Goal: Task Accomplishment & Management: Manage account settings

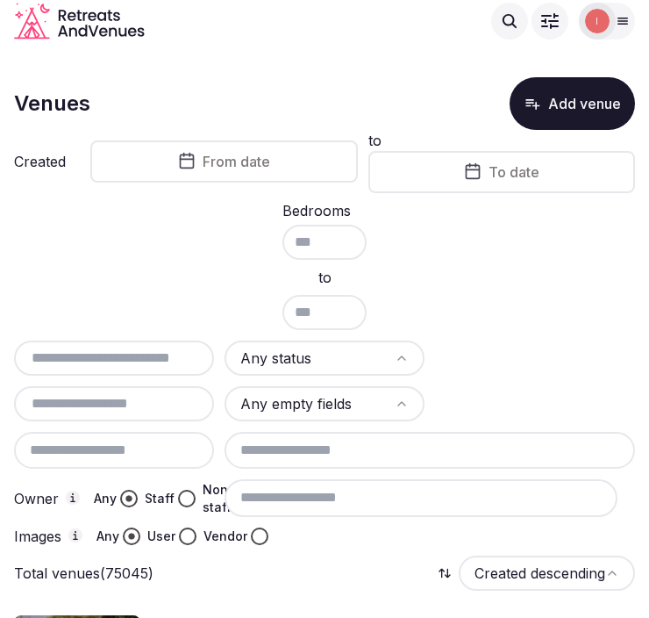
click at [151, 349] on input "text" at bounding box center [114, 357] width 186 height 21
paste input "**********"
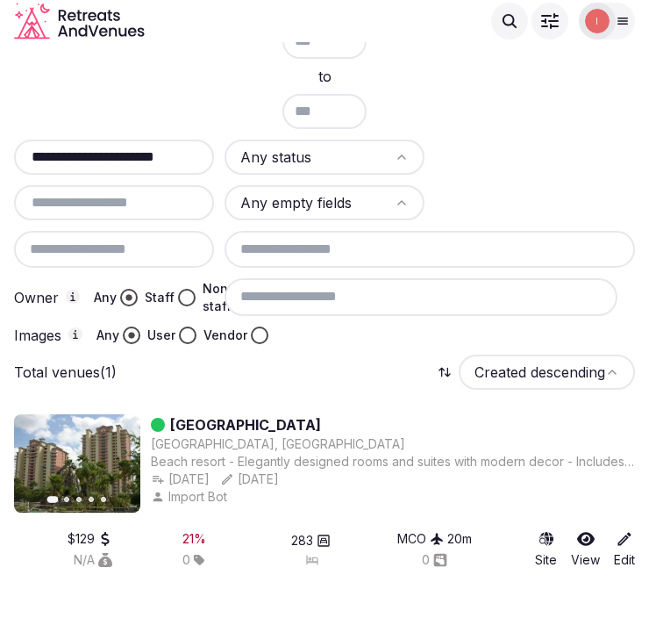
scroll to position [194, 0]
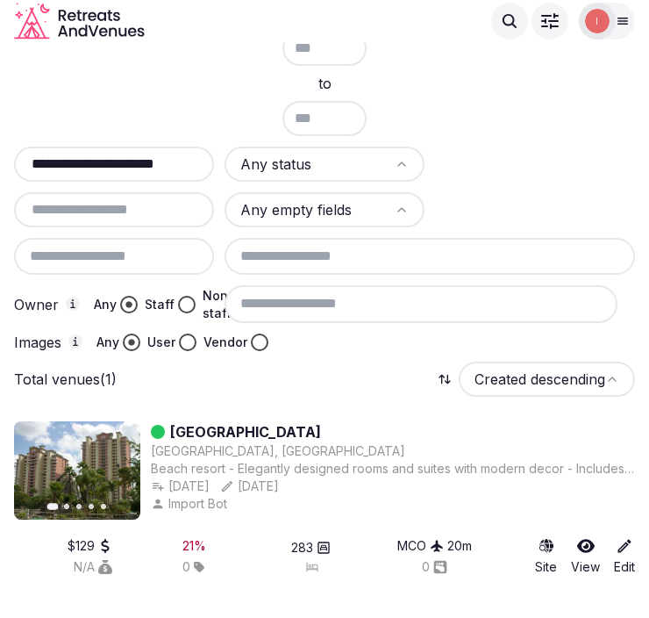
type input "**********"
click at [268, 430] on link "Blue Heron Beach Resort" at bounding box center [245, 431] width 151 height 21
click at [268, 425] on link "Blue Heron Beach Resort" at bounding box center [245, 431] width 151 height 21
click at [272, 423] on link "Blue Heron Beach Resort" at bounding box center [245, 431] width 151 height 21
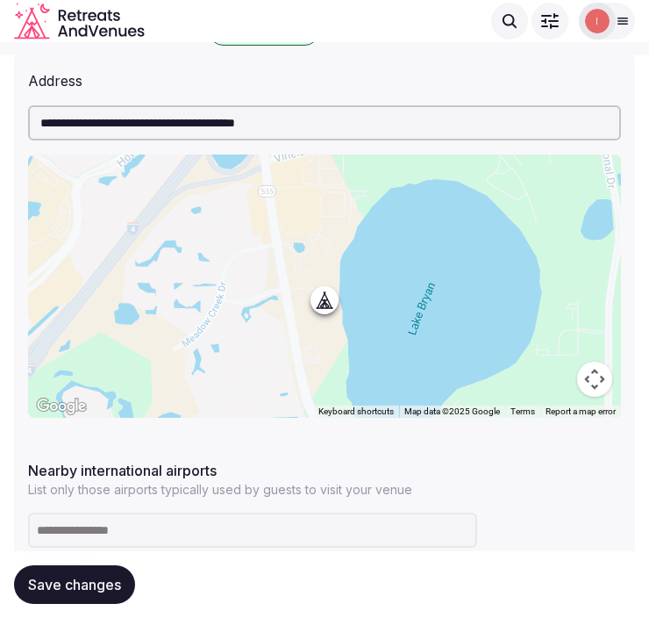
scroll to position [389, 0]
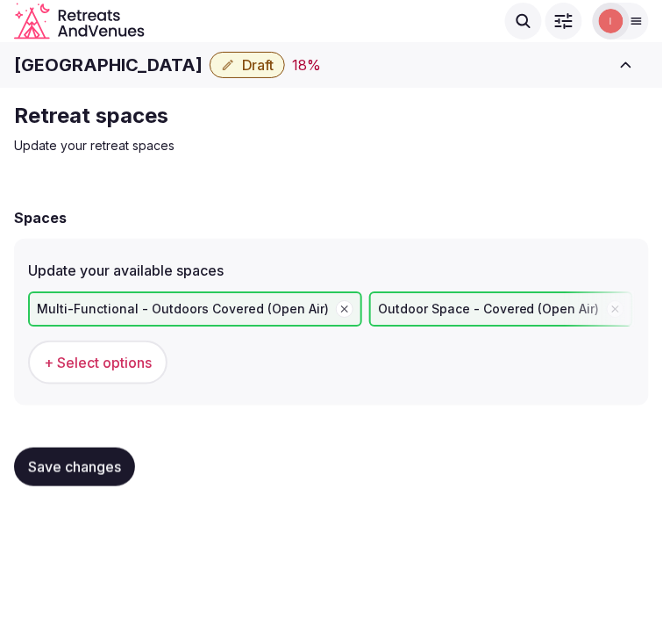
click at [74, 458] on span "Save changes" at bounding box center [74, 467] width 93 height 18
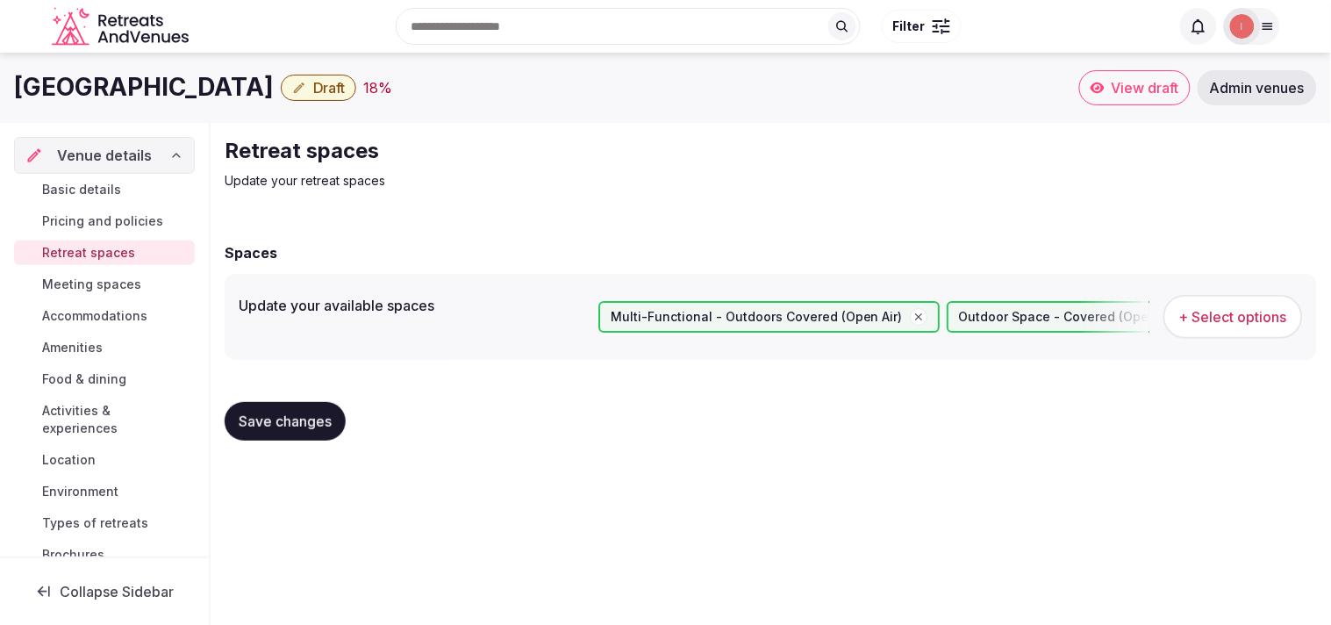
click at [127, 275] on span "Meeting spaces" at bounding box center [91, 284] width 99 height 18
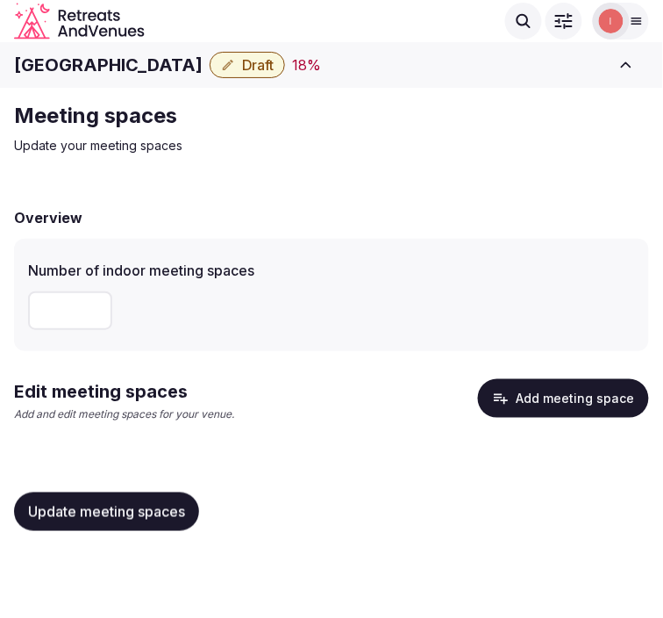
click at [65, 316] on input "number" at bounding box center [70, 310] width 84 height 39
type input "**"
click at [132, 506] on span "Update meeting spaces" at bounding box center [106, 512] width 157 height 18
click at [528, 393] on button "Add meeting space" at bounding box center [563, 398] width 171 height 39
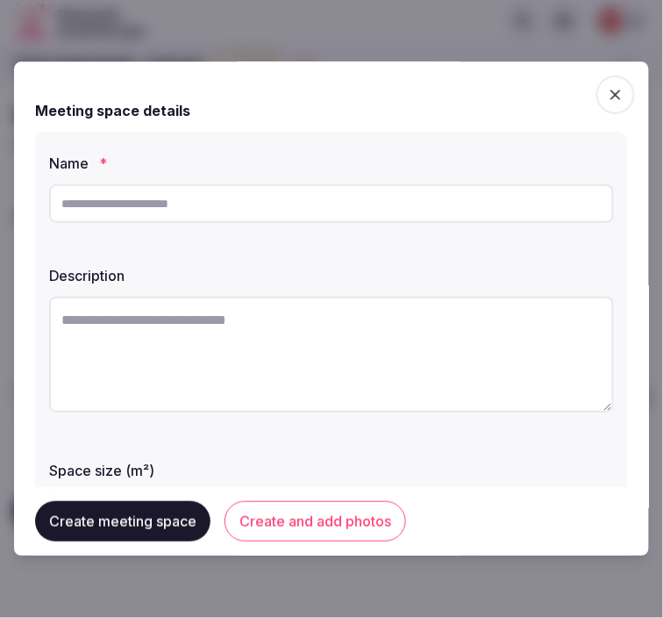
click at [292, 196] on input "text" at bounding box center [331, 203] width 565 height 39
paste input "******"
type input "******"
click at [399, 360] on textarea at bounding box center [331, 354] width 565 height 116
paste textarea "**********"
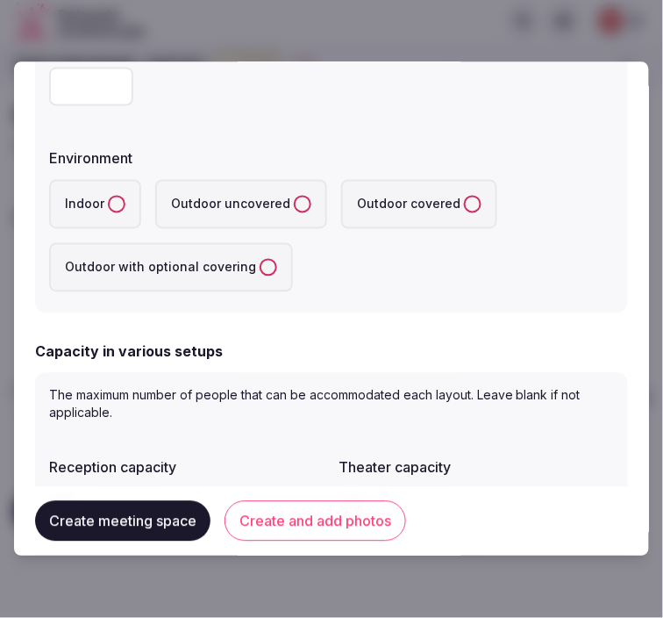
scroll to position [389, 0]
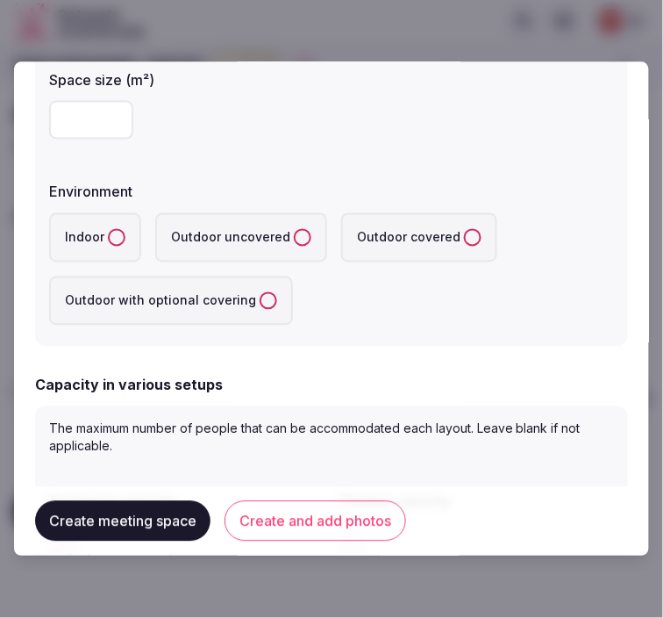
type textarea "**********"
click at [114, 238] on button "Indoor" at bounding box center [117, 238] width 18 height 18
click at [81, 128] on input "number" at bounding box center [91, 120] width 84 height 39
type input "***"
click at [337, 310] on div "Indoor Outdoor uncovered Outdoor covered Outdoor with optional covering" at bounding box center [331, 269] width 565 height 112
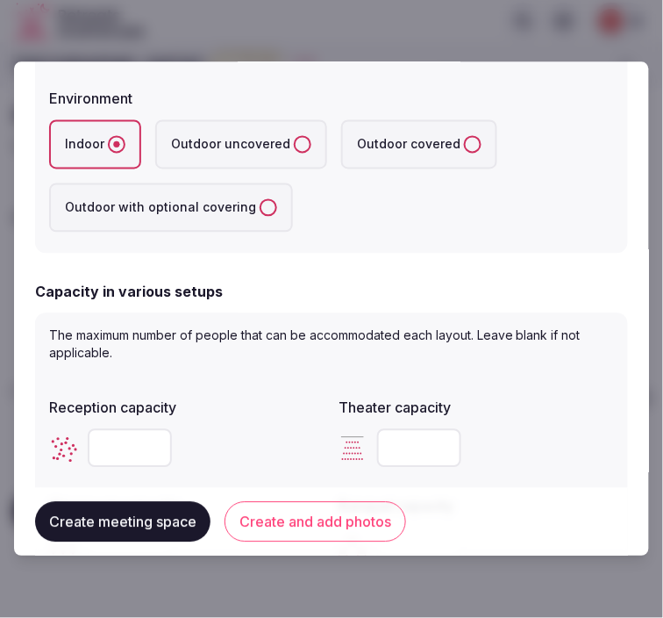
scroll to position [682, 0]
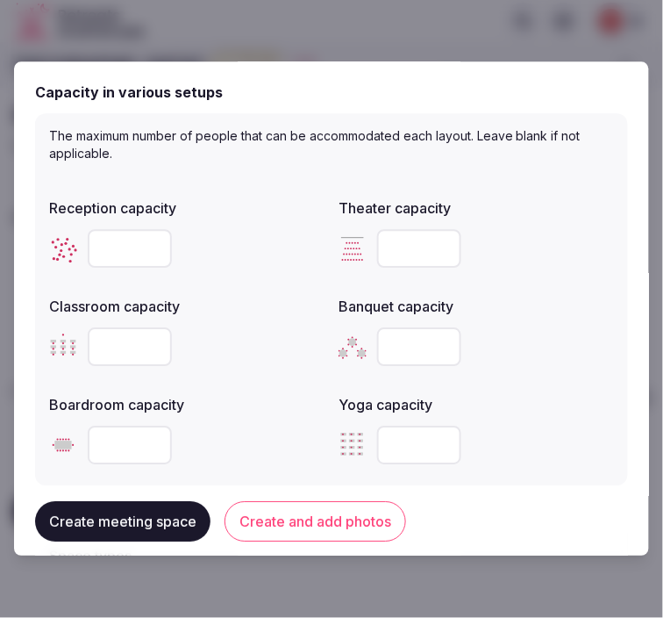
click at [392, 237] on input "number" at bounding box center [419, 249] width 84 height 39
type input "***"
click at [124, 346] on input "number" at bounding box center [130, 347] width 84 height 39
click at [112, 347] on input "number" at bounding box center [130, 347] width 84 height 39
type input "***"
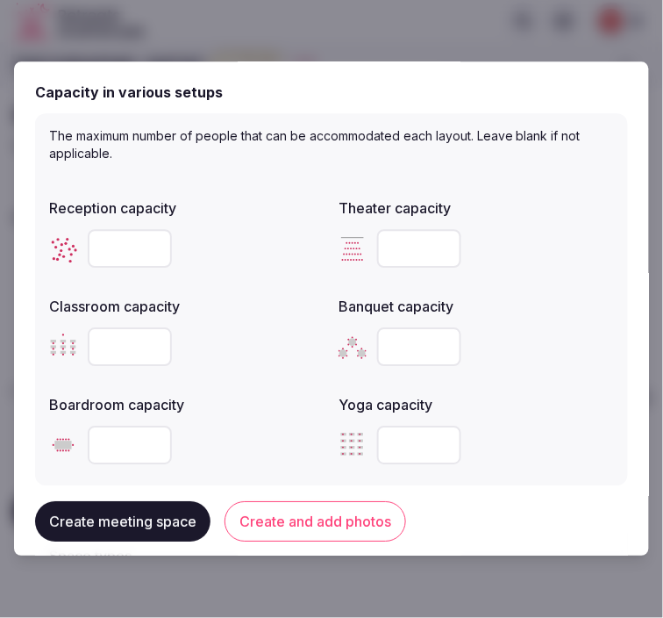
click at [118, 459] on input "number" at bounding box center [130, 445] width 84 height 39
click at [125, 450] on input "number" at bounding box center [130, 445] width 84 height 39
click at [108, 246] on input "number" at bounding box center [130, 249] width 84 height 39
click at [107, 445] on input "number" at bounding box center [130, 445] width 84 height 39
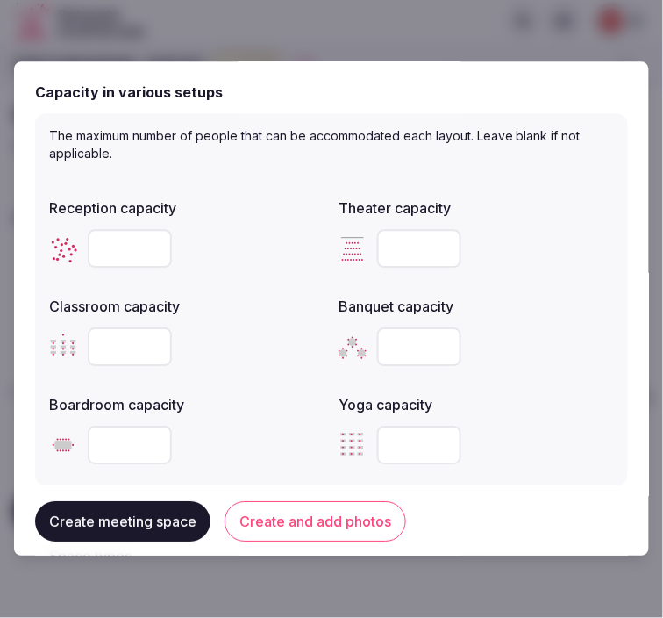
click at [111, 436] on input "number" at bounding box center [130, 445] width 84 height 39
click at [398, 334] on input "number" at bounding box center [419, 347] width 84 height 39
type input "***"
click at [141, 234] on input "number" at bounding box center [130, 249] width 84 height 39
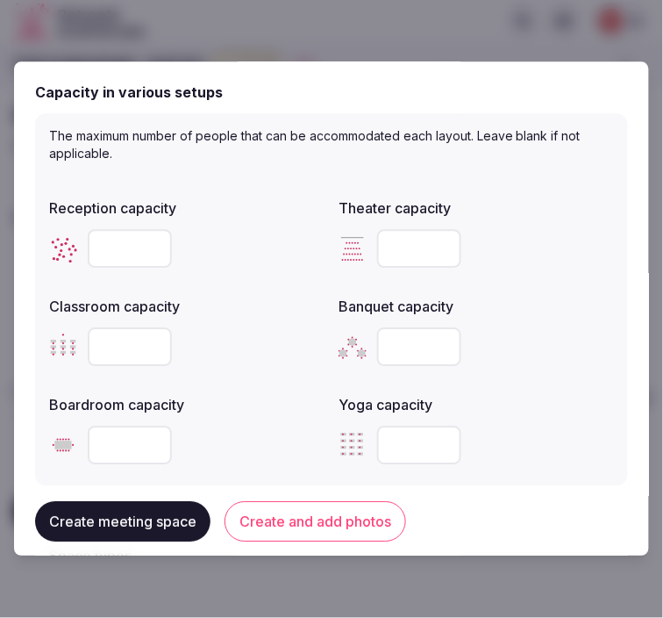
click at [141, 234] on input "number" at bounding box center [130, 249] width 84 height 39
type input "***"
click at [134, 453] on input "number" at bounding box center [130, 445] width 84 height 39
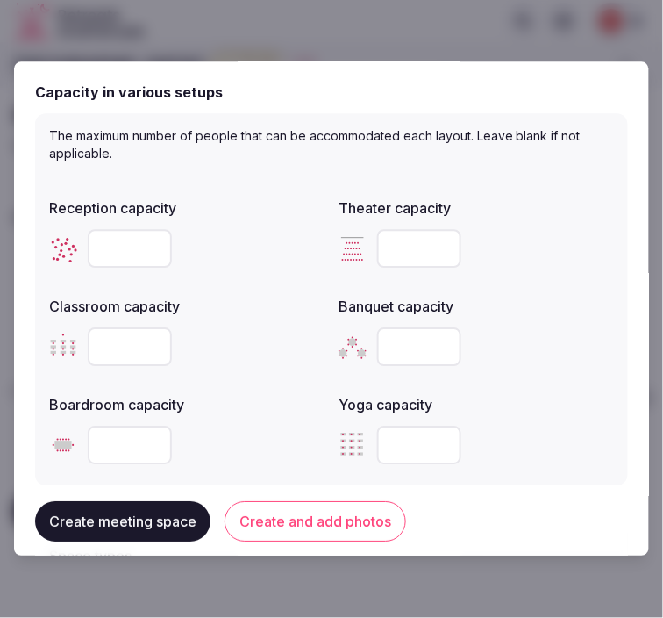
type input "**"
click at [291, 506] on button "Create and add photos" at bounding box center [316, 522] width 182 height 40
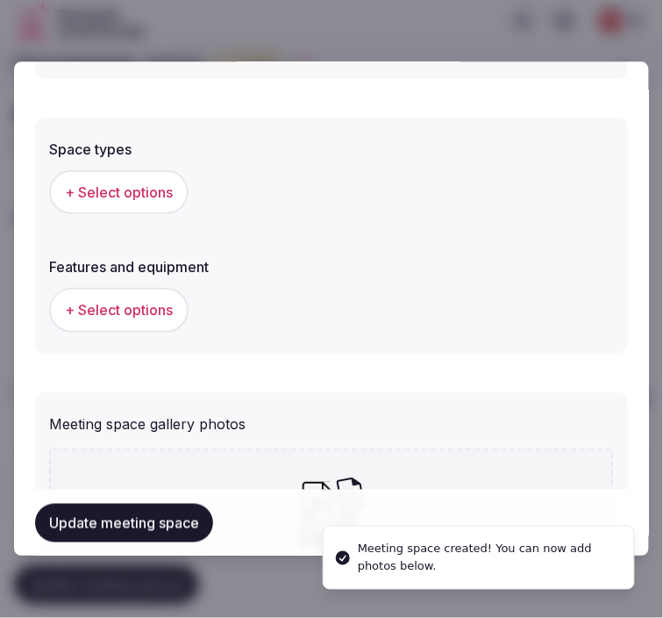
scroll to position [1072, 0]
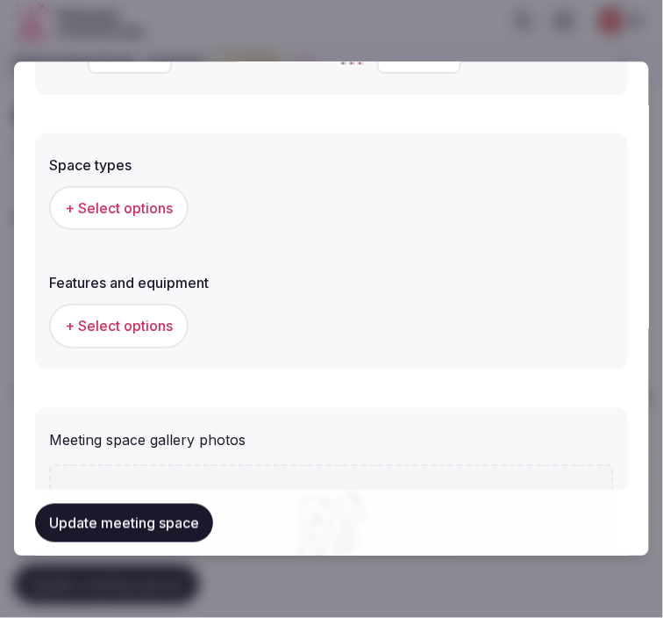
click at [154, 199] on span "+ Select options" at bounding box center [119, 208] width 108 height 19
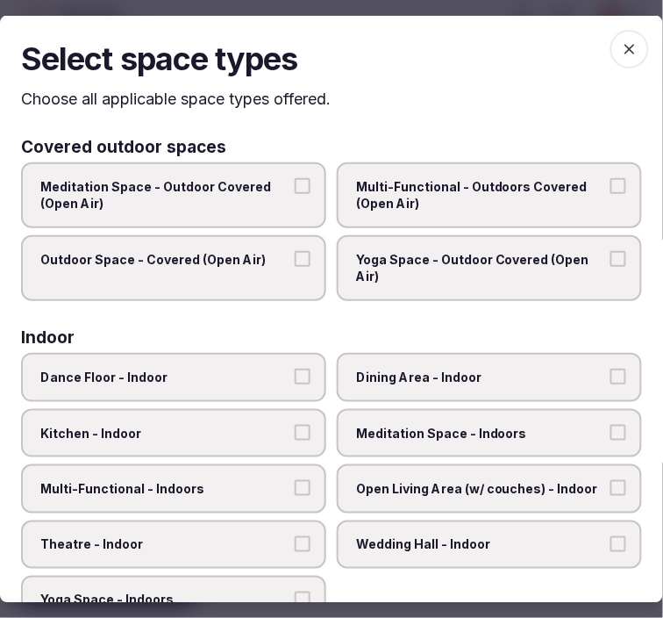
drag, startPoint x: 494, startPoint y: 375, endPoint x: 488, endPoint y: 389, distance: 15.3
click at [492, 375] on span "Dining Area - Indoor" at bounding box center [480, 377] width 249 height 18
click at [611, 375] on button "Dining Area - Indoor" at bounding box center [619, 376] width 16 height 16
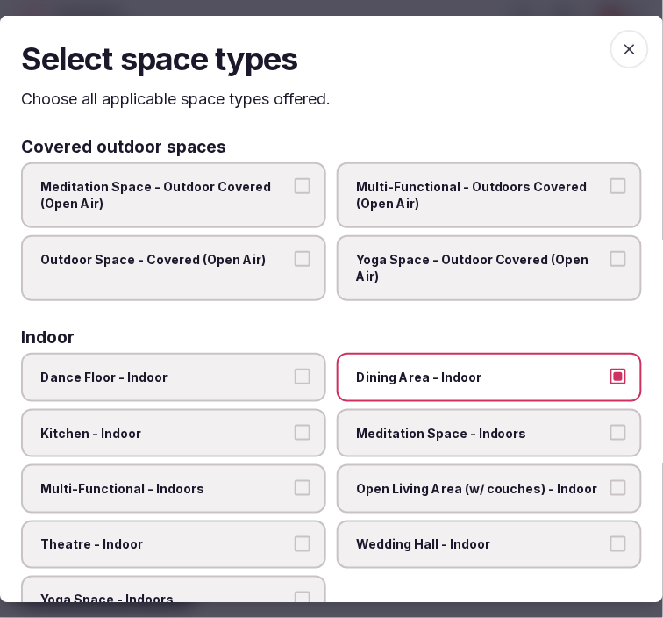
click at [239, 480] on span "Multi-Functional - Indoors" at bounding box center [164, 489] width 249 height 18
click at [295, 480] on button "Multi-Functional - Indoors" at bounding box center [303, 488] width 16 height 16
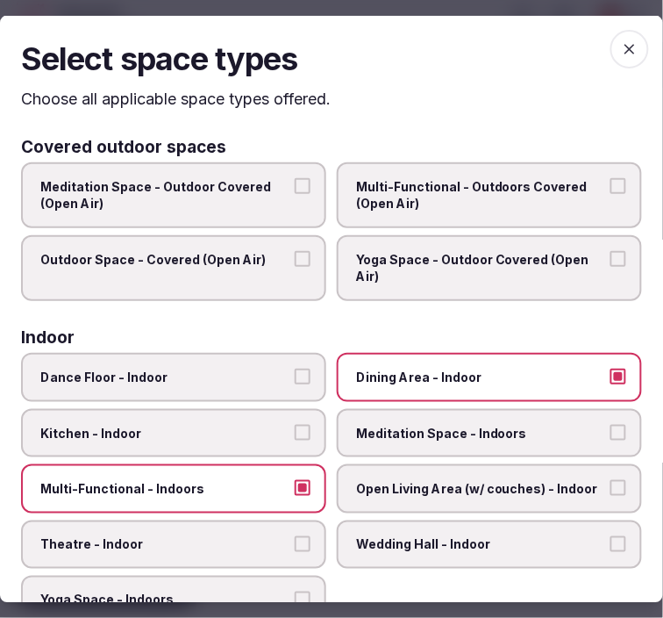
click at [260, 524] on label "Theatre - Indoor" at bounding box center [173, 543] width 305 height 49
click at [295, 535] on button "Theatre - Indoor" at bounding box center [303, 543] width 16 height 16
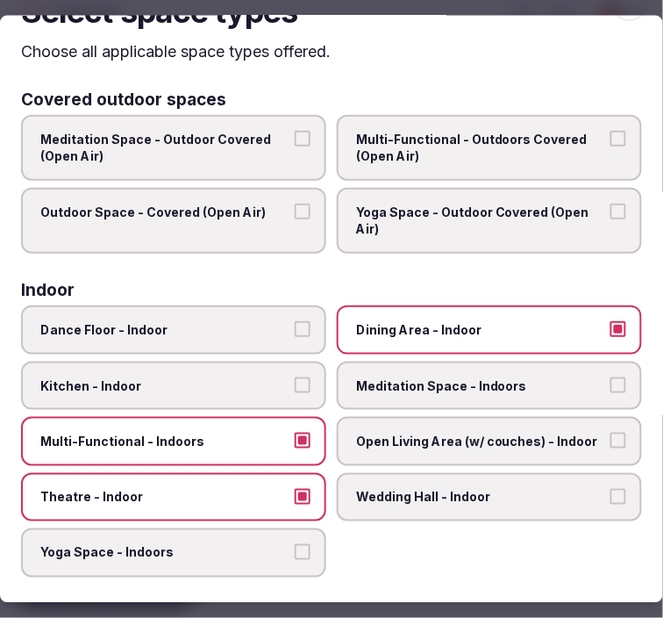
scroll to position [0, 0]
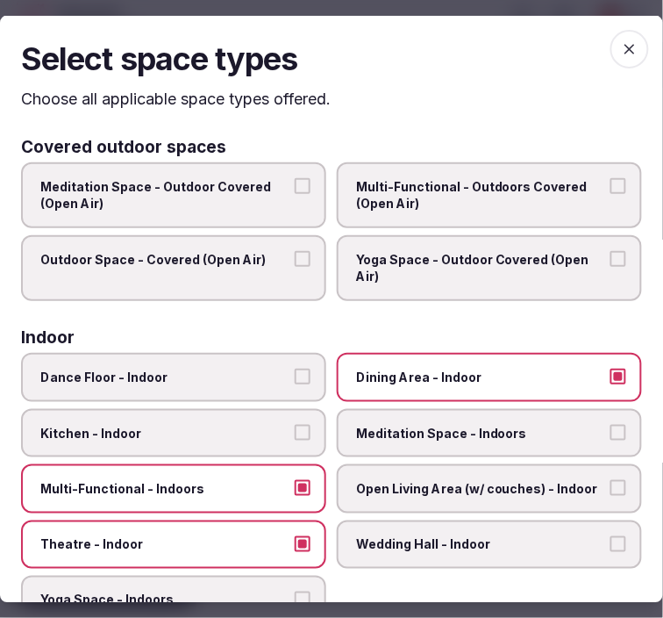
click at [625, 47] on icon "button" at bounding box center [630, 49] width 18 height 18
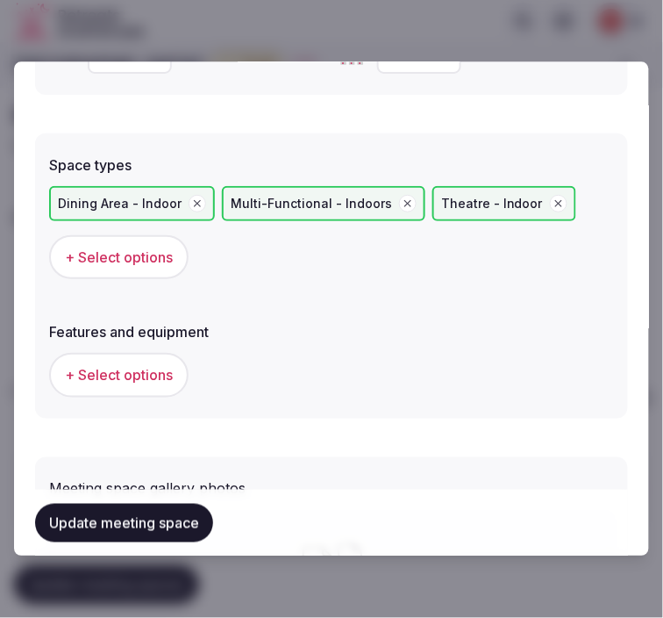
click at [101, 354] on button "+ Select options" at bounding box center [118, 375] width 139 height 44
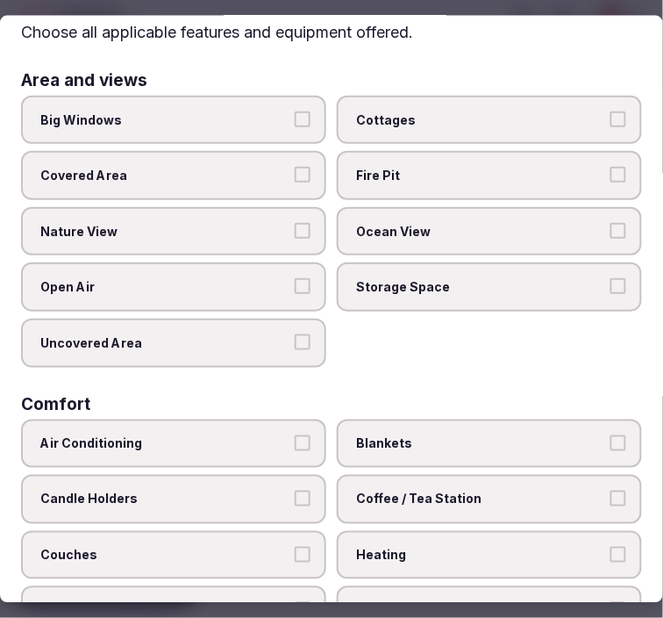
scroll to position [97, 0]
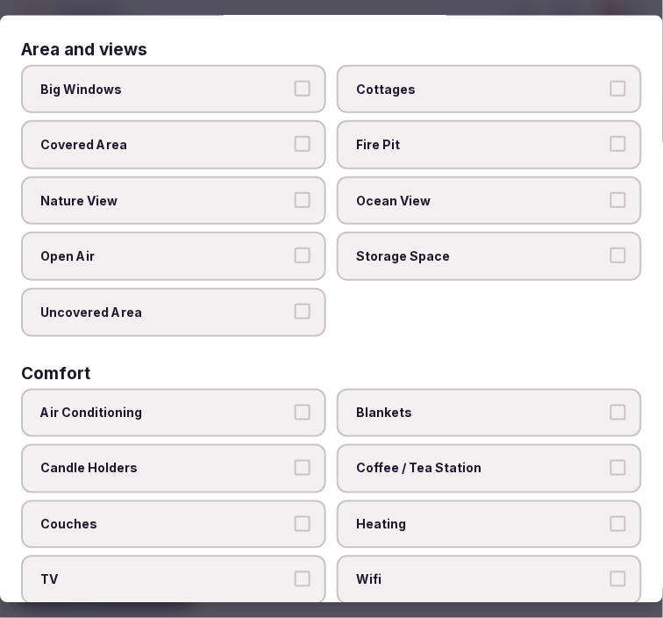
click at [259, 75] on label "Big Windows" at bounding box center [173, 88] width 305 height 49
click at [295, 80] on button "Big Windows" at bounding box center [303, 88] width 16 height 16
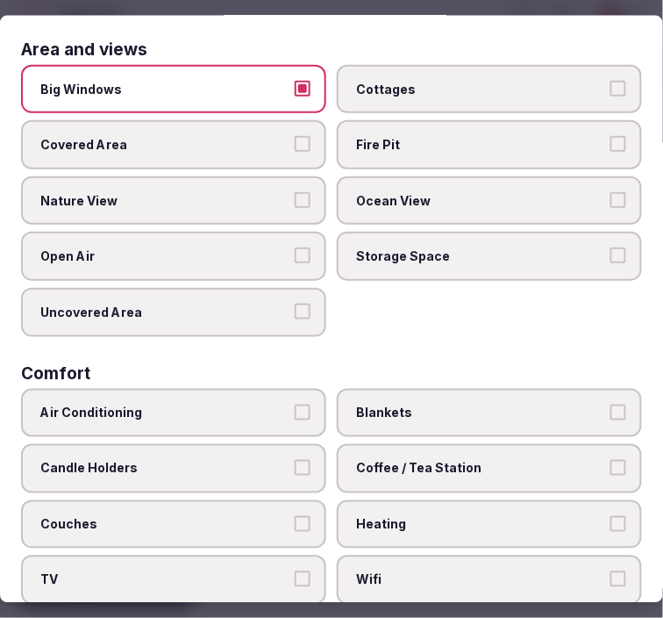
click at [287, 203] on label "Nature View" at bounding box center [173, 199] width 305 height 49
click at [295, 203] on button "Nature View" at bounding box center [303, 199] width 16 height 16
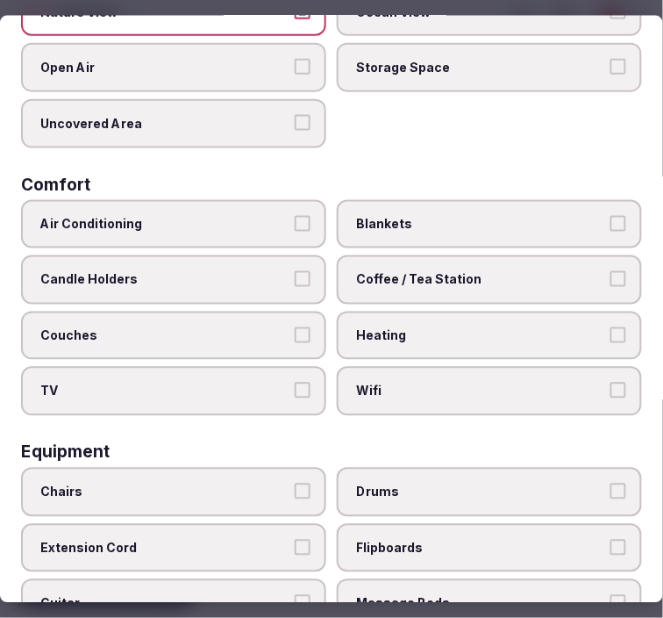
scroll to position [389, 0]
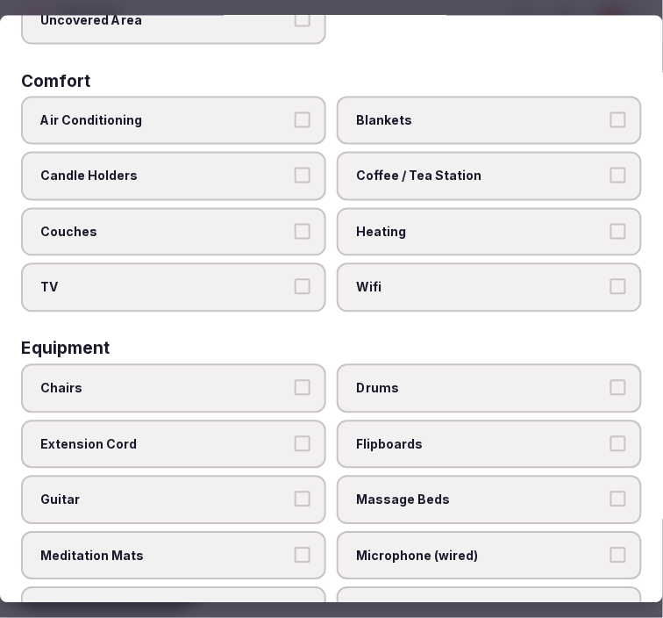
click at [232, 111] on span "Air Conditioning" at bounding box center [164, 120] width 249 height 18
click at [295, 111] on button "Air Conditioning" at bounding box center [303, 119] width 16 height 16
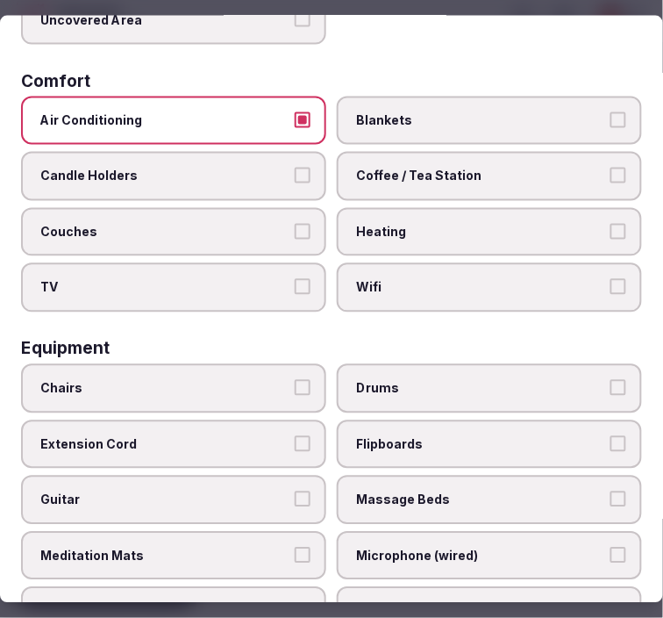
click at [364, 279] on span "Wifi" at bounding box center [480, 288] width 249 height 18
click at [611, 279] on button "Wifi" at bounding box center [619, 287] width 16 height 16
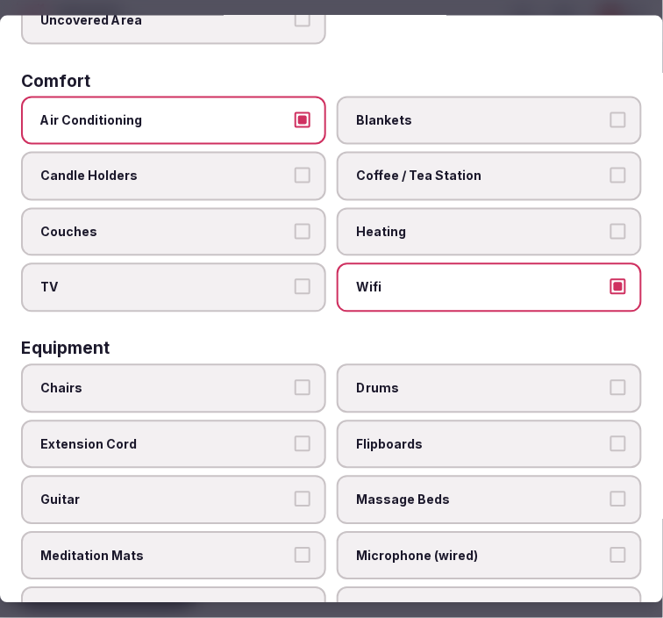
click at [392, 171] on span "Coffee / Tea Station" at bounding box center [480, 177] width 249 height 18
click at [611, 171] on button "Coffee / Tea Station" at bounding box center [619, 176] width 16 height 16
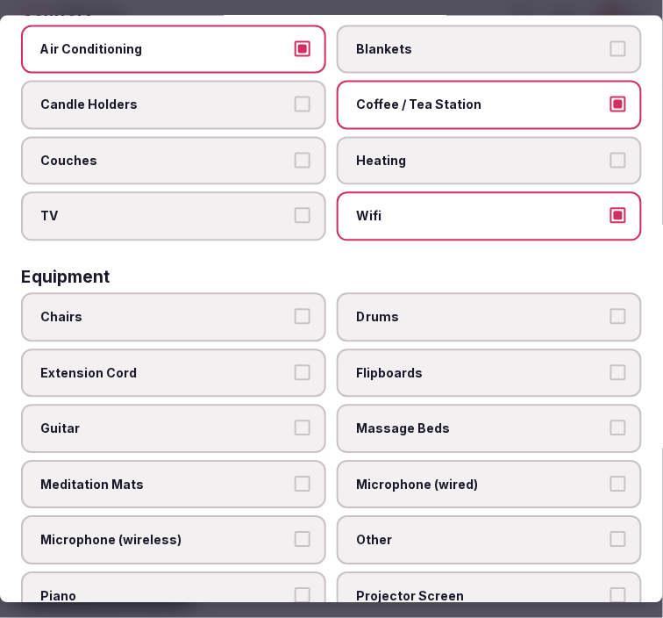
scroll to position [584, 0]
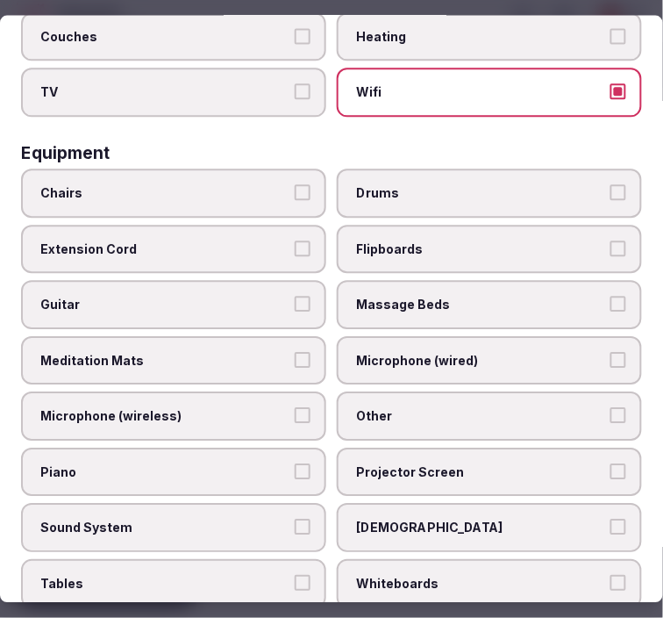
click at [214, 185] on span "Chairs" at bounding box center [164, 194] width 249 height 18
click at [295, 185] on button "Chairs" at bounding box center [303, 193] width 16 height 16
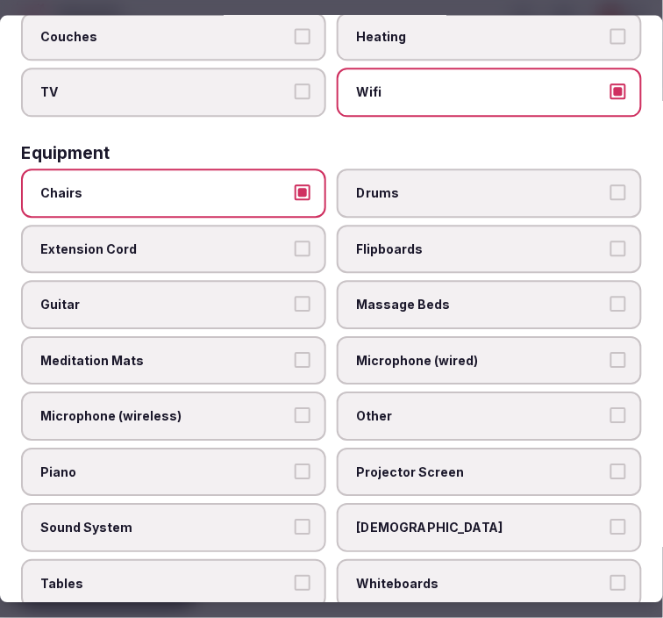
scroll to position [682, 0]
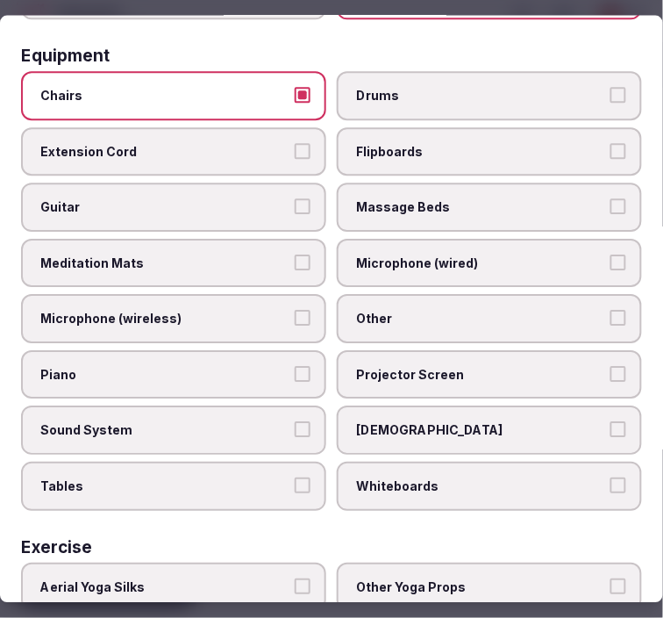
click at [409, 311] on span "Other" at bounding box center [480, 320] width 249 height 18
click at [611, 311] on button "Other" at bounding box center [619, 319] width 16 height 16
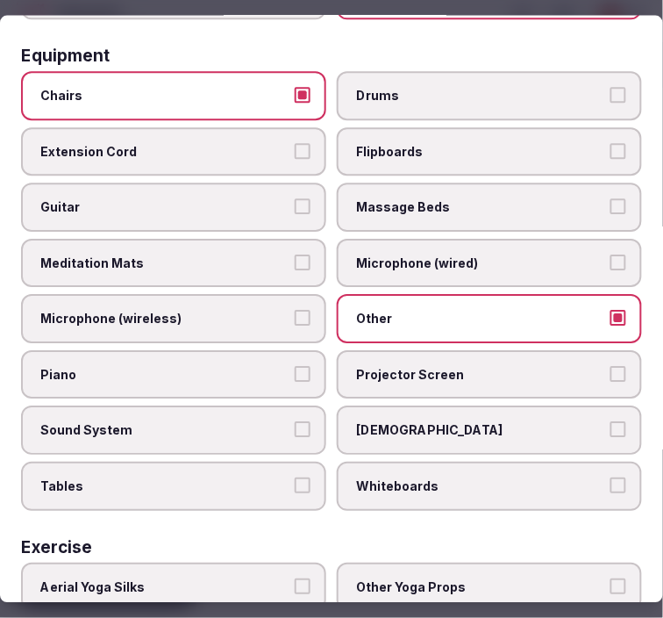
click at [414, 366] on span "Projector Screen" at bounding box center [480, 375] width 249 height 18
click at [611, 366] on button "Projector Screen" at bounding box center [619, 374] width 16 height 16
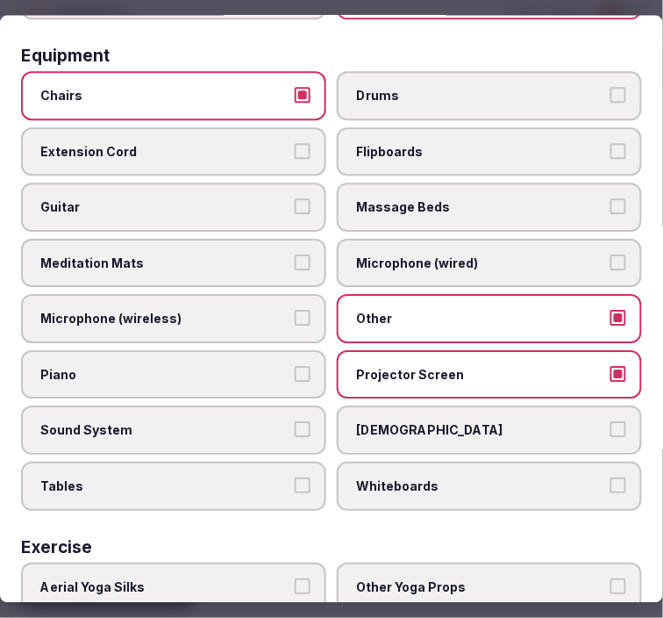
click at [263, 422] on span "Sound System" at bounding box center [164, 431] width 249 height 18
click at [295, 422] on button "Sound System" at bounding box center [303, 430] width 16 height 16
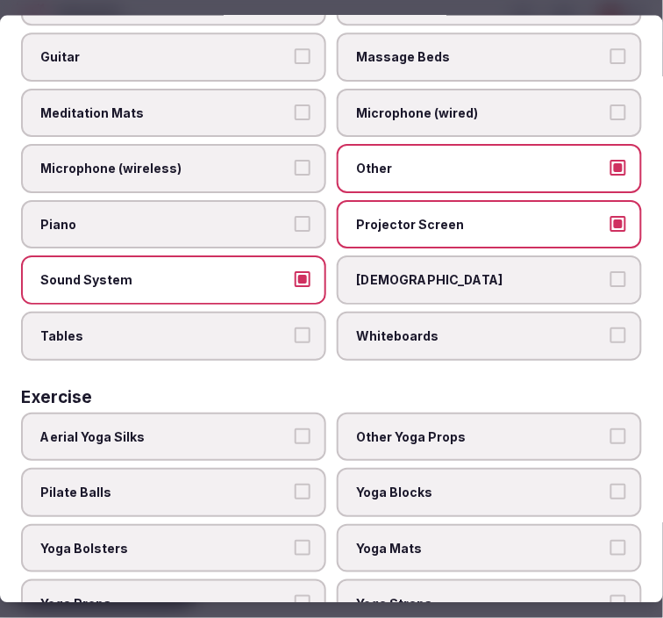
scroll to position [845, 0]
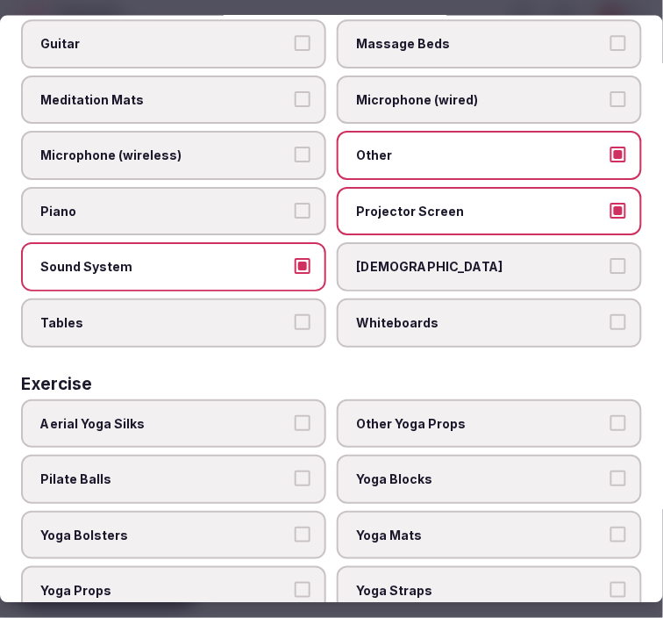
click at [203, 315] on span "Tables" at bounding box center [164, 324] width 249 height 18
click at [295, 315] on button "Tables" at bounding box center [303, 323] width 16 height 16
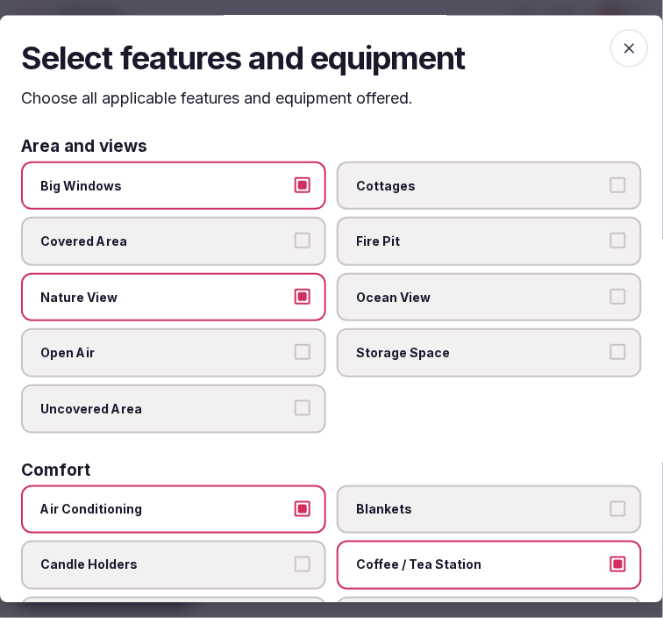
scroll to position [0, 0]
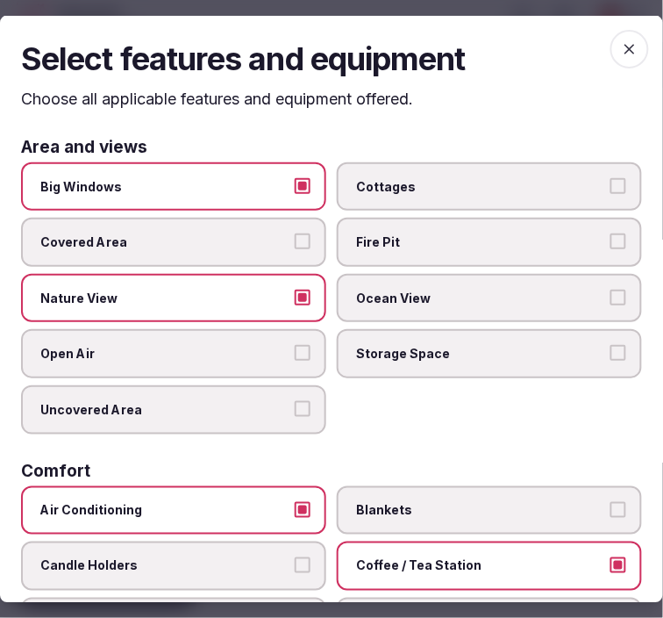
click at [621, 54] on icon "button" at bounding box center [630, 49] width 18 height 18
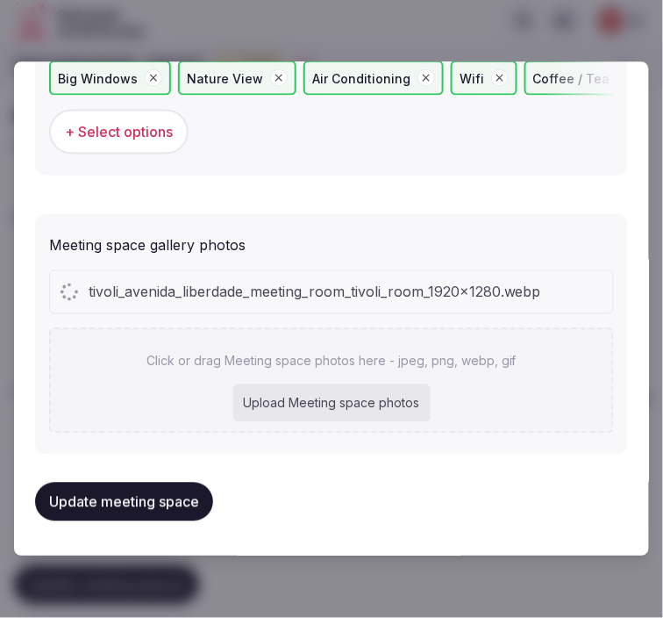
scroll to position [1354, 0]
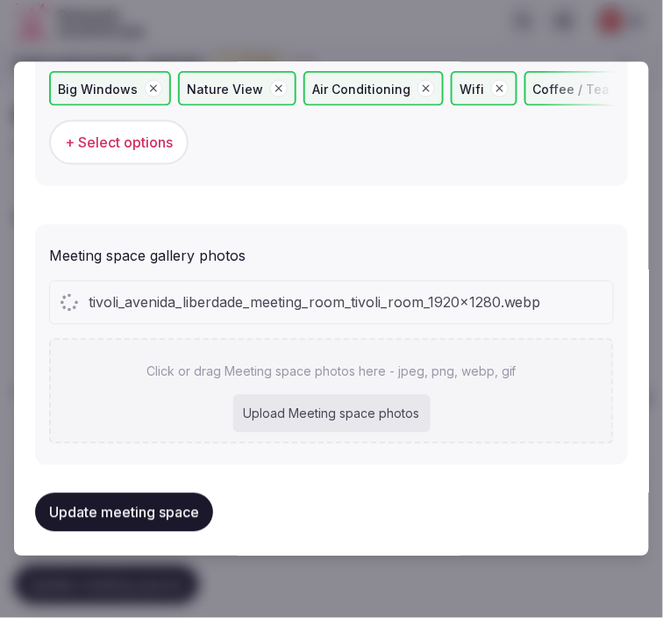
click at [332, 291] on span "tivoli_avenida_liberdade_meeting_room_tivoli_room_1920x1280.webp" at bounding box center [315, 301] width 453 height 21
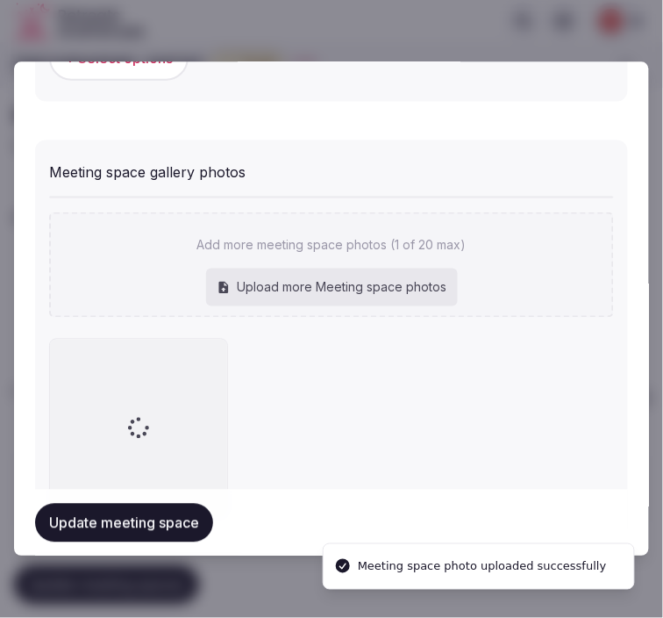
scroll to position [1308, 0]
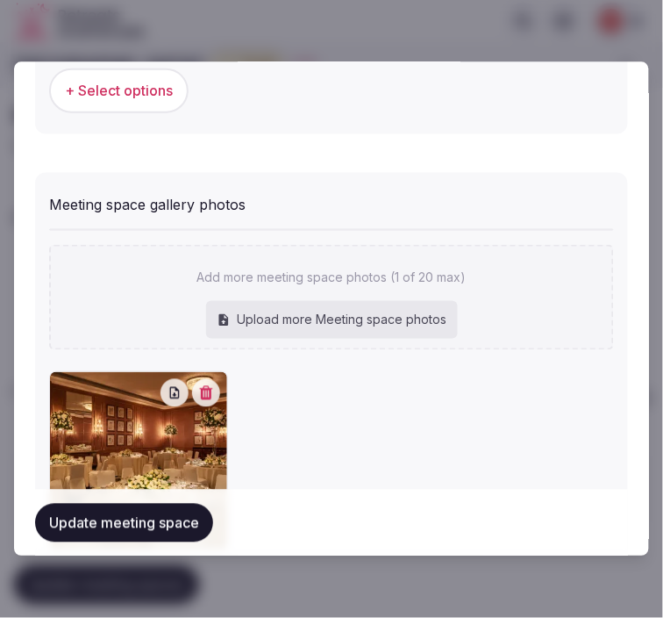
click at [184, 531] on button "Update meeting space" at bounding box center [124, 522] width 178 height 39
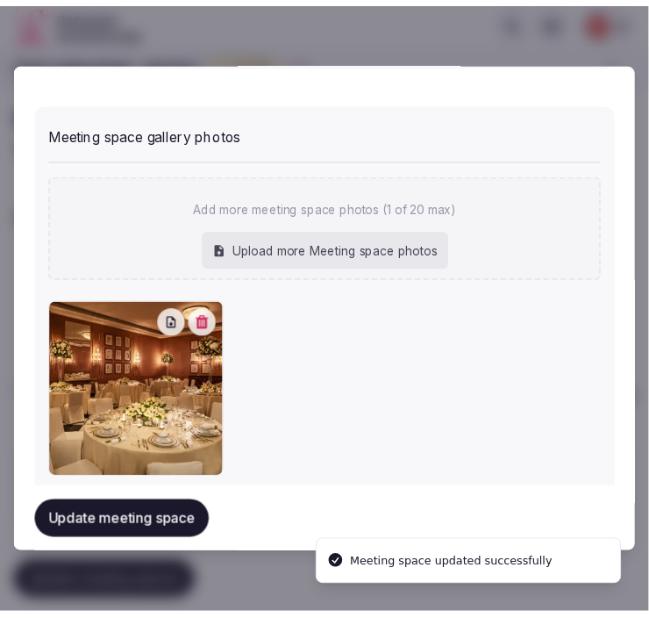
scroll to position [1413, 0]
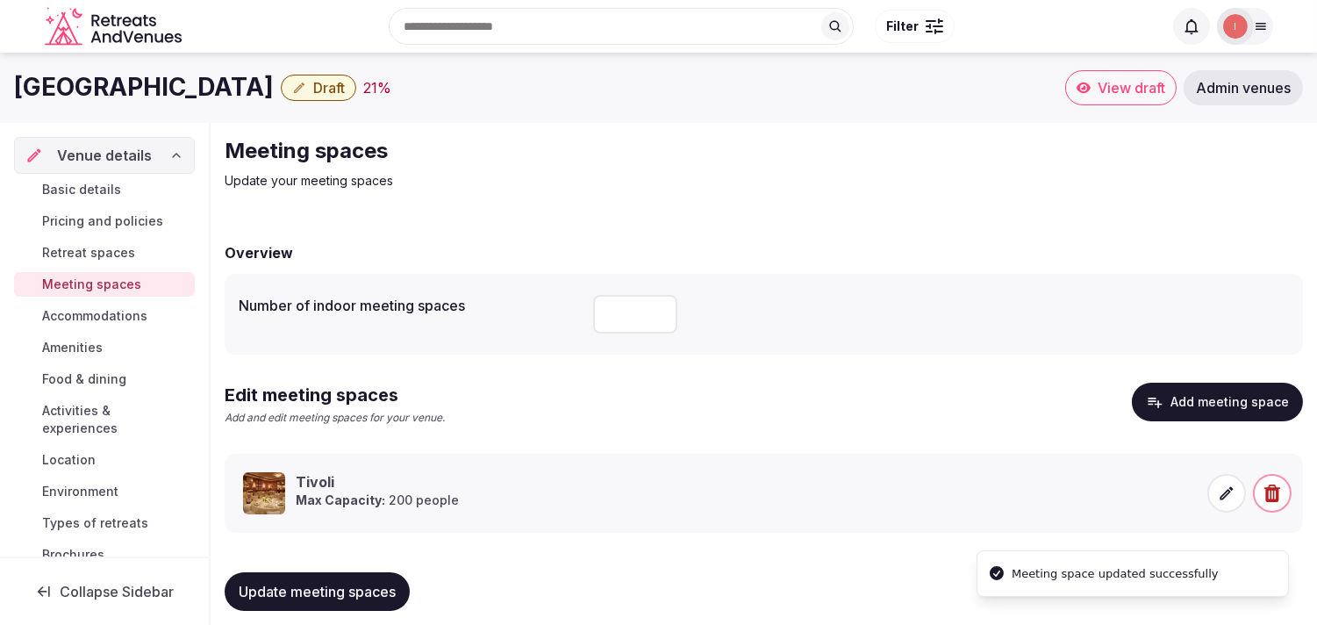
click at [120, 304] on link "Accommodations" at bounding box center [104, 315] width 181 height 25
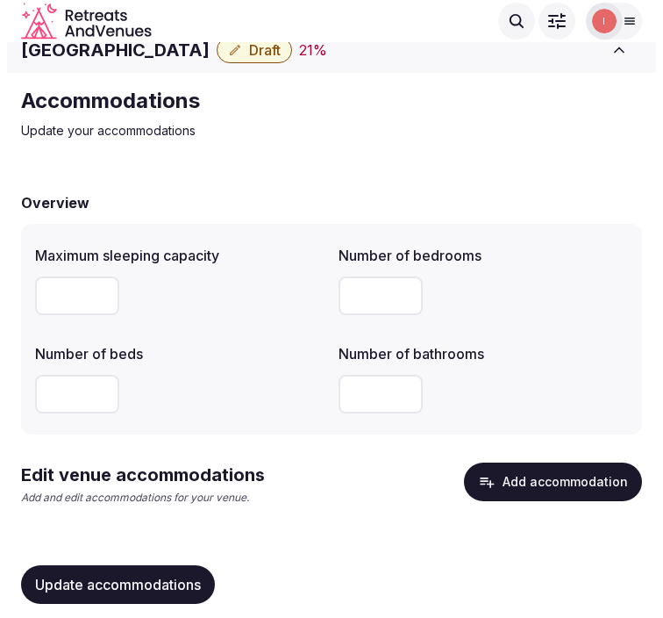
scroll to position [39, 0]
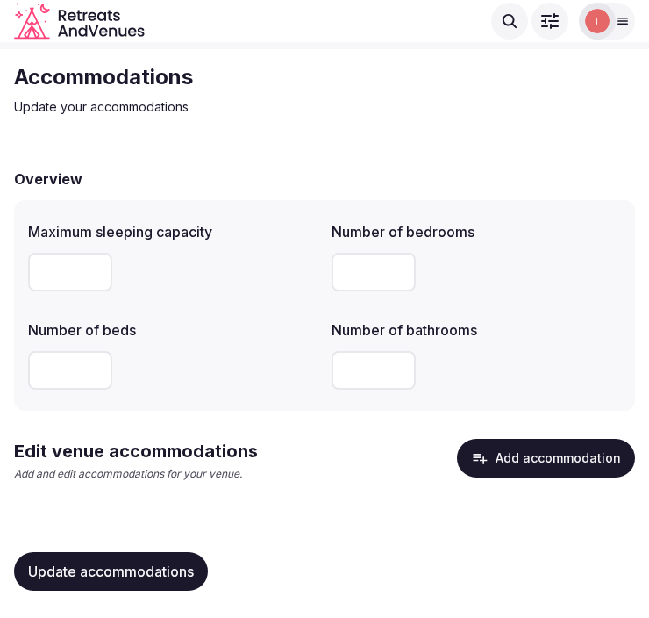
click at [572, 465] on button "Add accommodation" at bounding box center [546, 458] width 178 height 39
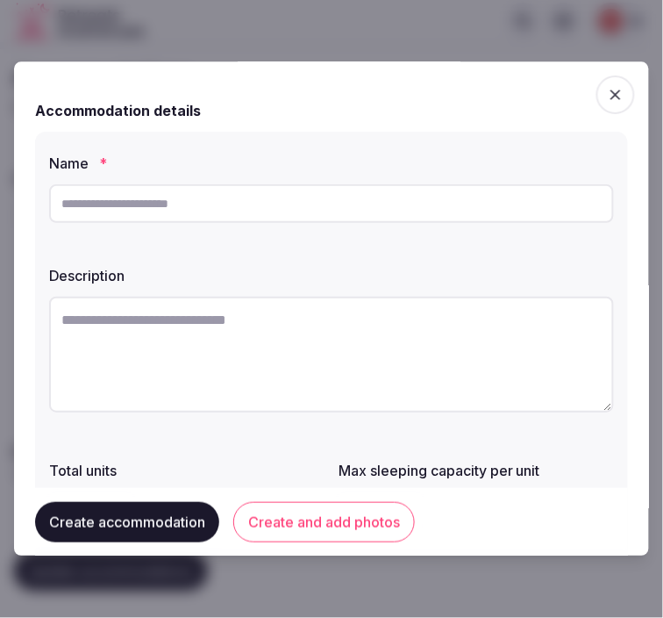
click at [447, 206] on input "text" at bounding box center [331, 203] width 565 height 39
paste input "**********"
type input "**********"
click at [524, 361] on textarea at bounding box center [331, 354] width 565 height 116
paste textarea "**********"
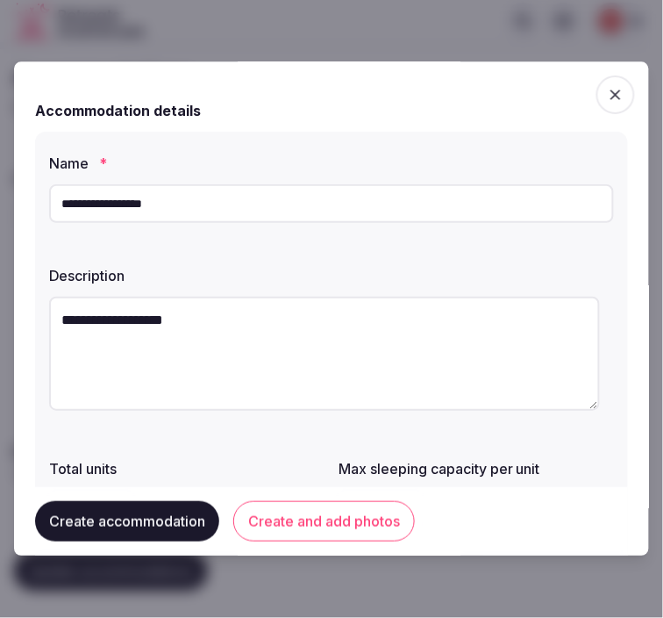
click at [467, 358] on textarea "**********" at bounding box center [324, 353] width 551 height 114
click at [402, 336] on textarea "**********" at bounding box center [324, 353] width 551 height 114
paste textarea "**********"
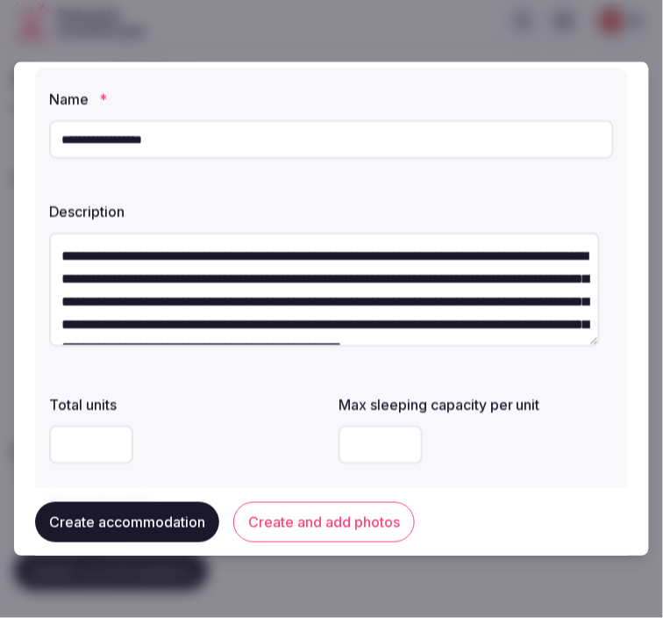
scroll to position [97, 0]
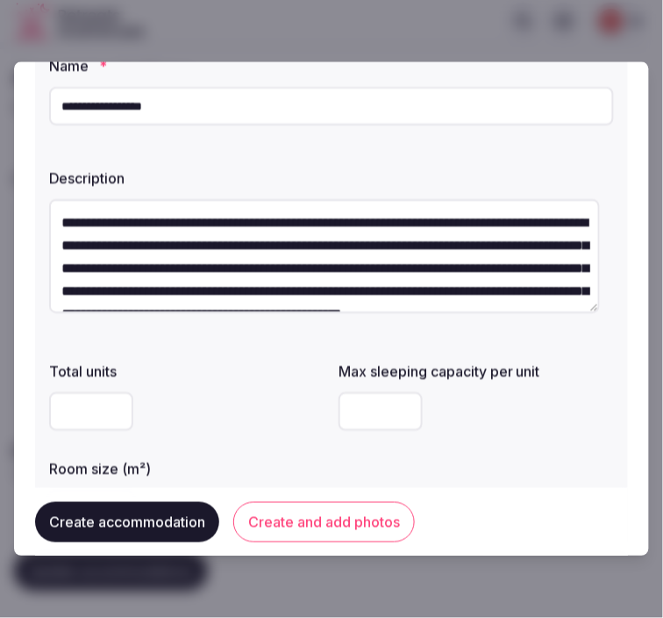
type textarea "**********"
click at [92, 414] on input "number" at bounding box center [91, 412] width 84 height 39
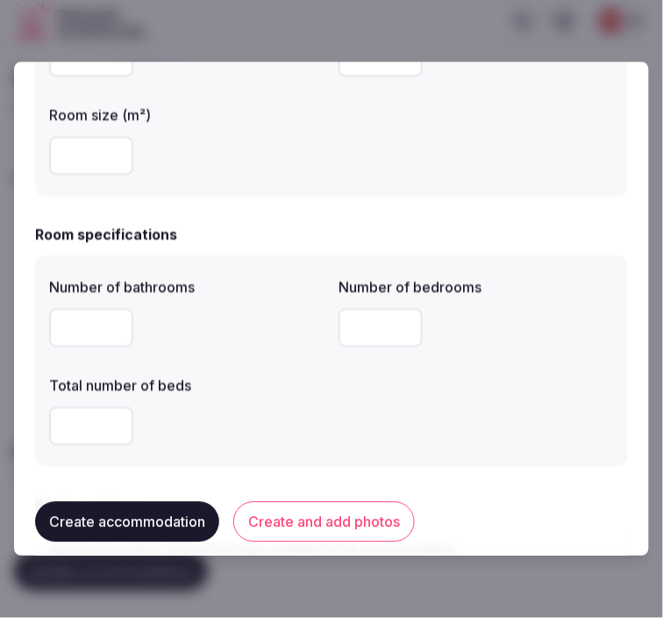
scroll to position [487, 0]
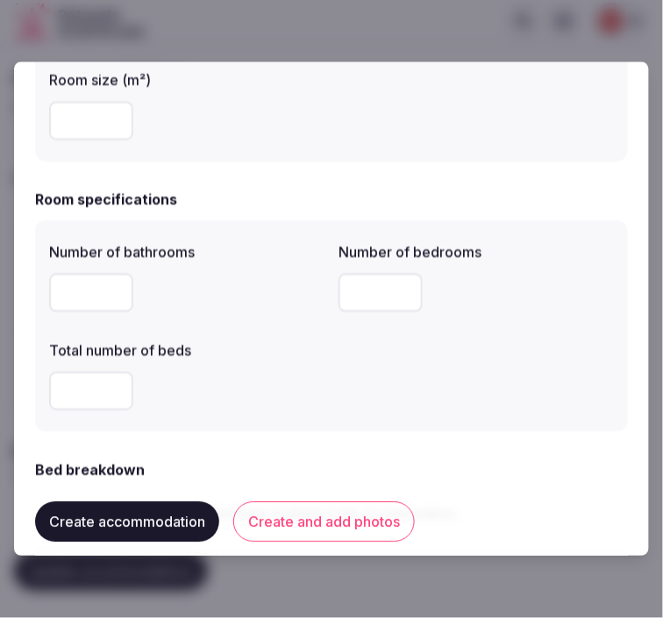
type input "***"
click at [61, 292] on input "number" at bounding box center [91, 293] width 84 height 39
click at [77, 303] on input "number" at bounding box center [91, 293] width 84 height 39
click at [79, 124] on input "number" at bounding box center [91, 121] width 84 height 39
type input "***"
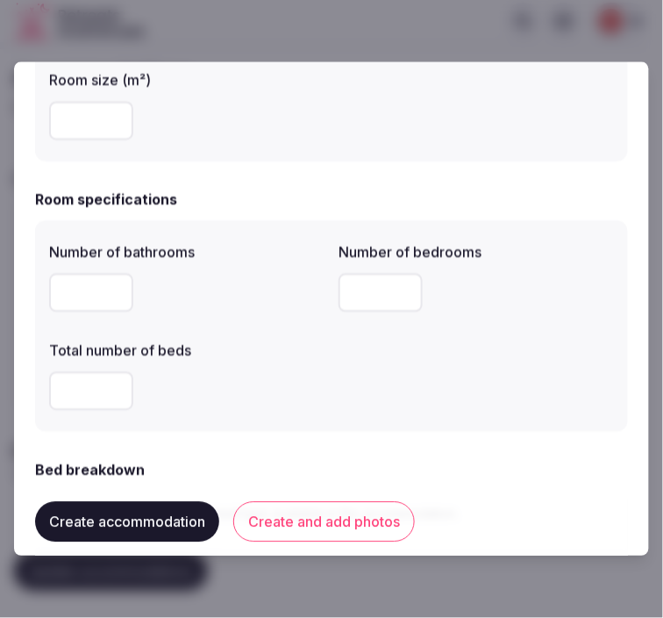
click at [72, 299] on input "number" at bounding box center [91, 293] width 84 height 39
type input "*"
click at [339, 296] on input "number" at bounding box center [381, 293] width 84 height 39
type input "*"
click at [103, 389] on input "number" at bounding box center [91, 391] width 84 height 39
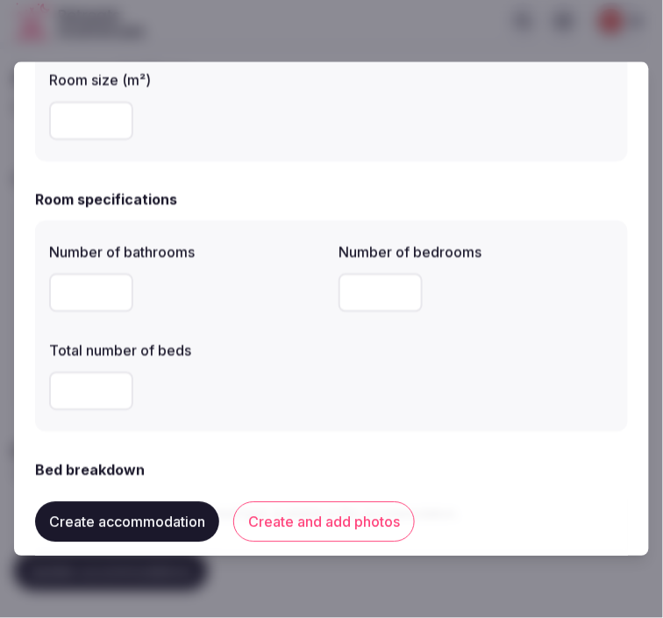
click at [103, 389] on input "number" at bounding box center [91, 391] width 84 height 39
type input "*"
click at [430, 384] on div "Number of bathrooms * Number of bedrooms * Total number of beds *" at bounding box center [331, 326] width 565 height 182
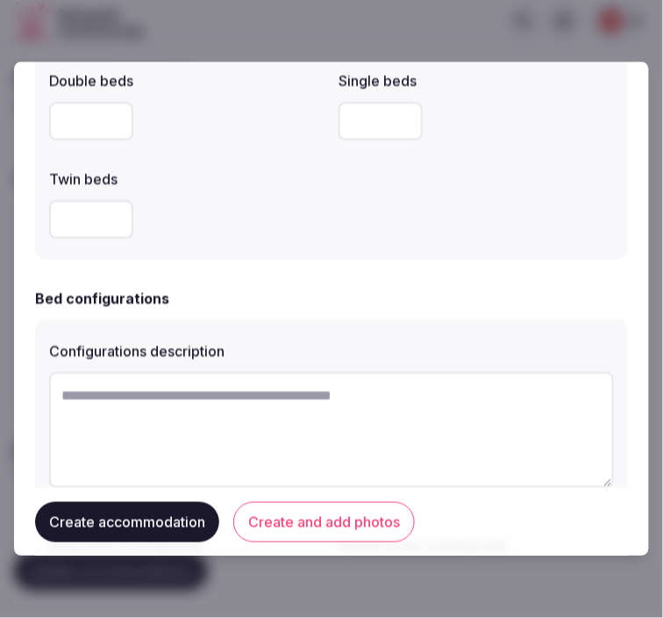
scroll to position [877, 0]
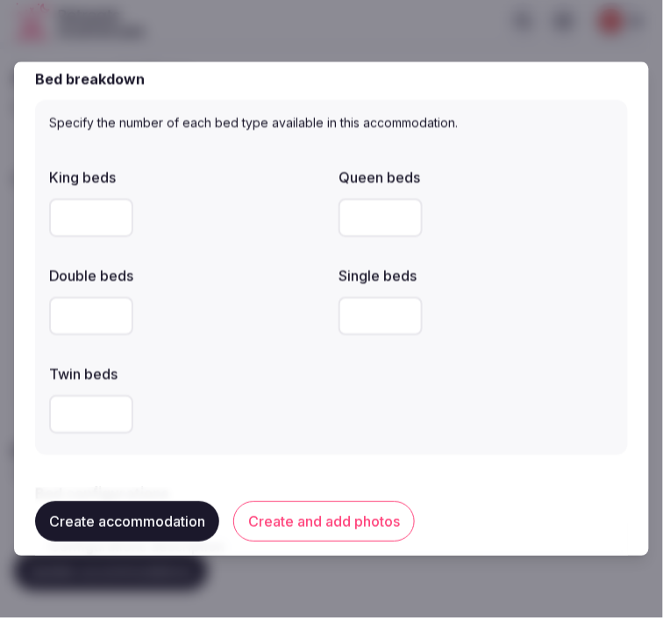
click at [76, 225] on input "number" at bounding box center [91, 218] width 84 height 39
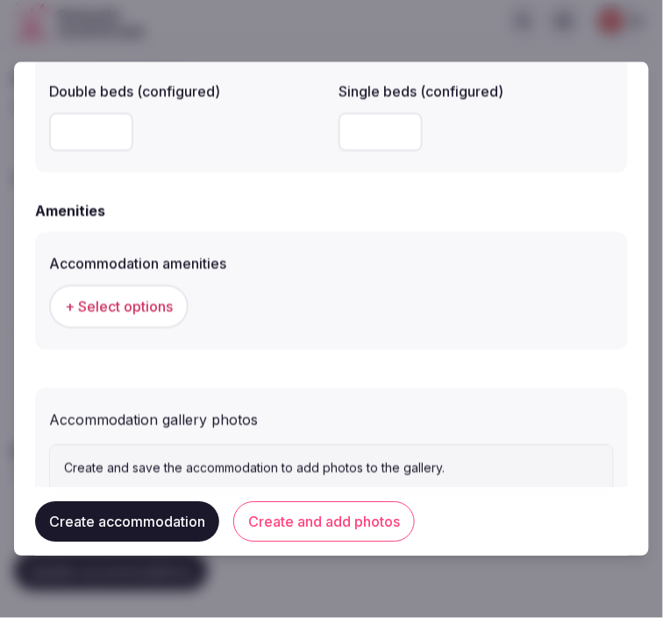
scroll to position [1656, 0]
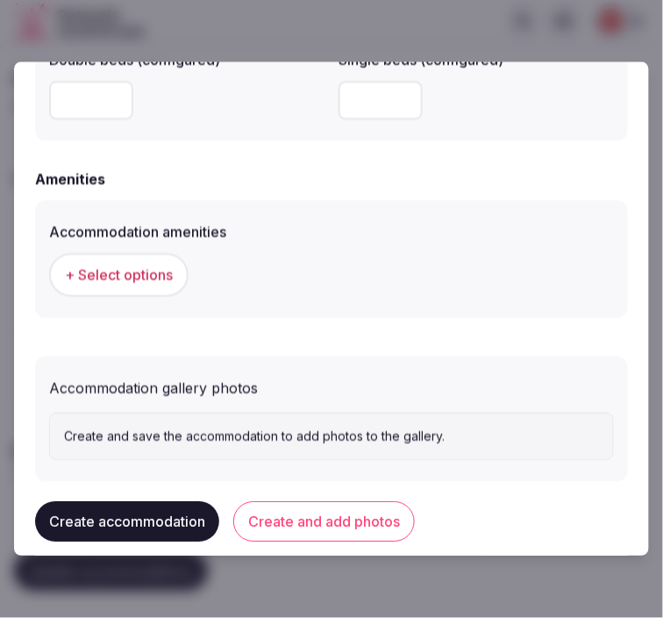
type input "*"
click at [119, 266] on span "+ Select options" at bounding box center [119, 275] width 108 height 19
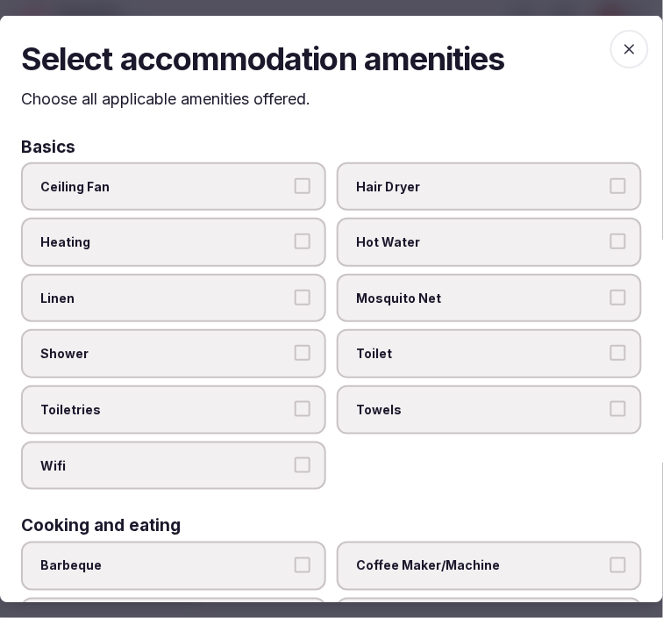
click at [252, 276] on label "Linen" at bounding box center [173, 297] width 305 height 49
click at [295, 289] on button "Linen" at bounding box center [303, 297] width 16 height 16
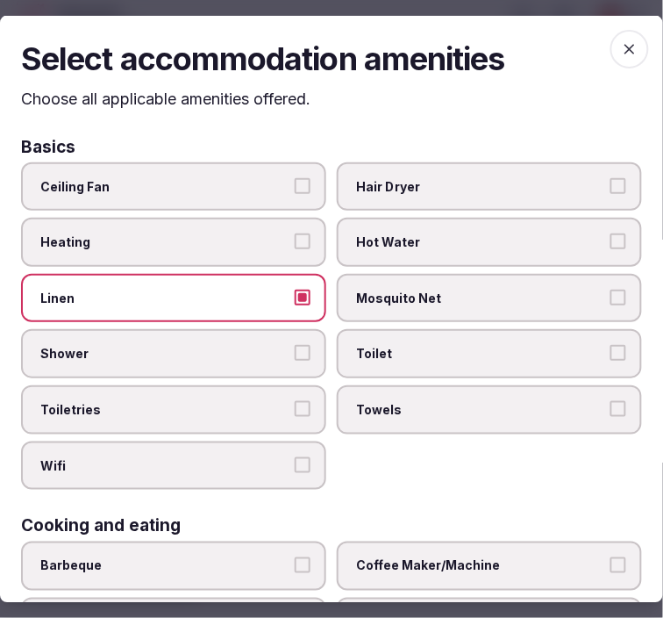
click at [283, 336] on label "Shower" at bounding box center [173, 353] width 305 height 49
click at [295, 345] on button "Shower" at bounding box center [303, 353] width 16 height 16
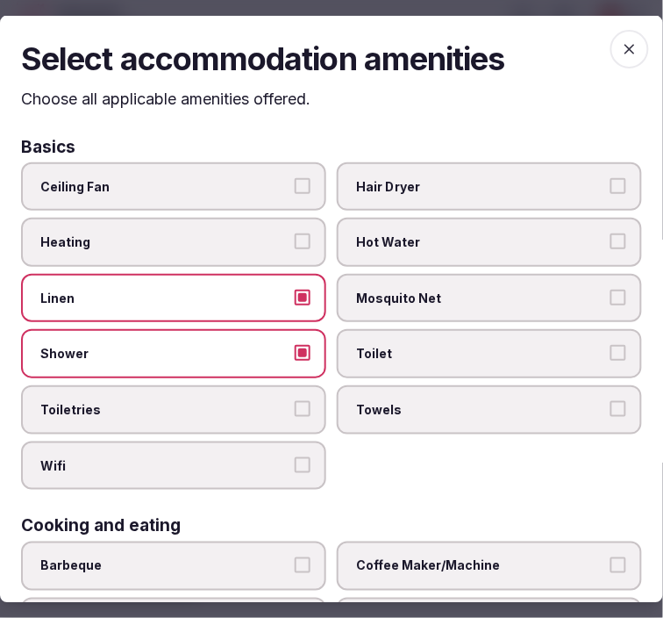
click at [274, 385] on label "Toiletries" at bounding box center [173, 409] width 305 height 49
click at [295, 401] on button "Toiletries" at bounding box center [303, 409] width 16 height 16
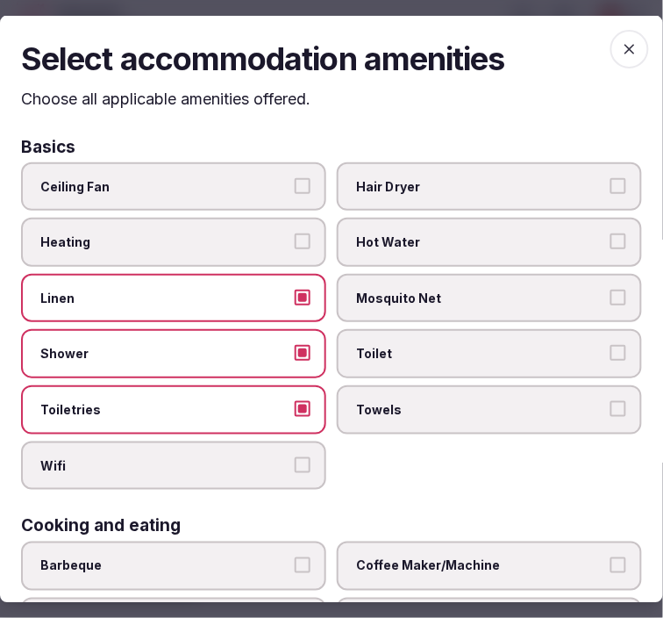
drag, startPoint x: 290, startPoint y: 435, endPoint x: 369, endPoint y: 412, distance: 82.2
click at [292, 440] on label "Wifi" at bounding box center [173, 464] width 305 height 49
click at [295, 456] on button "Wifi" at bounding box center [303, 464] width 16 height 16
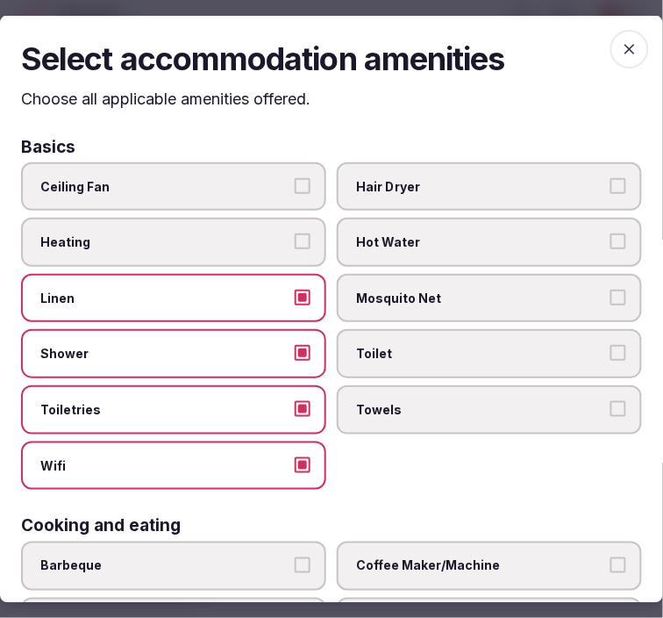
drag, startPoint x: 399, startPoint y: 400, endPoint x: 400, endPoint y: 378, distance: 21.9
click at [399, 401] on span "Towels" at bounding box center [480, 410] width 249 height 18
click at [611, 401] on button "Towels" at bounding box center [619, 409] width 16 height 16
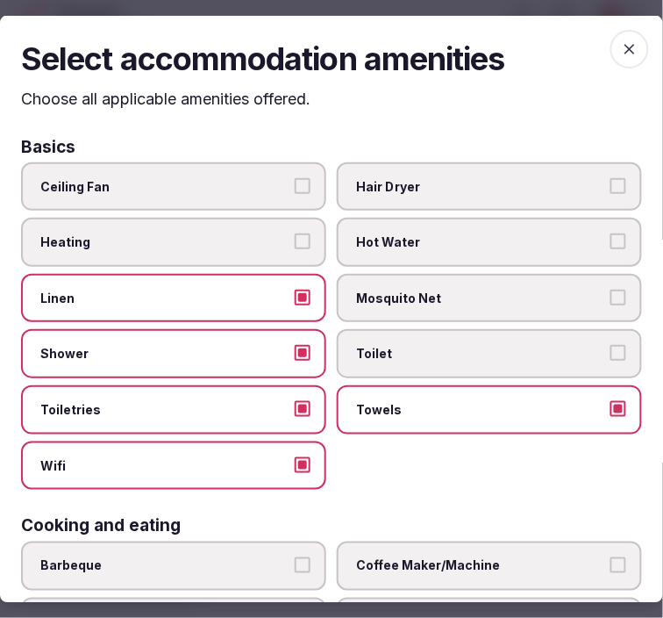
click at [410, 353] on span "Toilet" at bounding box center [480, 354] width 249 height 18
click at [611, 353] on button "Toilet" at bounding box center [619, 353] width 16 height 16
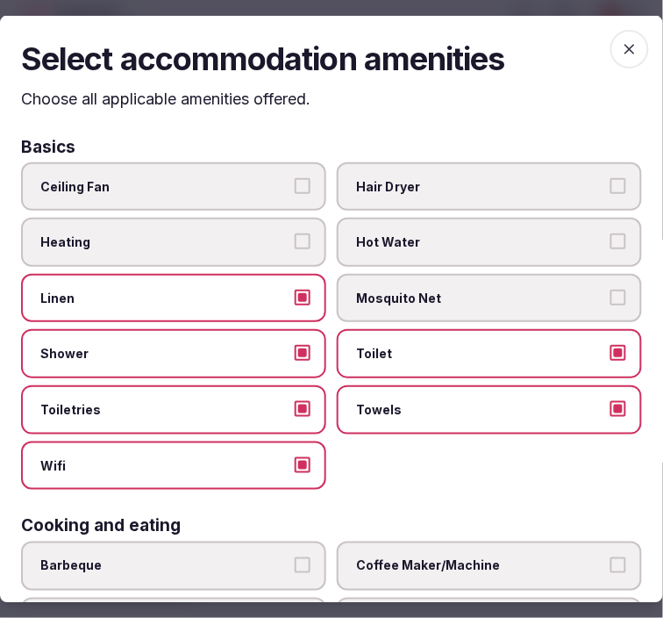
click at [404, 290] on span "Mosquito Net" at bounding box center [480, 298] width 249 height 18
click at [611, 290] on button "Mosquito Net" at bounding box center [619, 297] width 16 height 16
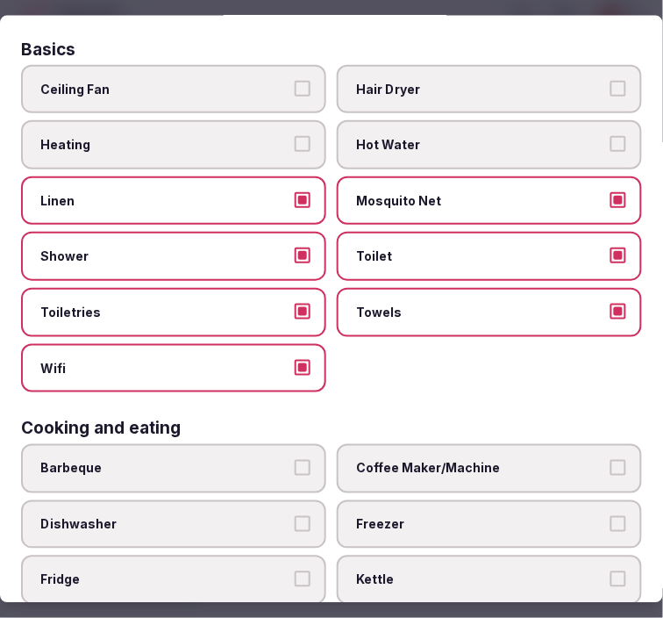
click at [397, 204] on span "Mosquito Net" at bounding box center [480, 200] width 249 height 18
click at [611, 204] on button "Mosquito Net" at bounding box center [619, 199] width 16 height 16
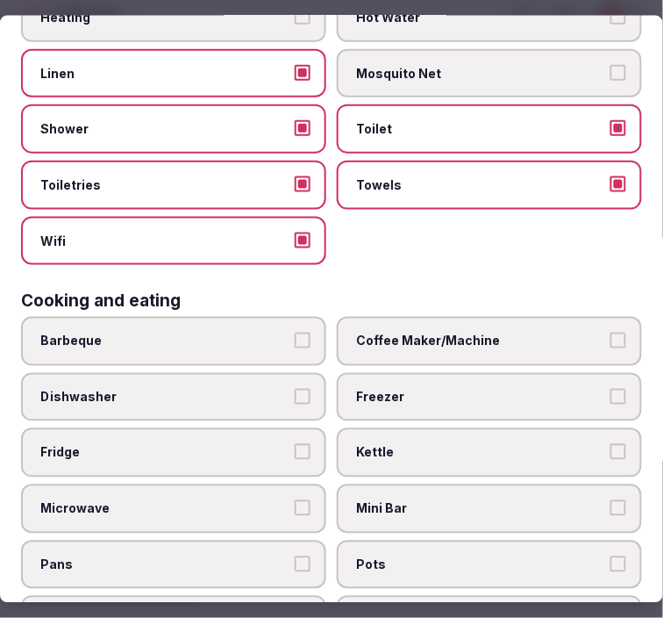
scroll to position [292, 0]
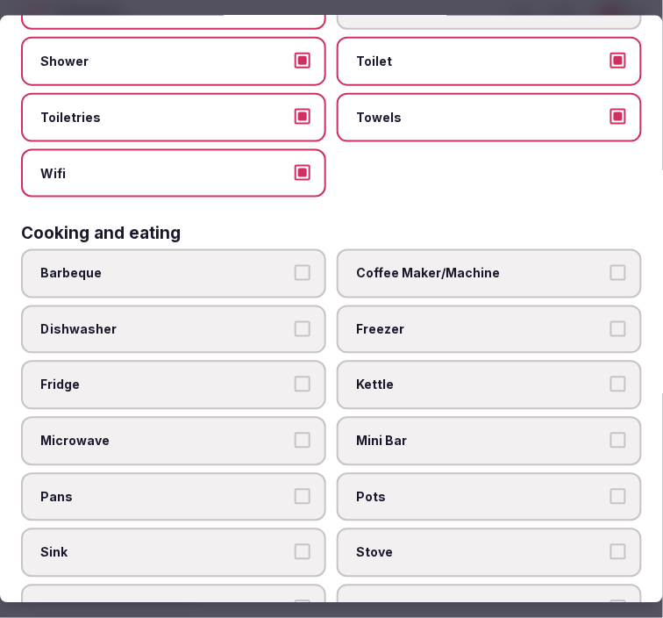
click at [382, 266] on span "Coffee Maker/Machine" at bounding box center [480, 274] width 249 height 18
click at [611, 266] on button "Coffee Maker/Machine" at bounding box center [619, 273] width 16 height 16
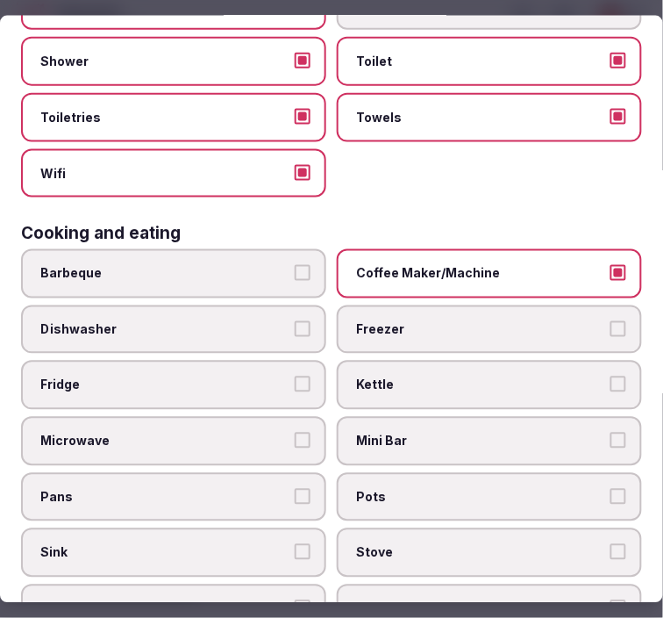
click at [387, 432] on span "Mini Bar" at bounding box center [480, 441] width 249 height 18
click at [611, 432] on button "Mini Bar" at bounding box center [619, 440] width 16 height 16
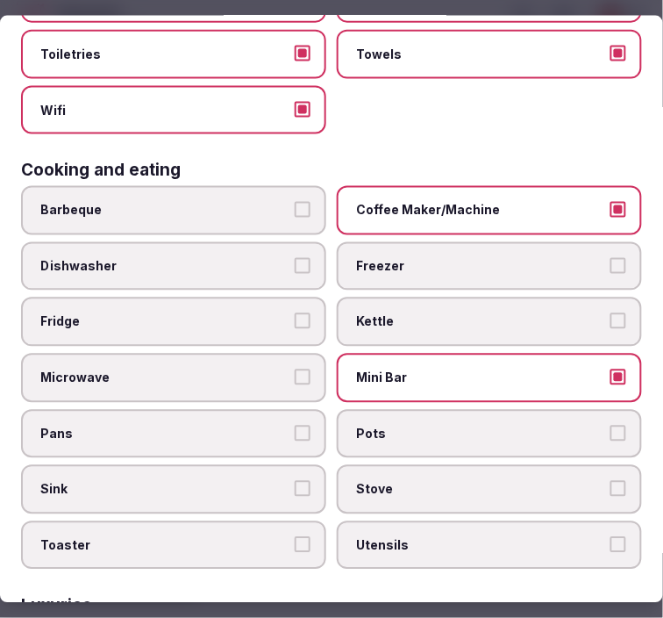
scroll to position [389, 0]
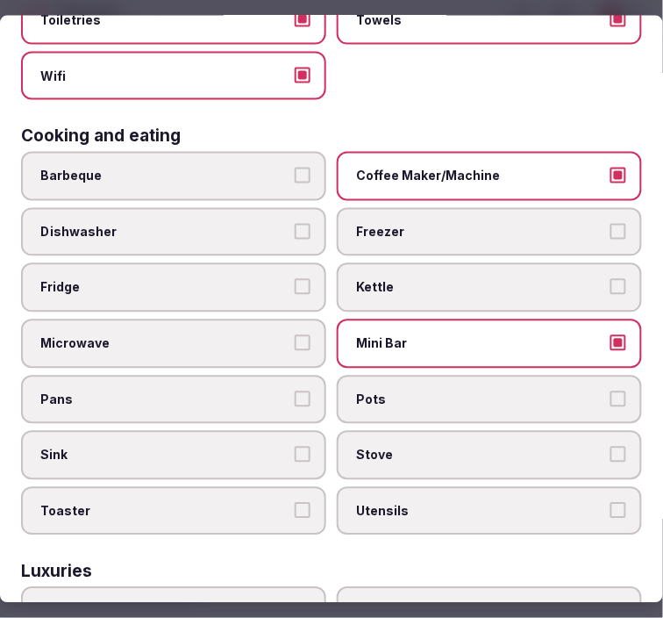
click at [264, 335] on span "Microwave" at bounding box center [164, 344] width 249 height 18
click at [295, 335] on button "Microwave" at bounding box center [303, 343] width 16 height 16
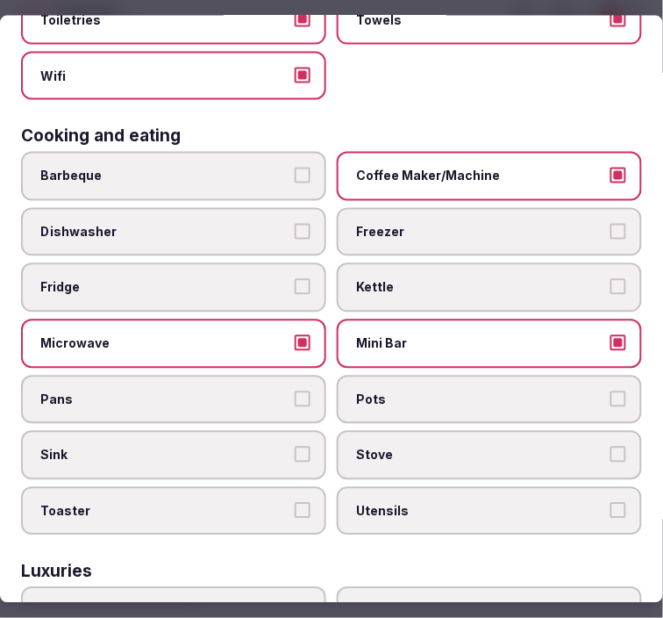
click at [261, 263] on label "Fridge" at bounding box center [173, 287] width 305 height 49
click at [295, 279] on button "Fridge" at bounding box center [303, 287] width 16 height 16
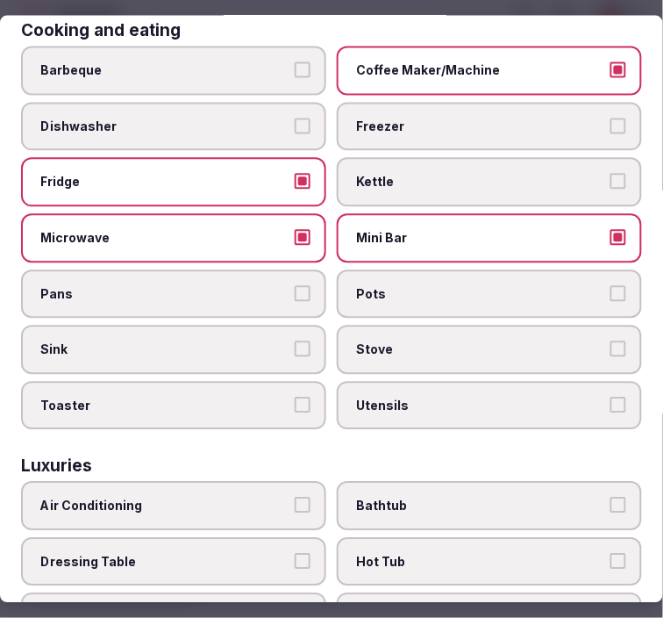
scroll to position [682, 0]
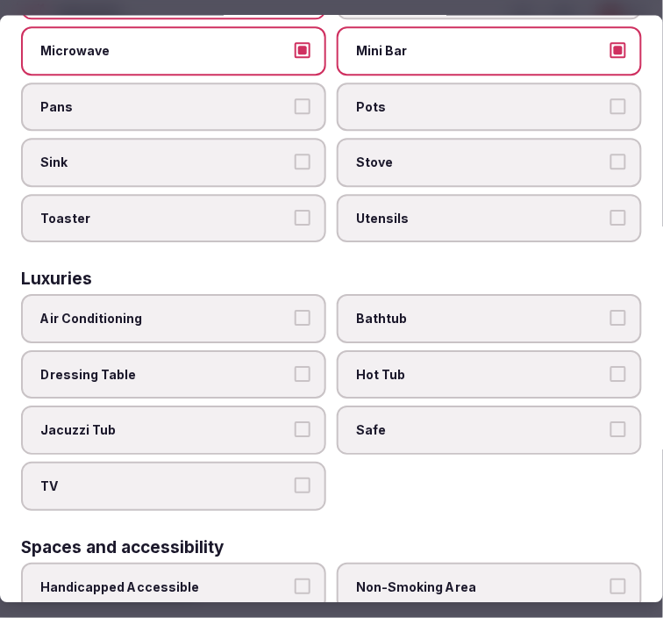
click at [253, 311] on span "Air Conditioning" at bounding box center [164, 320] width 249 height 18
click at [295, 311] on button "Air Conditioning" at bounding box center [303, 319] width 16 height 16
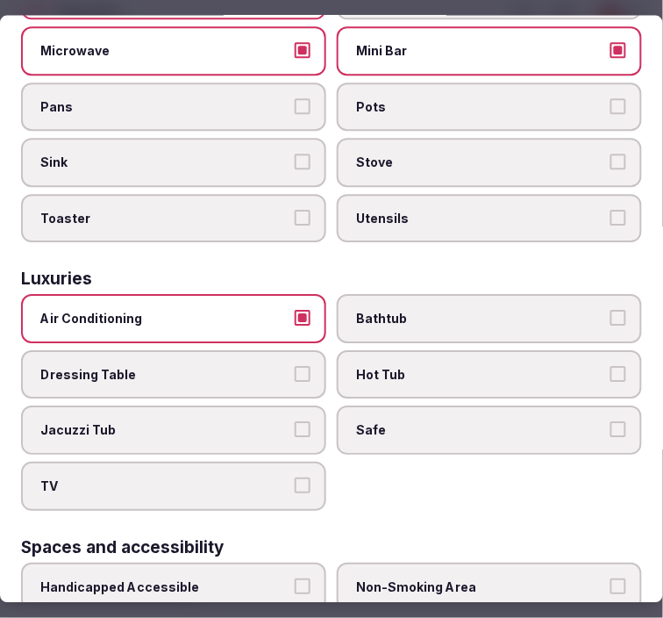
click at [274, 462] on label "TV" at bounding box center [173, 486] width 305 height 49
click at [295, 478] on button "TV" at bounding box center [303, 486] width 16 height 16
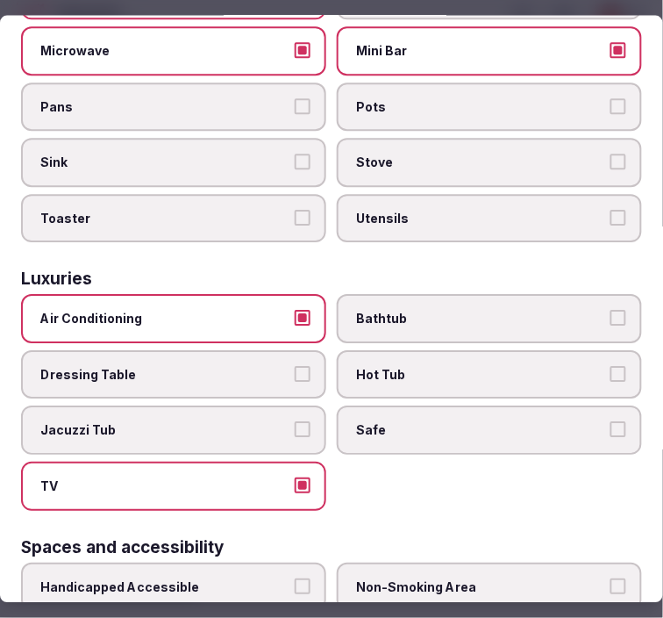
click at [433, 422] on span "Safe" at bounding box center [480, 431] width 249 height 18
click at [611, 422] on button "Safe" at bounding box center [619, 430] width 16 height 16
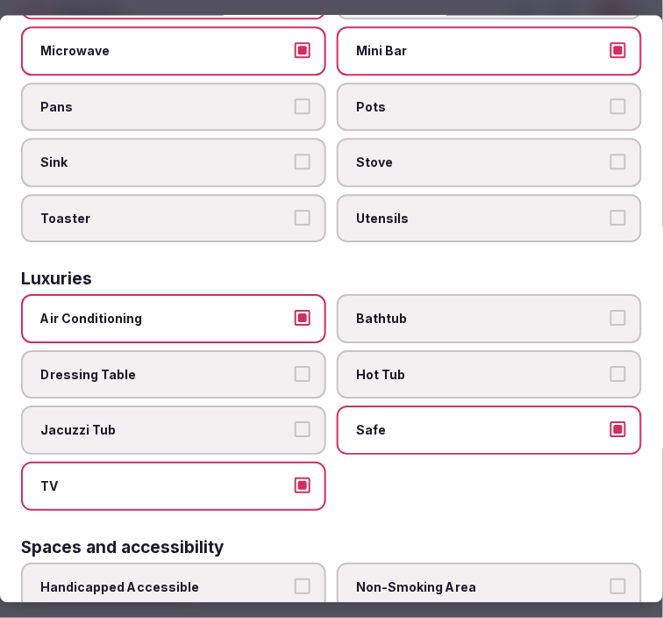
click at [558, 307] on label "Bathtub" at bounding box center [489, 319] width 305 height 49
click at [611, 311] on button "Bathtub" at bounding box center [619, 319] width 16 height 16
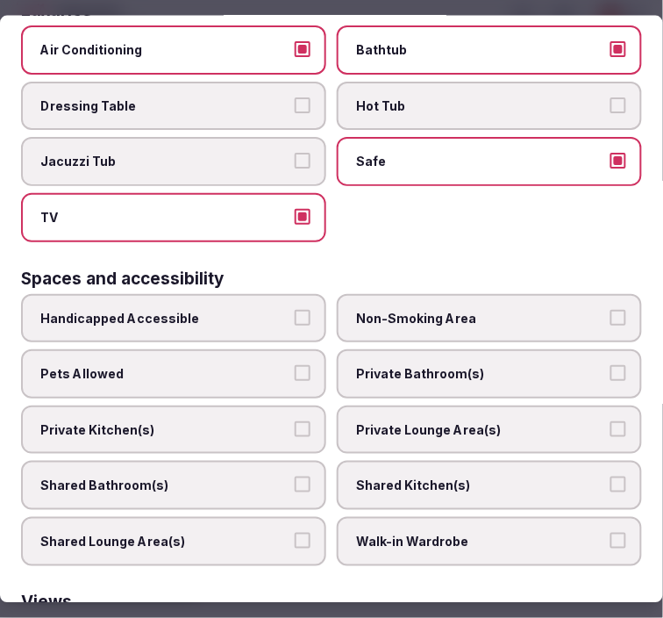
scroll to position [975, 0]
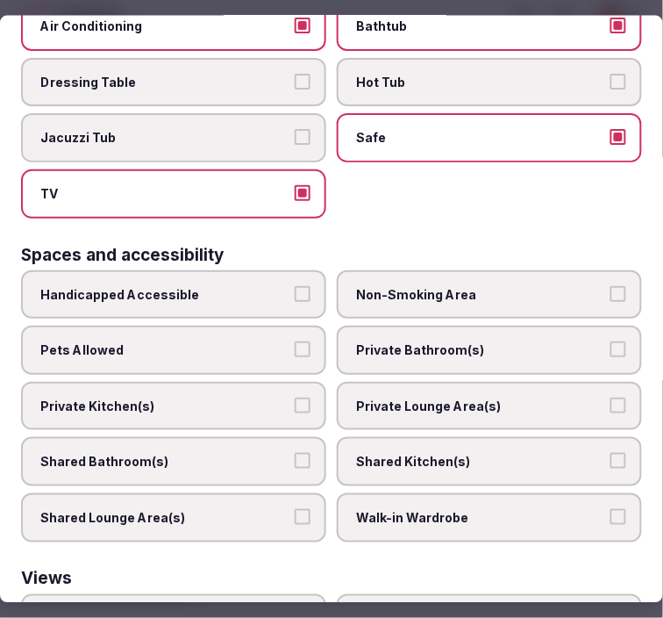
click at [458, 341] on span "Private Bathroom(s)" at bounding box center [480, 350] width 249 height 18
click at [611, 341] on button "Private Bathroom(s)" at bounding box center [619, 349] width 16 height 16
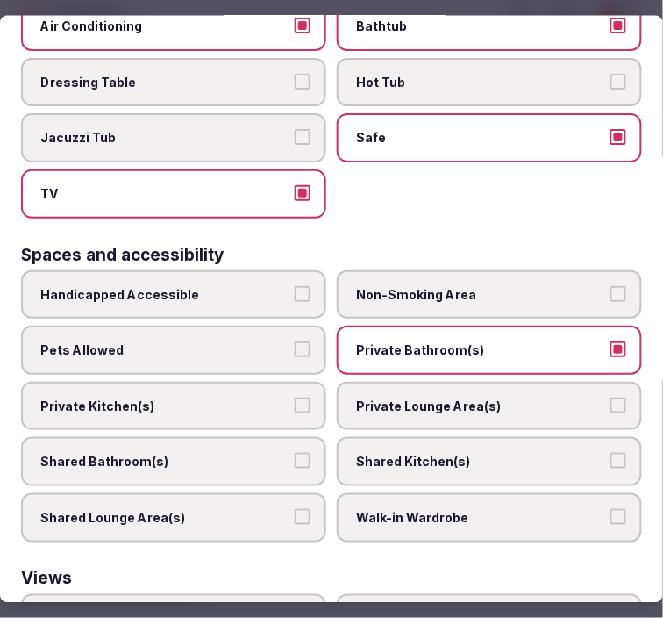
click at [453, 381] on label "Private Lounge Area(s)" at bounding box center [489, 405] width 305 height 49
click at [611, 396] on button "Private Lounge Area(s)" at bounding box center [619, 404] width 16 height 16
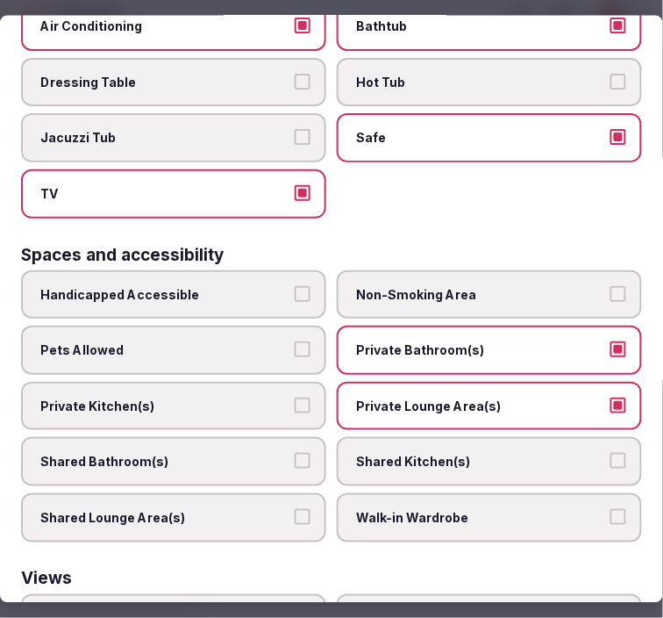
scroll to position [1160, 0]
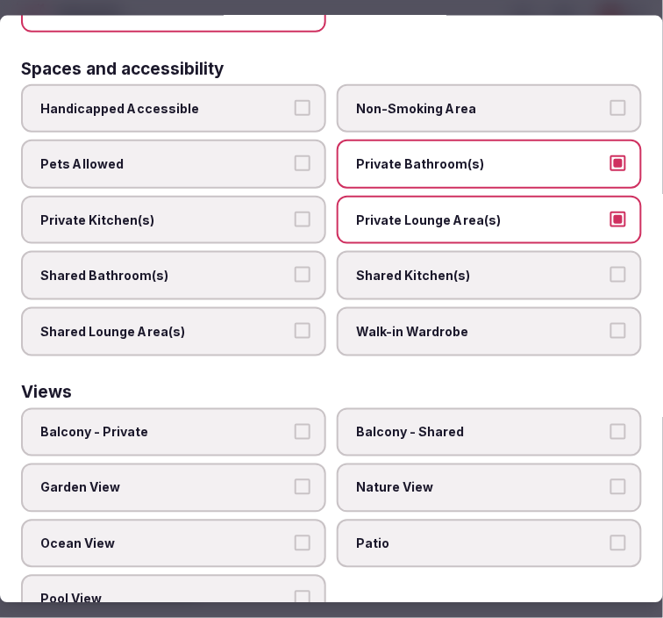
click at [232, 423] on span "Balcony - Private" at bounding box center [164, 432] width 249 height 18
click at [295, 423] on button "Balcony - Private" at bounding box center [303, 431] width 16 height 16
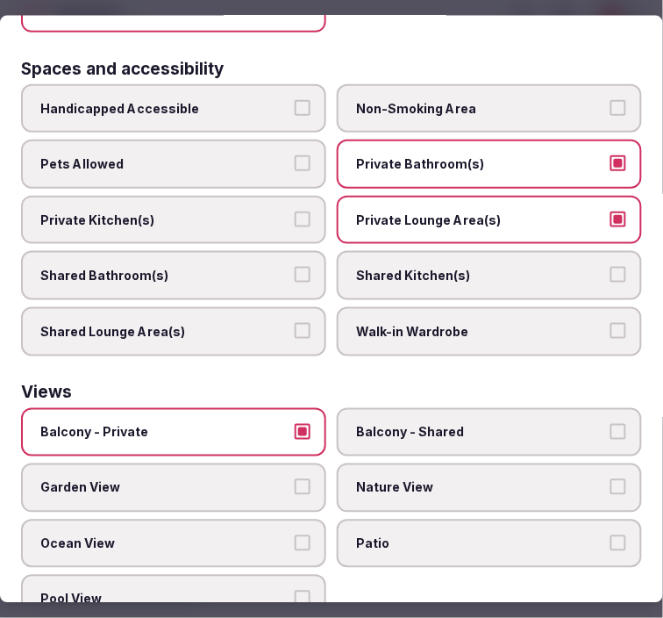
click at [232, 423] on span "Balcony - Private" at bounding box center [164, 432] width 249 height 18
click at [295, 423] on button "Balcony - Private" at bounding box center [303, 431] width 16 height 16
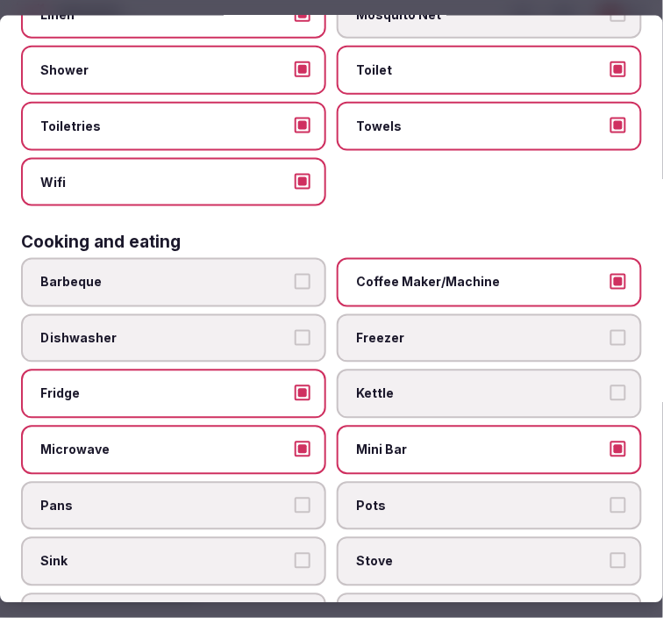
scroll to position [0, 0]
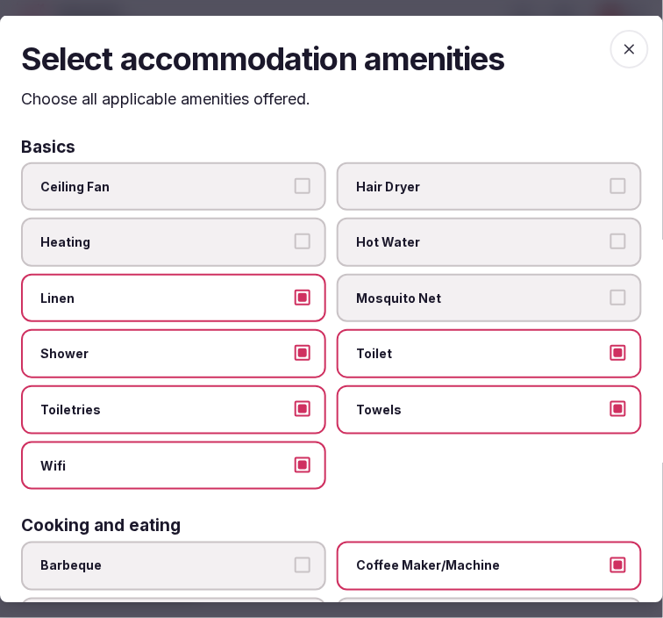
click at [621, 55] on icon "button" at bounding box center [630, 49] width 18 height 18
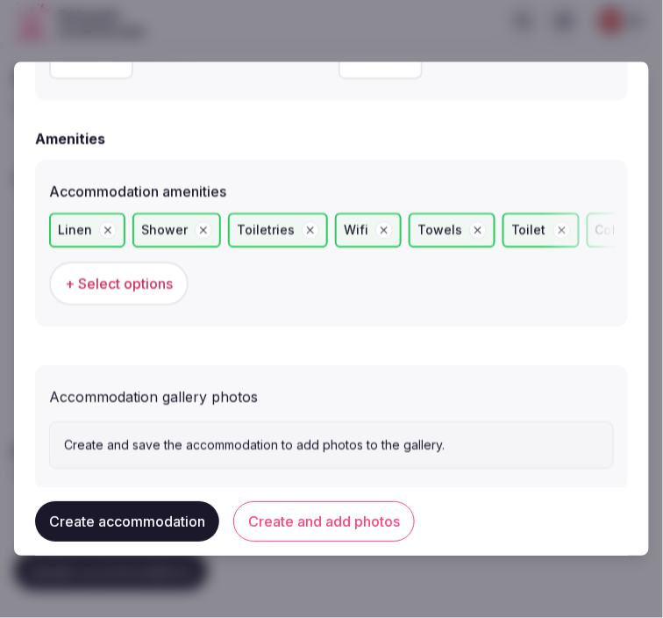
scroll to position [1729, 0]
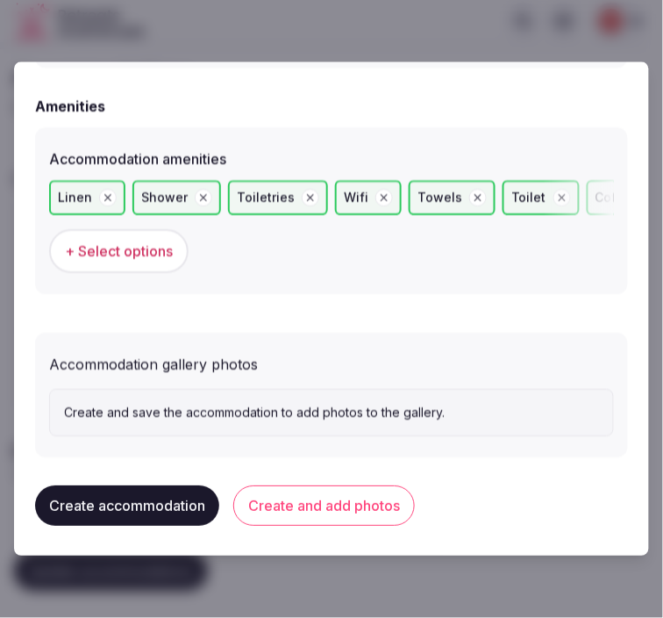
click at [354, 503] on button "Create and add photos" at bounding box center [324, 505] width 182 height 40
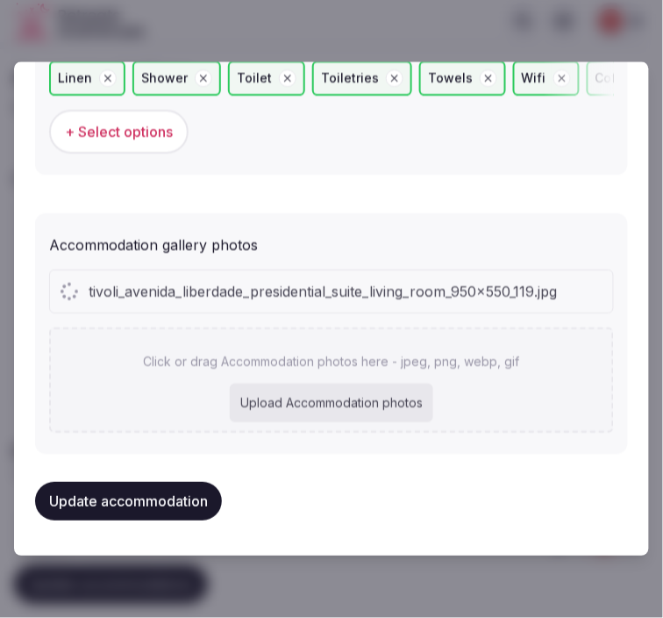
scroll to position [1843, 0]
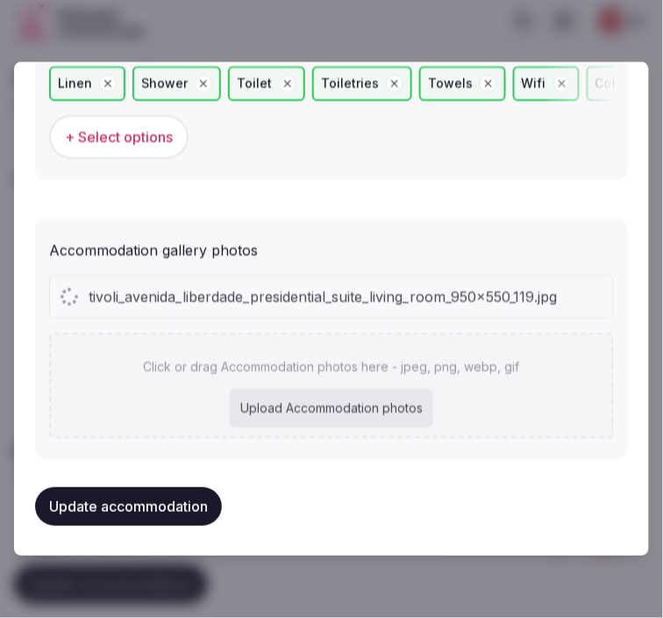
click at [364, 290] on span "tivoli_avenida_liberdade_presidential_suite_living_room_950x550_119.jpg" at bounding box center [323, 297] width 469 height 21
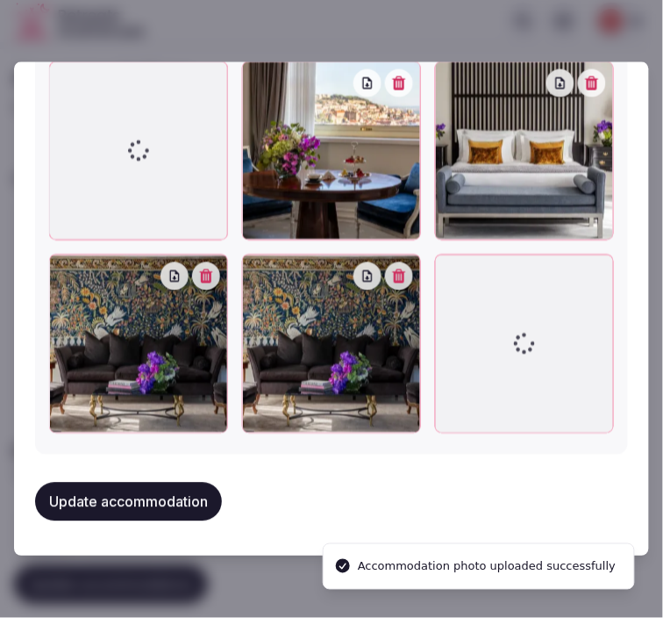
scroll to position [2399, 0]
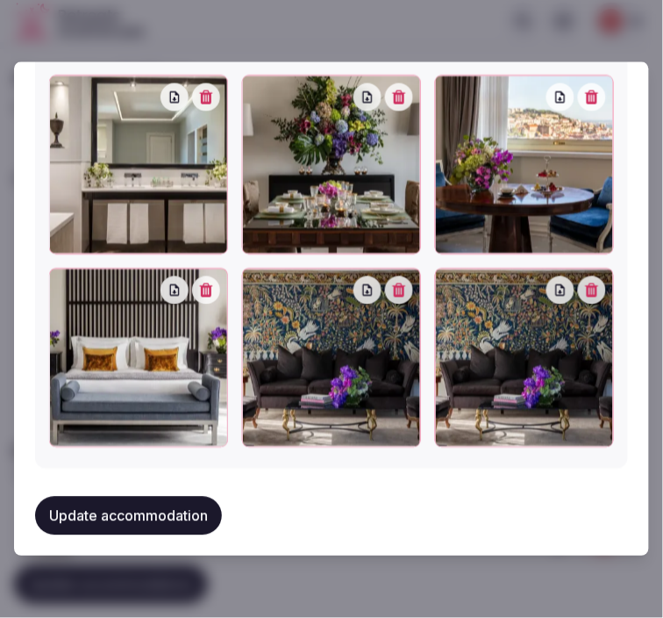
click at [588, 283] on icon "button" at bounding box center [592, 290] width 14 height 14
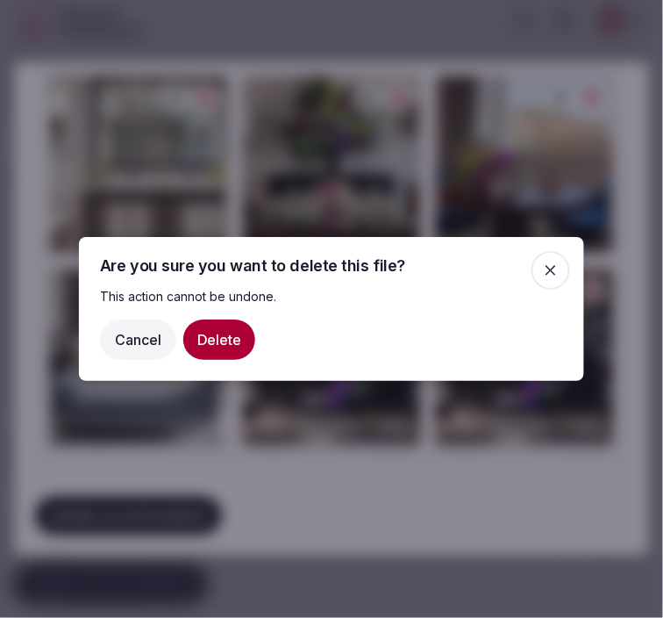
click at [211, 346] on button "Delete" at bounding box center [219, 339] width 72 height 40
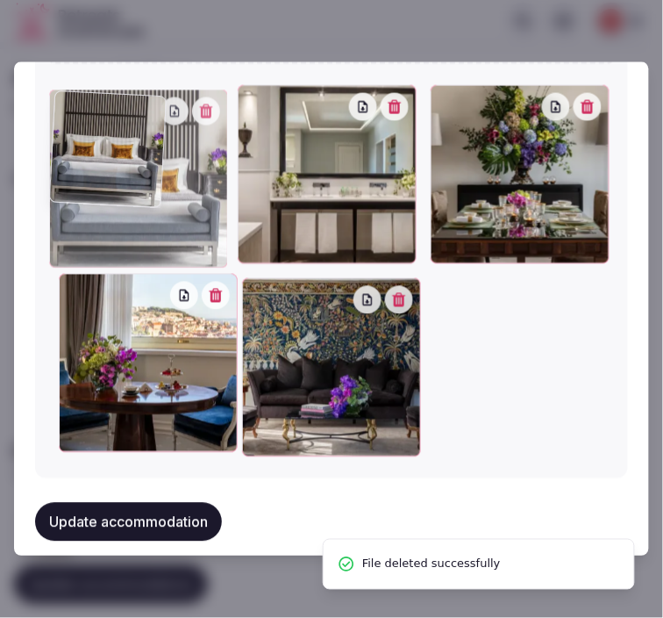
drag, startPoint x: 68, startPoint y: 285, endPoint x: 118, endPoint y: 144, distance: 149.8
click at [118, 144] on div at bounding box center [138, 178] width 179 height 179
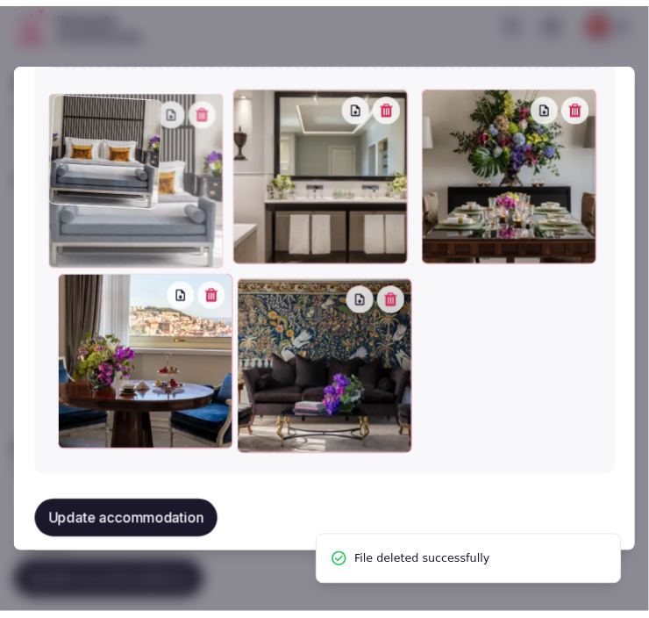
scroll to position [2380, 0]
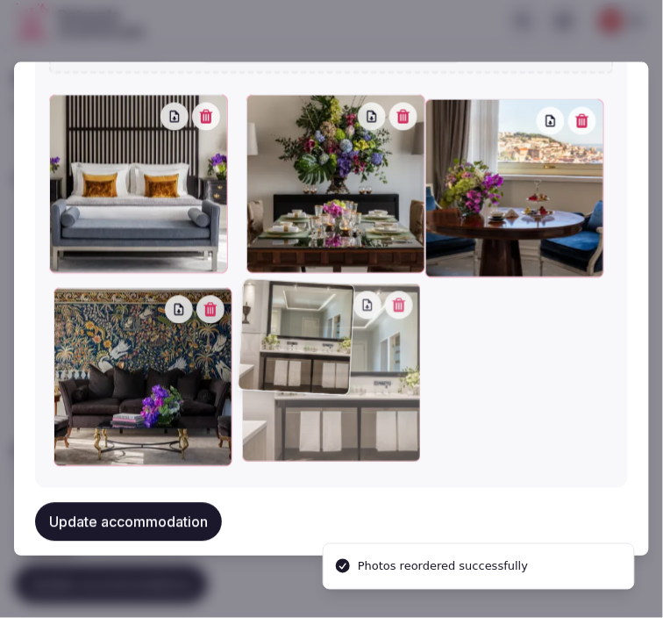
drag, startPoint x: 253, startPoint y: 102, endPoint x: 207, endPoint y: 303, distance: 206.8
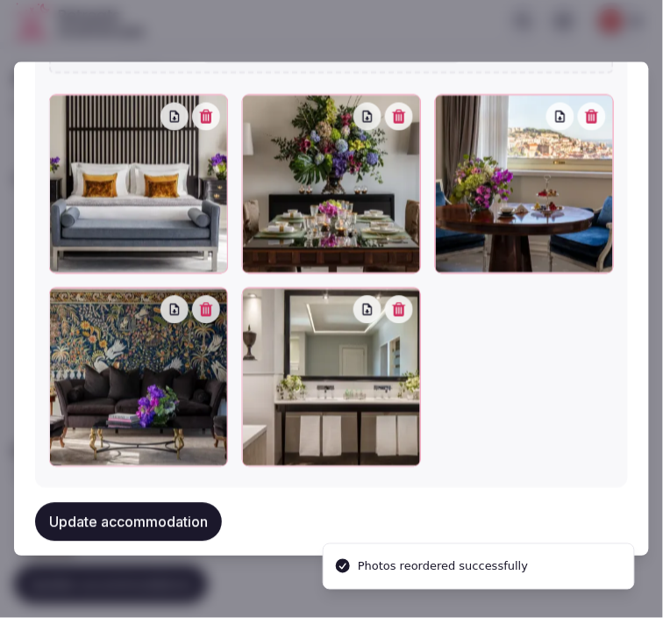
click at [118, 525] on button "Update accommodation" at bounding box center [128, 522] width 187 height 39
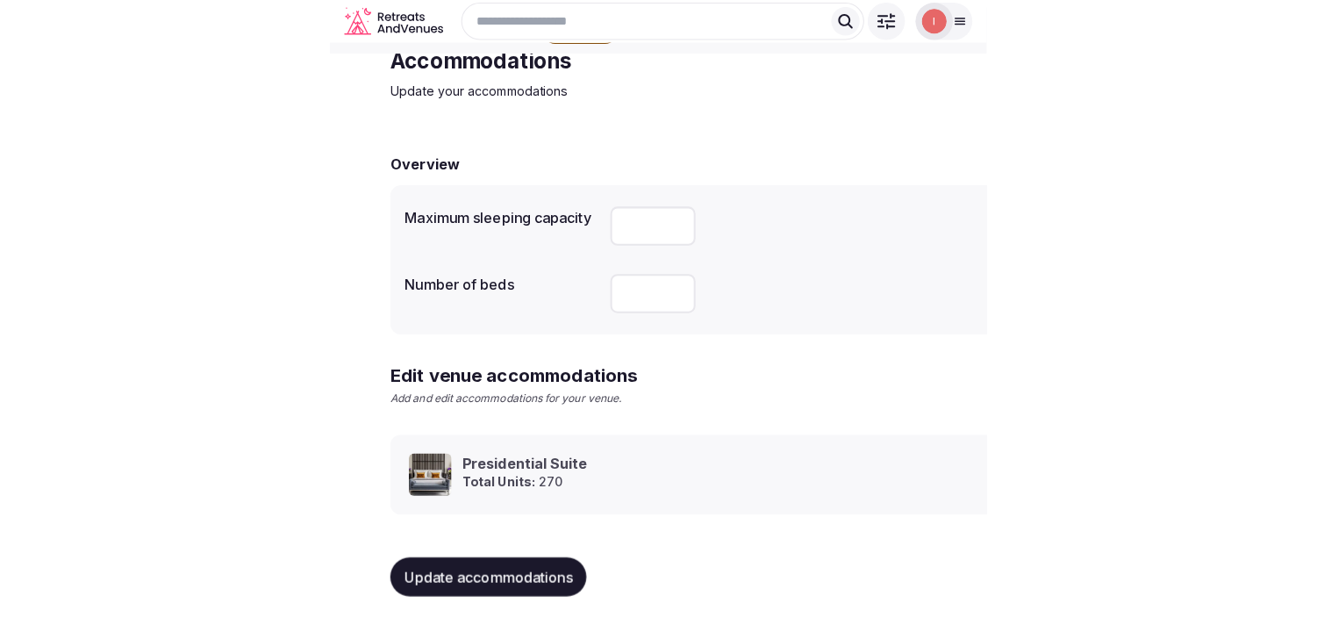
scroll to position [82, 0]
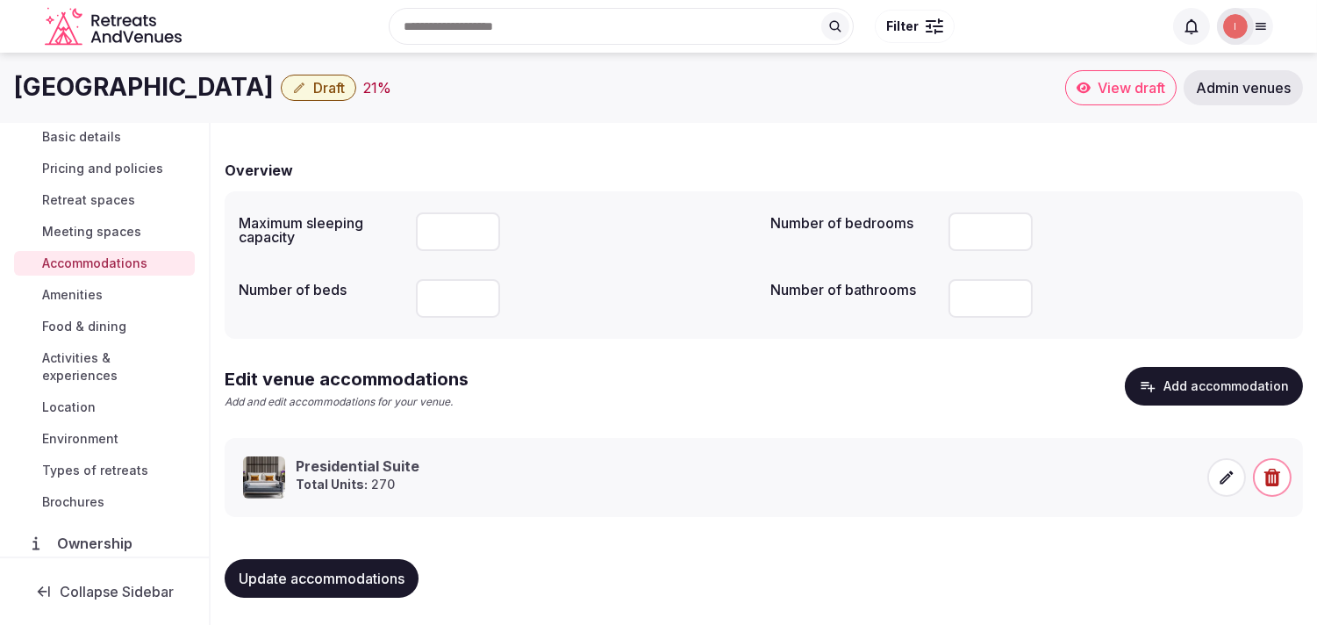
click at [67, 301] on span "Amenities" at bounding box center [72, 295] width 61 height 18
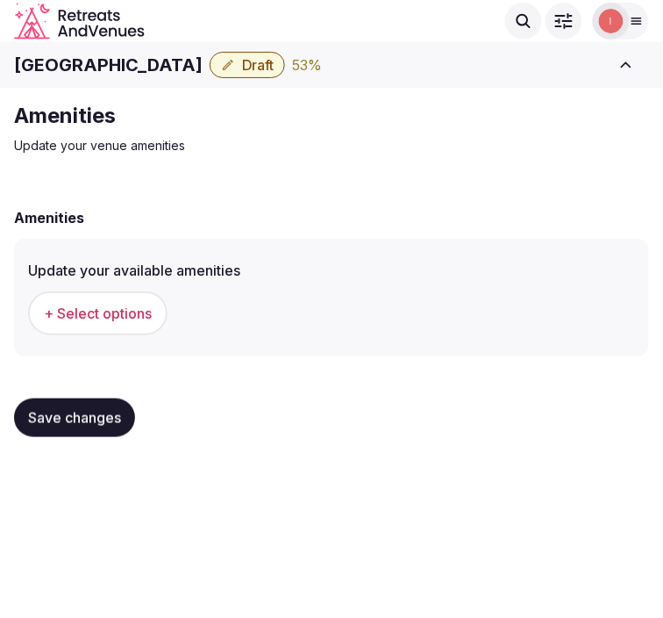
click at [89, 308] on span "+ Select options" at bounding box center [98, 312] width 108 height 19
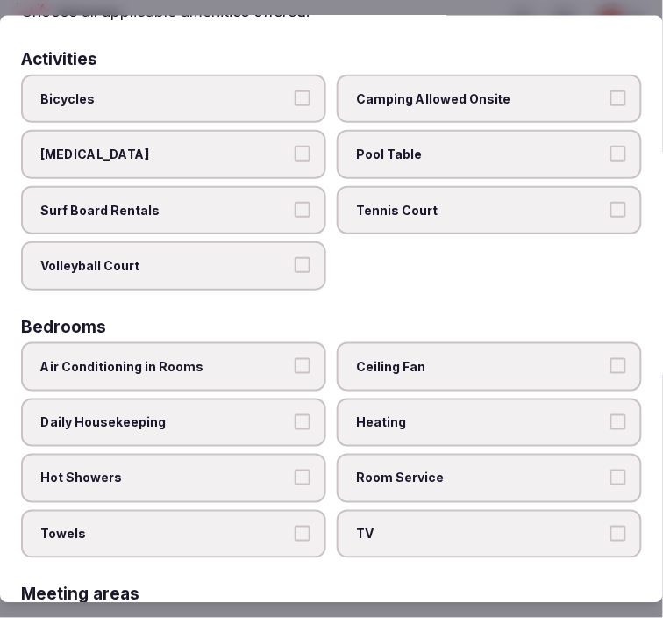
scroll to position [195, 0]
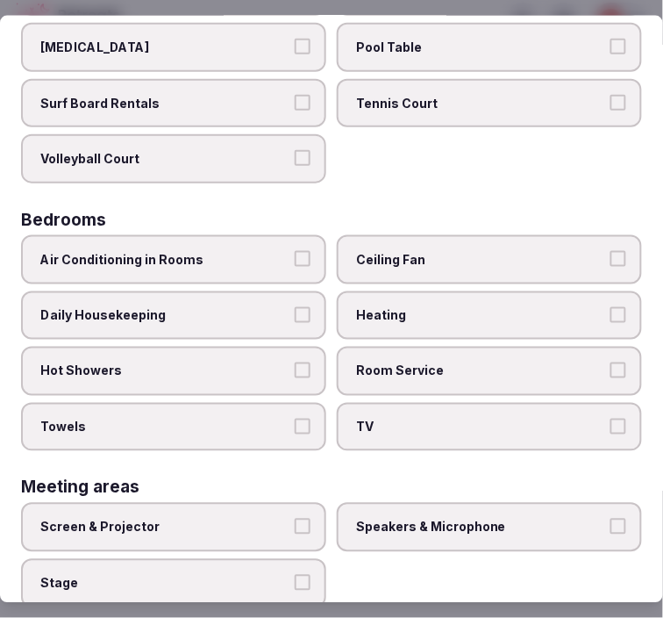
click at [295, 258] on button "Air Conditioning in Rooms" at bounding box center [303, 259] width 16 height 16
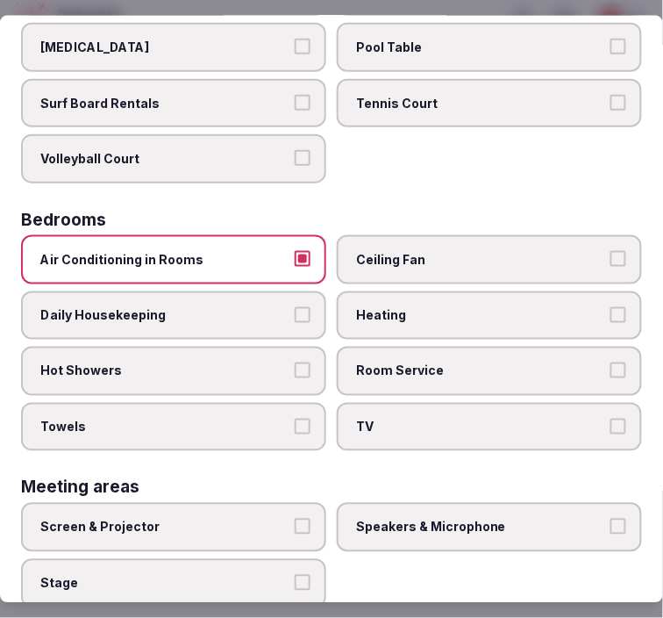
click at [307, 296] on label "Daily Housekeeping" at bounding box center [173, 314] width 305 height 49
click at [307, 306] on button "Daily Housekeeping" at bounding box center [303, 314] width 16 height 16
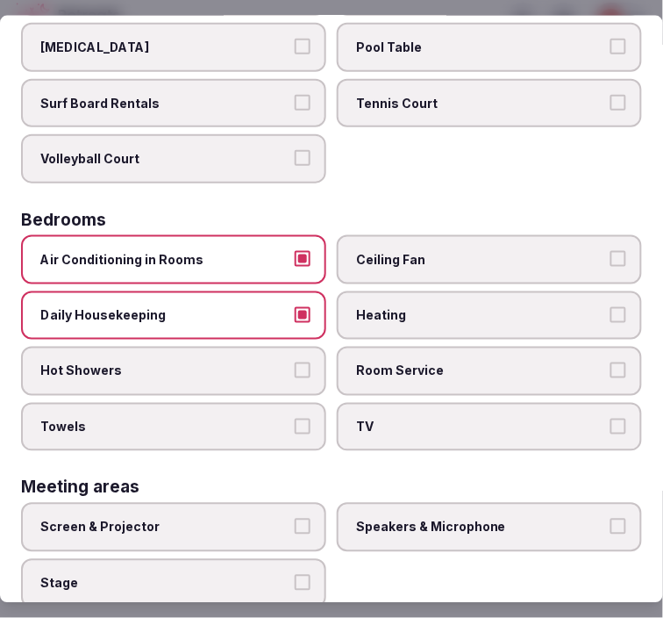
click at [300, 330] on div "Air Conditioning in Rooms Ceiling Fan Daily Housekeeping Heating Hot Showers Ro…" at bounding box center [331, 343] width 621 height 216
click at [283, 365] on label "Hot Showers" at bounding box center [173, 370] width 305 height 49
click at [295, 365] on button "Hot Showers" at bounding box center [303, 370] width 16 height 16
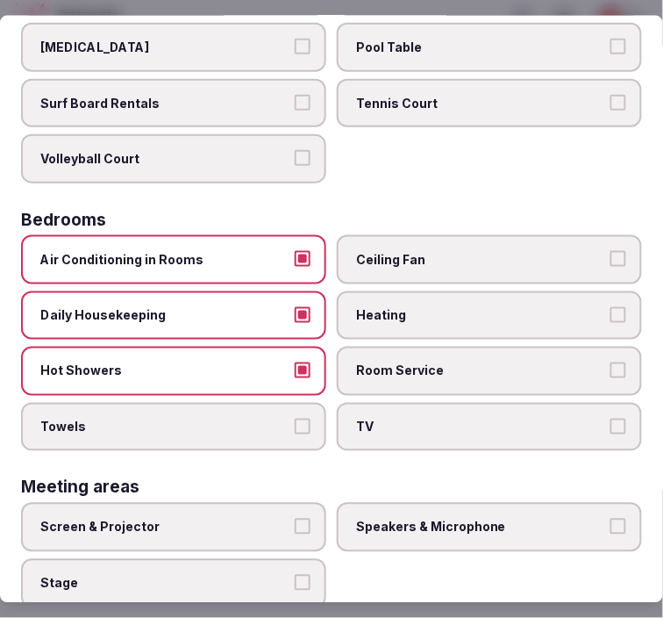
click at [296, 402] on label "Towels" at bounding box center [173, 426] width 305 height 49
click at [296, 418] on button "Towels" at bounding box center [303, 426] width 16 height 16
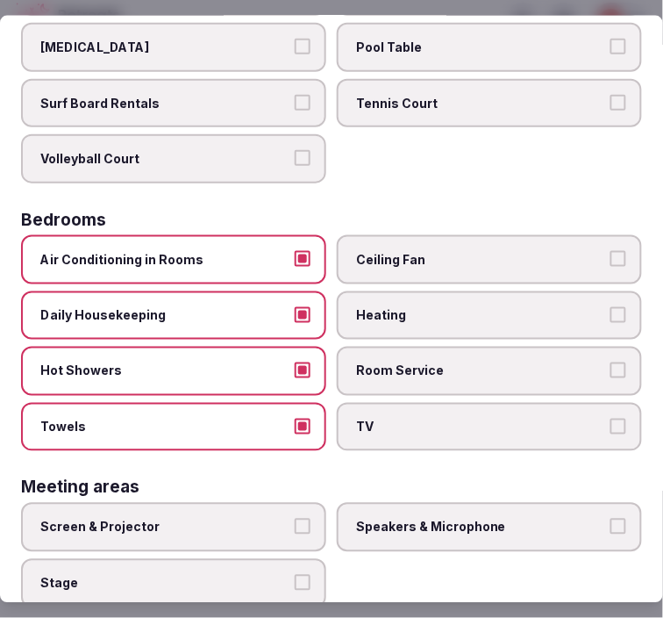
click at [445, 419] on span "TV" at bounding box center [480, 427] width 249 height 18
click at [611, 419] on button "TV" at bounding box center [619, 426] width 16 height 16
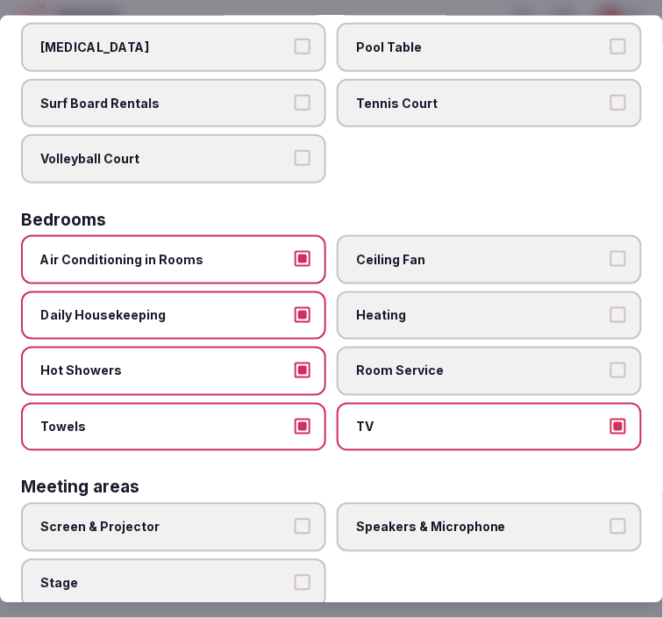
click at [474, 371] on label "Room Service" at bounding box center [489, 370] width 305 height 49
click at [611, 371] on button "Room Service" at bounding box center [619, 370] width 16 height 16
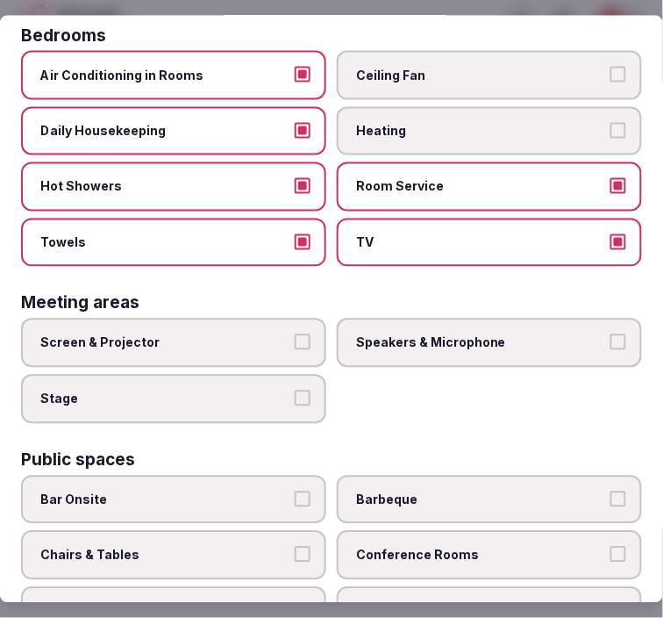
scroll to position [389, 0]
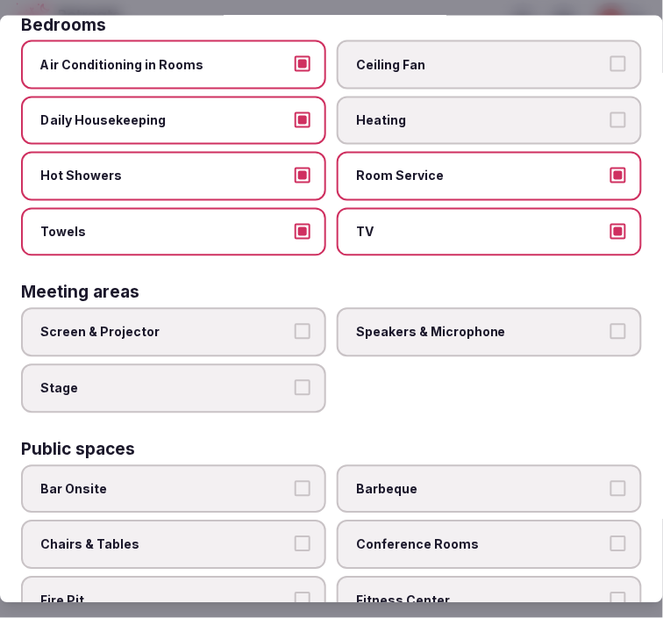
click at [295, 324] on button "Screen & Projector" at bounding box center [303, 332] width 16 height 16
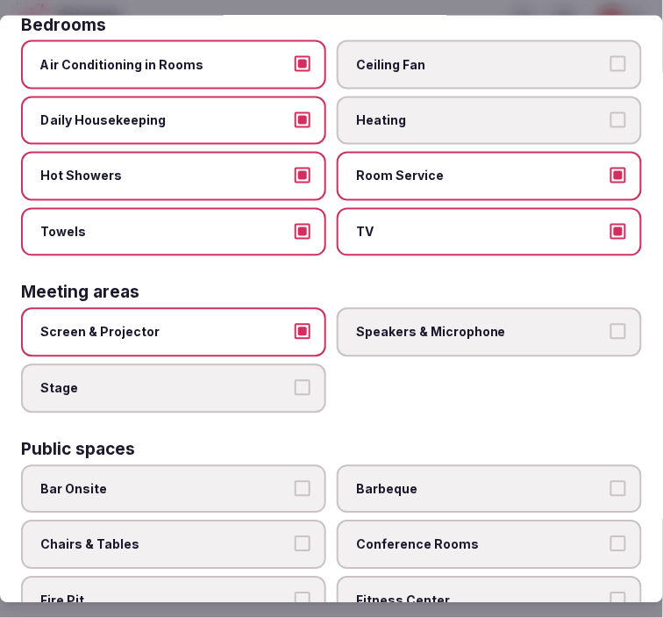
click at [356, 324] on span "Speakers & Microphone" at bounding box center [480, 333] width 249 height 18
click at [611, 324] on button "Speakers & Microphone" at bounding box center [619, 332] width 16 height 16
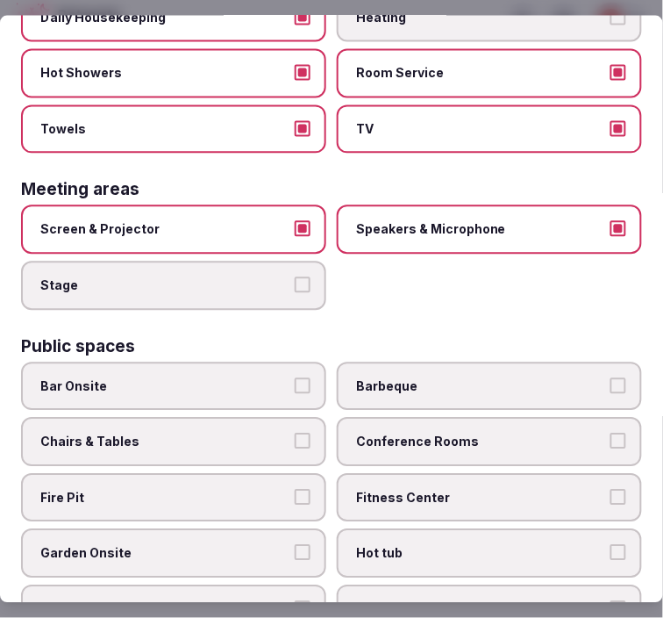
scroll to position [584, 0]
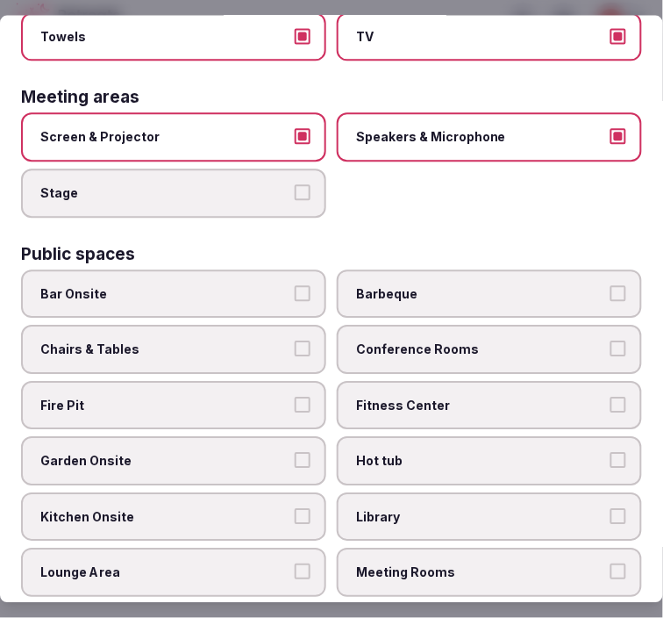
click at [370, 325] on label "Conference Rooms" at bounding box center [489, 349] width 305 height 49
click at [611, 341] on button "Conference Rooms" at bounding box center [619, 349] width 16 height 16
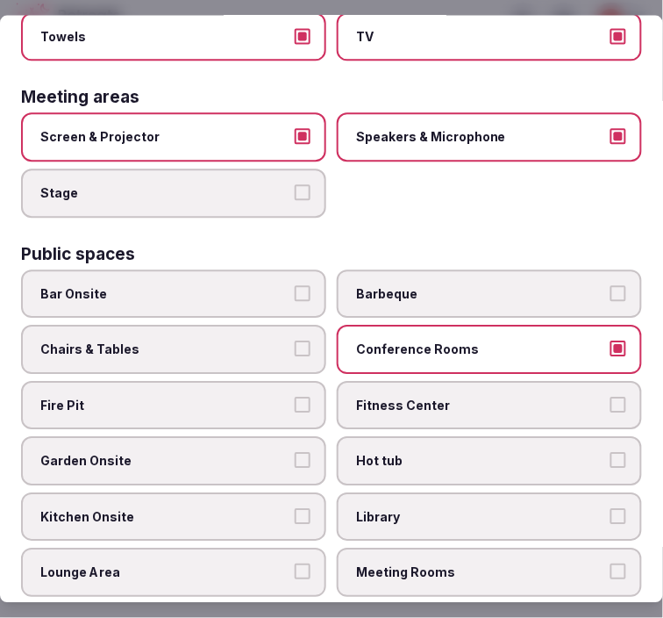
click at [295, 285] on button "Bar Onsite" at bounding box center [303, 293] width 16 height 16
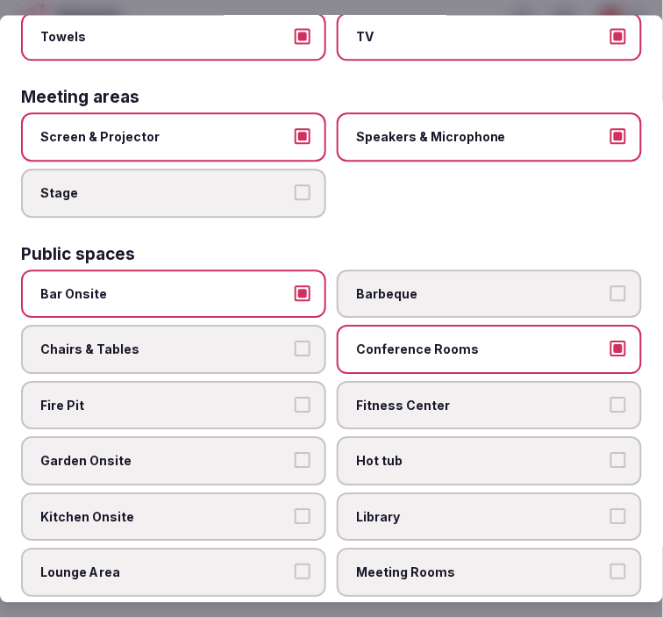
click at [287, 326] on label "Chairs & Tables" at bounding box center [173, 349] width 305 height 49
click at [295, 341] on button "Chairs & Tables" at bounding box center [303, 349] width 16 height 16
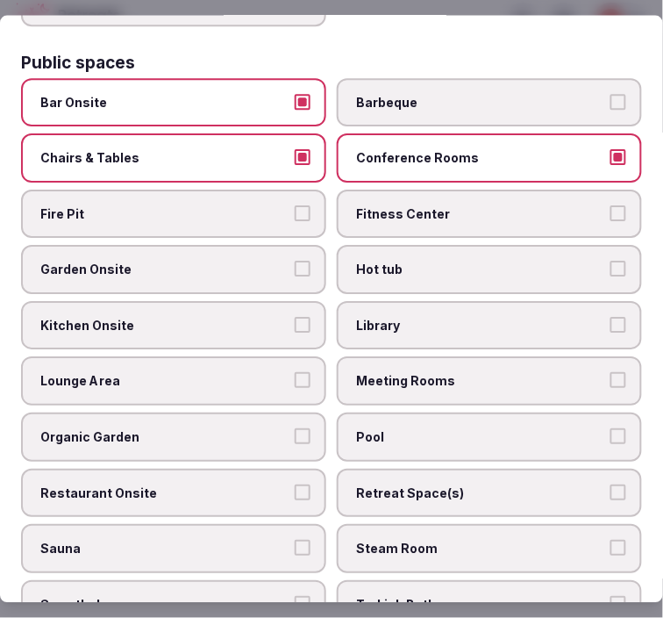
scroll to position [779, 0]
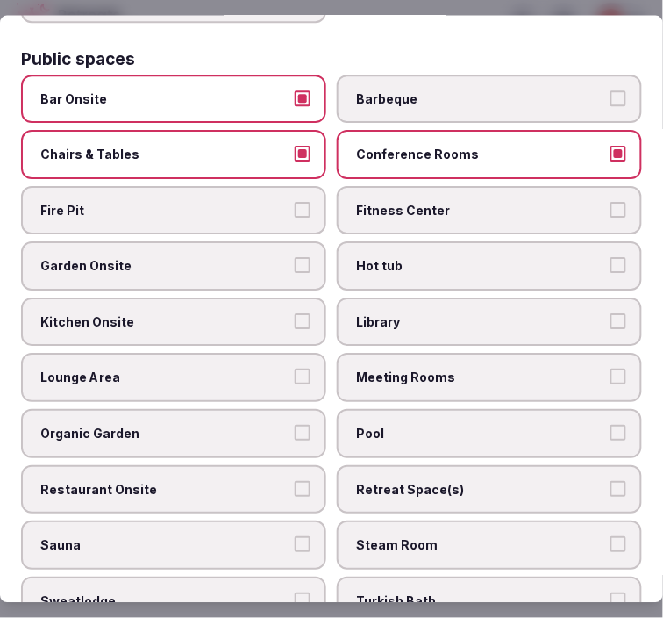
click at [379, 369] on span "Meeting Rooms" at bounding box center [480, 378] width 249 height 18
click at [611, 369] on button "Meeting Rooms" at bounding box center [619, 377] width 16 height 16
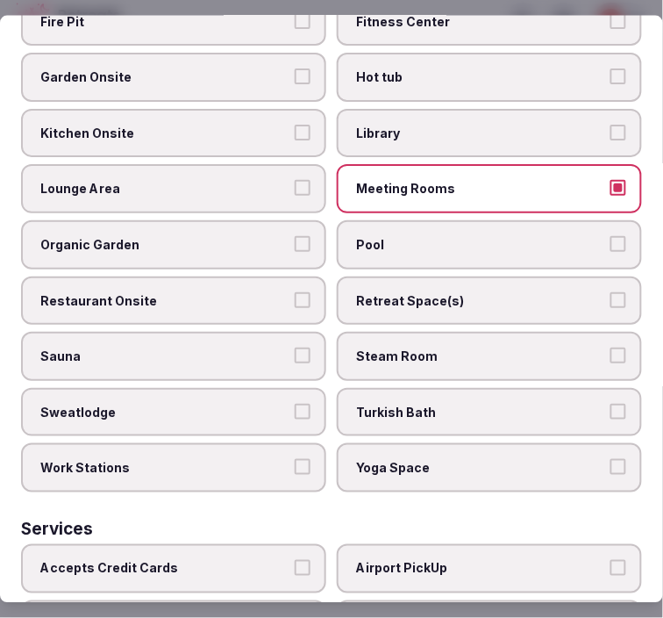
scroll to position [975, 0]
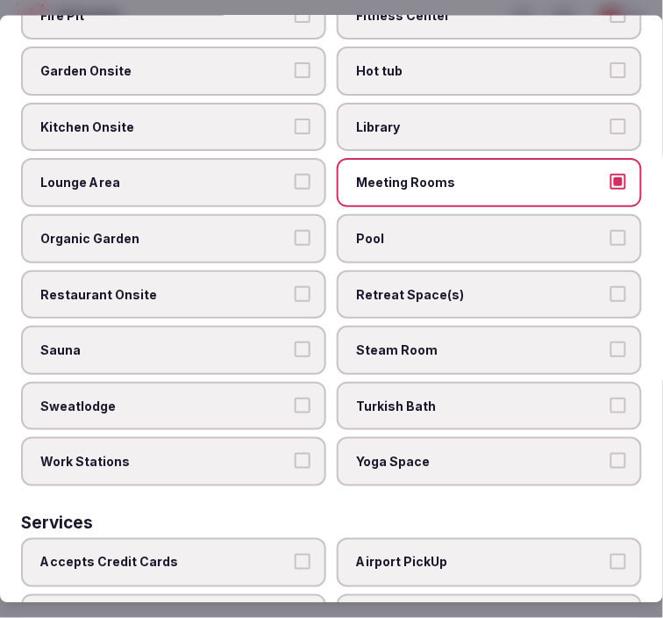
click at [389, 230] on span "Pool" at bounding box center [480, 239] width 249 height 18
click at [611, 230] on button "Pool" at bounding box center [619, 238] width 16 height 16
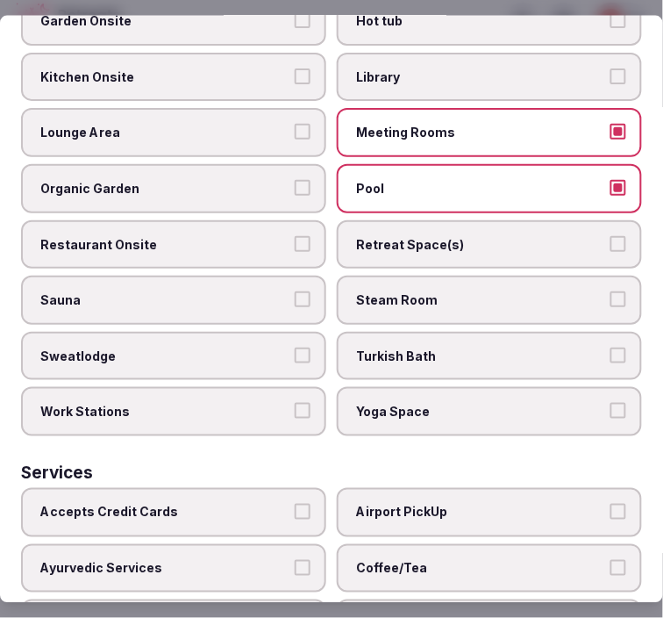
scroll to position [1020, 0]
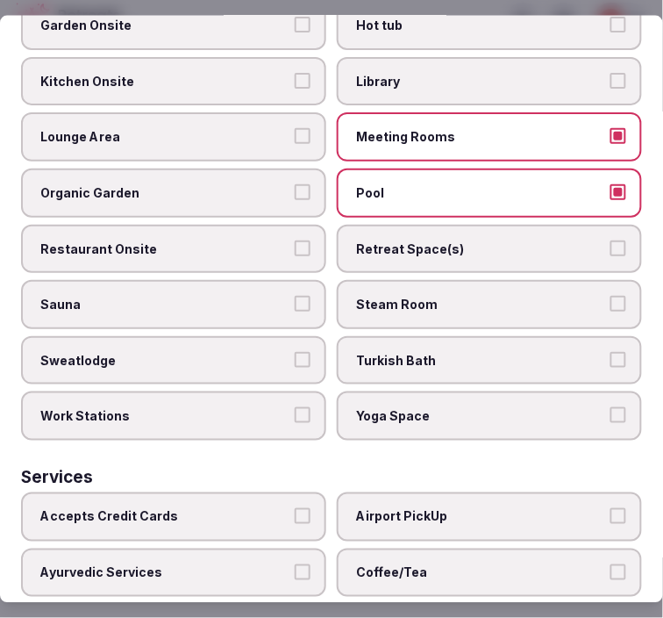
click at [167, 239] on span "Restaurant Onsite" at bounding box center [164, 248] width 249 height 18
click at [295, 239] on button "Restaurant Onsite" at bounding box center [303, 247] width 16 height 16
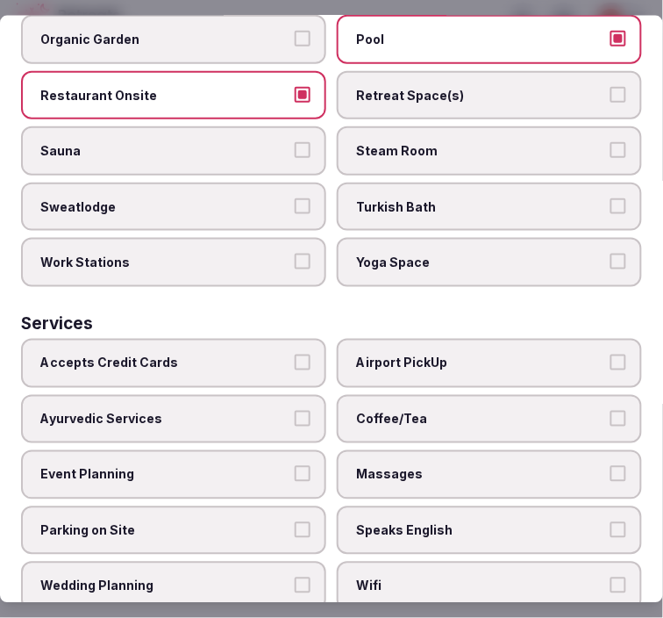
scroll to position [1215, 0]
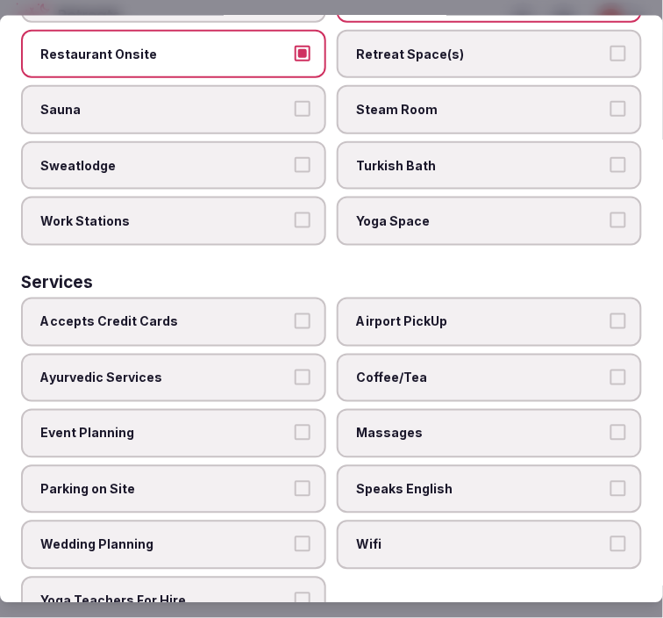
click at [418, 536] on span "Wifi" at bounding box center [480, 545] width 249 height 18
click at [611, 536] on button "Wifi" at bounding box center [619, 544] width 16 height 16
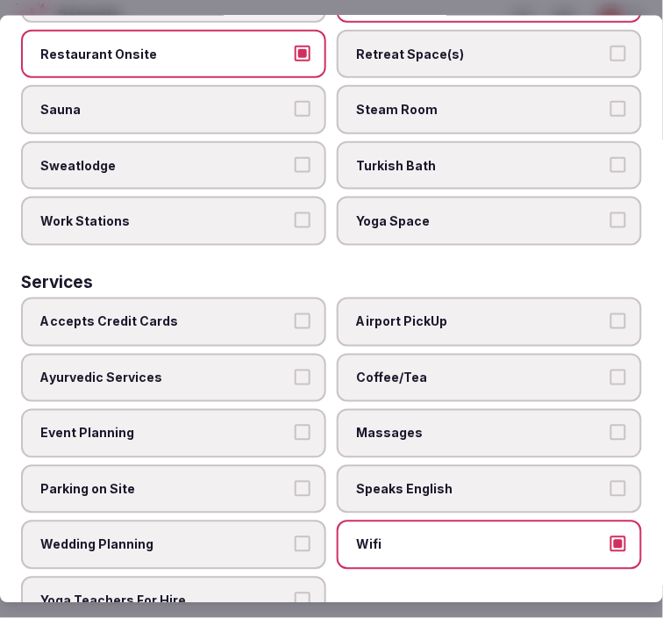
click at [431, 464] on label "Speaks English" at bounding box center [489, 488] width 305 height 49
click at [611, 480] on button "Speaks English" at bounding box center [619, 488] width 16 height 16
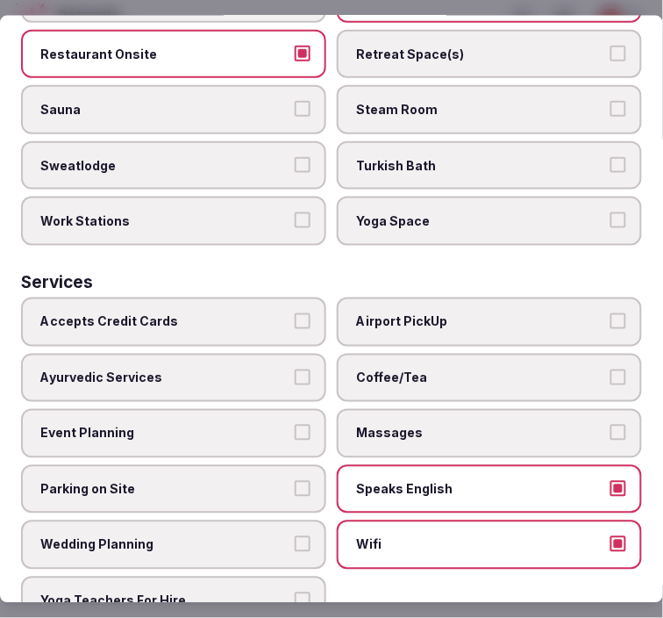
click at [434, 425] on span "Massages" at bounding box center [480, 434] width 249 height 18
click at [611, 425] on button "Massages" at bounding box center [619, 433] width 16 height 16
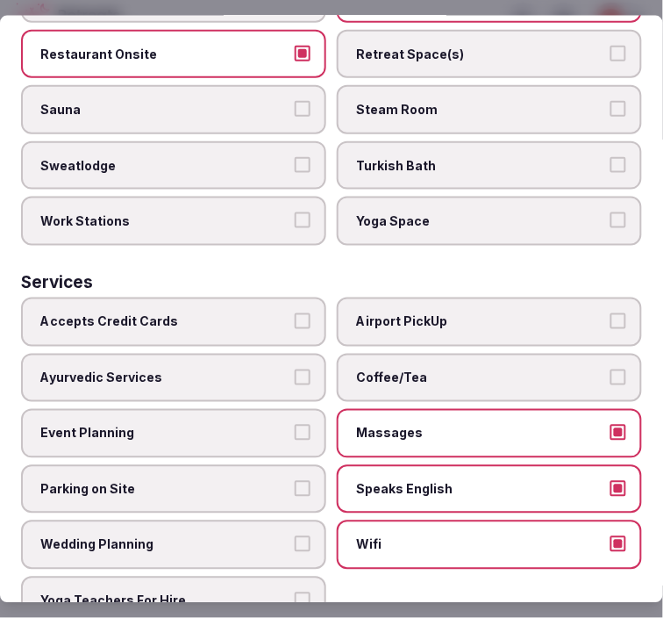
click at [449, 368] on span "Coffee/Tea" at bounding box center [480, 377] width 249 height 18
click at [611, 368] on button "Coffee/Tea" at bounding box center [619, 376] width 16 height 16
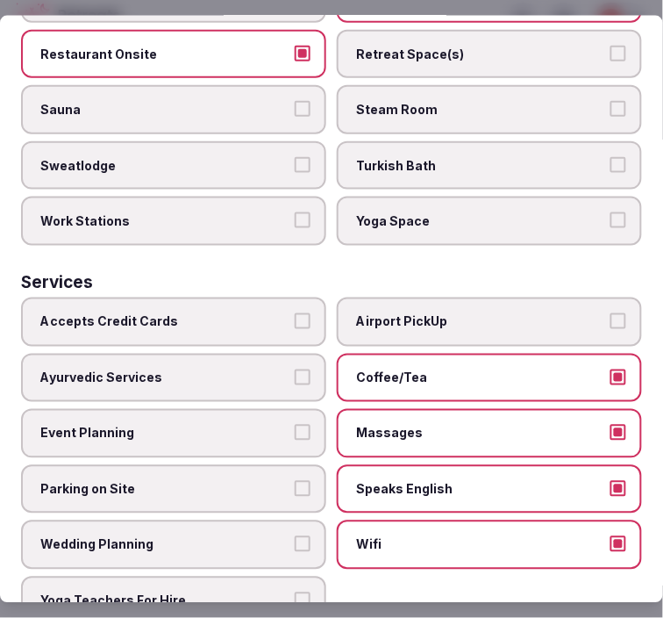
click at [239, 313] on span "Accepts Credit Cards" at bounding box center [164, 322] width 249 height 18
click at [295, 313] on button "Accepts Credit Cards" at bounding box center [303, 321] width 16 height 16
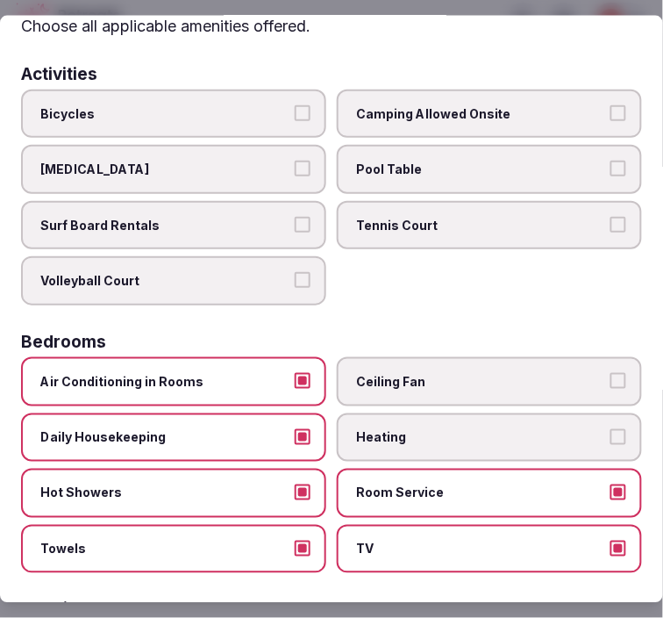
scroll to position [0, 0]
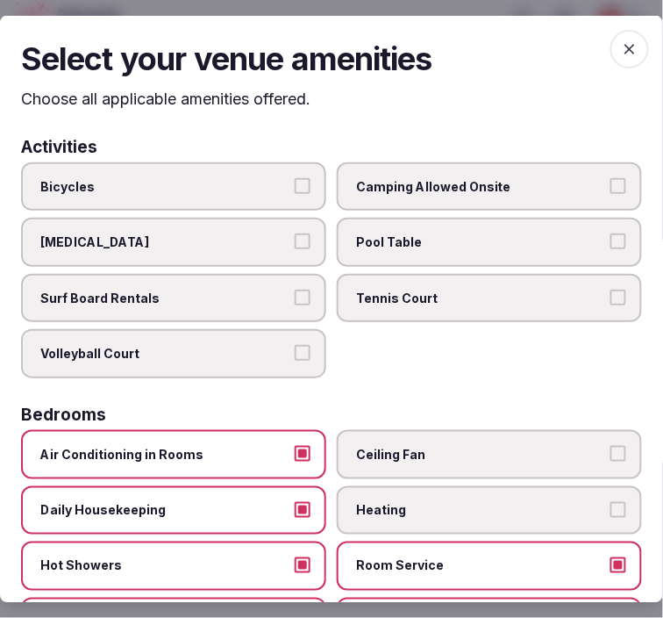
click at [611, 44] on span "button" at bounding box center [630, 49] width 39 height 39
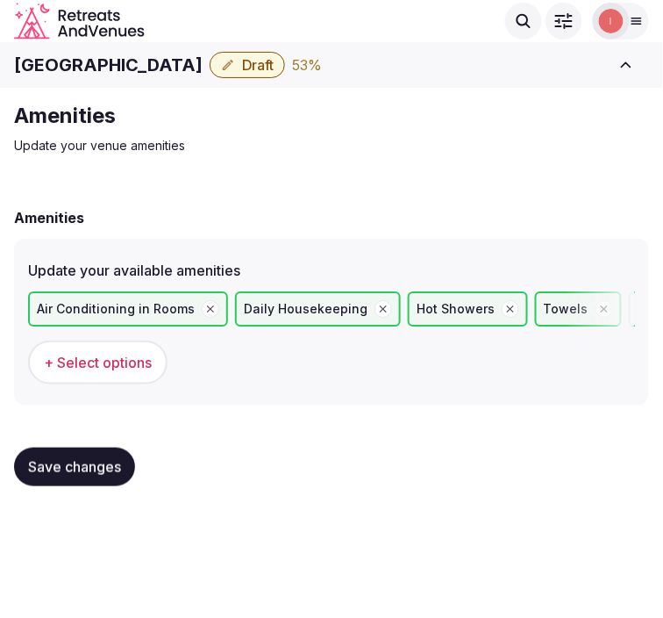
click at [57, 467] on span "Save changes" at bounding box center [74, 467] width 93 height 18
click at [117, 465] on span "Save changes" at bounding box center [74, 467] width 93 height 18
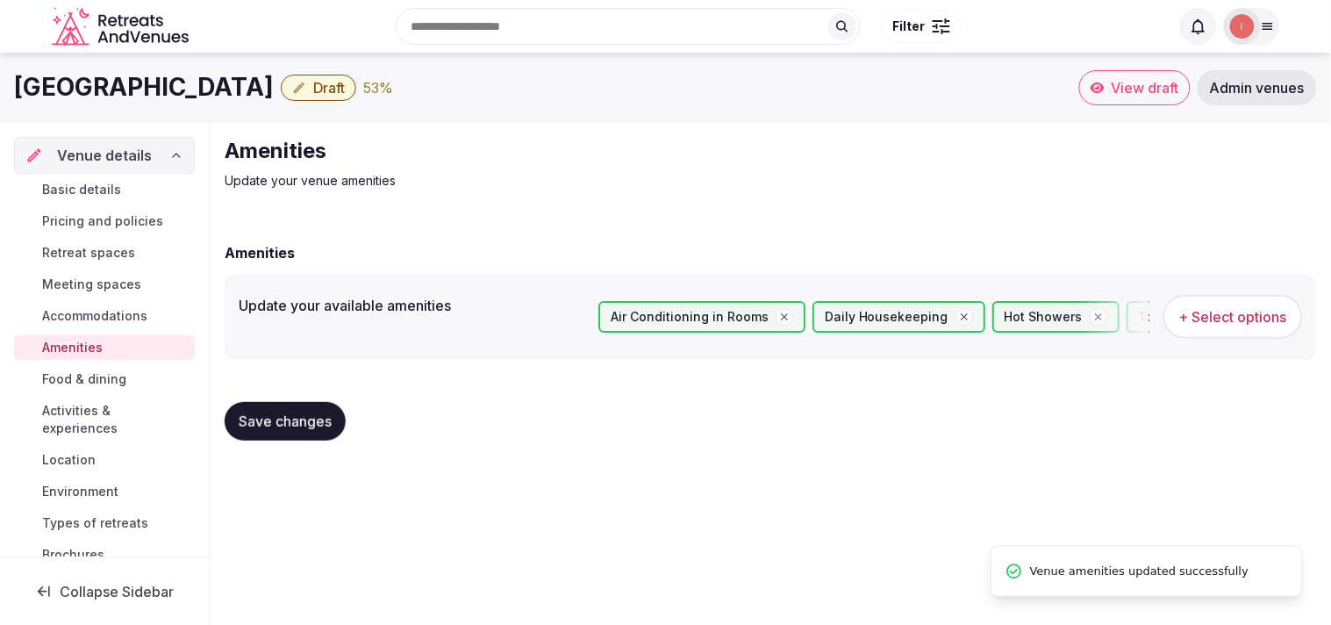
click at [95, 382] on span "Food & dining" at bounding box center [84, 379] width 84 height 18
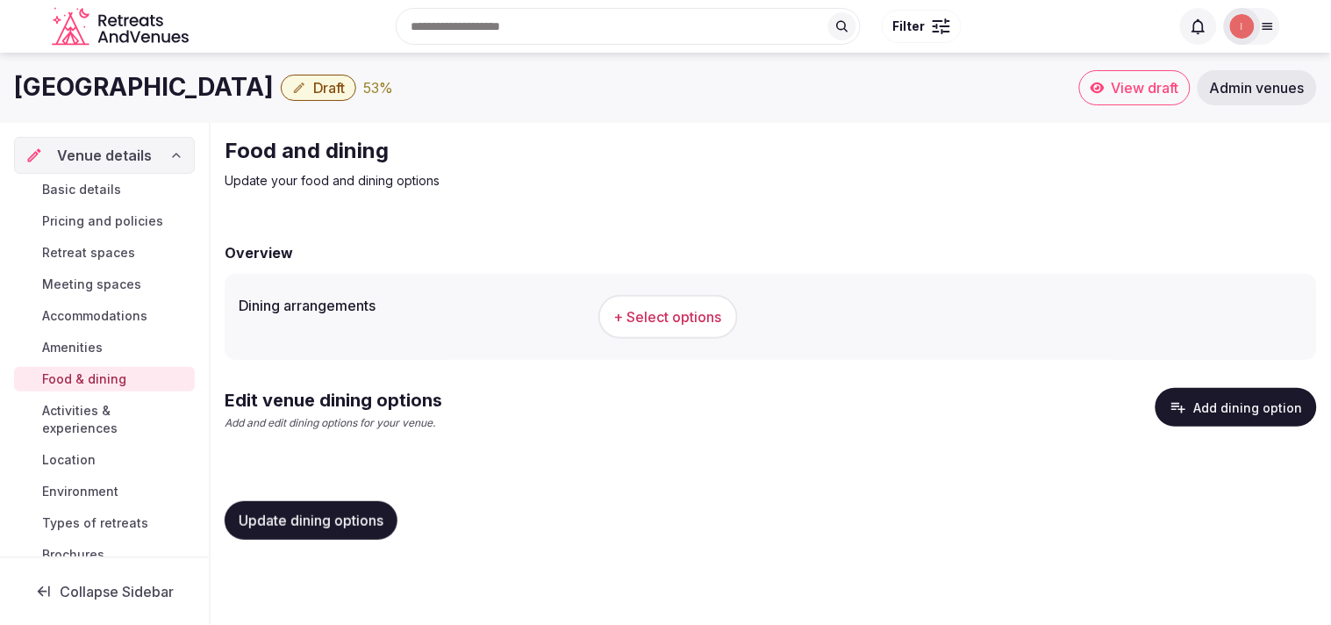
click at [645, 333] on button "+ Select options" at bounding box center [667, 317] width 139 height 44
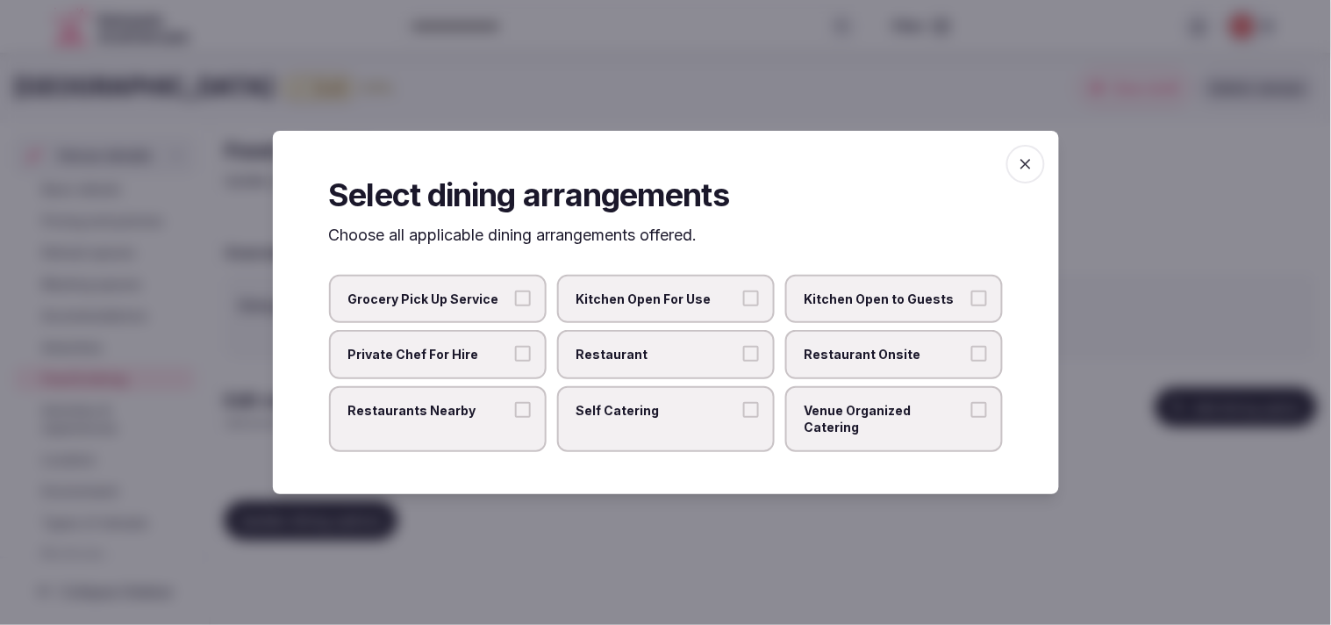
click at [662, 379] on label "Restaurant" at bounding box center [666, 354] width 218 height 49
click at [662, 361] on button "Restaurant" at bounding box center [751, 354] width 16 height 16
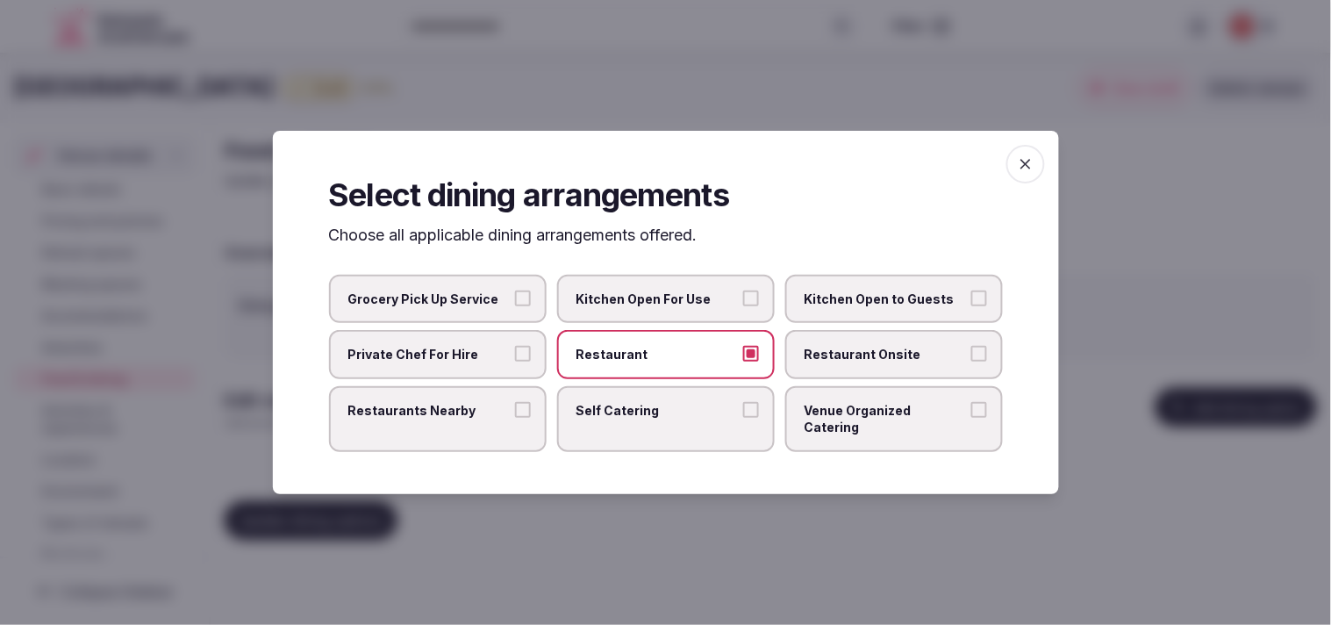
click at [662, 363] on span "Restaurant Onsite" at bounding box center [884, 355] width 161 height 18
click at [662, 361] on button "Restaurant Onsite" at bounding box center [979, 354] width 16 height 16
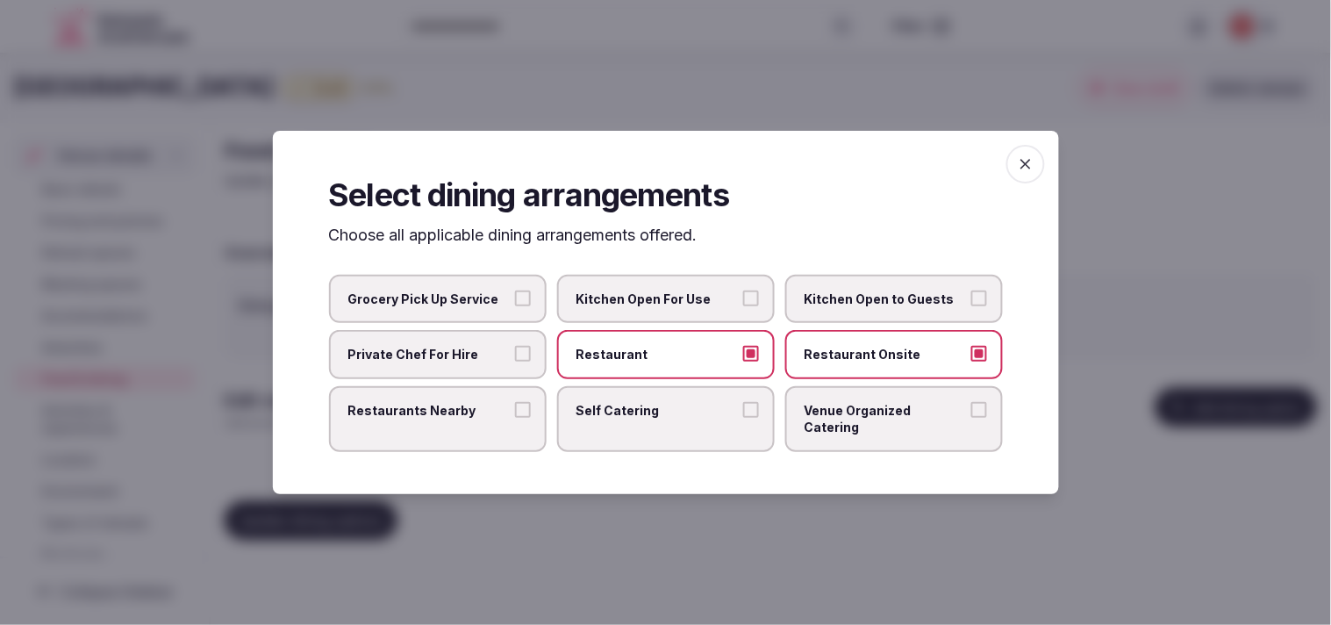
click at [662, 425] on label "Venue Organized Catering" at bounding box center [894, 419] width 218 height 66
click at [662, 418] on button "Venue Organized Catering" at bounding box center [979, 410] width 16 height 16
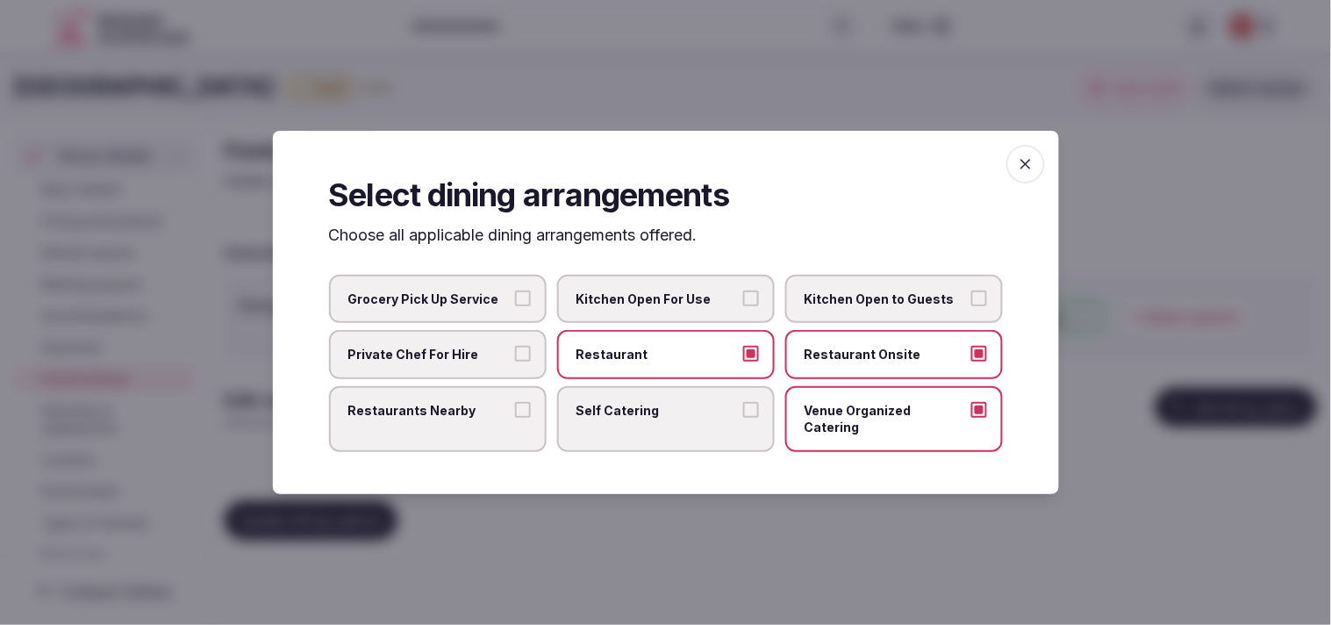
click at [662, 167] on span "button" at bounding box center [1025, 164] width 39 height 39
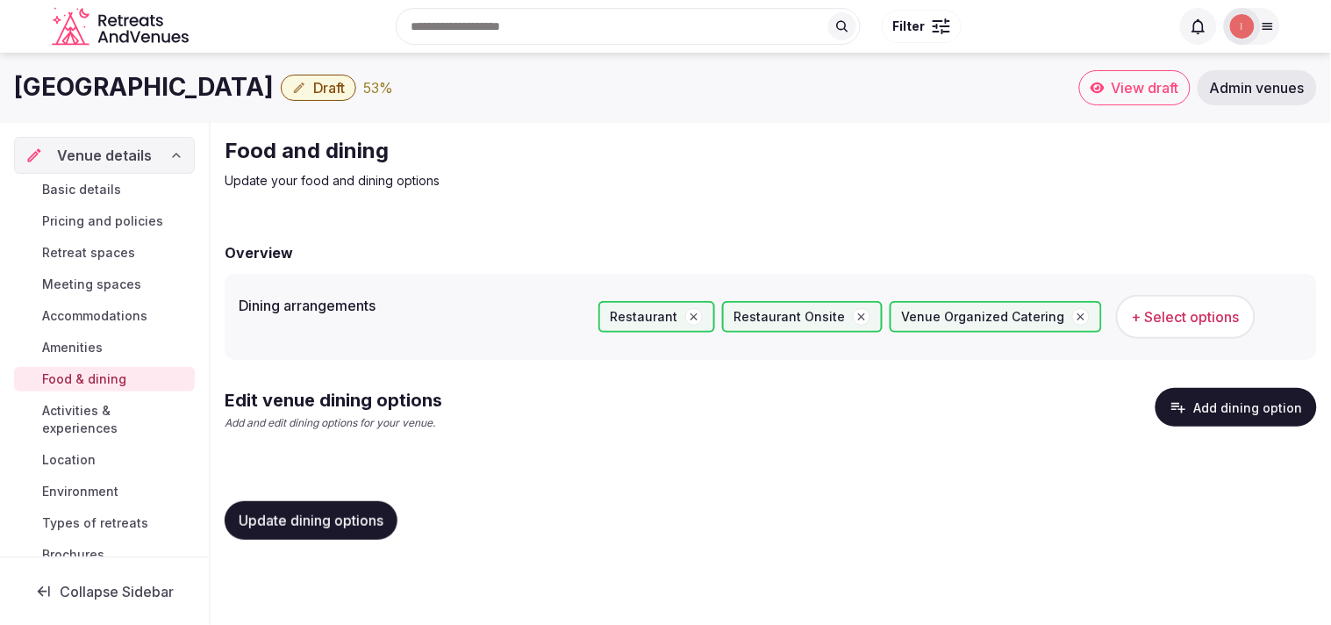
click at [320, 524] on span "Update dining options" at bounding box center [311, 520] width 145 height 18
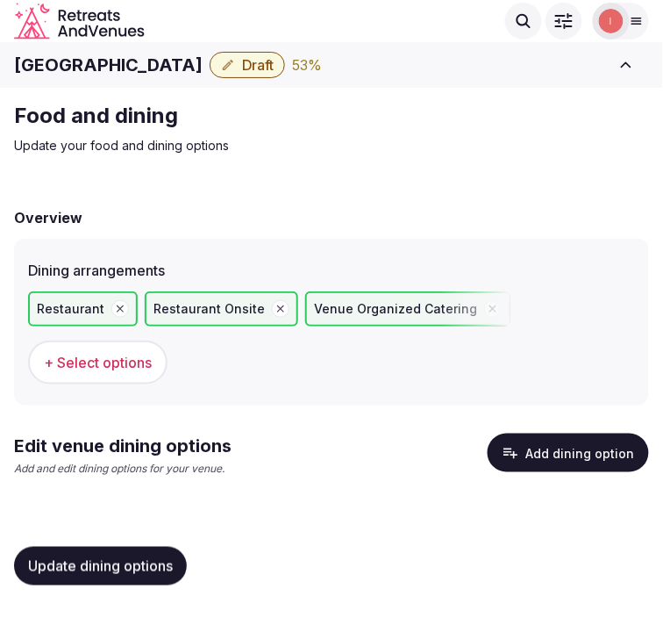
click at [585, 456] on button "Add dining option" at bounding box center [568, 452] width 161 height 39
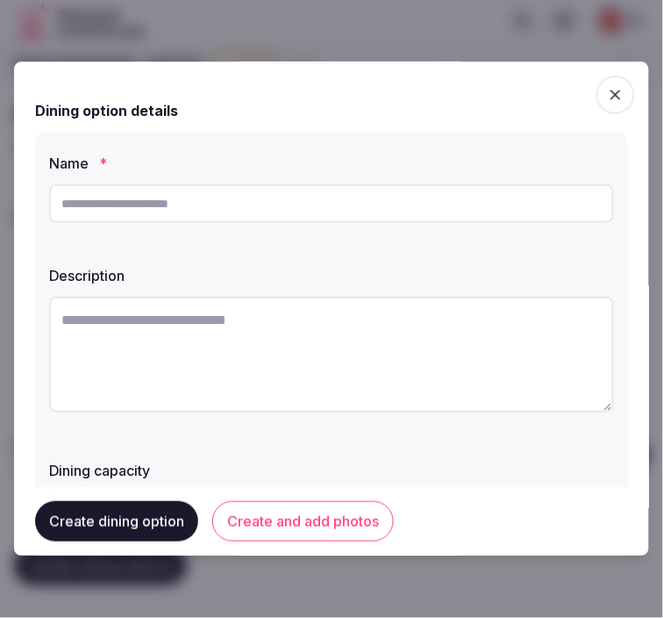
click at [239, 207] on input "text" at bounding box center [331, 203] width 565 height 39
paste input "**********"
click at [111, 204] on input "**********" at bounding box center [331, 203] width 565 height 39
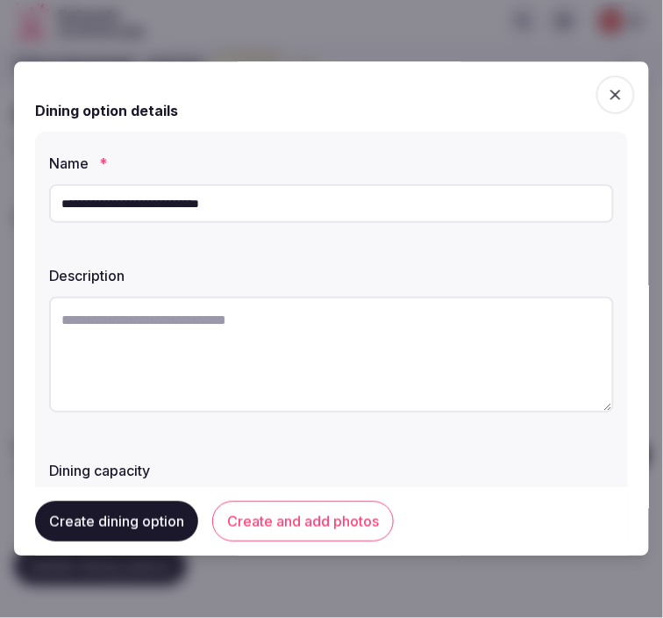
type input "**********"
click at [533, 345] on textarea at bounding box center [331, 354] width 565 height 116
click at [348, 332] on textarea at bounding box center [331, 354] width 565 height 116
paste textarea "**********"
click at [294, 339] on textarea "**********" at bounding box center [324, 353] width 551 height 114
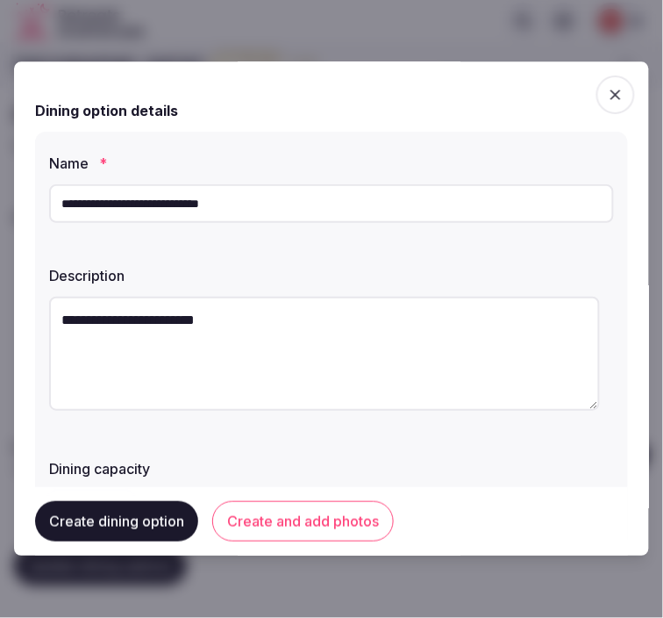
paste textarea "**********"
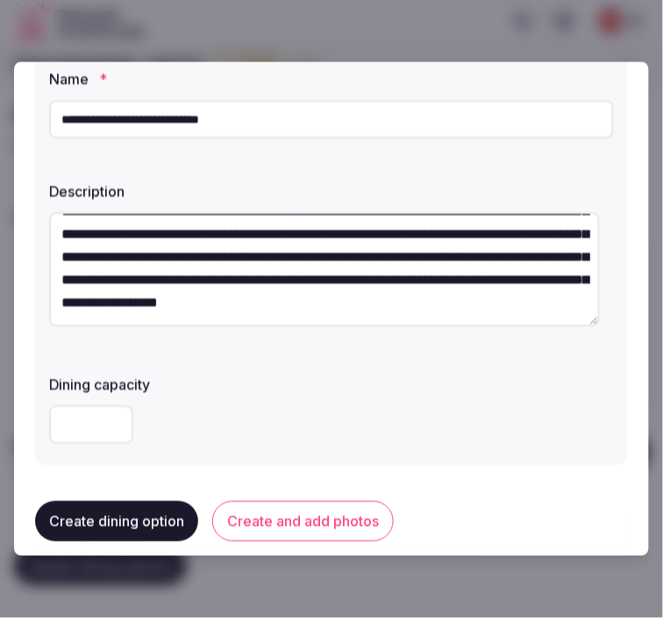
scroll to position [195, 0]
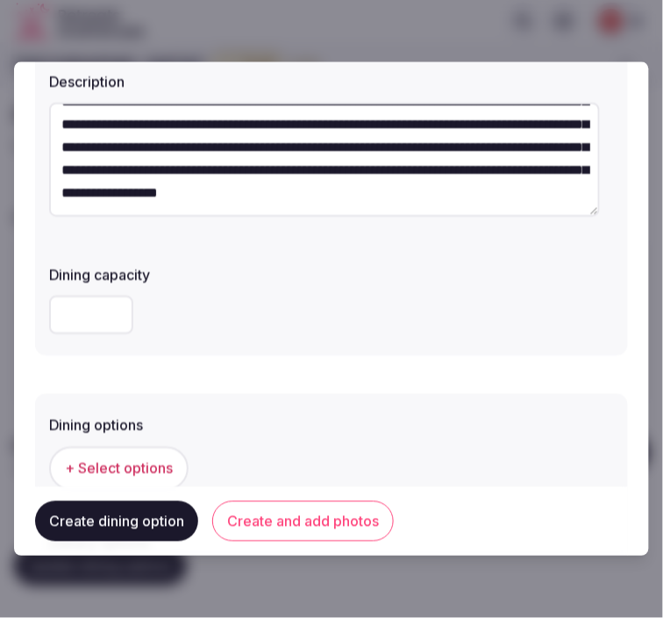
type textarea "**********"
click at [161, 467] on span "+ Select options" at bounding box center [119, 468] width 108 height 19
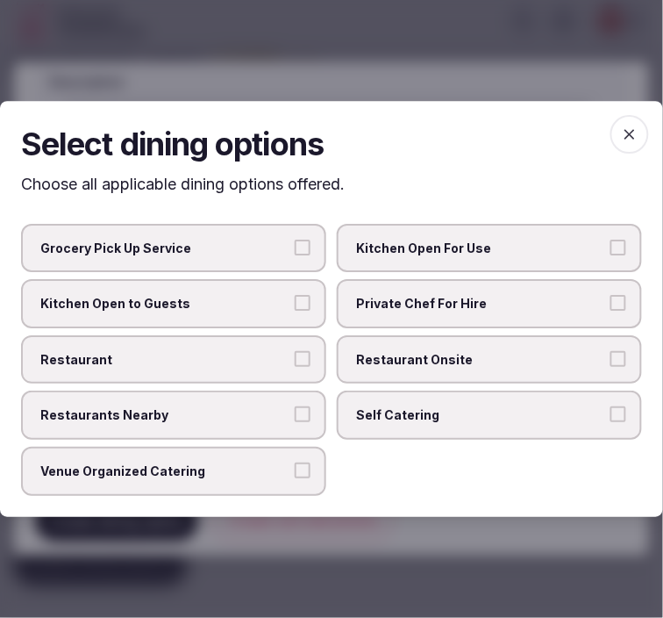
click at [579, 307] on span "Private Chef For Hire" at bounding box center [480, 304] width 249 height 18
click at [611, 307] on button "Private Chef For Hire" at bounding box center [619, 303] width 16 height 16
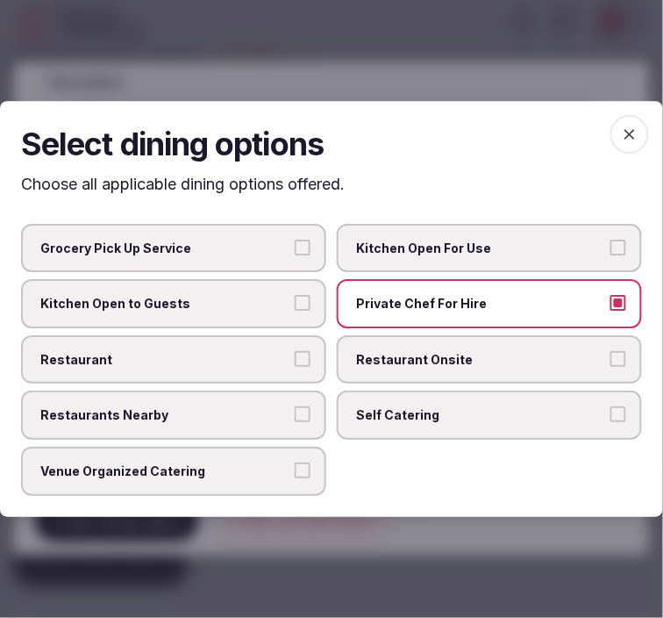
click at [568, 358] on span "Restaurant Onsite" at bounding box center [480, 360] width 249 height 18
click at [611, 358] on button "Restaurant Onsite" at bounding box center [619, 359] width 16 height 16
click at [566, 362] on span "Restaurant Onsite" at bounding box center [480, 360] width 249 height 18
click at [611, 362] on button "Restaurant Onsite" at bounding box center [619, 359] width 16 height 16
click at [566, 363] on span "Restaurant Onsite" at bounding box center [480, 360] width 249 height 18
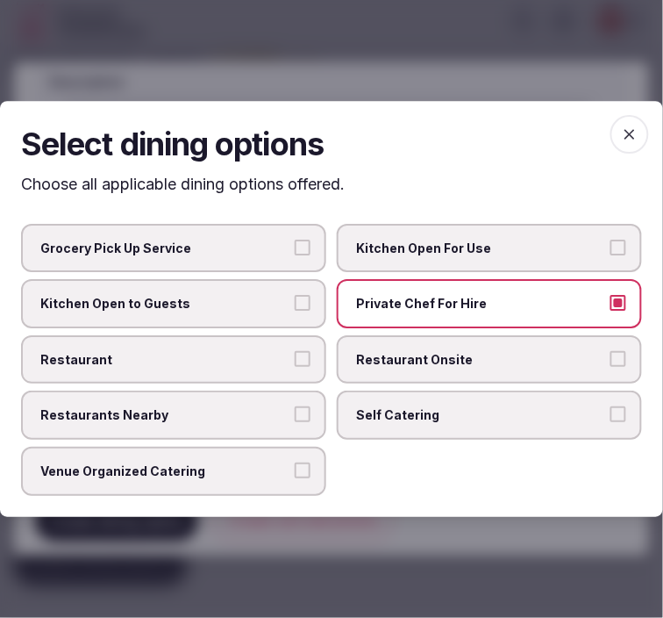
click at [611, 363] on button "Restaurant Onsite" at bounding box center [619, 359] width 16 height 16
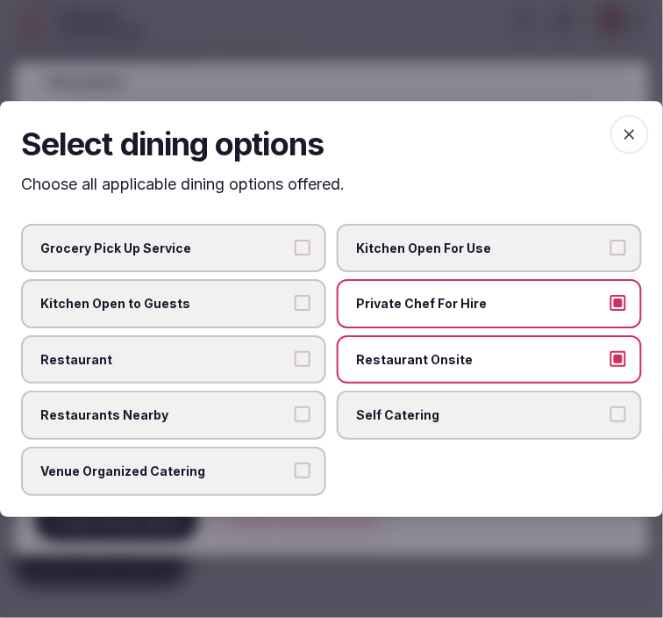
click at [256, 415] on span "Restaurants Nearby" at bounding box center [164, 416] width 249 height 18
click at [295, 415] on button "Restaurants Nearby" at bounding box center [303, 415] width 16 height 16
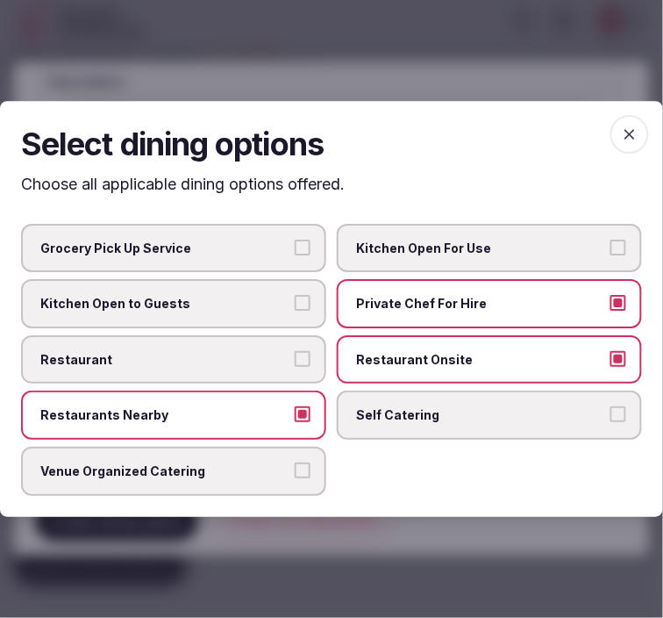
click at [276, 361] on span "Restaurant" at bounding box center [164, 360] width 249 height 18
click at [295, 361] on button "Restaurant" at bounding box center [303, 359] width 16 height 16
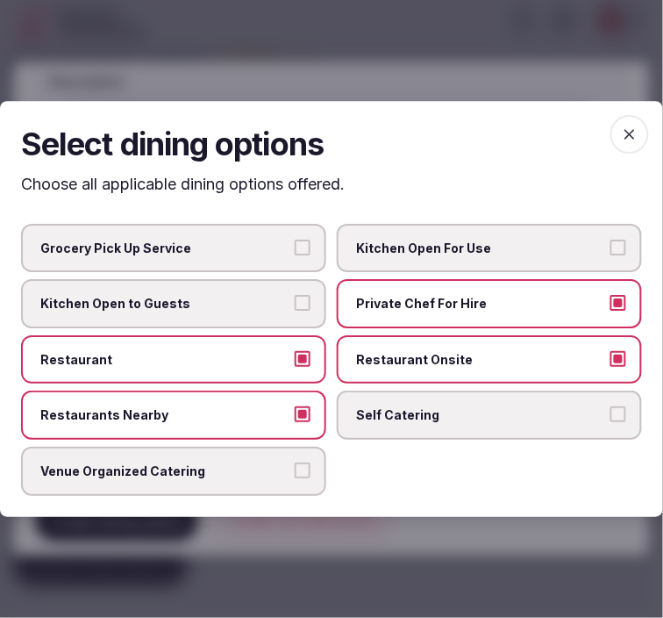
click at [462, 312] on span "Private Chef For Hire" at bounding box center [480, 304] width 249 height 18
click at [611, 311] on button "Private Chef For Hire" at bounding box center [619, 303] width 16 height 16
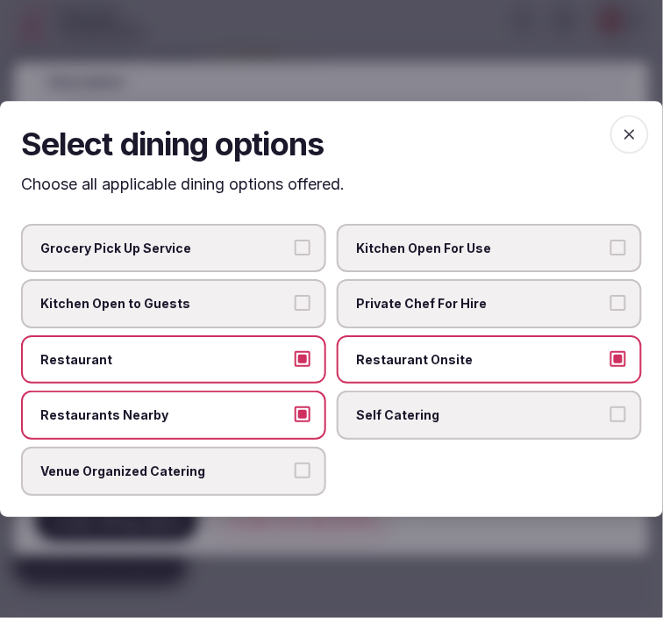
click at [626, 130] on icon "button" at bounding box center [630, 134] width 18 height 18
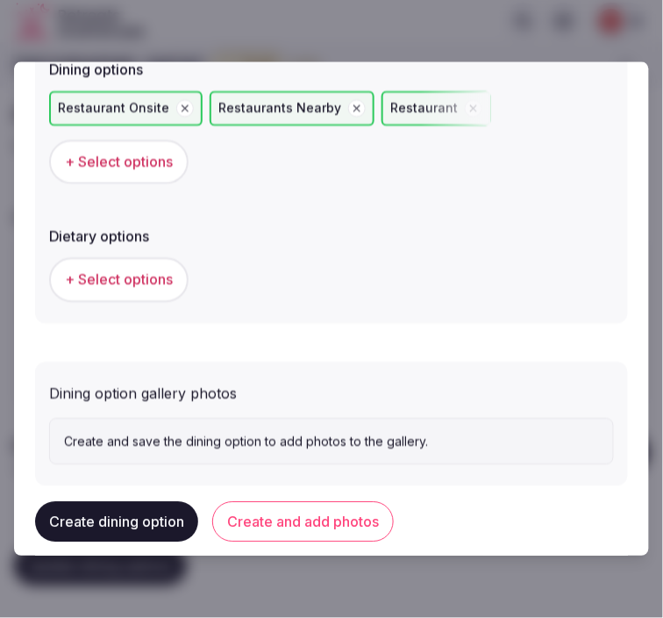
scroll to position [579, 0]
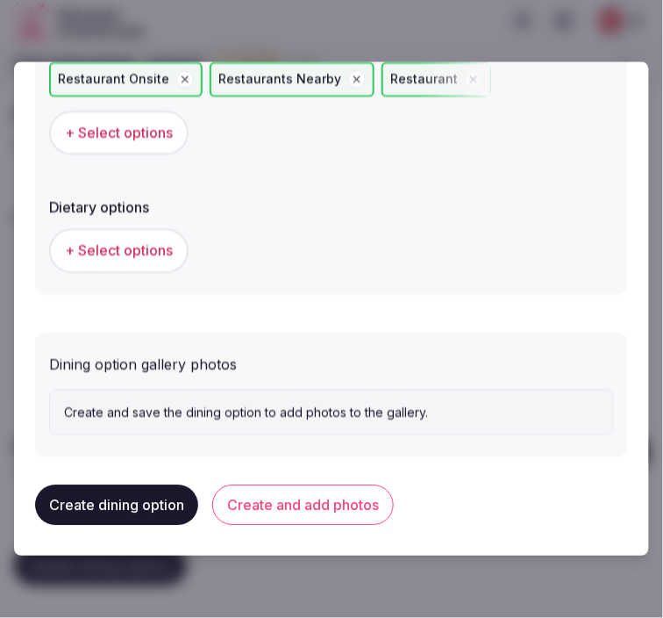
click at [147, 241] on span "+ Select options" at bounding box center [119, 250] width 108 height 19
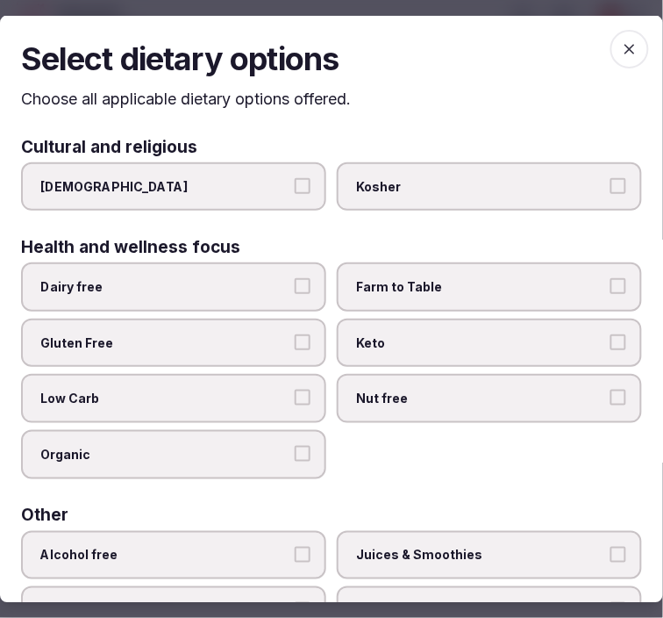
click at [621, 36] on span "button" at bounding box center [630, 49] width 39 height 39
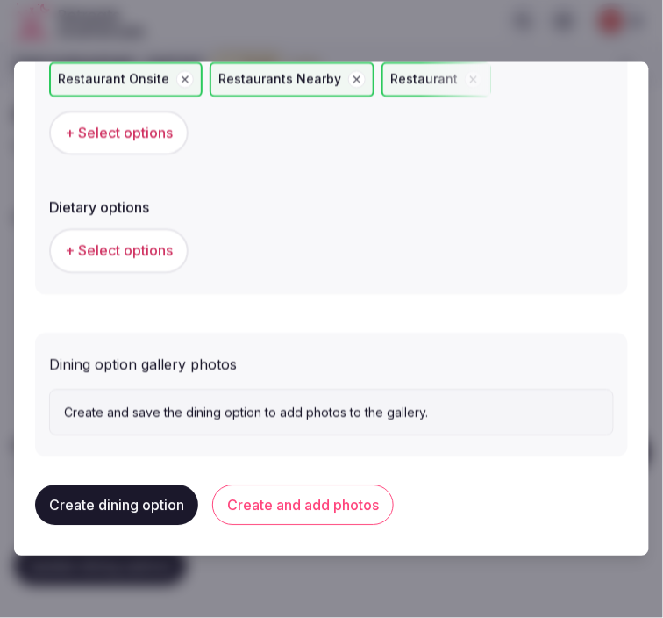
click at [358, 495] on button "Create and add photos" at bounding box center [303, 505] width 182 height 40
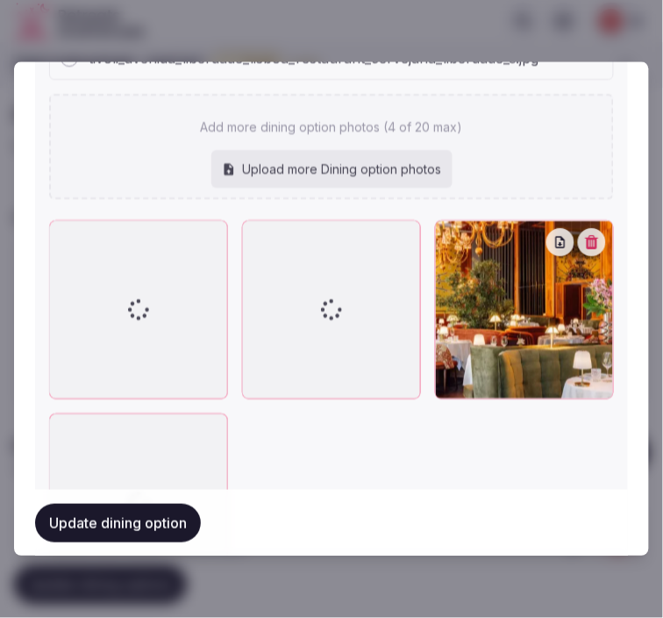
scroll to position [1072, 0]
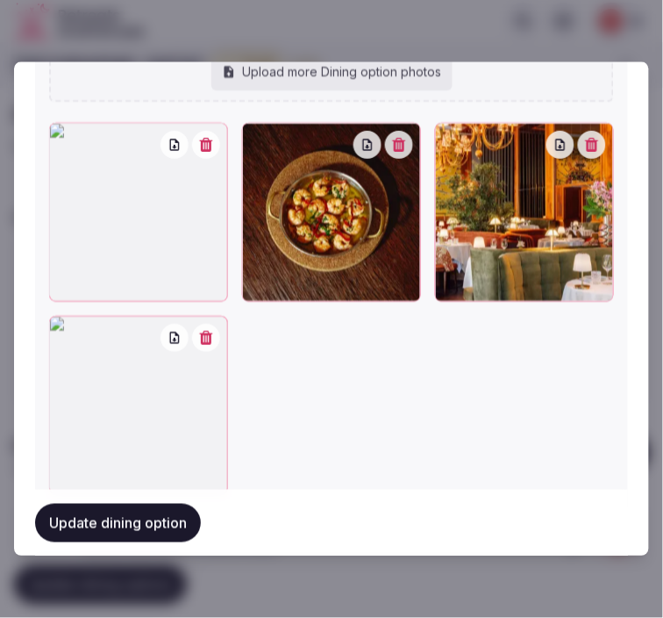
click at [215, 132] on button "button" at bounding box center [206, 145] width 28 height 28
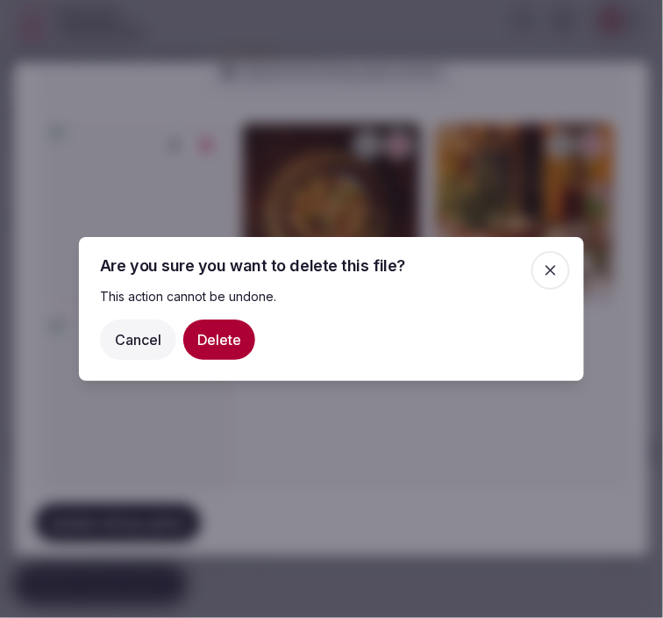
click at [238, 345] on button "Delete" at bounding box center [219, 339] width 72 height 40
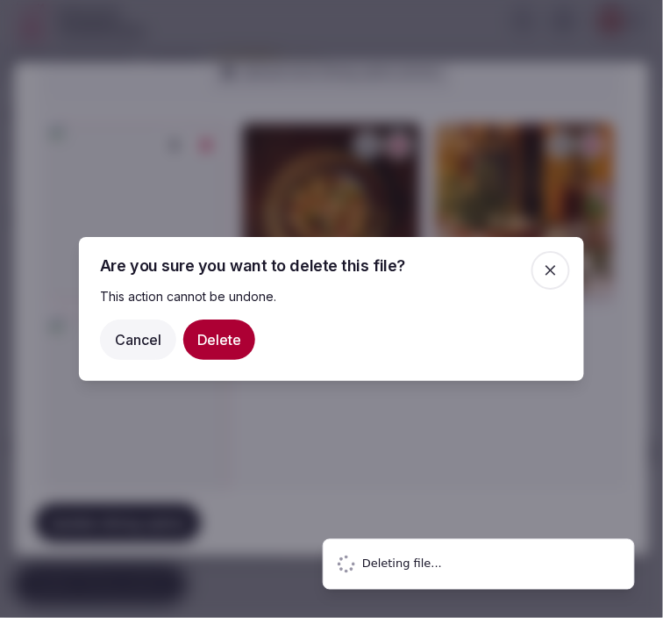
scroll to position [932, 0]
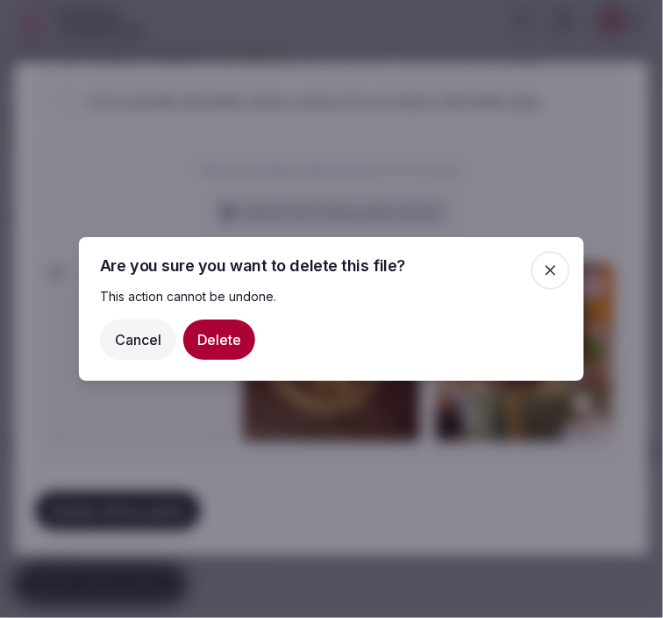
click at [213, 335] on button "Delete" at bounding box center [219, 339] width 72 height 40
click at [222, 338] on button "Delete" at bounding box center [219, 339] width 72 height 40
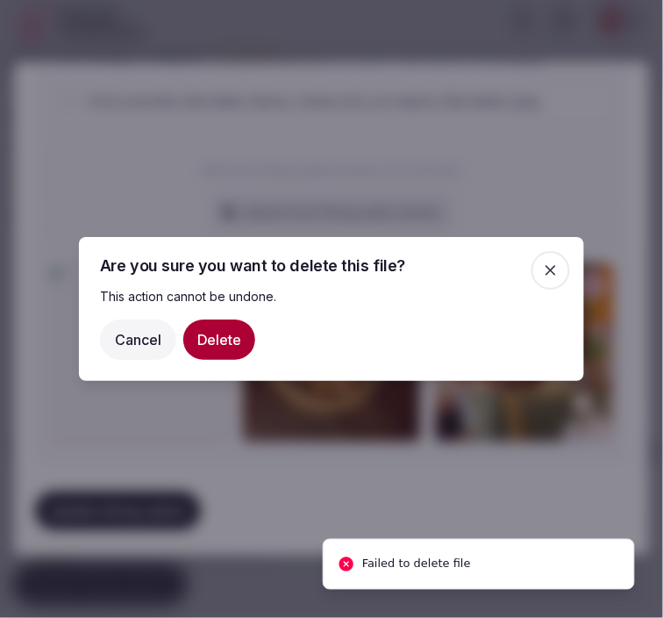
click at [554, 269] on icon "button" at bounding box center [551, 270] width 18 height 18
click at [135, 327] on button "Cancel" at bounding box center [138, 339] width 76 height 40
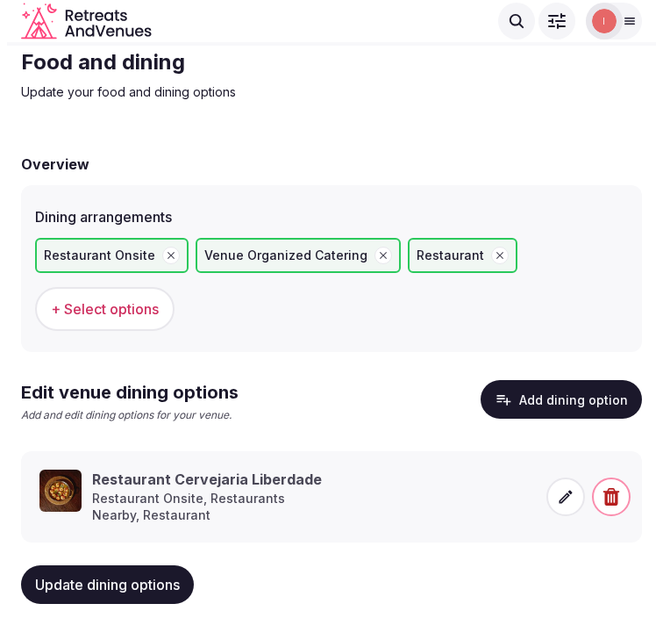
scroll to position [82, 0]
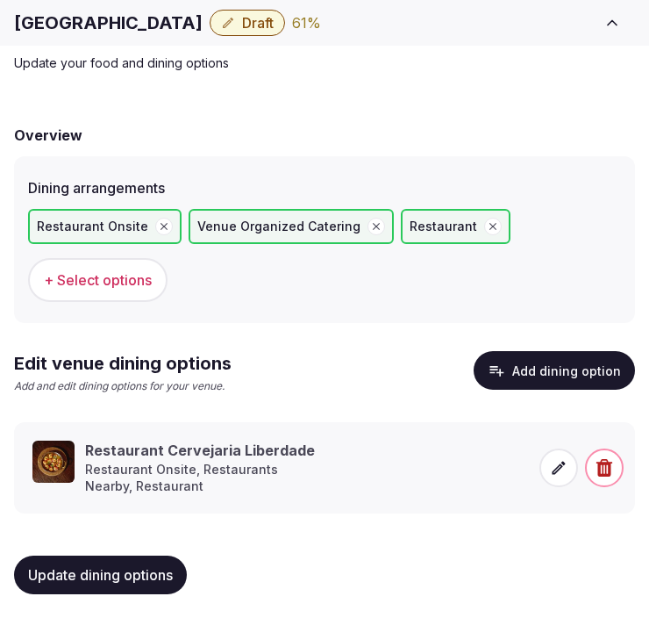
click at [566, 462] on icon at bounding box center [559, 468] width 18 height 18
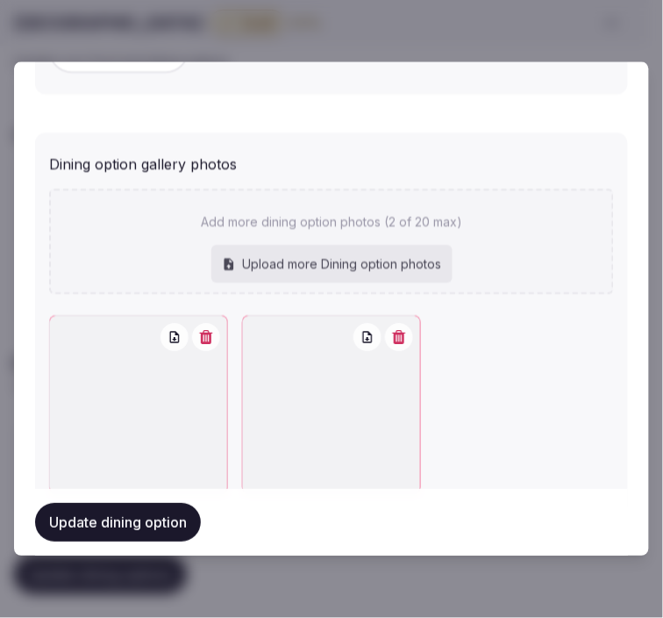
scroll to position [830, 0]
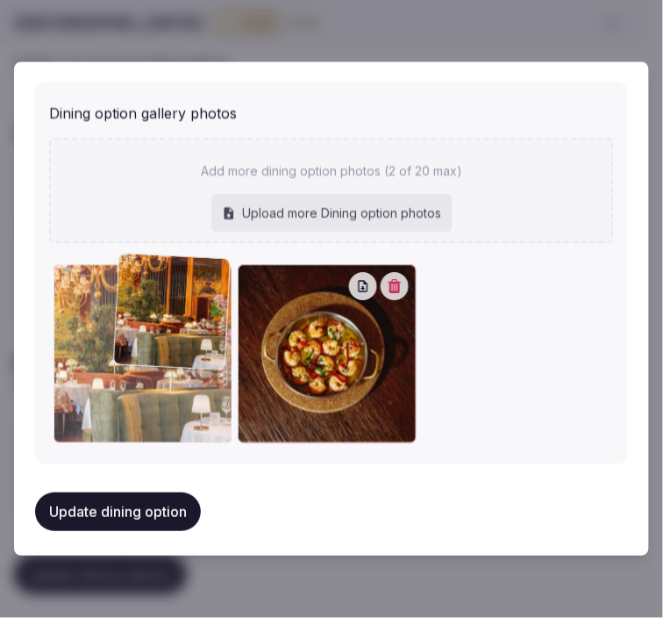
drag, startPoint x: 244, startPoint y: 274, endPoint x: 121, endPoint y: 269, distance: 122.9
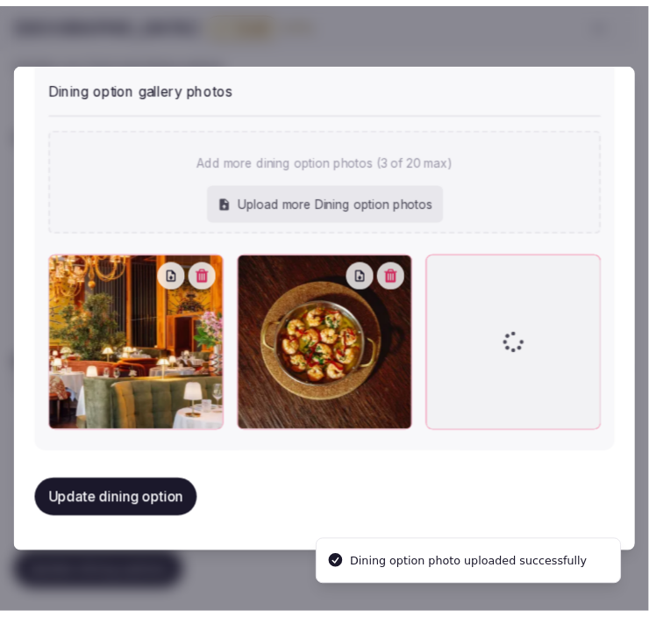
scroll to position [846, 0]
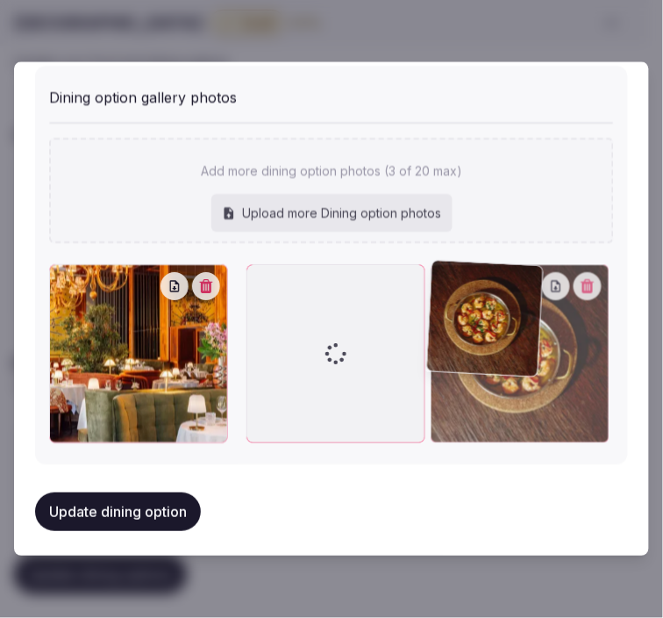
drag, startPoint x: 260, startPoint y: 278, endPoint x: 470, endPoint y: 283, distance: 210.6
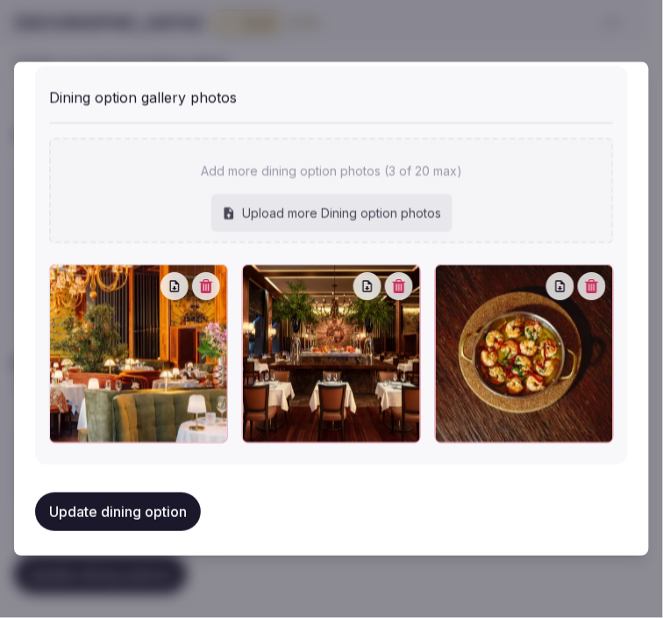
click at [164, 502] on button "Update dining option" at bounding box center [118, 511] width 166 height 39
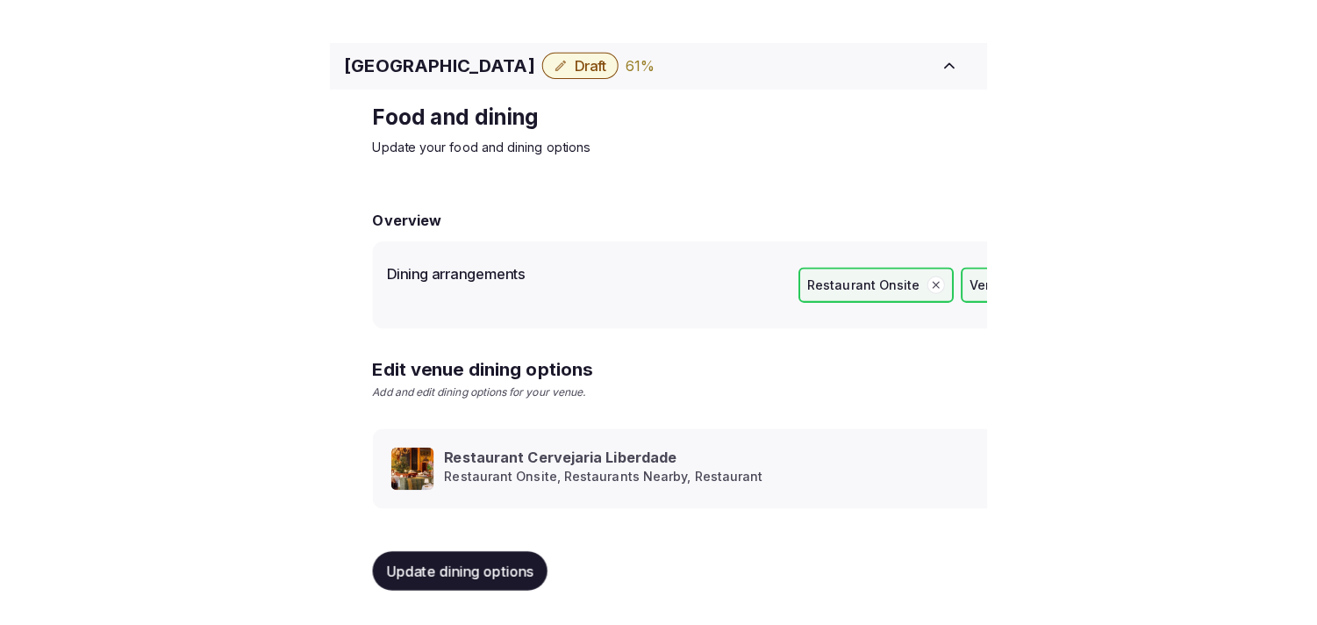
scroll to position [20, 0]
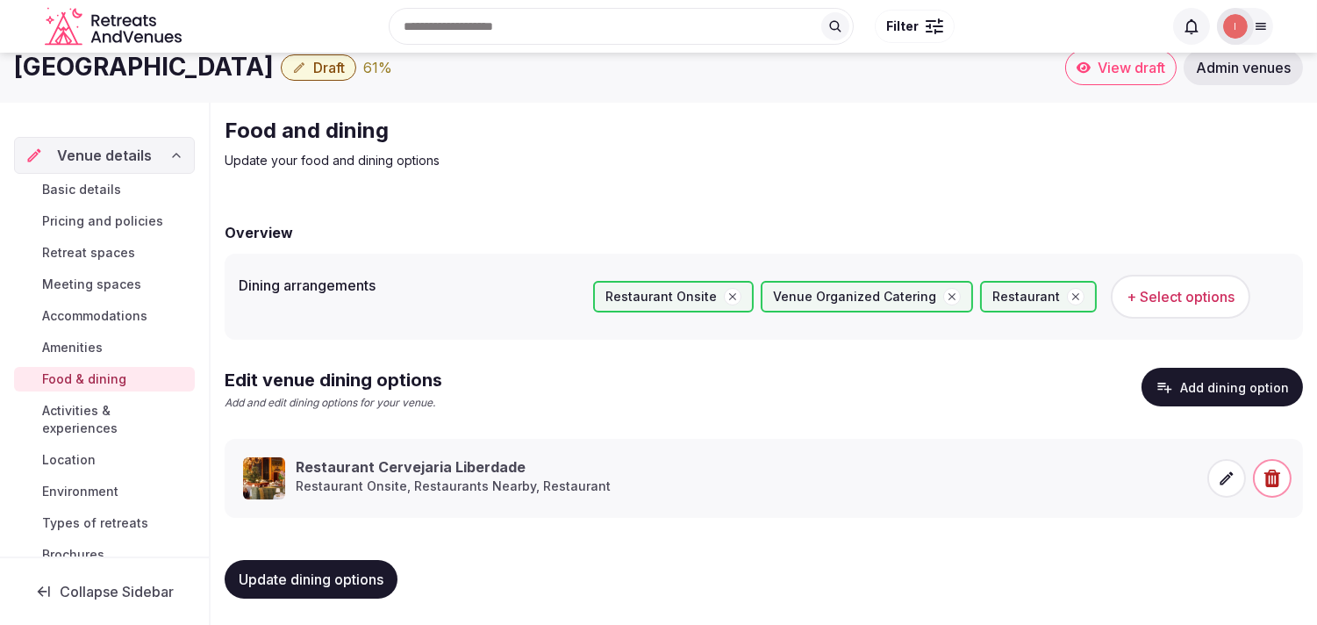
click at [63, 425] on span "Activities & experiences" at bounding box center [115, 419] width 146 height 35
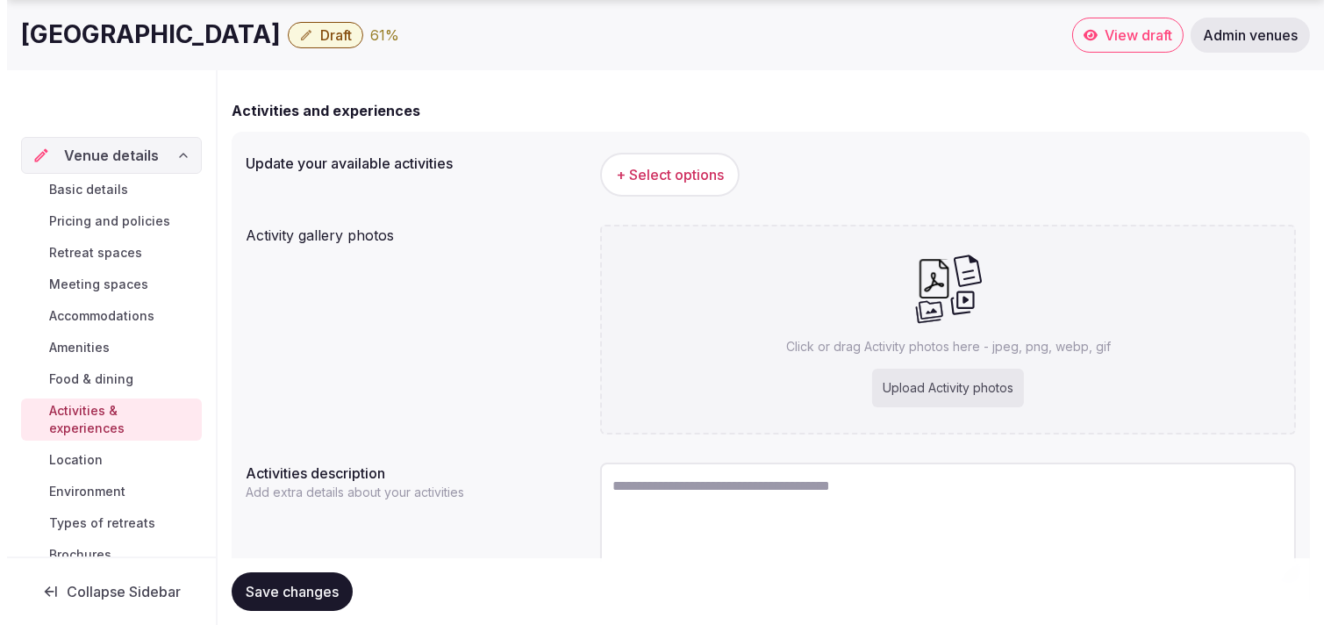
scroll to position [195, 0]
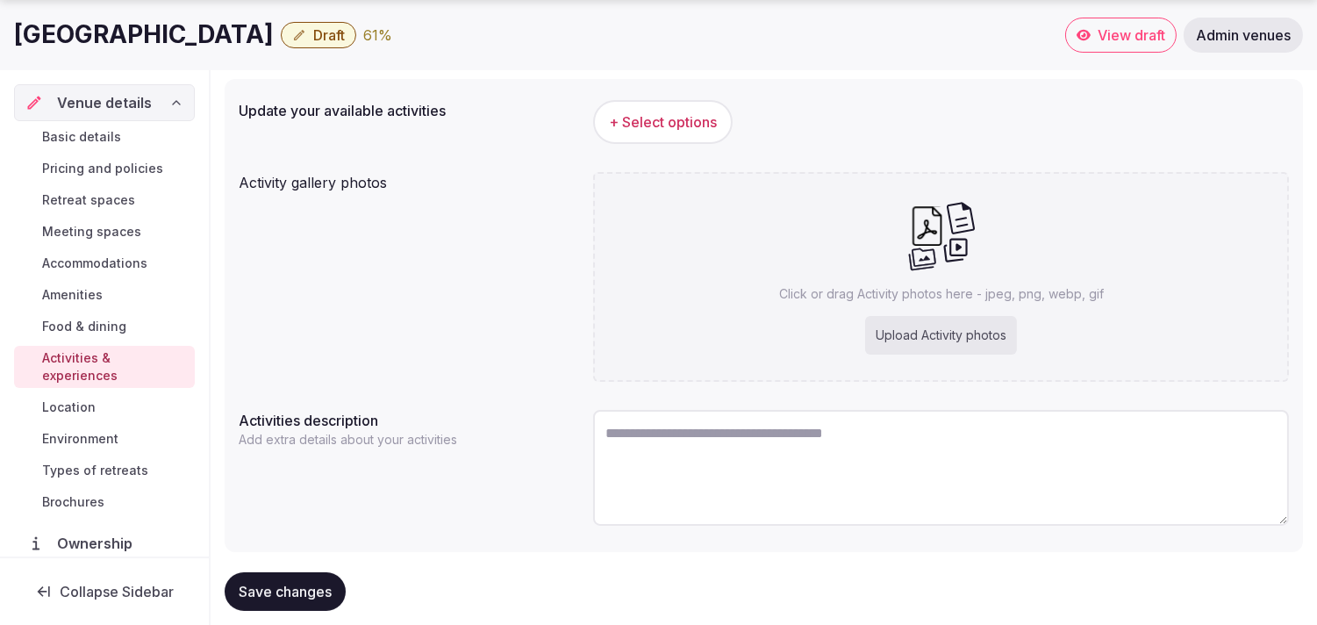
click at [648, 110] on button "+ Select options" at bounding box center [662, 122] width 139 height 44
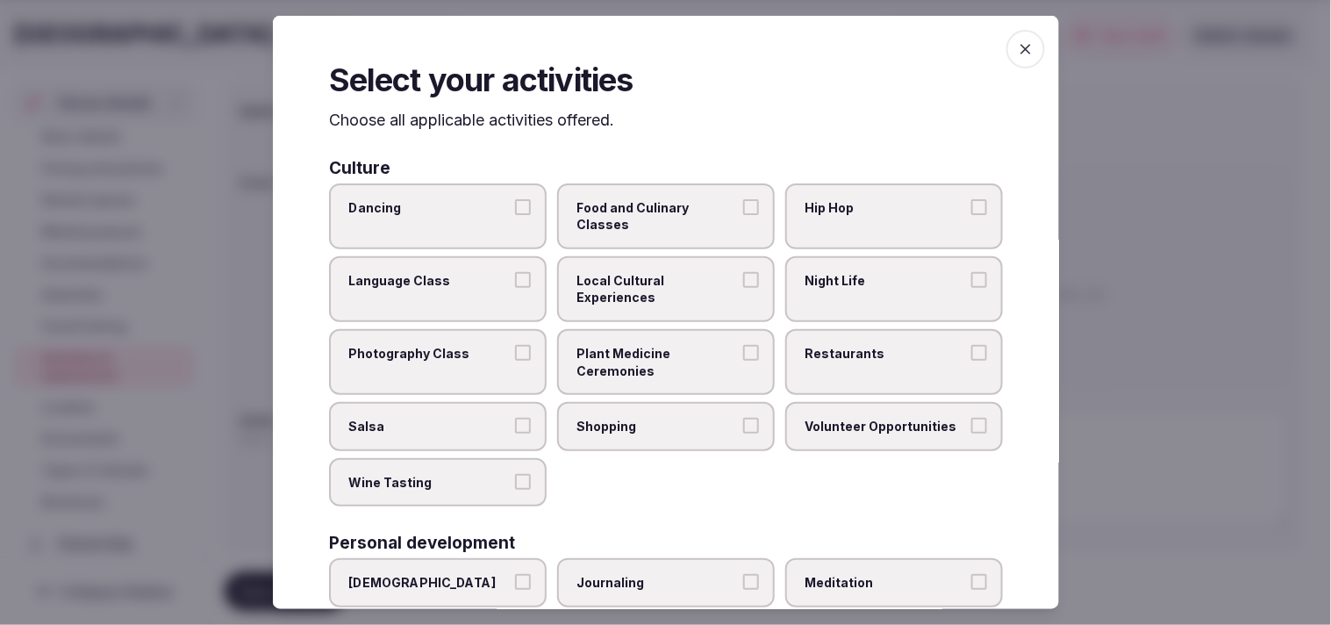
click at [648, 284] on span "Local Cultural Experiences" at bounding box center [656, 289] width 161 height 34
click at [648, 284] on button "Local Cultural Experiences" at bounding box center [751, 280] width 16 height 16
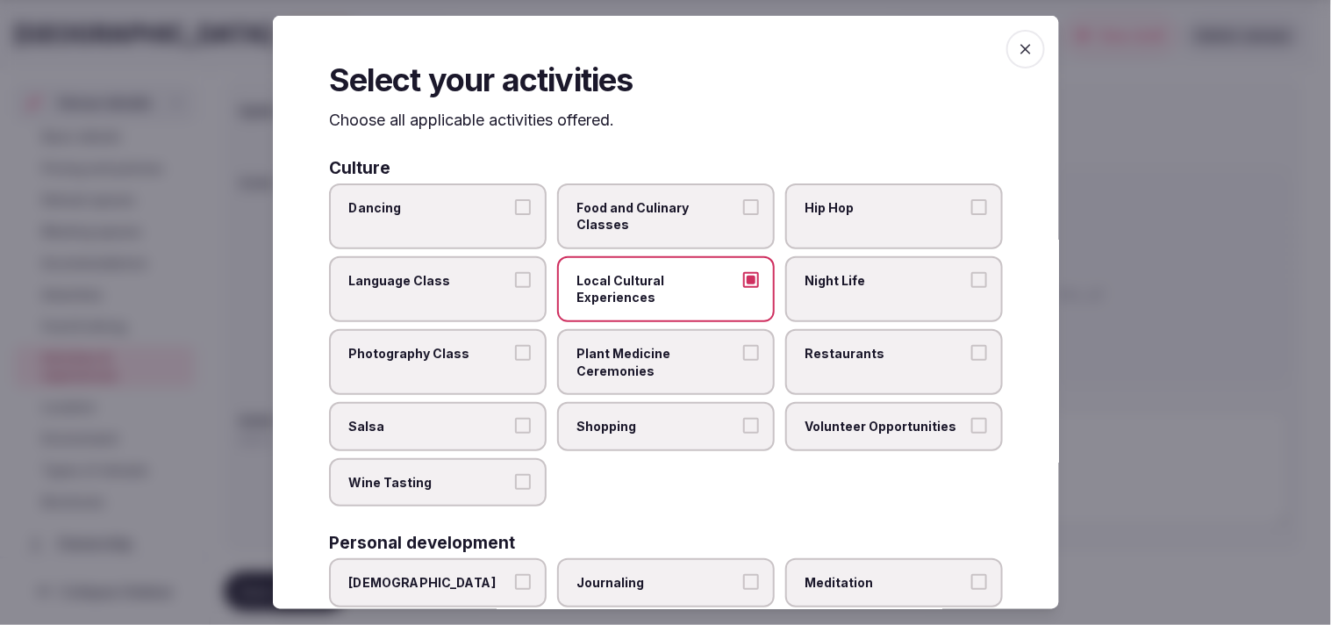
click at [648, 402] on label "Shopping" at bounding box center [666, 426] width 218 height 49
click at [648, 418] on button "Shopping" at bounding box center [751, 426] width 16 height 16
click at [648, 345] on span "Restaurants" at bounding box center [884, 354] width 161 height 18
click at [648, 345] on button "Restaurants" at bounding box center [979, 353] width 16 height 16
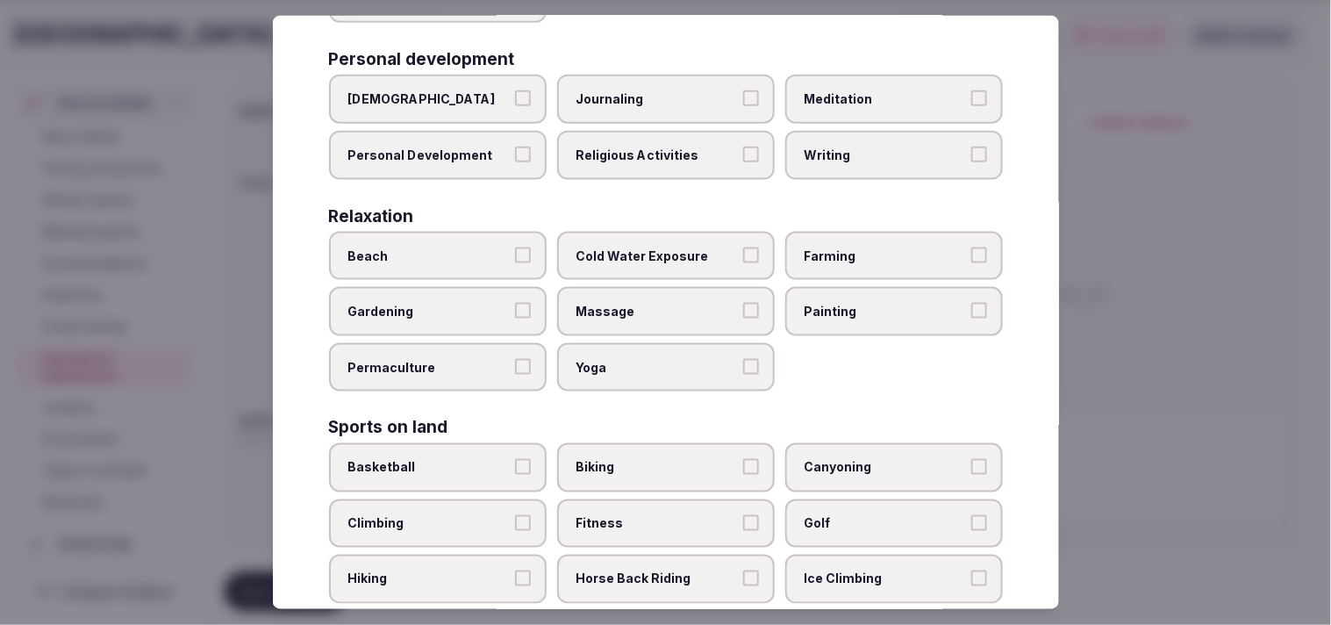
scroll to position [487, 0]
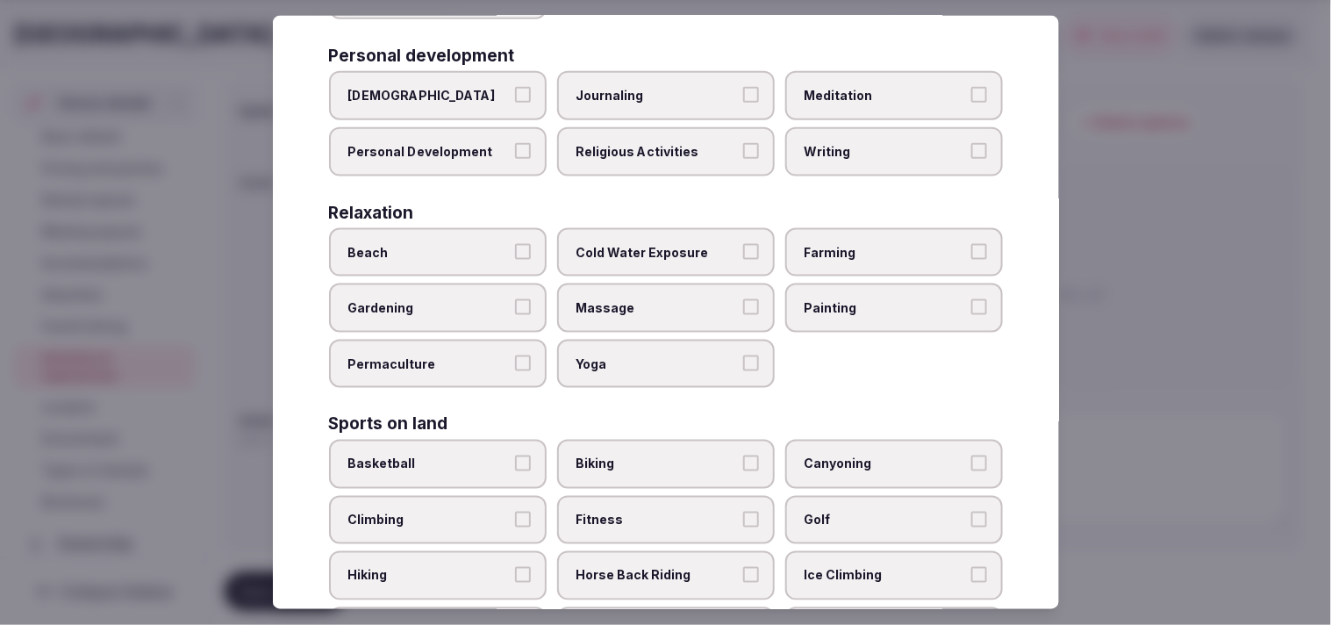
click at [648, 153] on label "Religious Activities" at bounding box center [666, 151] width 218 height 49
click at [648, 153] on button "Religious Activities" at bounding box center [751, 151] width 16 height 16
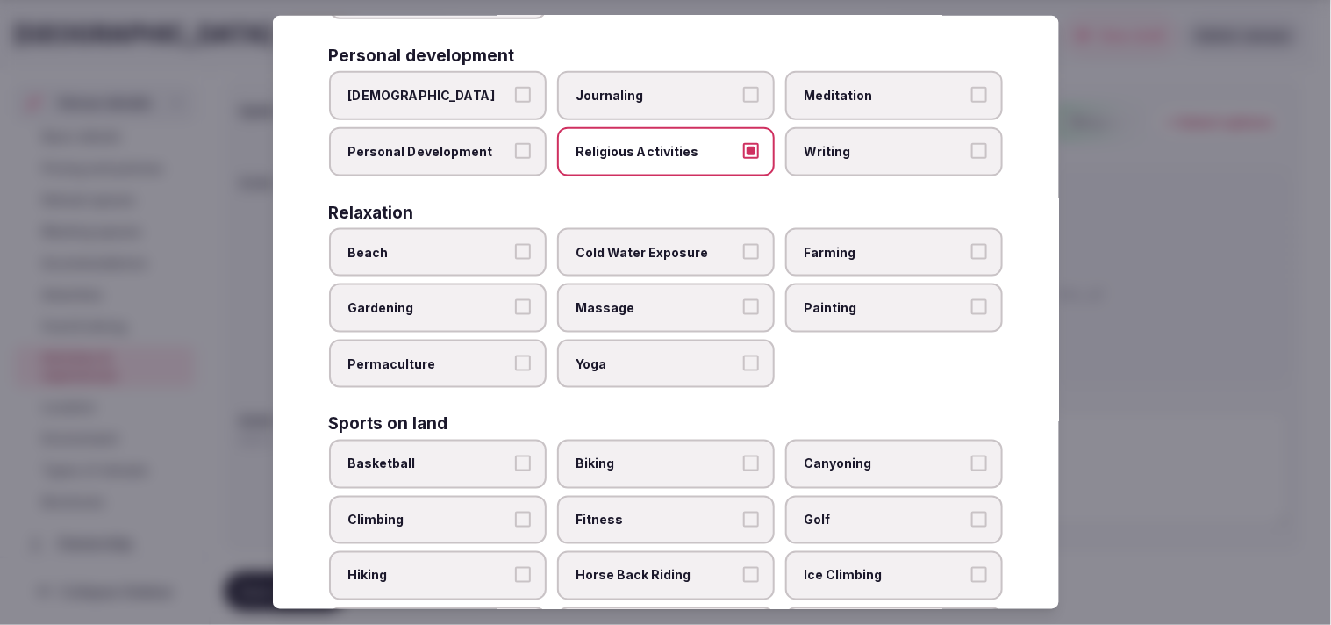
click at [648, 153] on label "Religious Activities" at bounding box center [666, 151] width 218 height 49
click at [648, 153] on button "Religious Activities" at bounding box center [751, 151] width 16 height 16
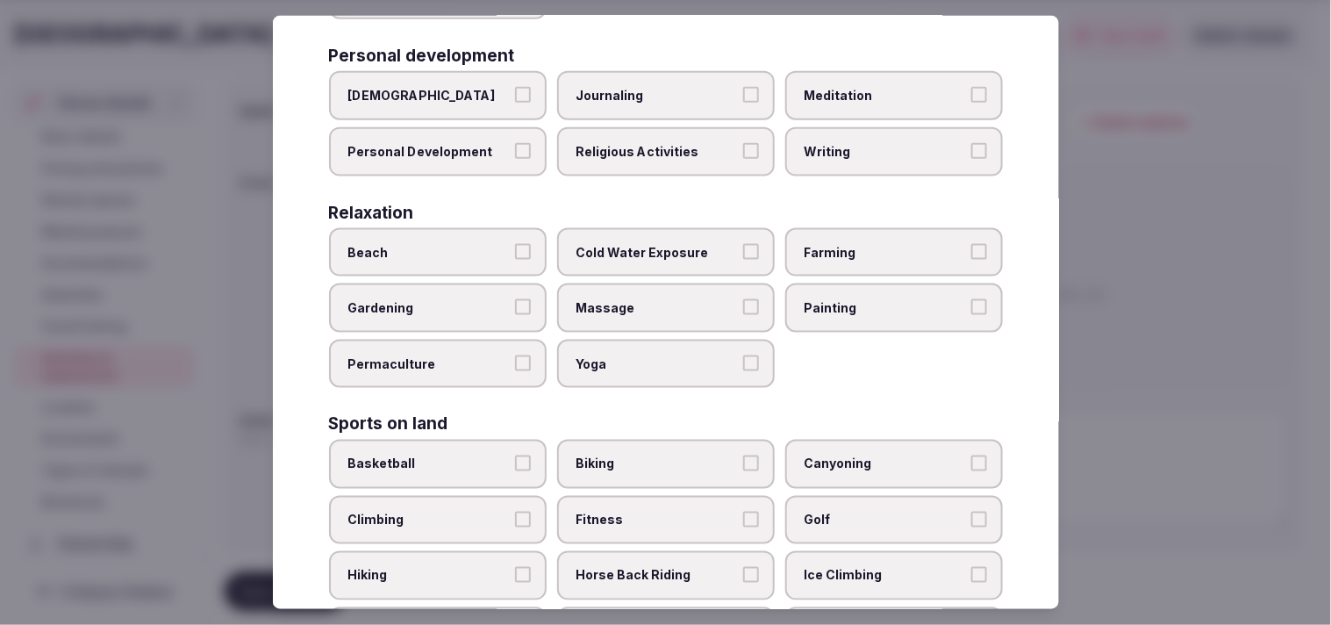
click at [468, 246] on span "Beach" at bounding box center [428, 252] width 161 height 18
click at [515, 246] on button "Beach" at bounding box center [523, 251] width 16 height 16
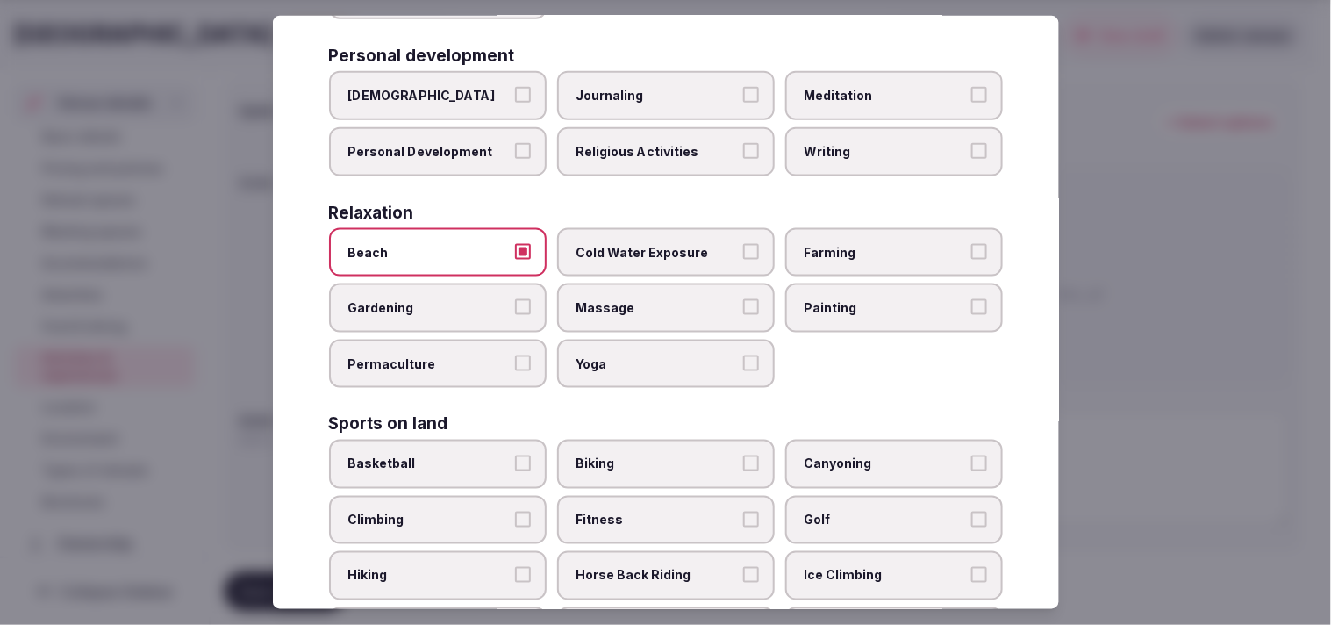
click at [468, 246] on span "Beach" at bounding box center [428, 252] width 161 height 18
click at [515, 246] on button "Beach" at bounding box center [523, 251] width 16 height 16
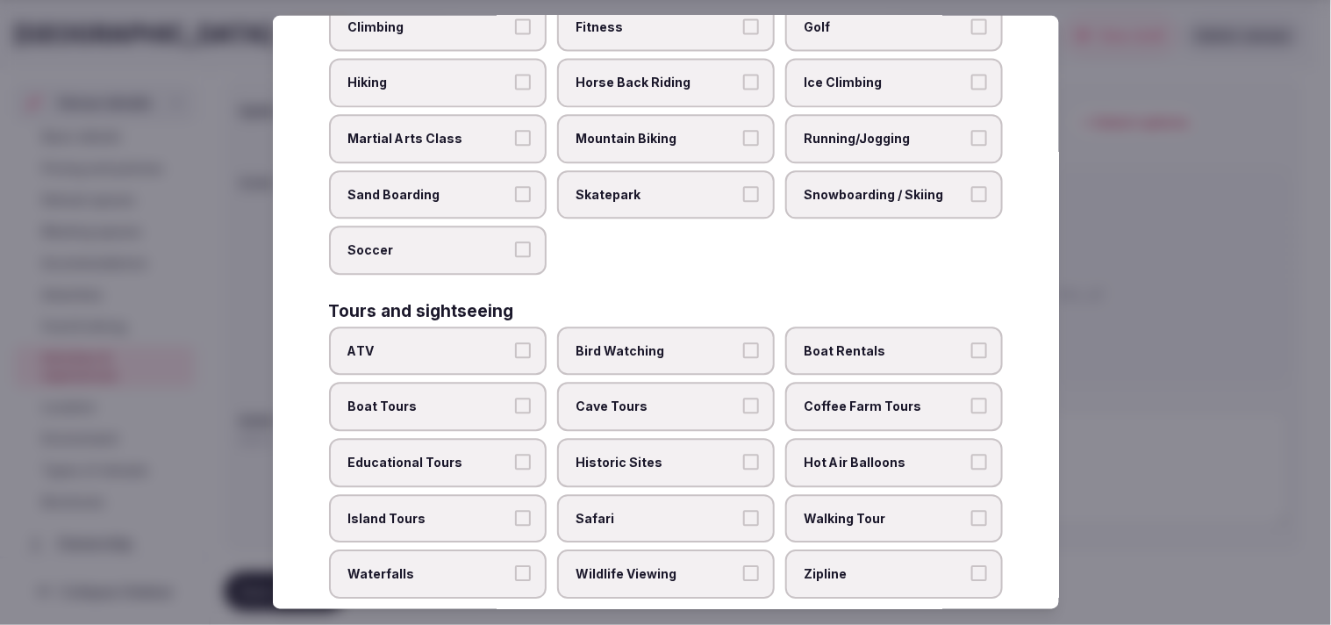
scroll to position [1072, 0]
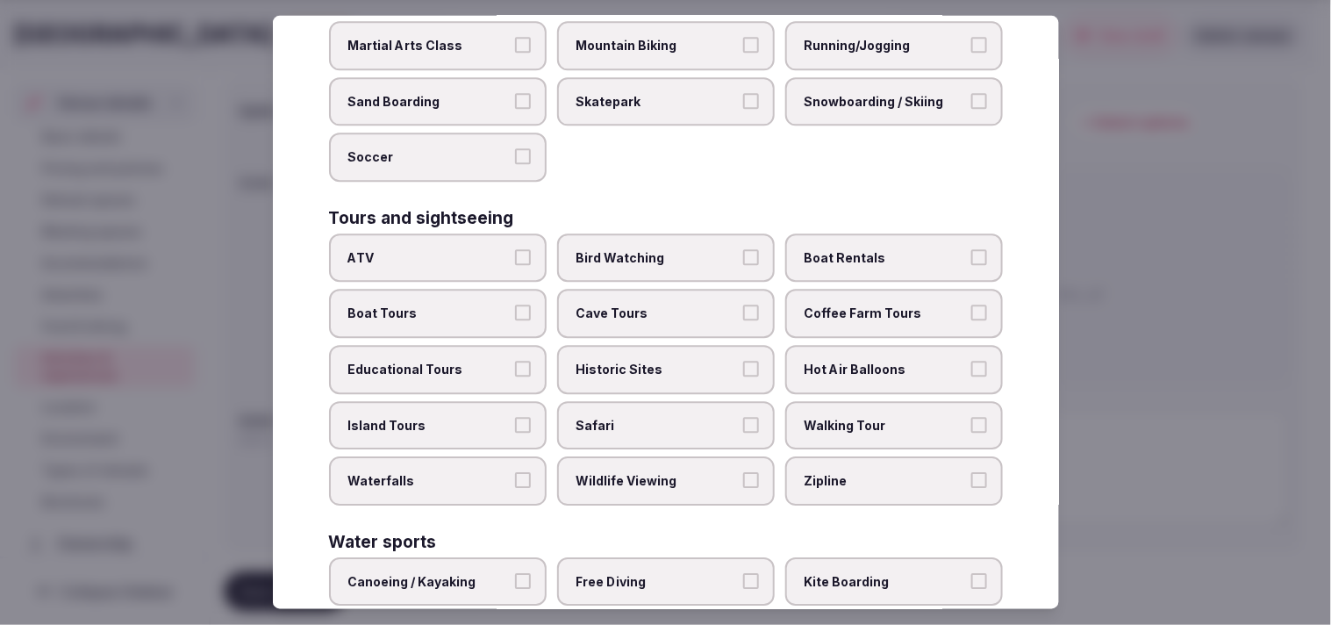
click at [648, 401] on label "Walking Tour" at bounding box center [894, 425] width 218 height 49
click at [648, 417] on button "Walking Tour" at bounding box center [979, 425] width 16 height 16
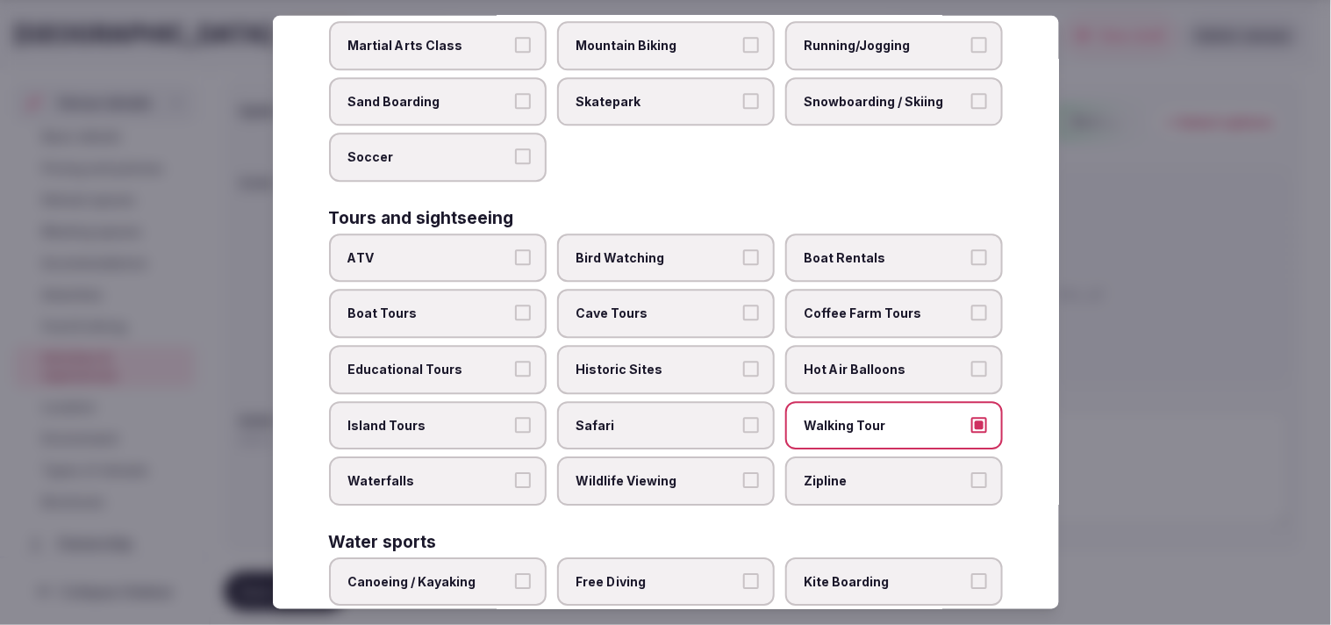
click at [648, 361] on button "Historic Sites" at bounding box center [751, 369] width 16 height 16
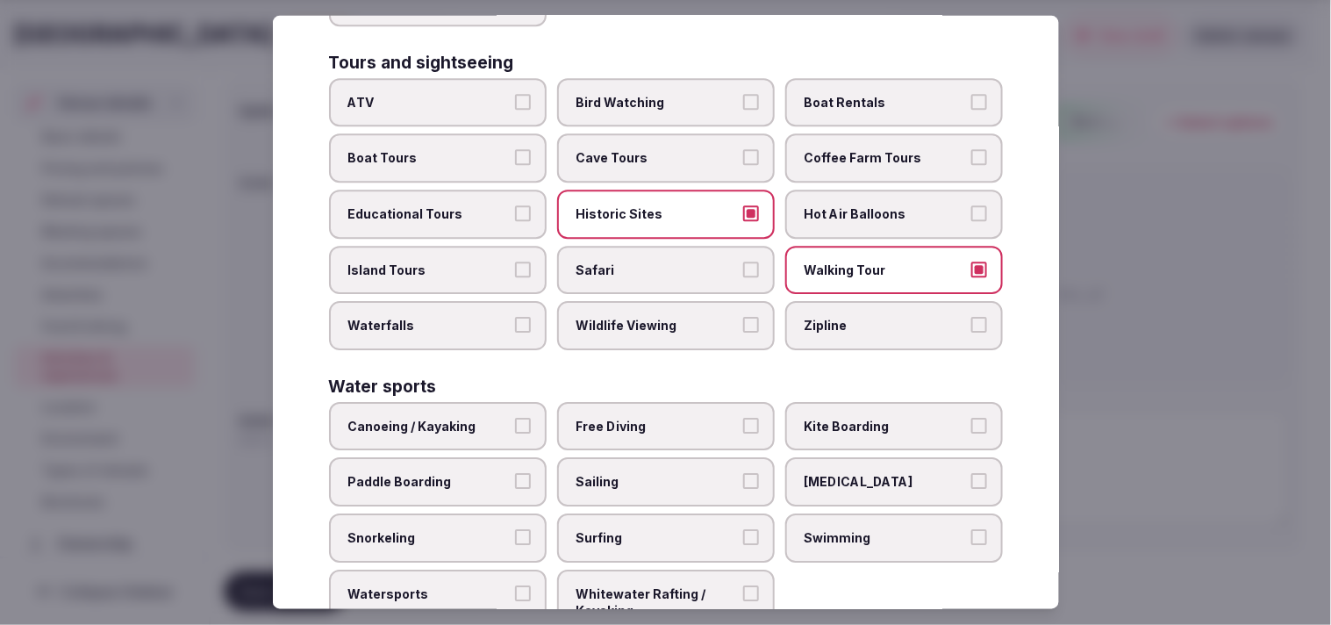
scroll to position [1255, 0]
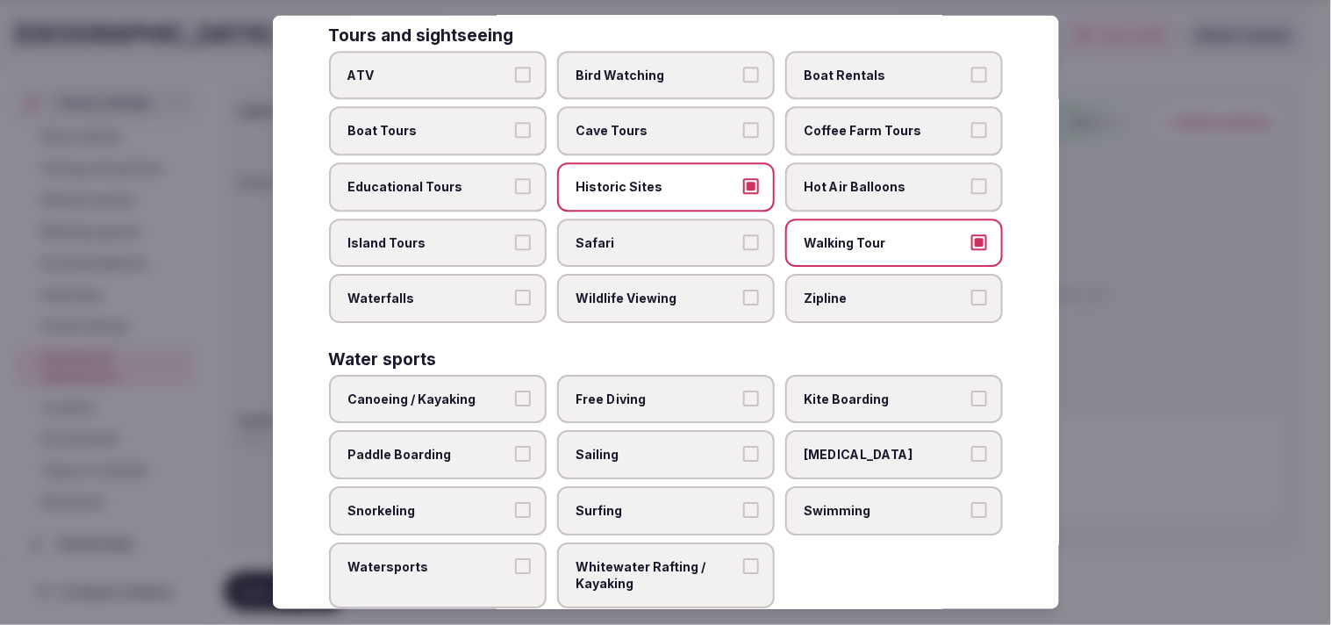
click at [648, 502] on span "Swimming" at bounding box center [884, 511] width 161 height 18
click at [648, 502] on button "Swimming" at bounding box center [979, 510] width 16 height 16
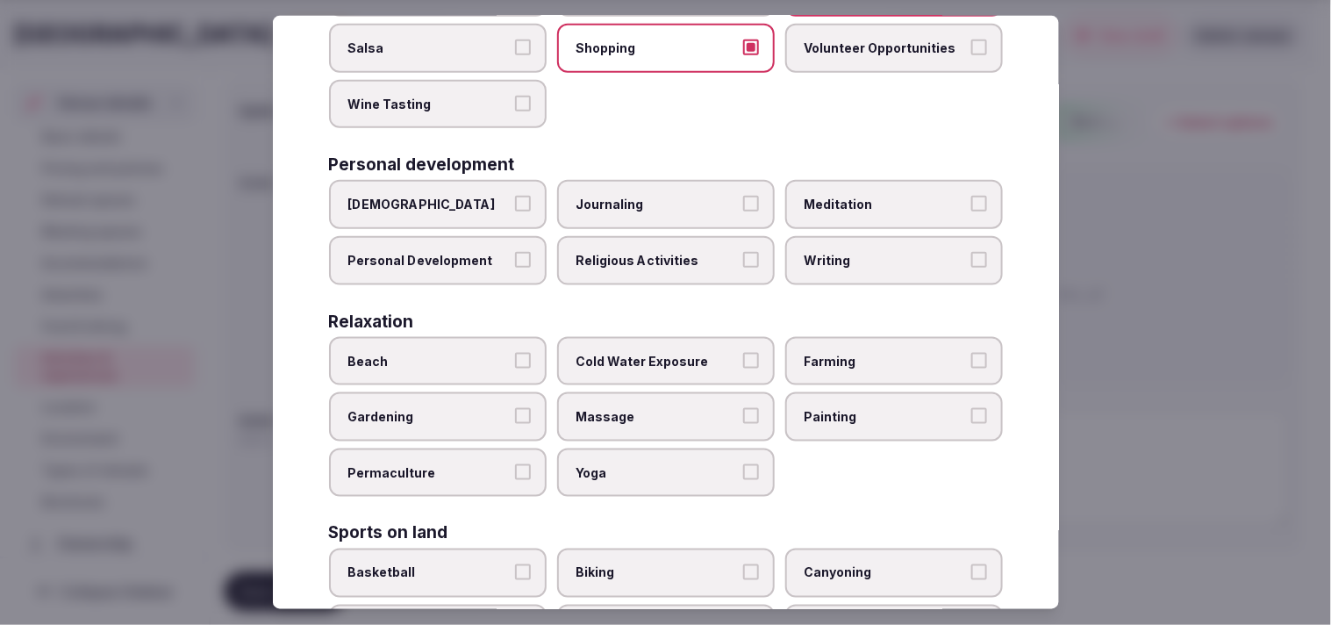
scroll to position [281, 0]
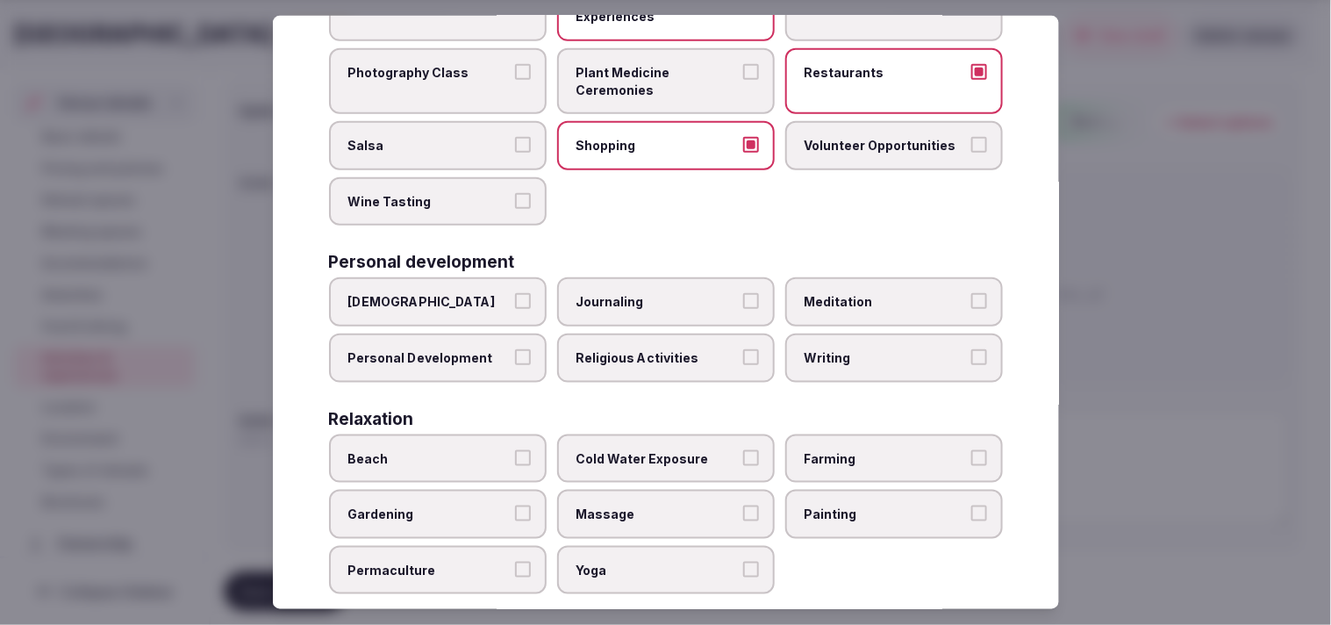
click at [521, 349] on button "Personal Development" at bounding box center [523, 357] width 16 height 16
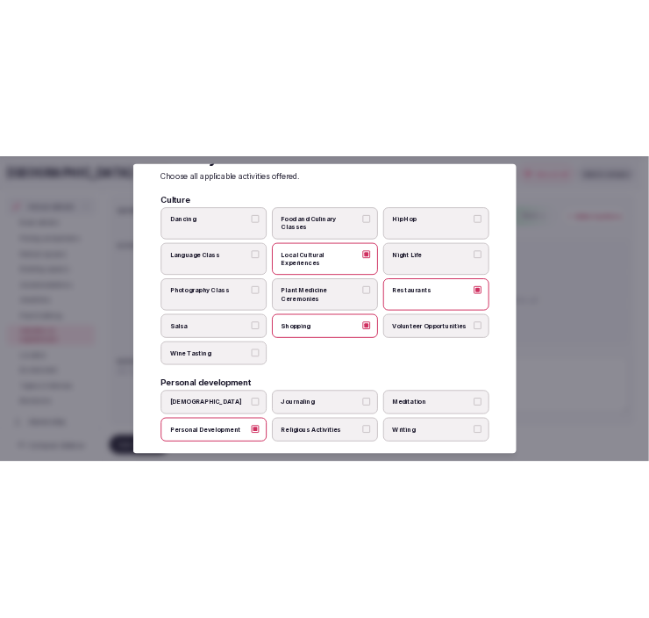
scroll to position [0, 0]
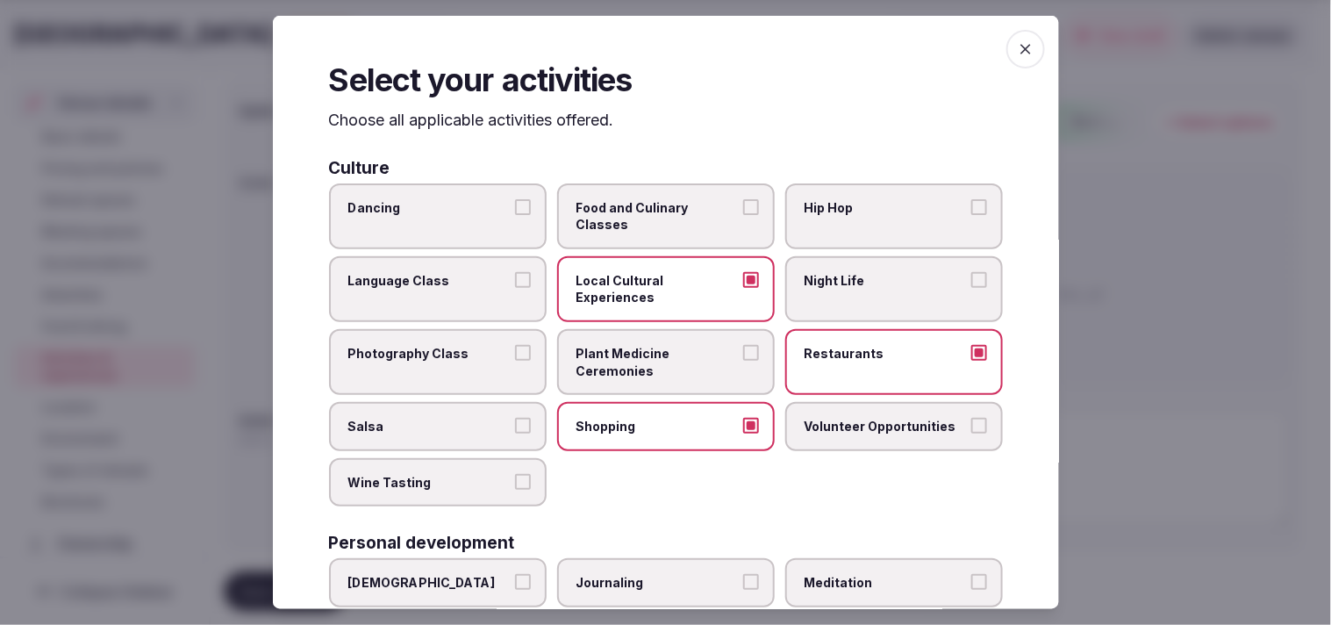
click at [648, 33] on span "button" at bounding box center [1025, 49] width 39 height 39
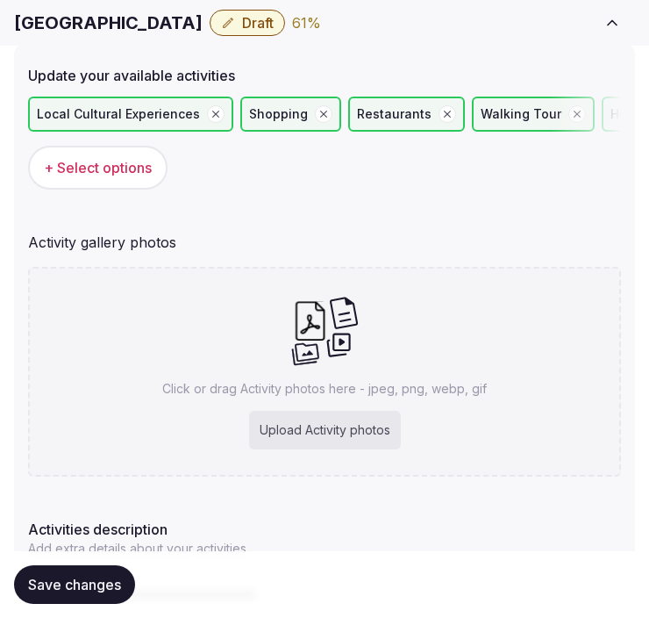
click at [114, 20] on h1 "[GEOGRAPHIC_DATA]" at bounding box center [108, 23] width 189 height 25
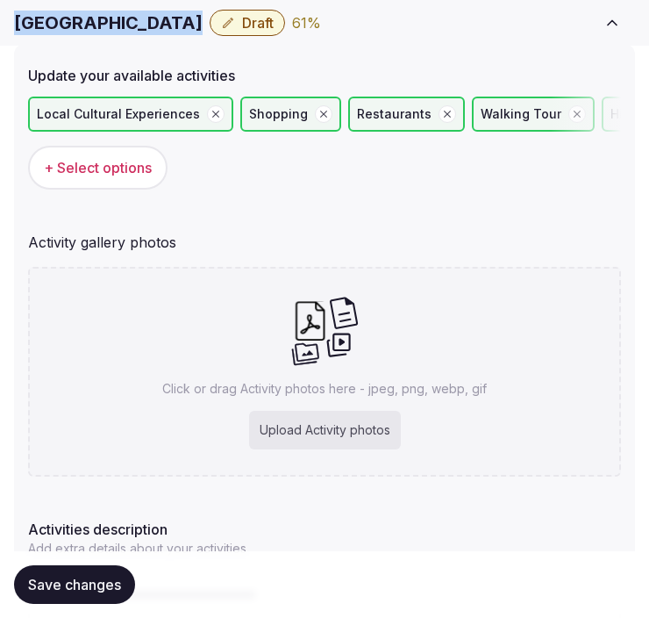
click at [114, 20] on h1 "[GEOGRAPHIC_DATA]" at bounding box center [108, 23] width 189 height 25
copy div "[GEOGRAPHIC_DATA]"
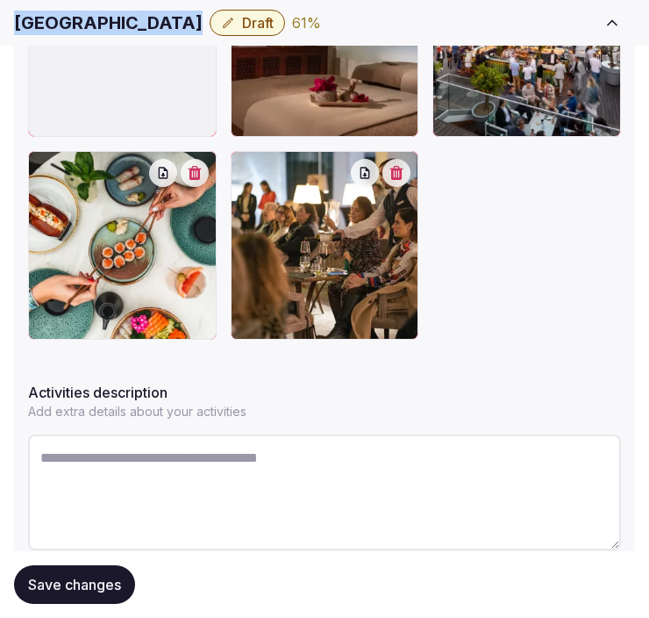
scroll to position [889, 0]
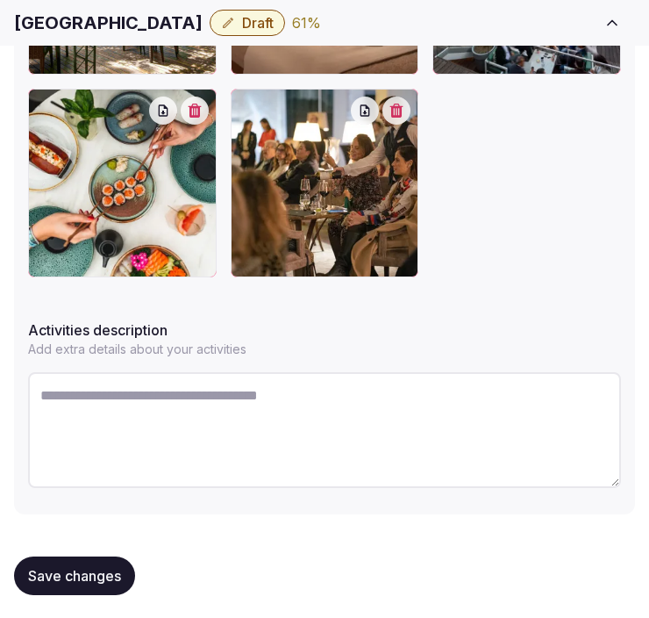
click at [445, 449] on textarea at bounding box center [324, 430] width 593 height 116
paste textarea "**********"
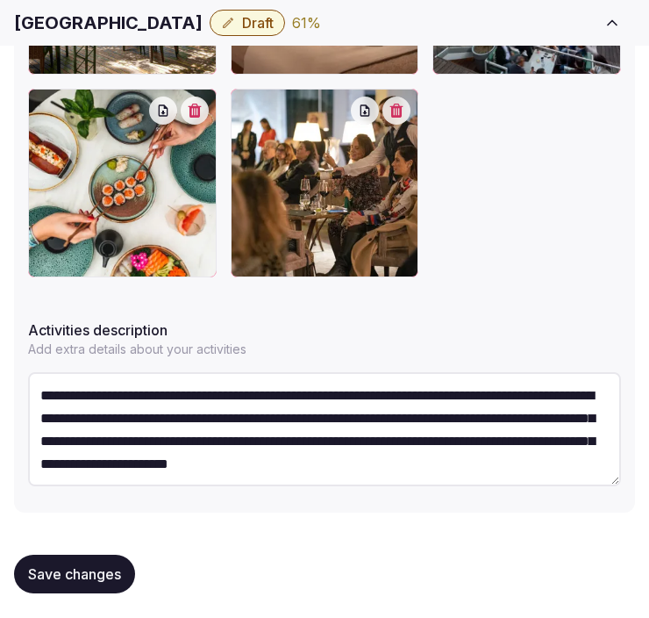
scroll to position [55, 0]
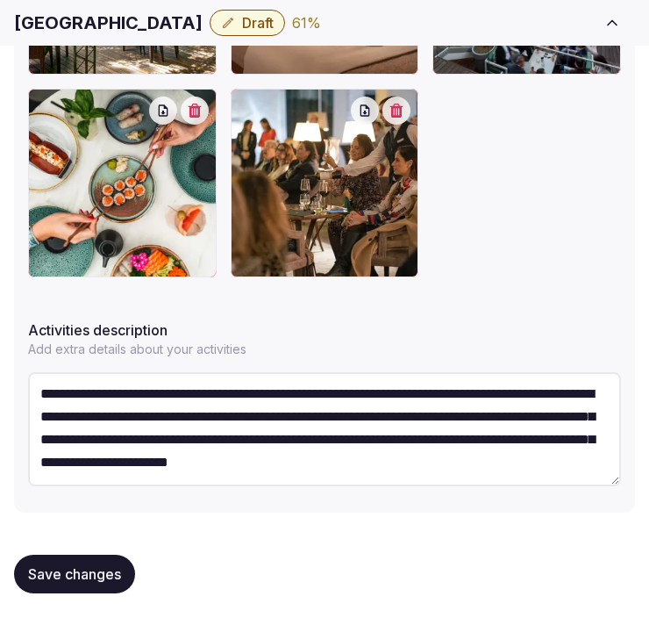
type textarea "**********"
click at [161, 548] on div "Save changes" at bounding box center [324, 573] width 621 height 67
click at [135, 554] on div "Save changes" at bounding box center [74, 573] width 121 height 39
click at [93, 568] on span "Save changes" at bounding box center [74, 574] width 93 height 18
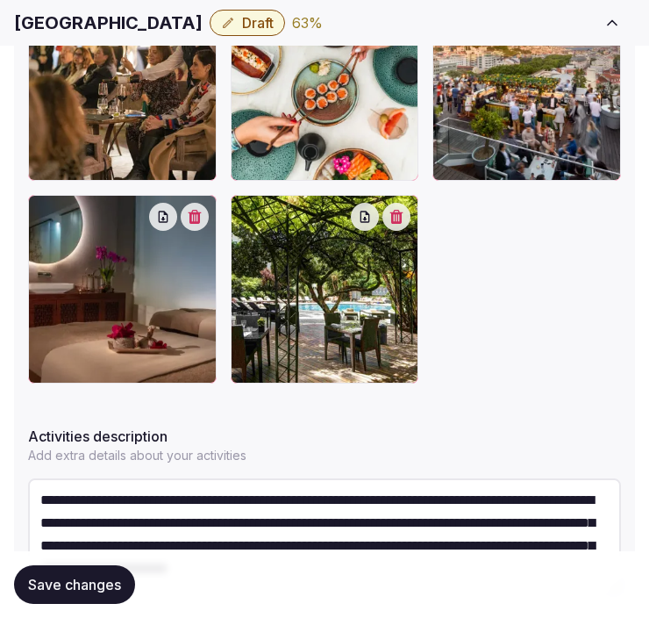
scroll to position [783, 0]
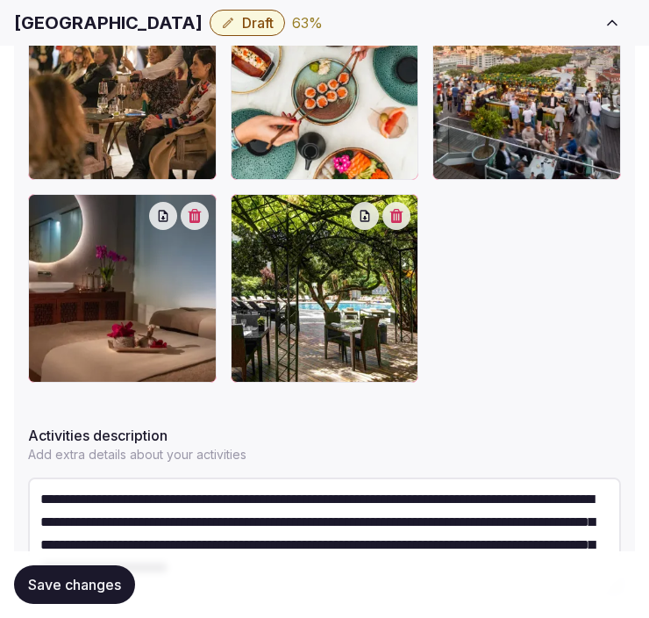
click at [100, 579] on span "Save changes" at bounding box center [74, 584] width 93 height 18
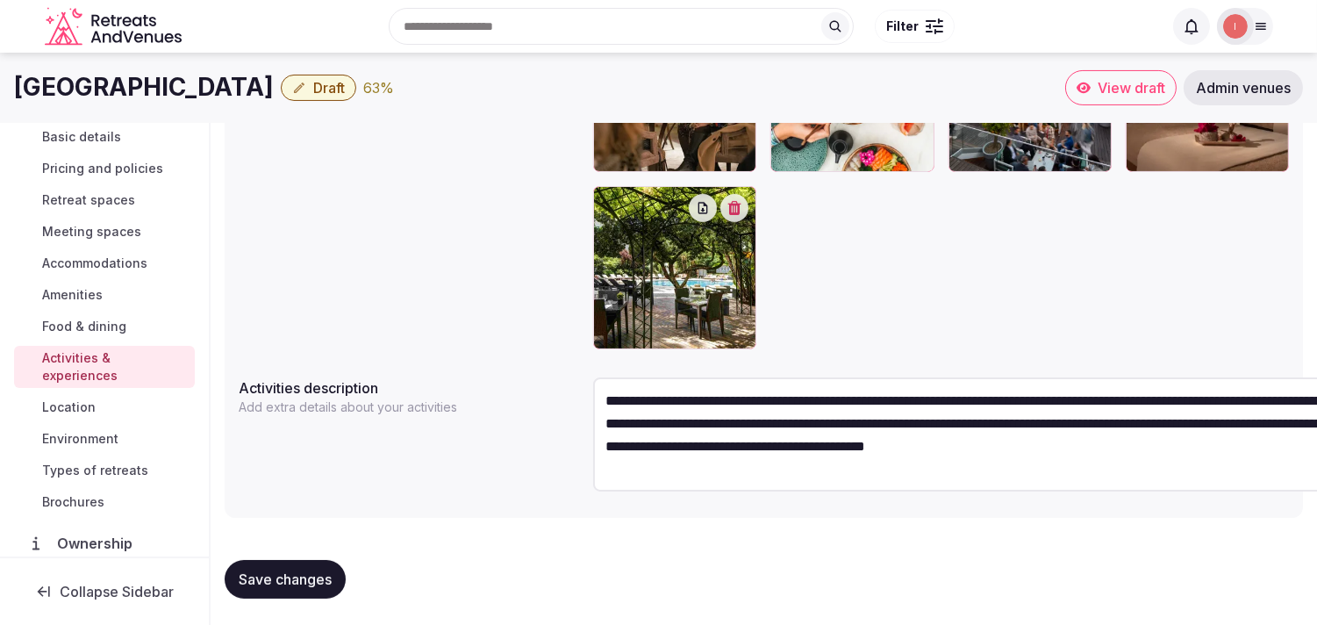
scroll to position [46, 0]
click at [84, 403] on span "Location" at bounding box center [69, 407] width 54 height 18
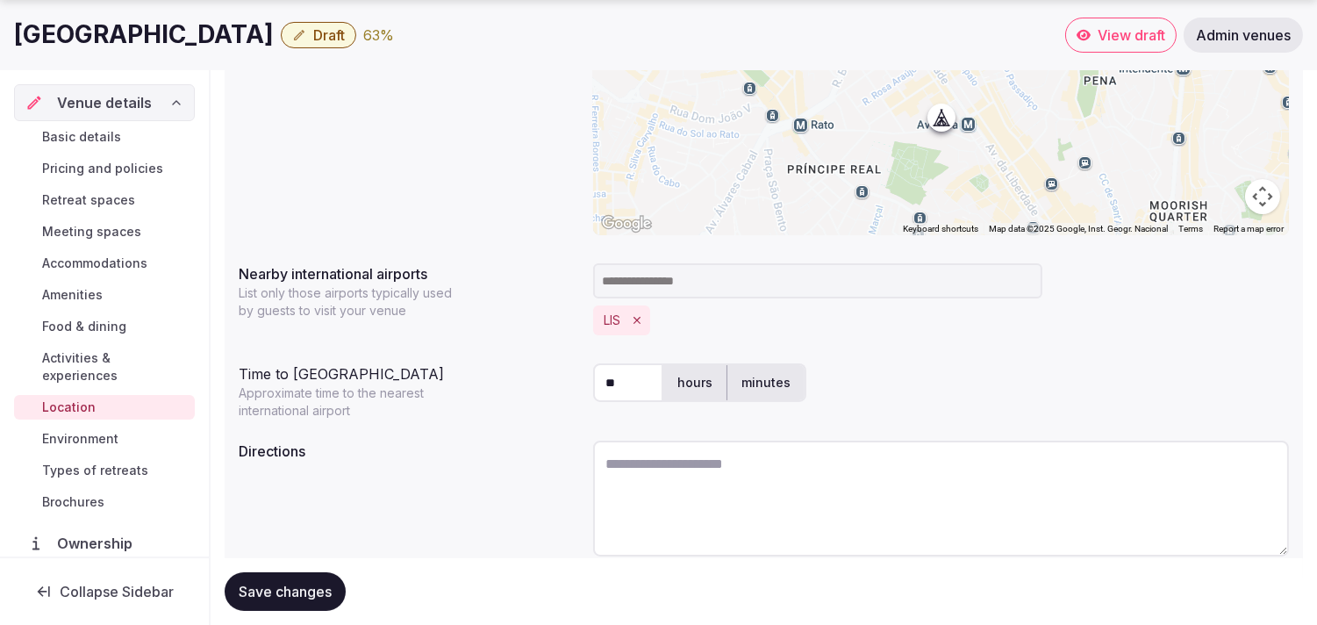
scroll to position [436, 0]
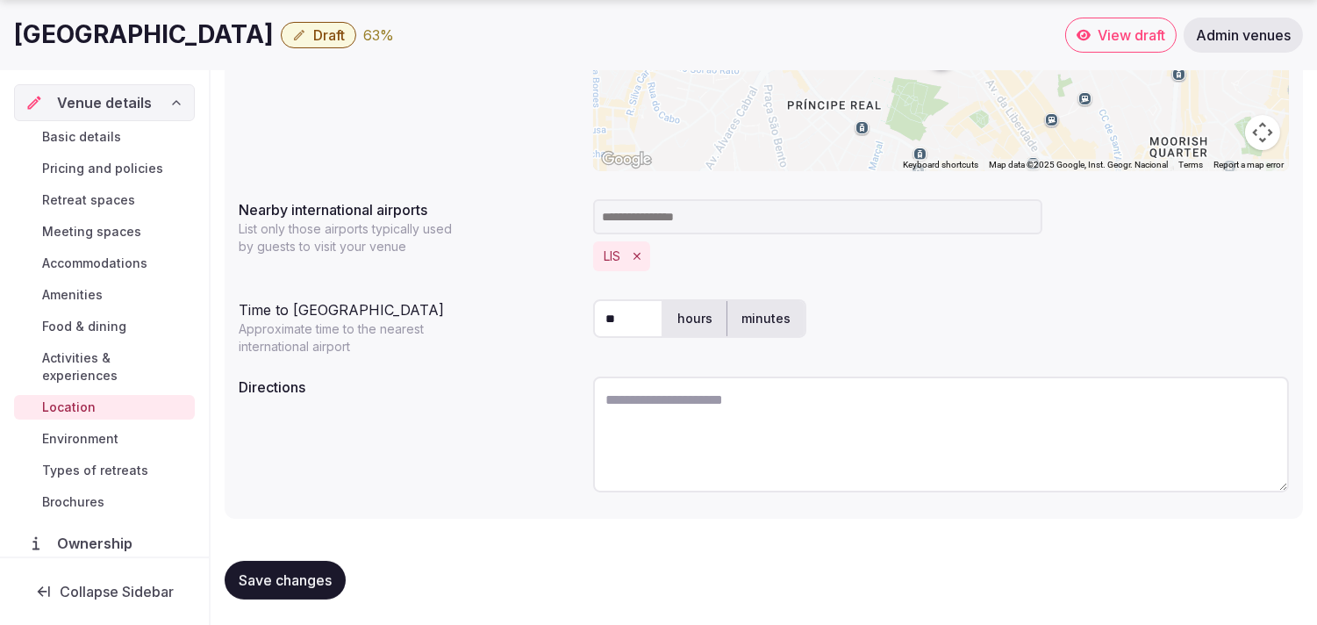
click at [303, 571] on span "Save changes" at bounding box center [285, 580] width 93 height 18
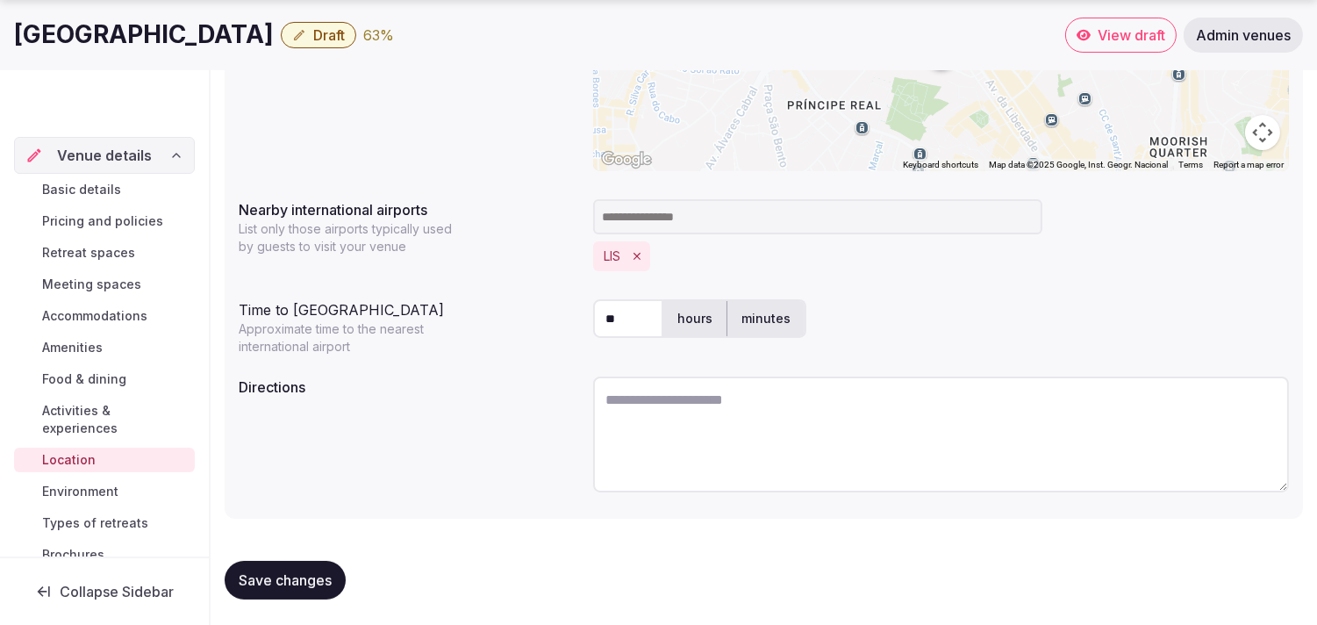
click at [115, 493] on span "Environment" at bounding box center [80, 491] width 76 height 18
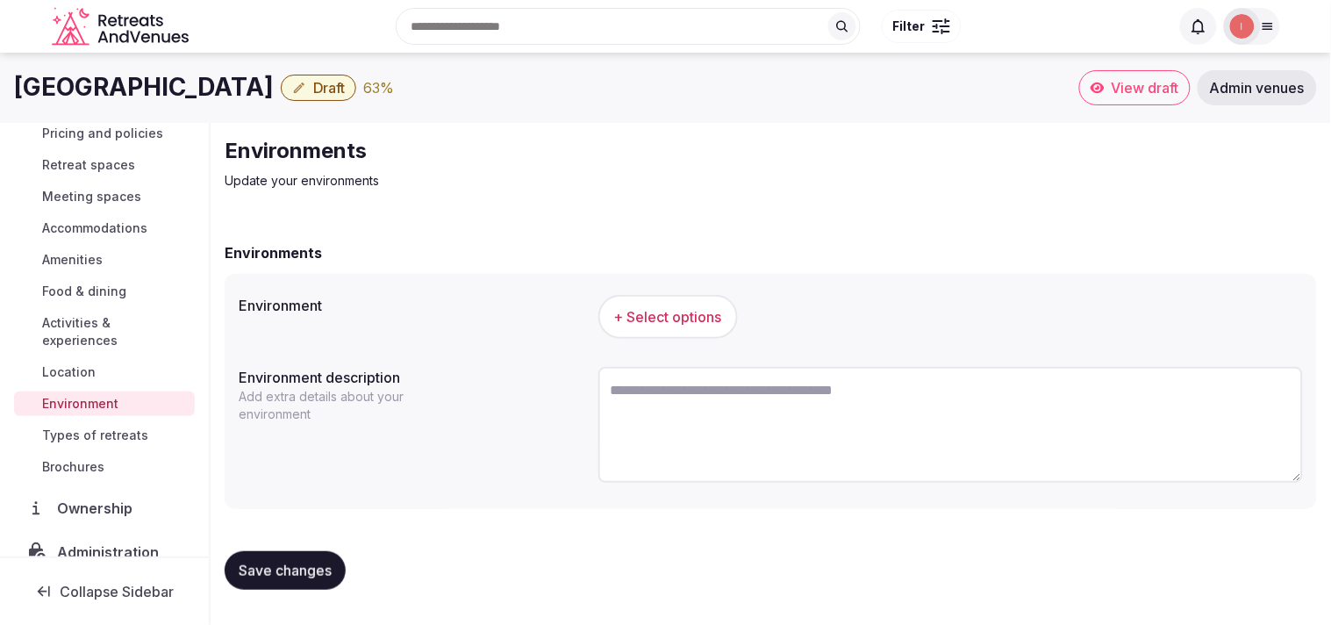
scroll to position [97, 0]
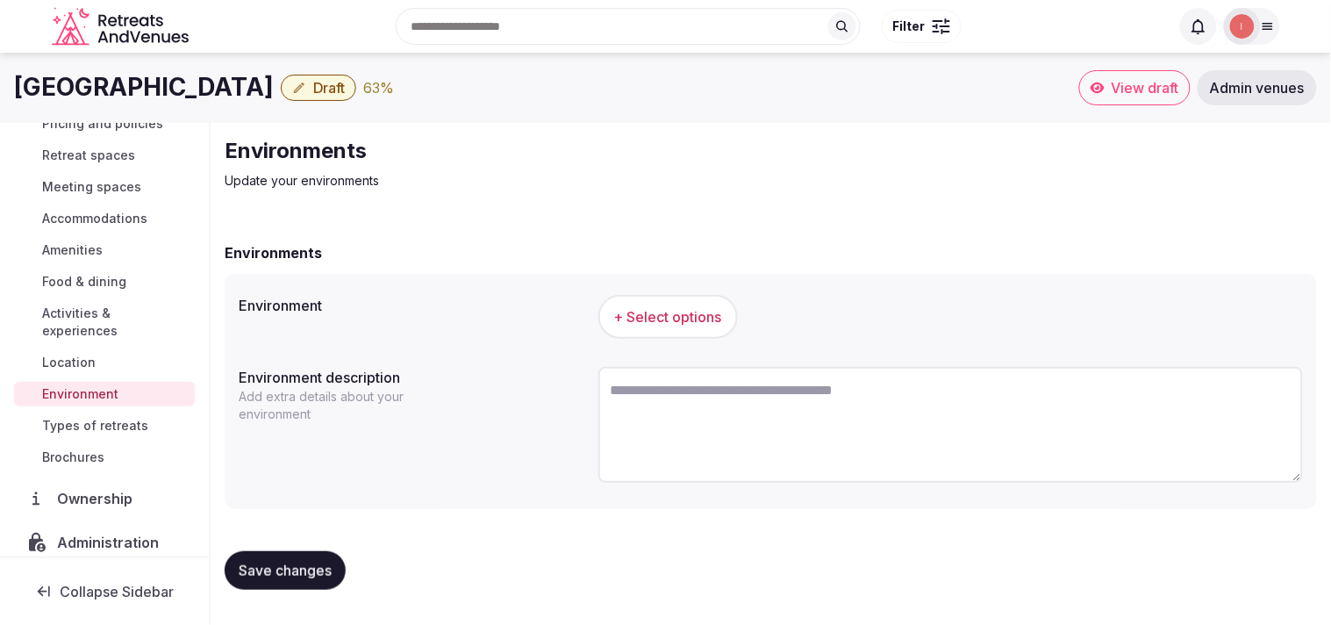
click at [616, 325] on span "+ Select options" at bounding box center [668, 316] width 108 height 19
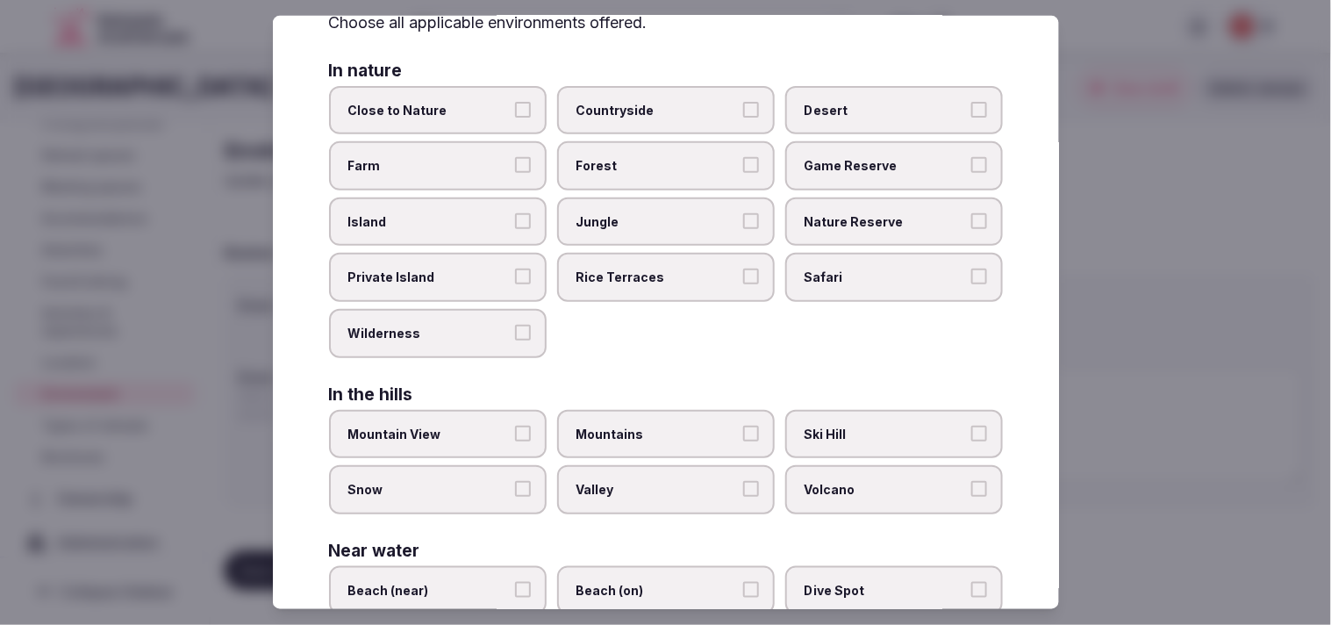
click at [472, 268] on span "Private Island" at bounding box center [428, 277] width 161 height 18
click at [515, 268] on button "Private Island" at bounding box center [523, 276] width 16 height 16
click at [492, 269] on span "Private Island" at bounding box center [428, 277] width 161 height 18
click at [515, 269] on button "Private Island" at bounding box center [523, 276] width 16 height 16
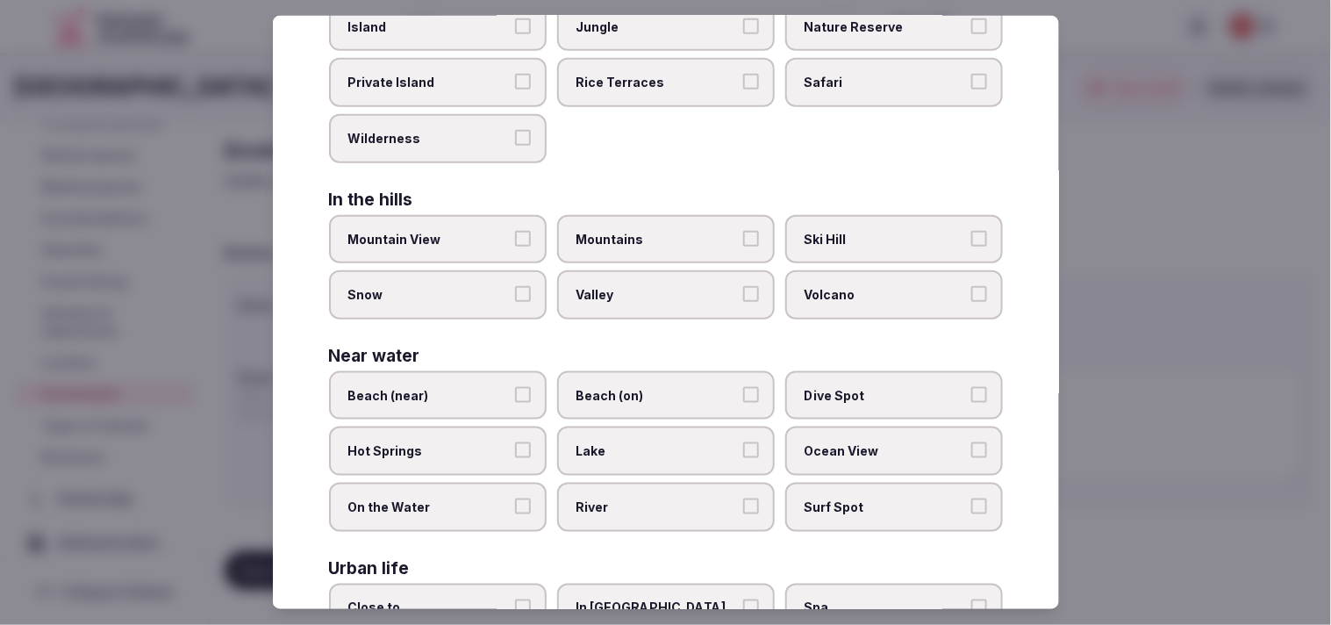
scroll to position [392, 0]
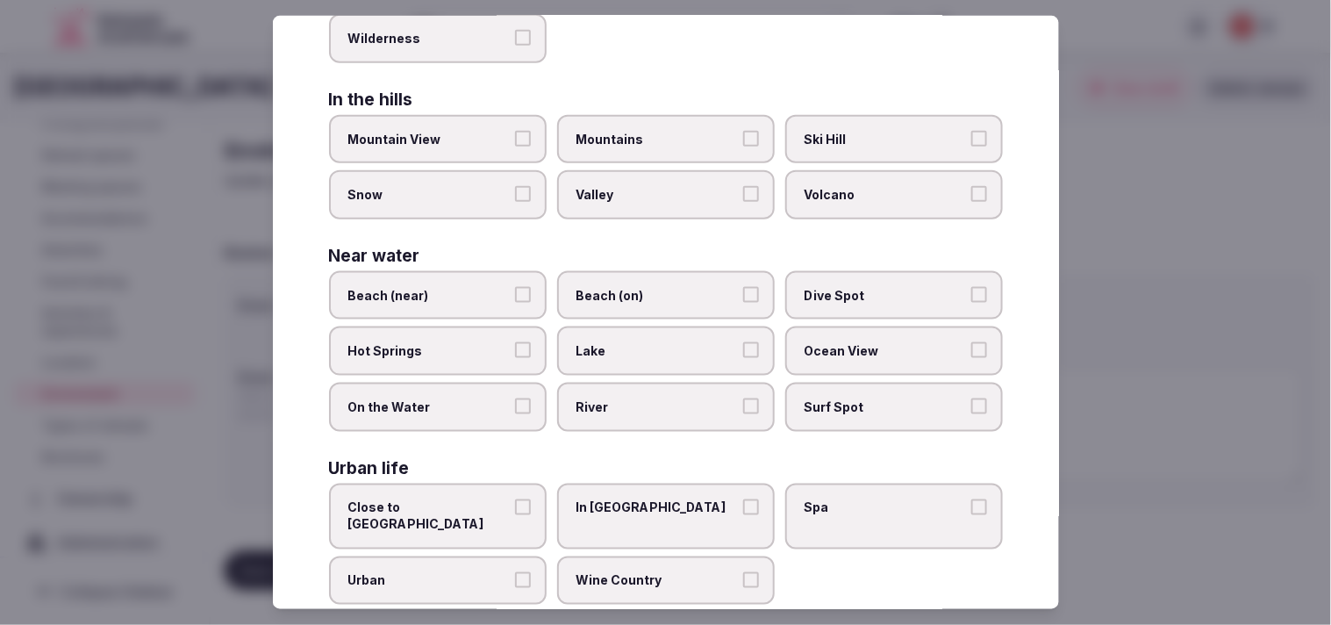
click at [505, 556] on label "Urban" at bounding box center [438, 580] width 218 height 49
click at [515, 572] on button "Urban" at bounding box center [523, 580] width 16 height 16
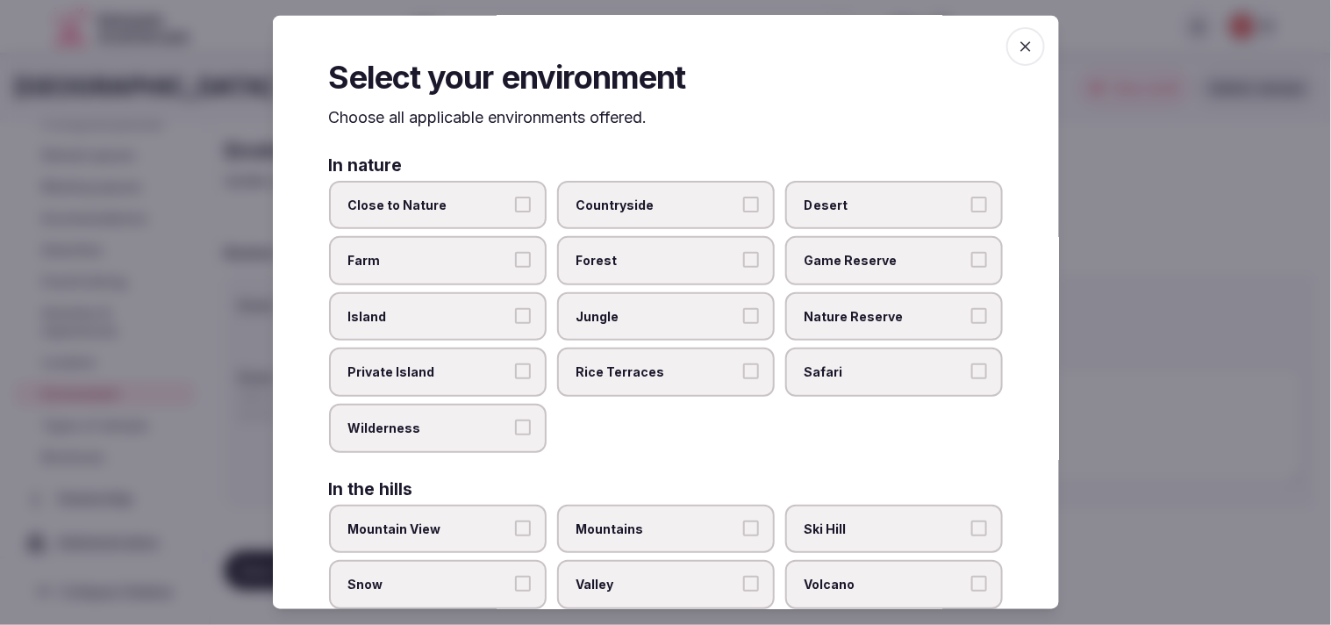
scroll to position [0, 0]
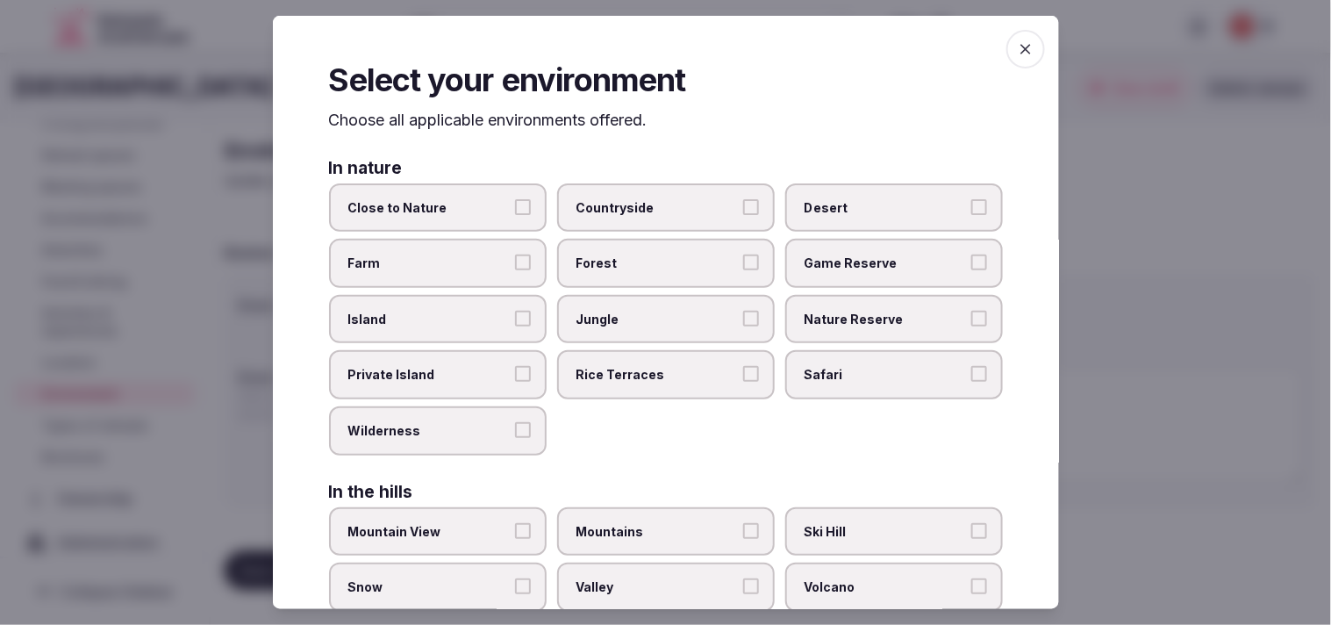
click at [476, 217] on label "Close to Nature" at bounding box center [438, 206] width 218 height 49
click at [515, 214] on button "Close to Nature" at bounding box center [523, 206] width 16 height 16
click at [648, 32] on span "button" at bounding box center [1025, 49] width 39 height 39
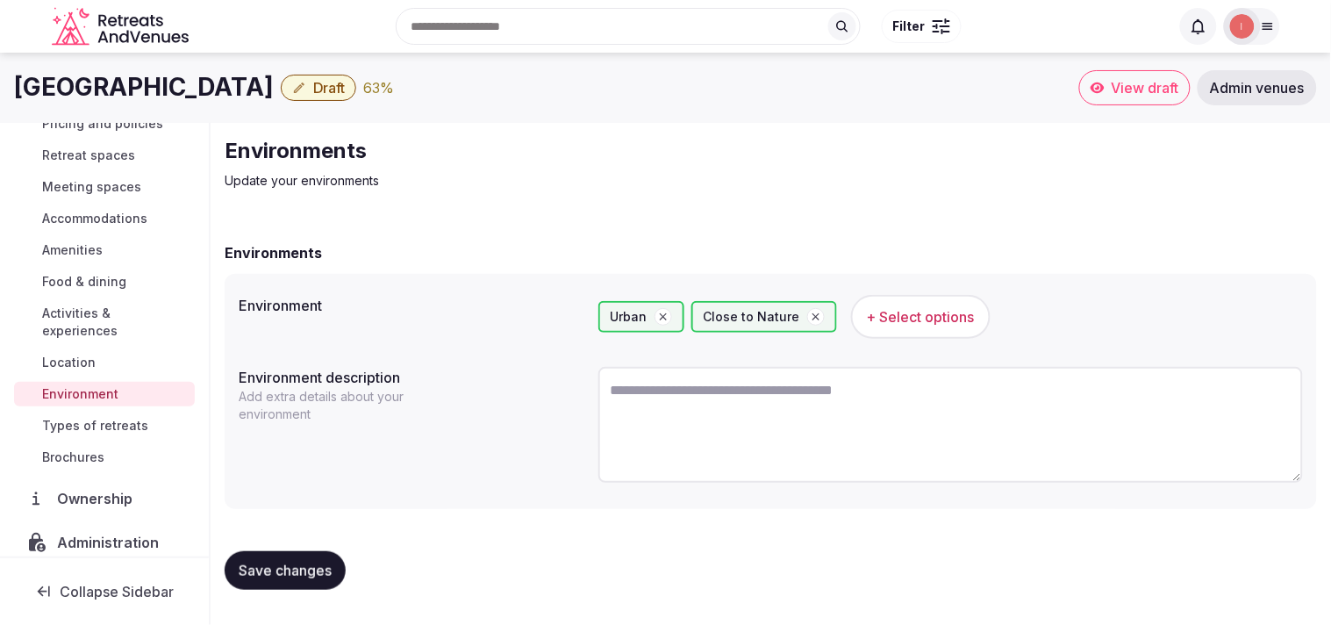
click at [292, 553] on button "Save changes" at bounding box center [285, 570] width 121 height 39
click at [72, 418] on span "Types of retreats" at bounding box center [95, 426] width 106 height 18
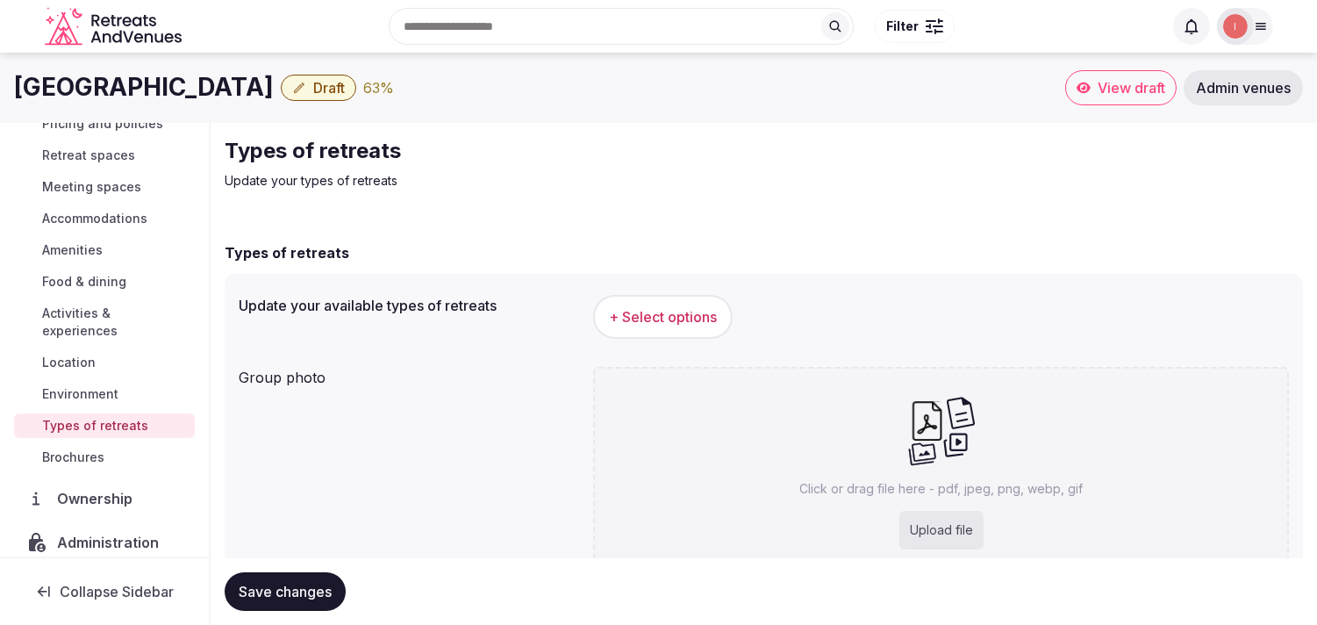
click at [648, 325] on span "+ Select options" at bounding box center [663, 316] width 108 height 19
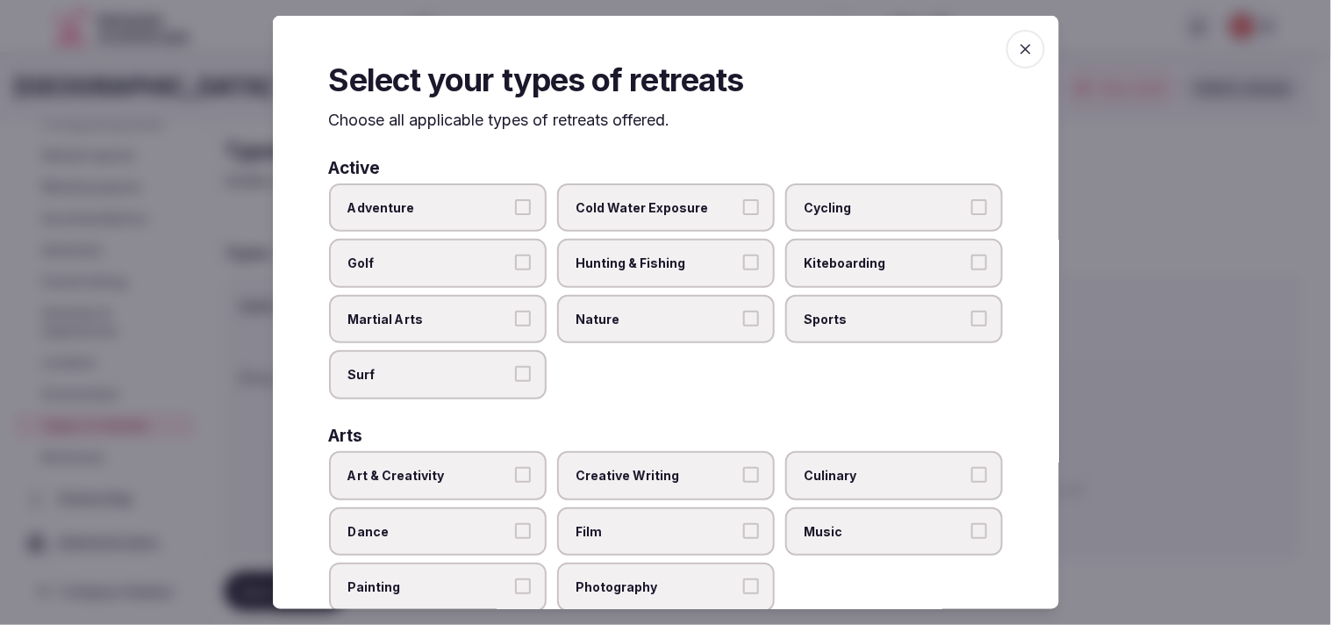
click at [525, 212] on button "Adventure" at bounding box center [523, 206] width 16 height 16
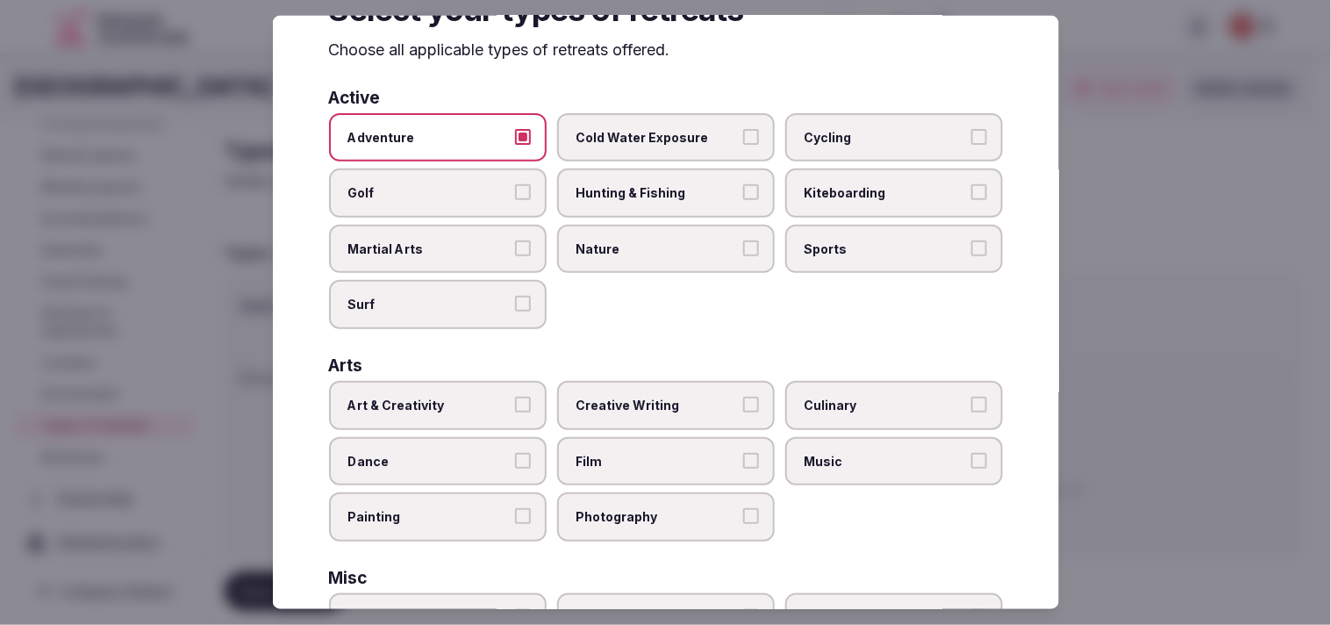
scroll to position [97, 0]
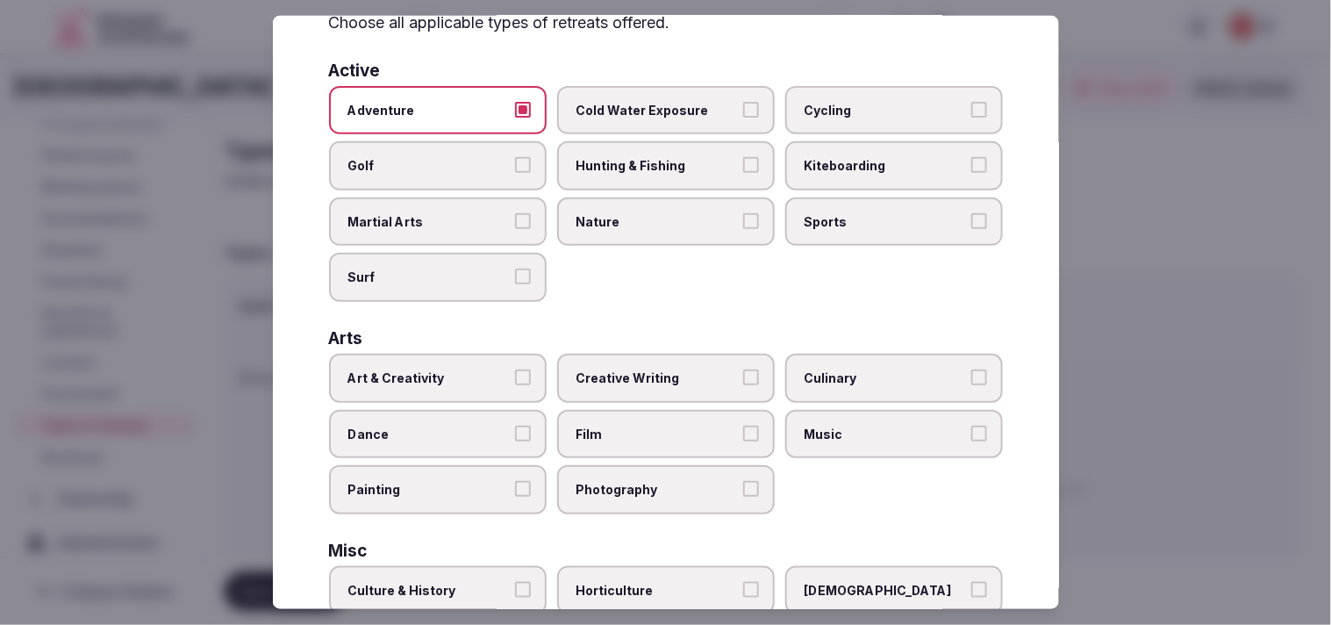
click at [515, 381] on label "Art & Creativity" at bounding box center [438, 377] width 218 height 49
click at [515, 381] on button "Art & Creativity" at bounding box center [523, 377] width 16 height 16
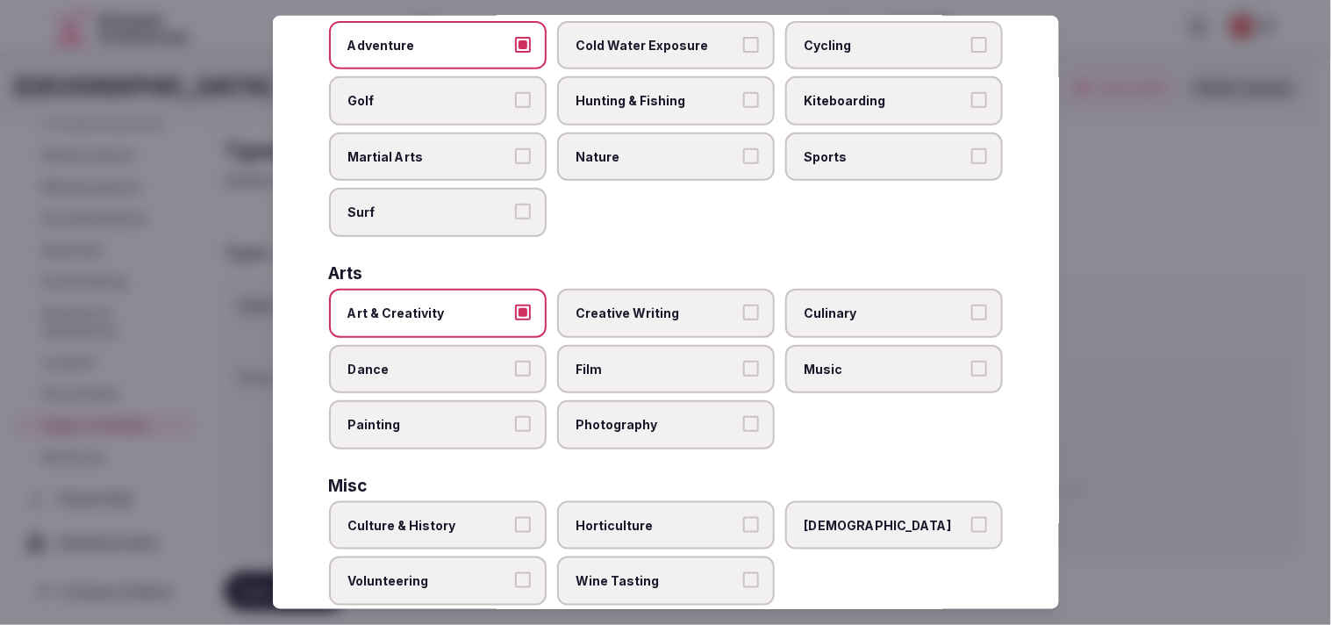
scroll to position [195, 0]
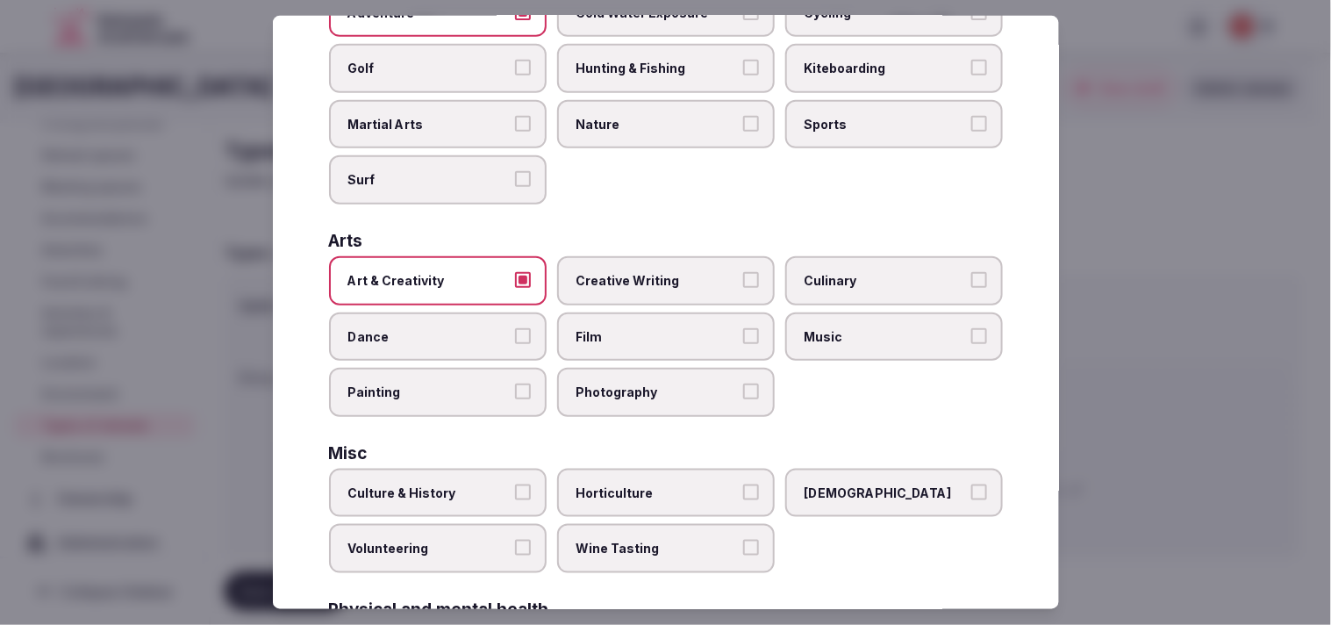
click at [515, 29] on label "Adventure" at bounding box center [438, 12] width 218 height 49
click at [515, 19] on button "Adventure" at bounding box center [523, 12] width 16 height 16
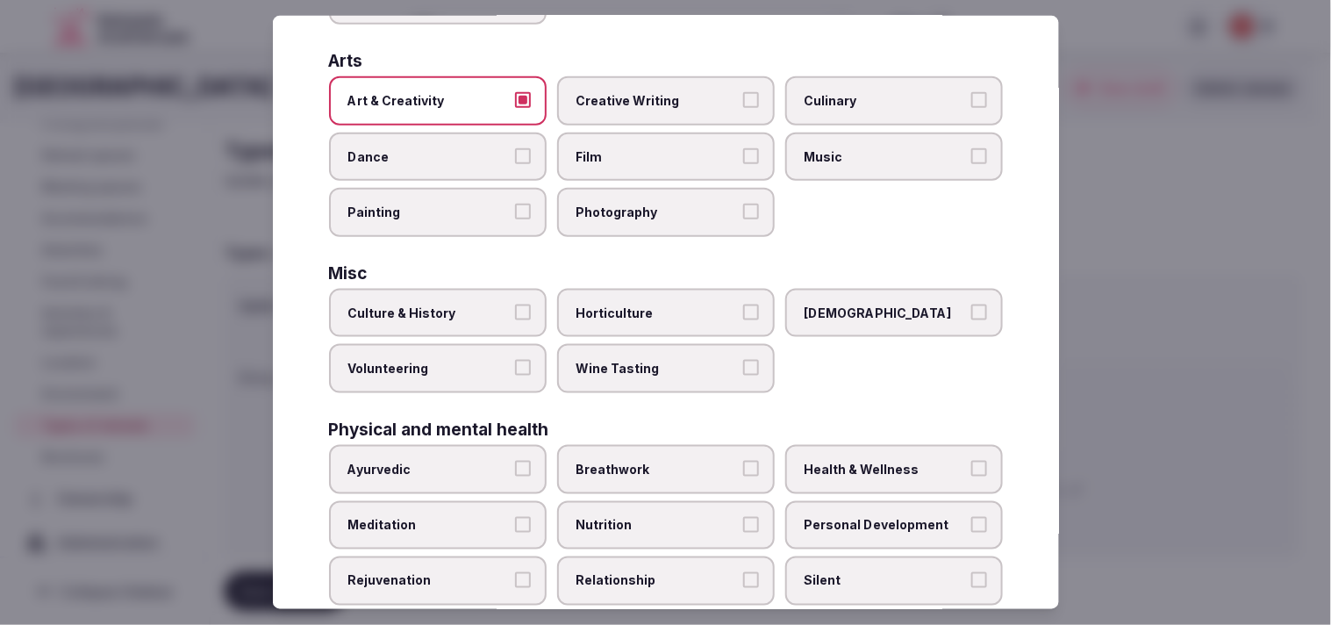
scroll to position [377, 0]
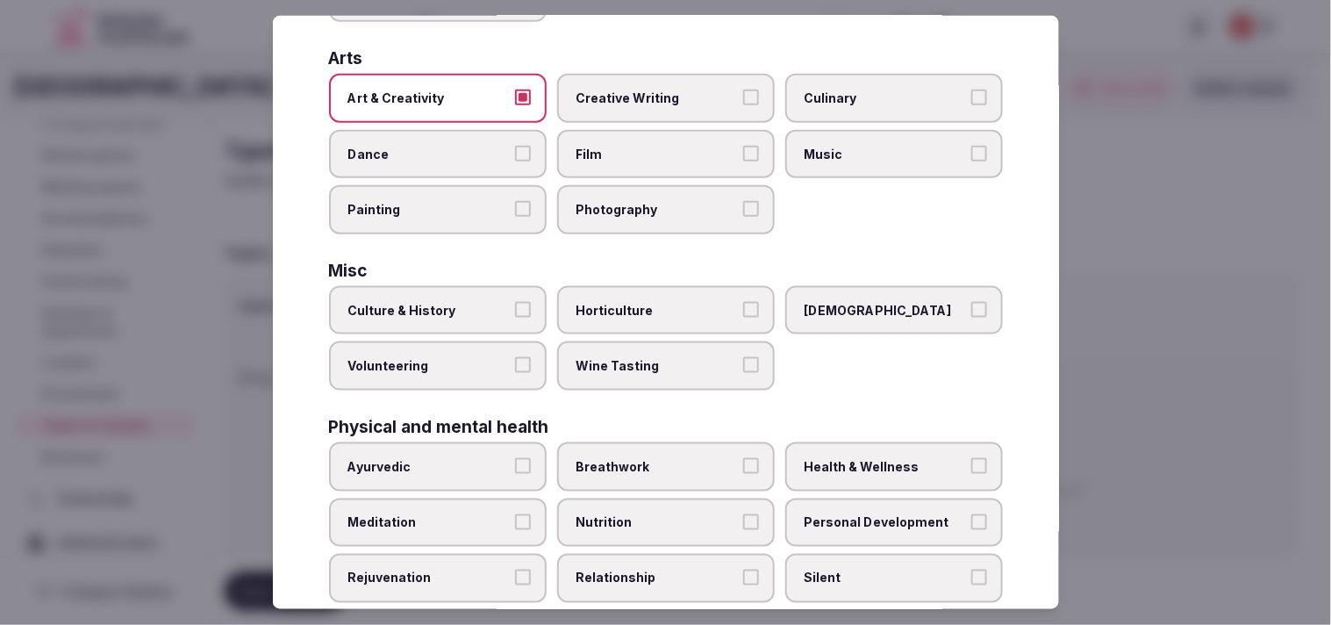
click at [511, 286] on label "Culture & History" at bounding box center [438, 310] width 218 height 49
click at [515, 302] on button "Culture & History" at bounding box center [523, 310] width 16 height 16
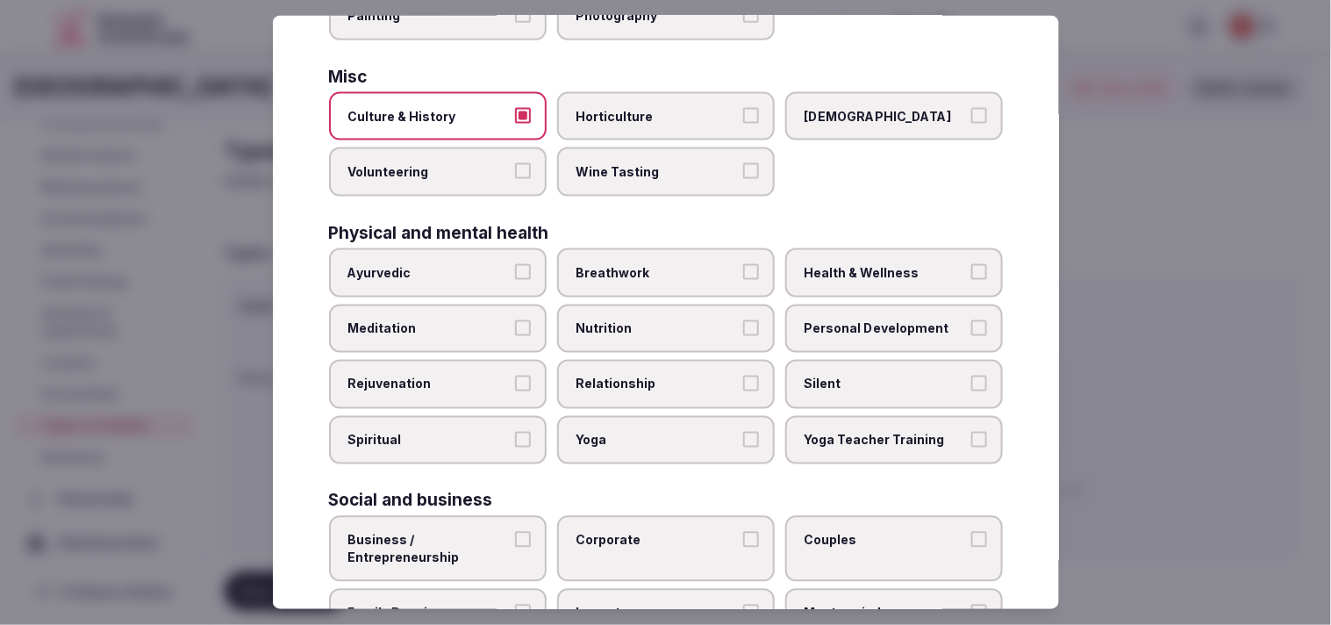
scroll to position [572, 0]
click at [648, 318] on span "Personal Development" at bounding box center [884, 327] width 161 height 18
click at [648, 318] on button "Personal Development" at bounding box center [979, 326] width 16 height 16
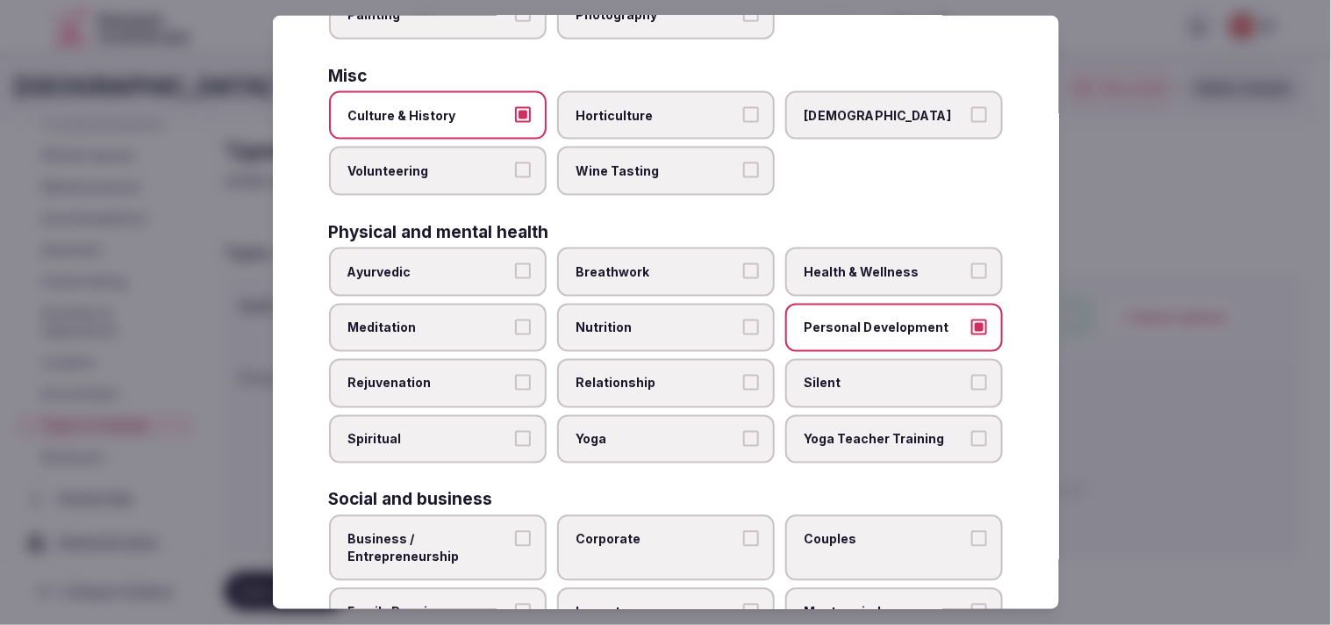
click at [648, 263] on span "Health & Wellness" at bounding box center [884, 272] width 161 height 18
click at [648, 263] on button "Health & Wellness" at bounding box center [979, 271] width 16 height 16
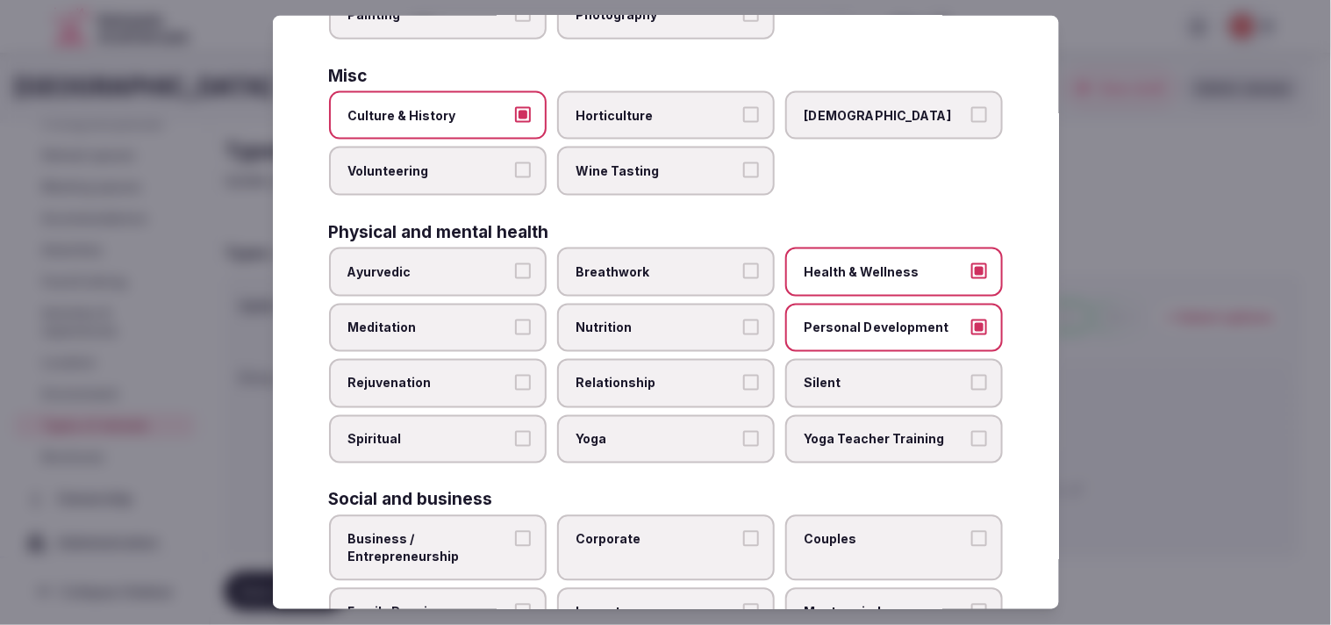
click at [648, 375] on span "Relationship" at bounding box center [656, 384] width 161 height 18
click at [648, 375] on button "Relationship" at bounding box center [751, 383] width 16 height 16
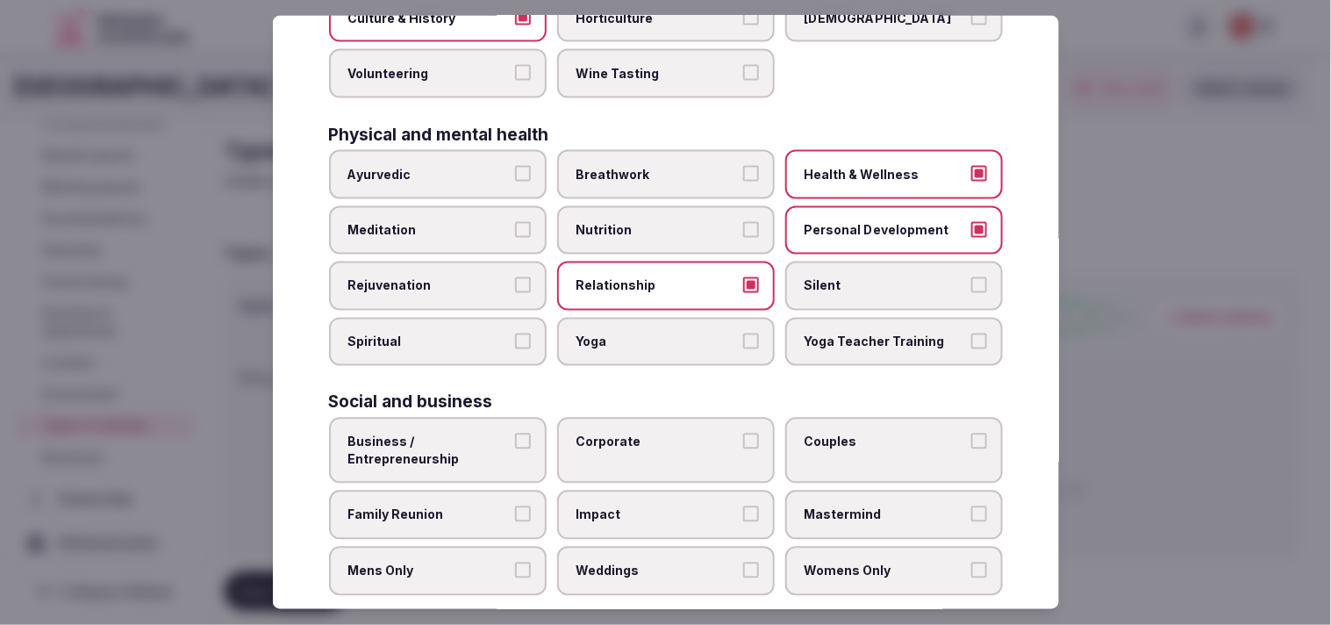
scroll to position [671, 0]
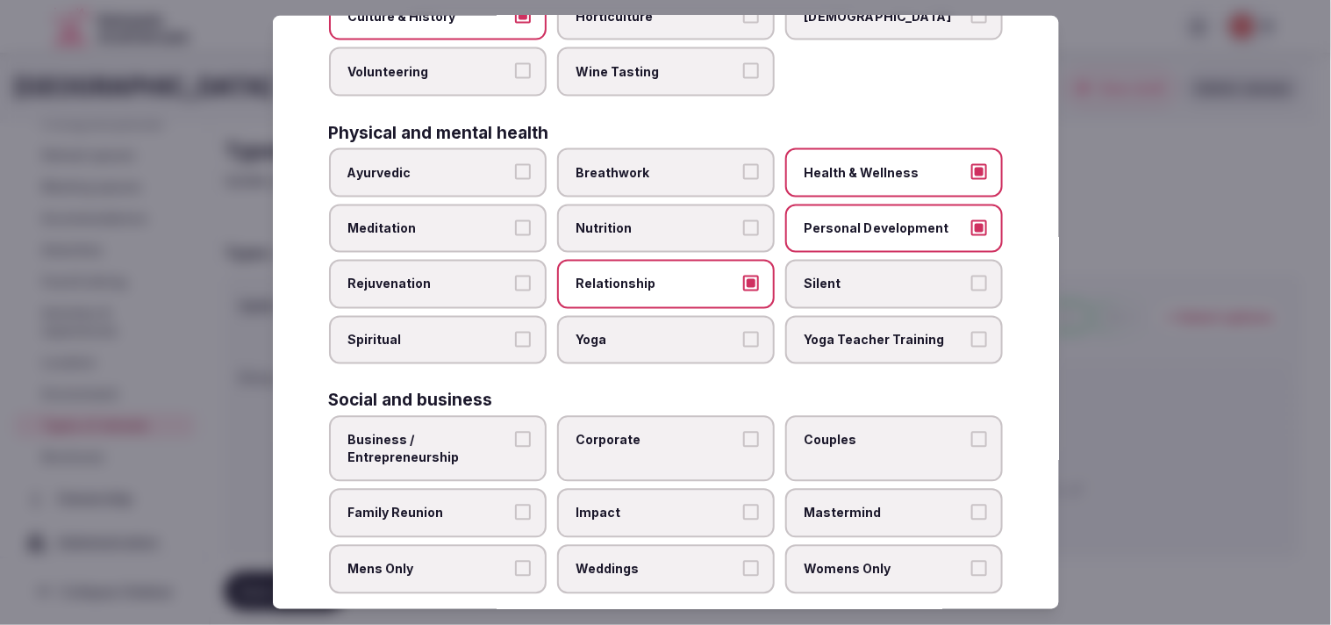
click at [496, 432] on span "Business / Entrepreneurship" at bounding box center [428, 449] width 161 height 34
click at [515, 432] on button "Business / Entrepreneurship" at bounding box center [523, 440] width 16 height 16
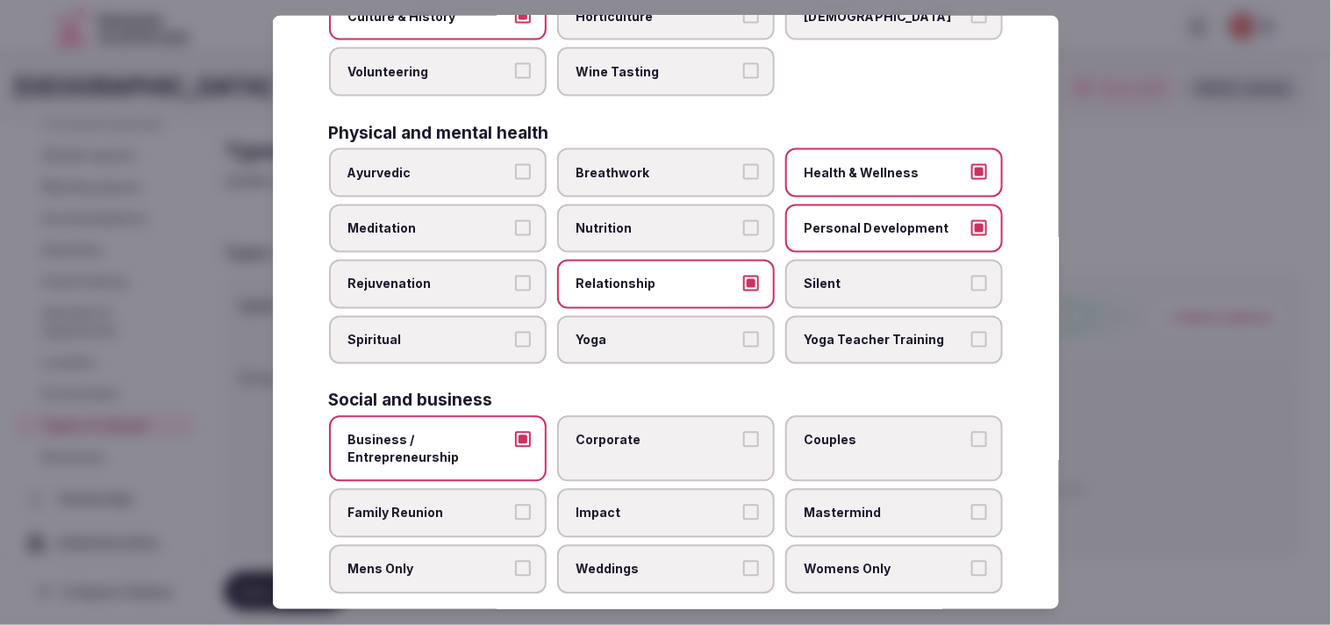
click at [648, 432] on span "Corporate" at bounding box center [656, 441] width 161 height 18
click at [648, 432] on button "Corporate" at bounding box center [751, 440] width 16 height 16
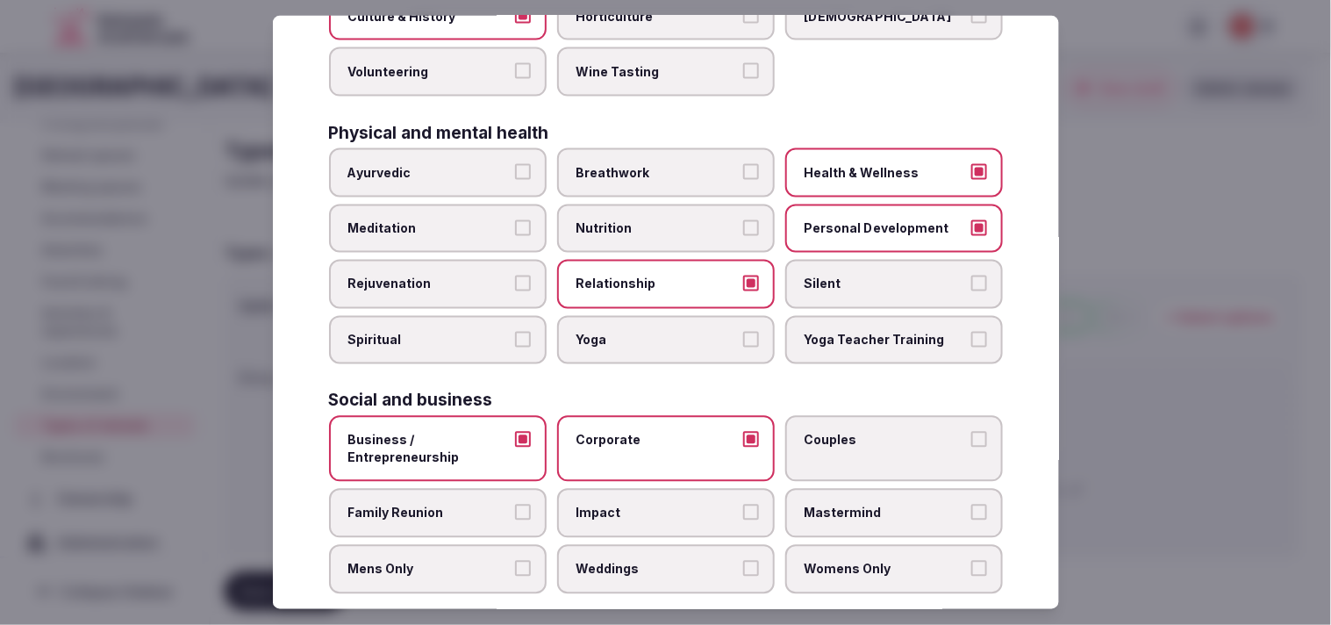
click at [648, 432] on span "Couples" at bounding box center [884, 441] width 161 height 18
click at [648, 432] on button "Couples" at bounding box center [979, 440] width 16 height 16
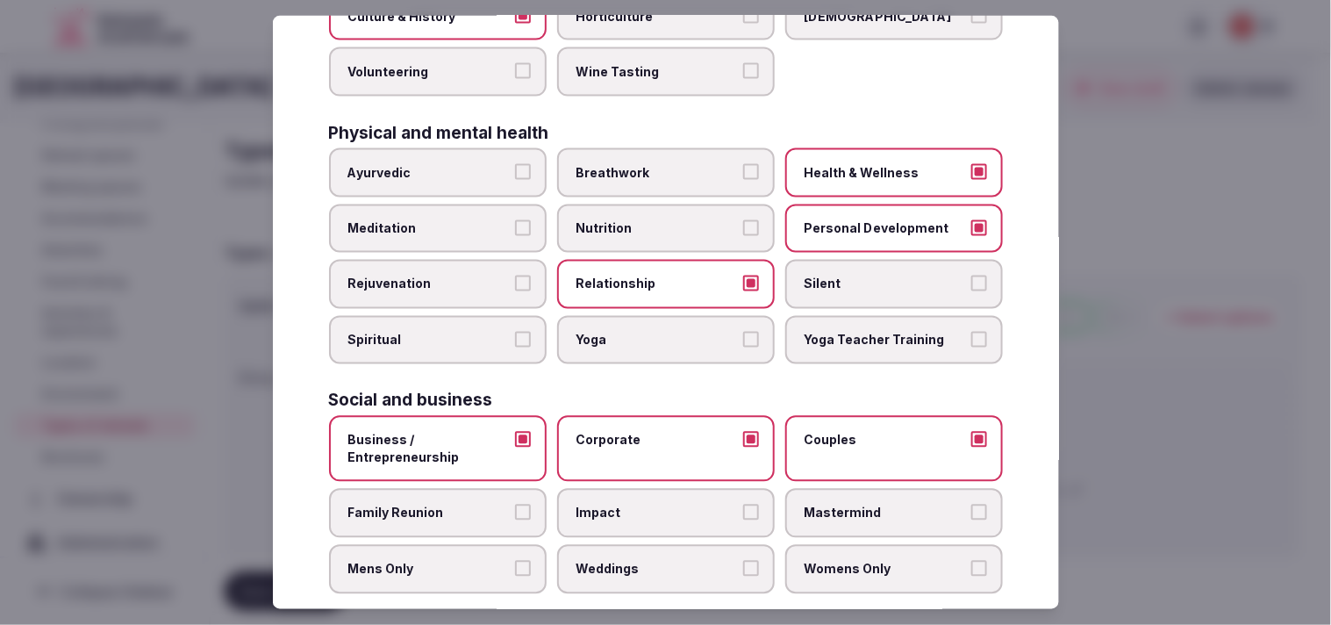
drag, startPoint x: 521, startPoint y: 491, endPoint x: 586, endPoint y: 475, distance: 66.8
click at [521, 504] on button "Family Reunion" at bounding box center [523, 512] width 16 height 16
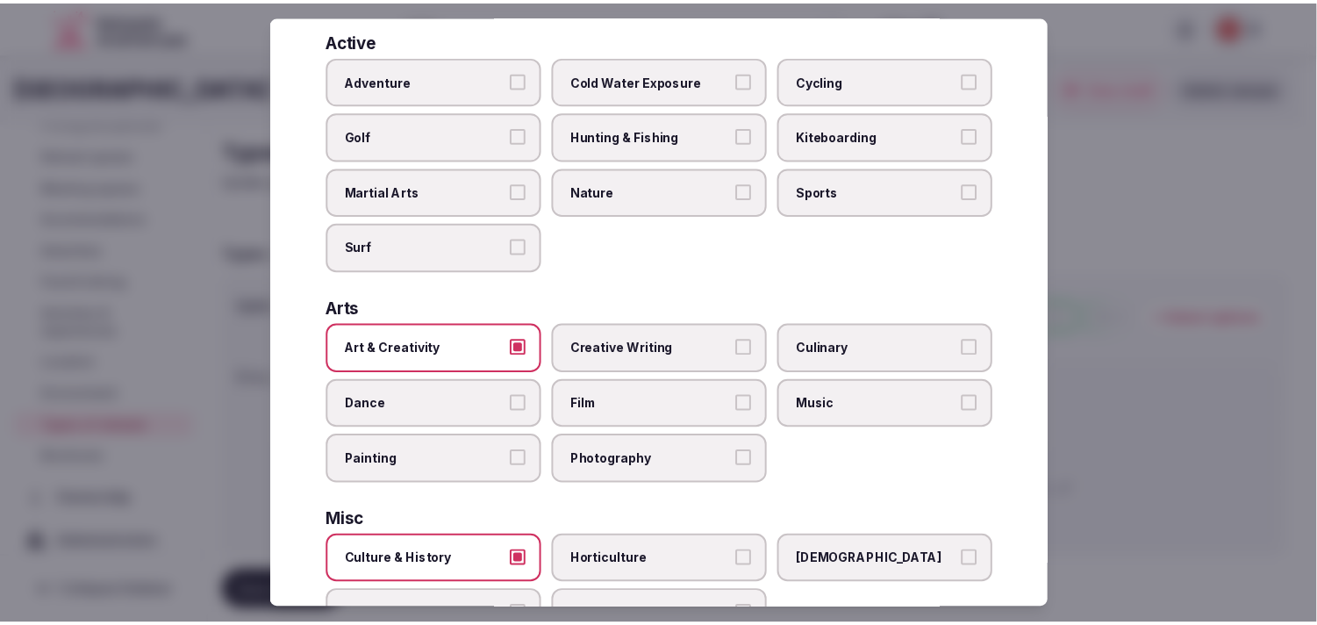
scroll to position [0, 0]
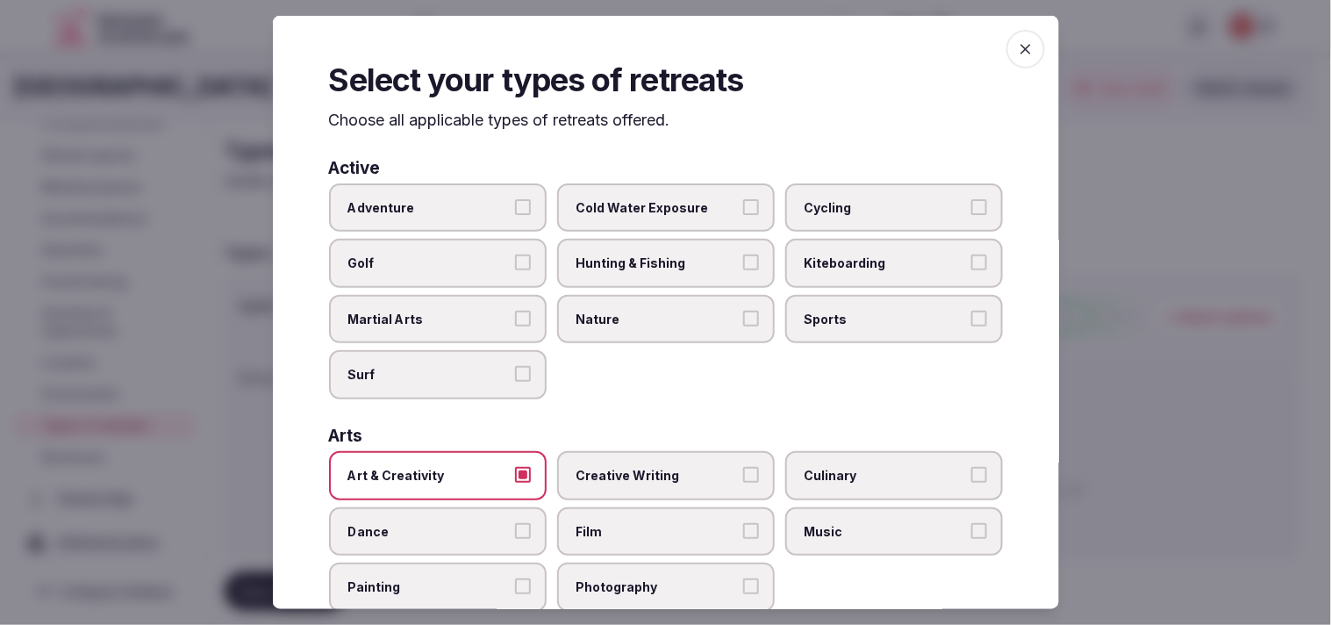
click at [648, 42] on icon "button" at bounding box center [1026, 49] width 18 height 18
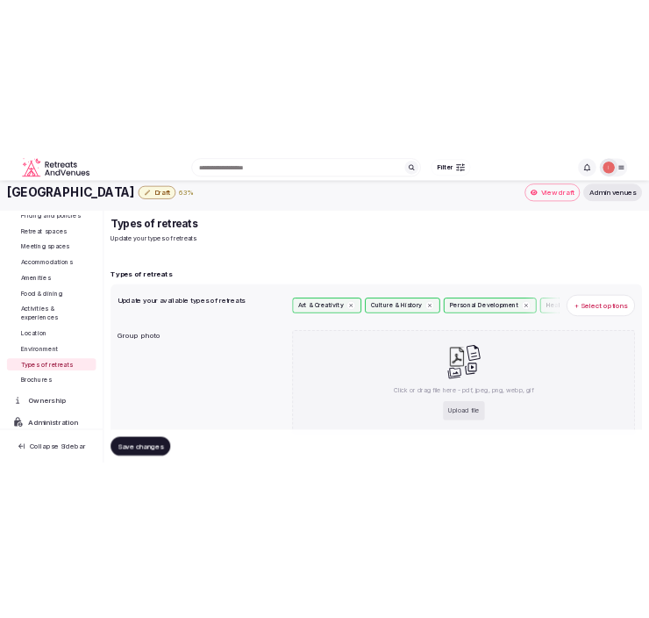
scroll to position [80, 0]
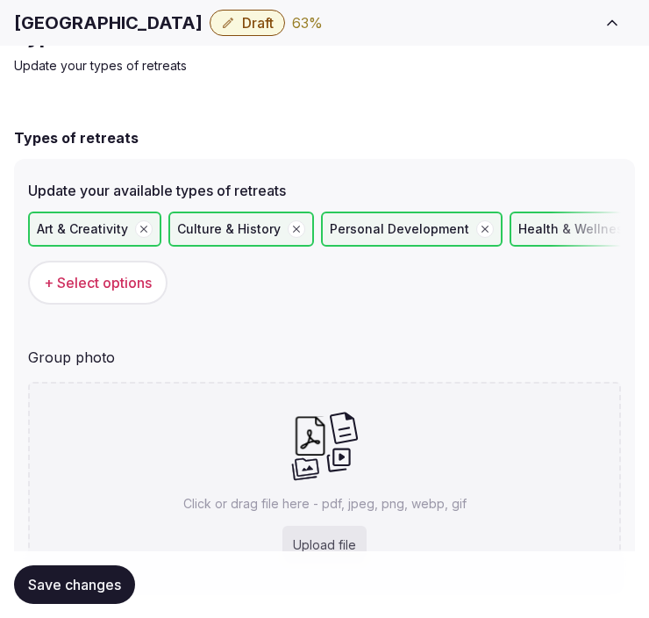
drag, startPoint x: 387, startPoint y: 418, endPoint x: 381, endPoint y: 404, distance: 15.3
click at [381, 414] on div "Click or drag file here - pdf, jpeg, png, webp, gif Upload file" at bounding box center [324, 487] width 593 height 210
type input "**********"
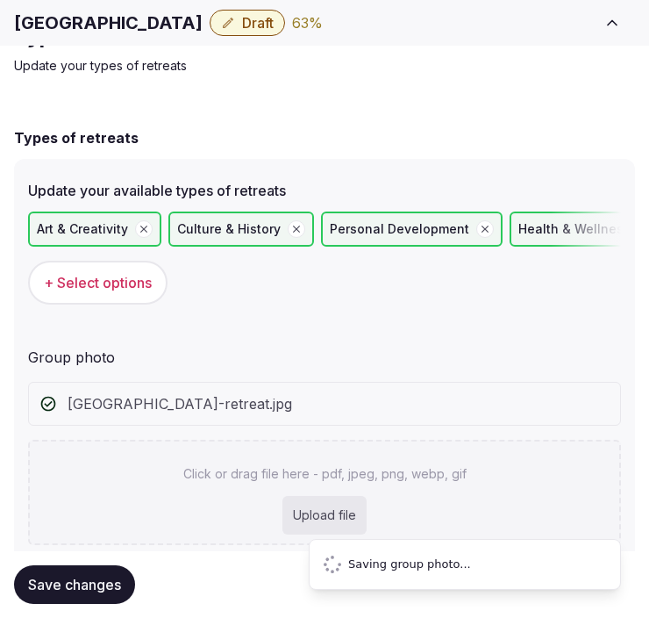
scroll to position [39, 0]
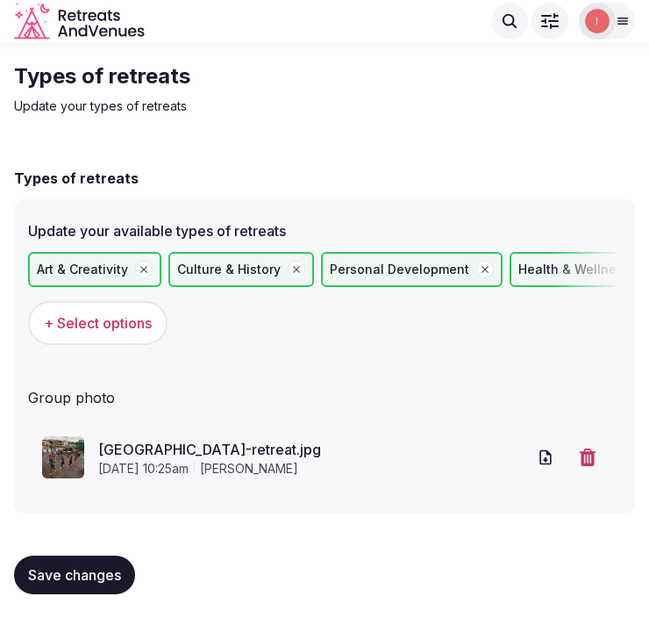
click at [81, 566] on span "Save changes" at bounding box center [74, 575] width 93 height 18
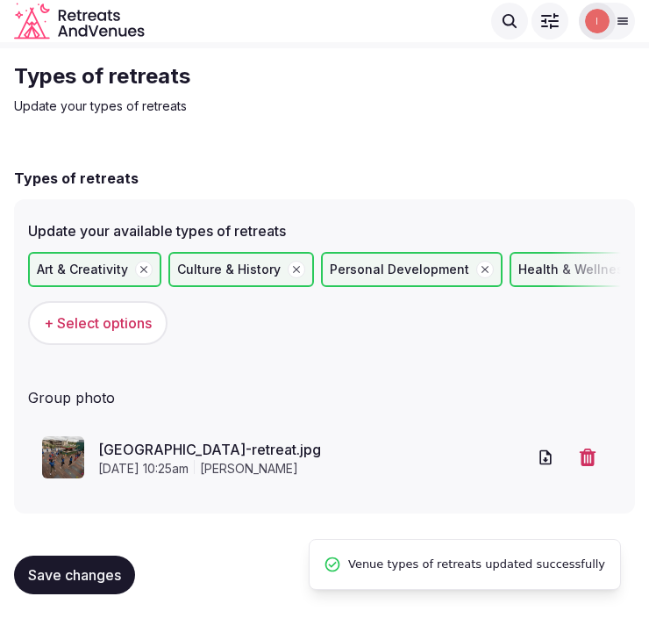
scroll to position [0, 0]
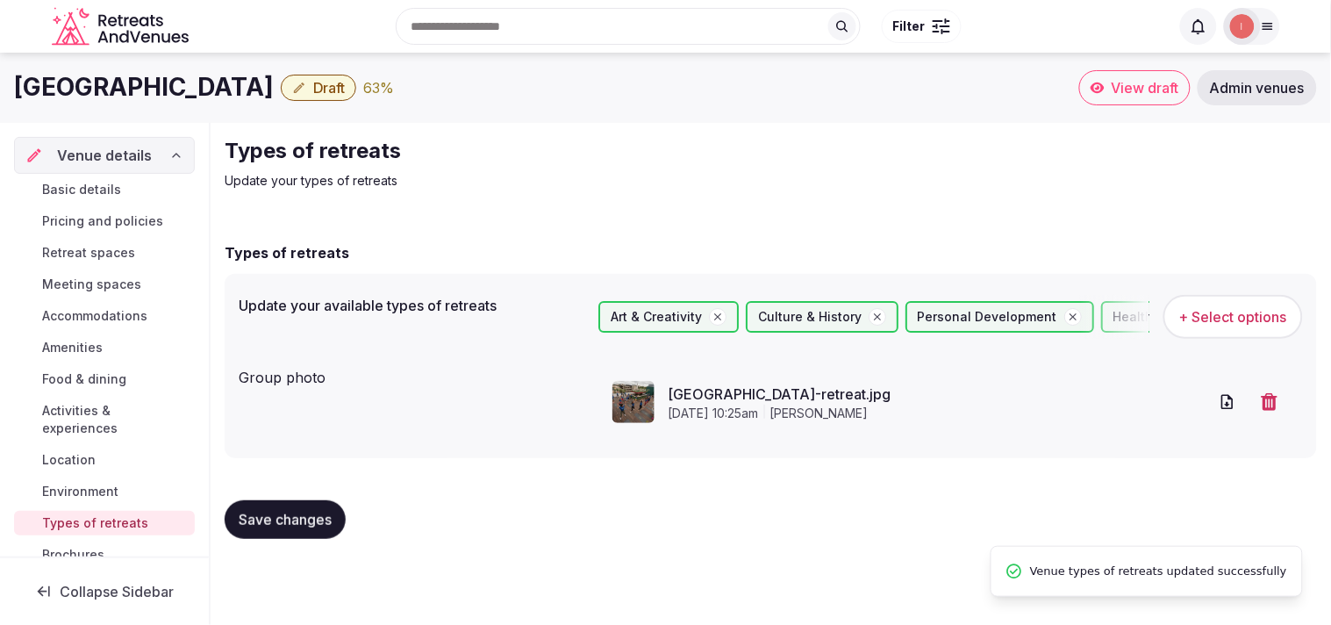
click at [289, 515] on span "Save changes" at bounding box center [285, 520] width 93 height 18
click at [306, 85] on icon "button" at bounding box center [299, 88] width 14 height 14
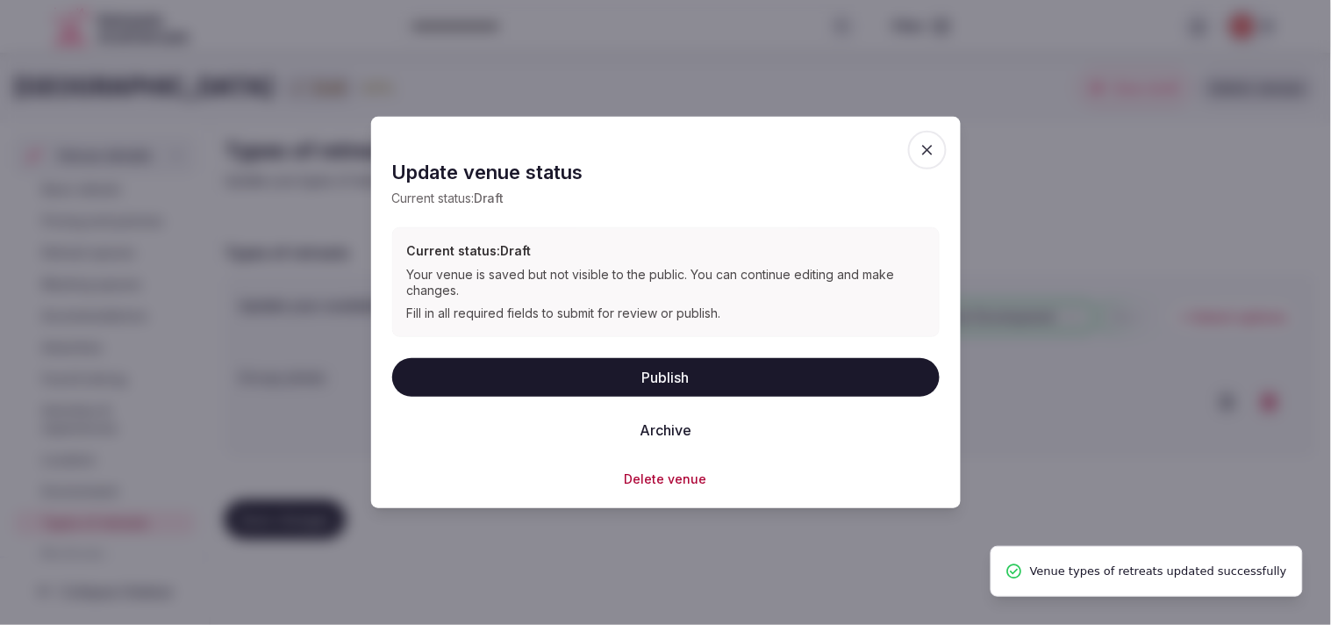
click at [588, 374] on button "Publish" at bounding box center [665, 376] width 547 height 39
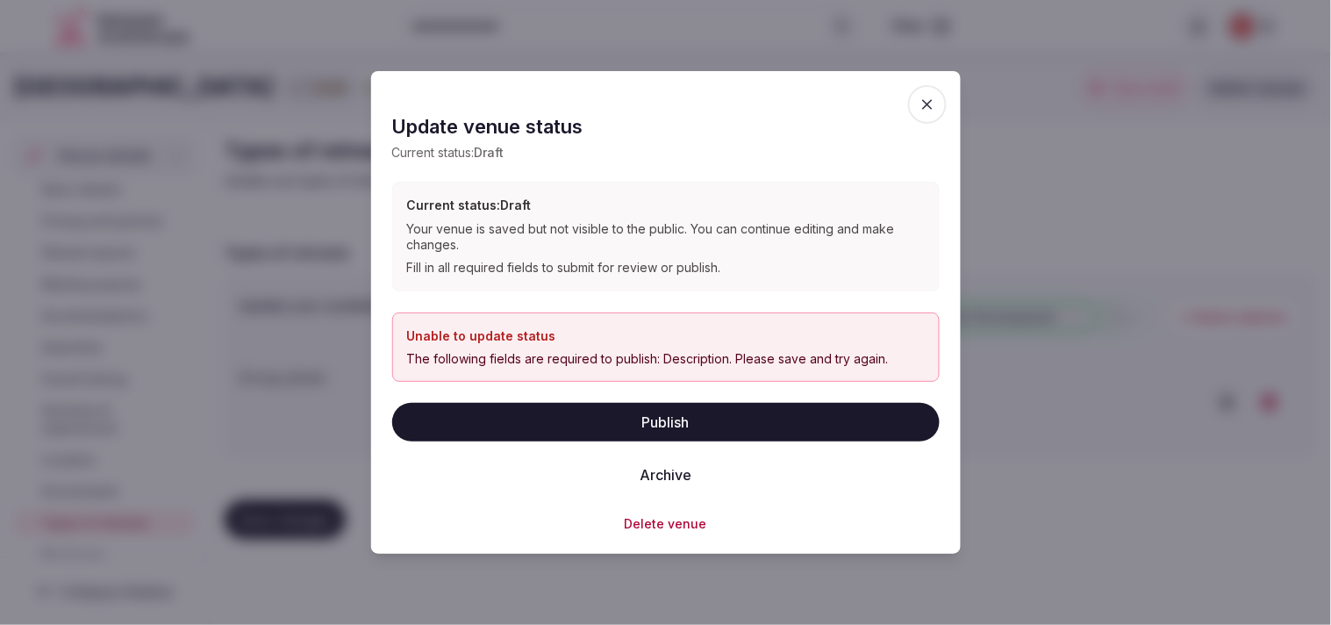
click at [641, 421] on button "Publish" at bounding box center [665, 422] width 547 height 39
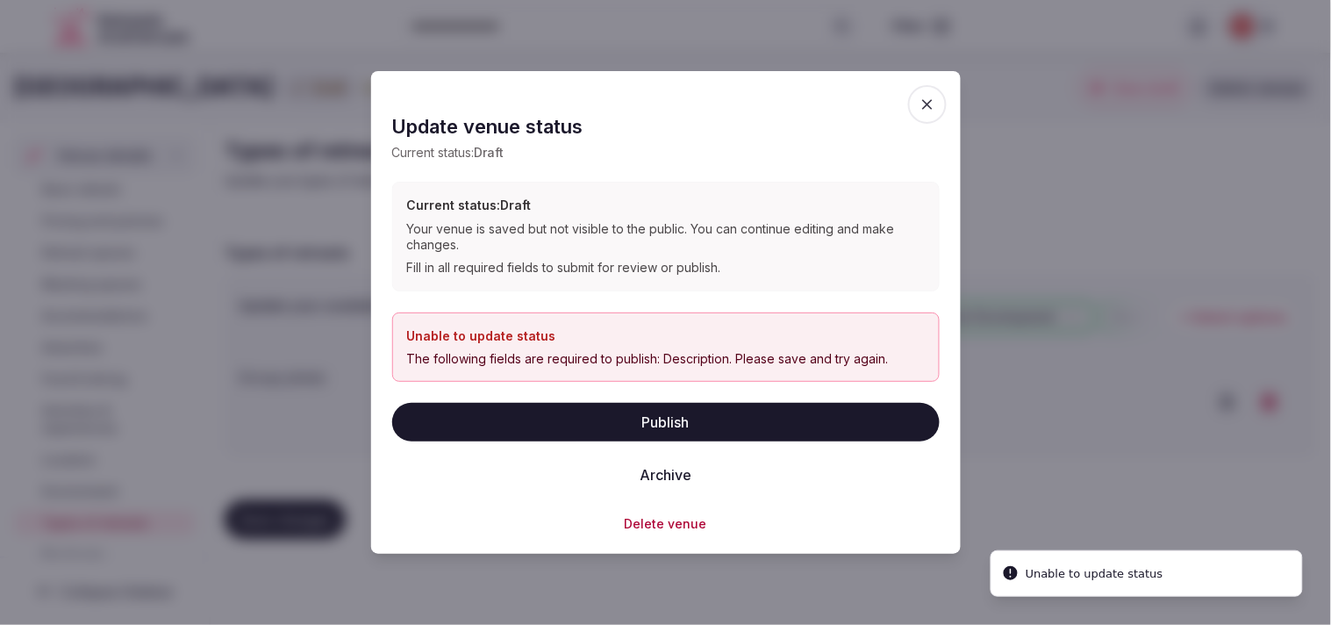
click at [648, 99] on span "button" at bounding box center [927, 104] width 39 height 39
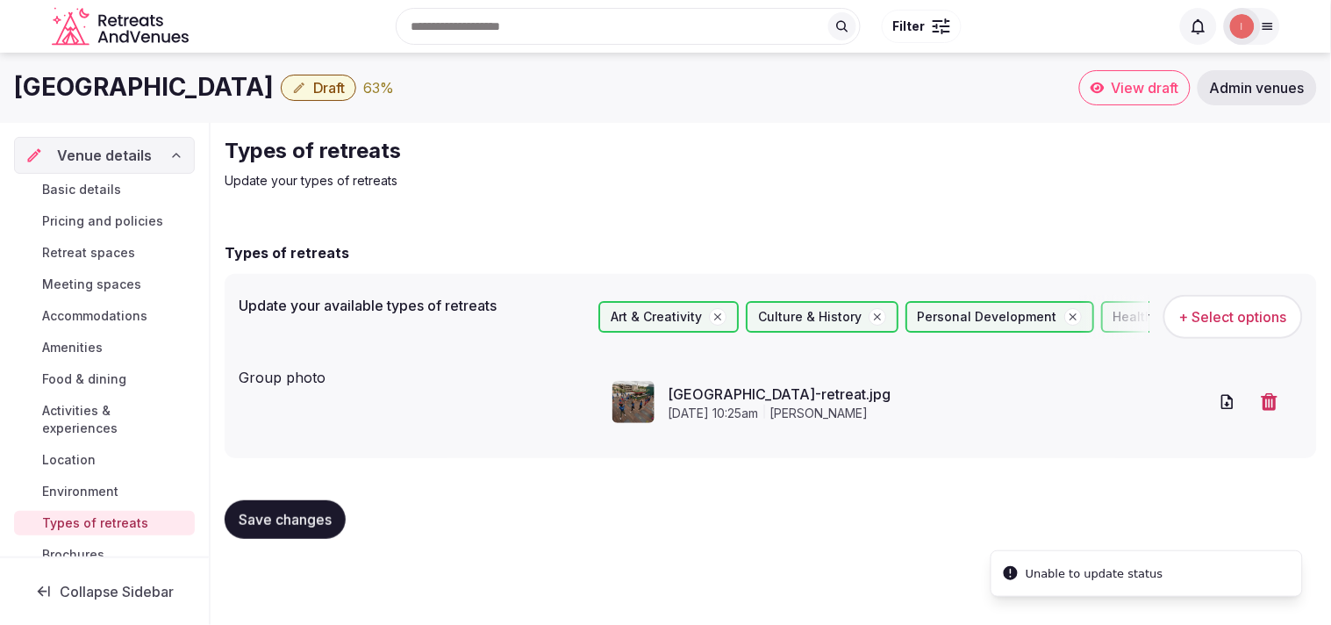
click at [73, 184] on span "Basic details" at bounding box center [81, 190] width 79 height 18
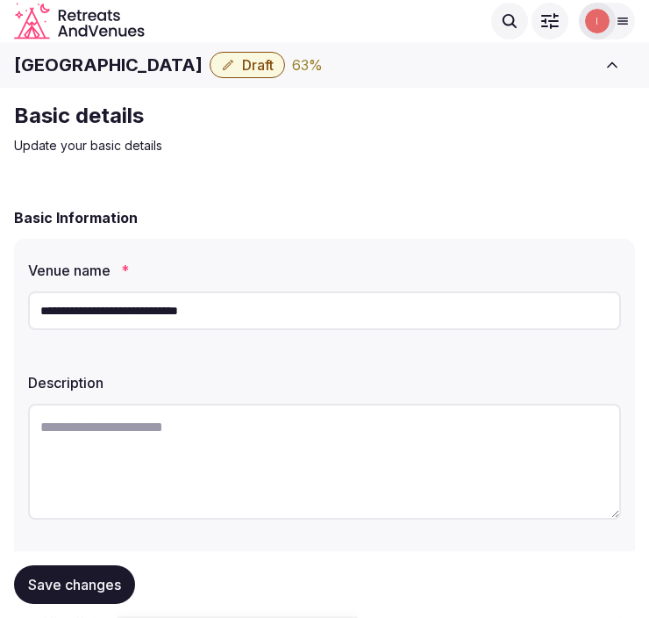
drag, startPoint x: 566, startPoint y: 462, endPoint x: 568, endPoint y: 445, distance: 17.7
click at [567, 454] on textarea at bounding box center [324, 461] width 593 height 116
paste textarea "**********"
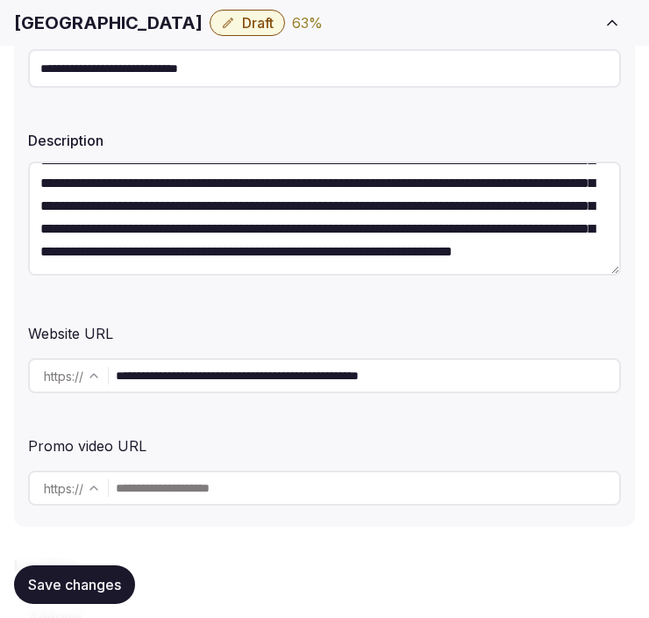
scroll to position [292, 0]
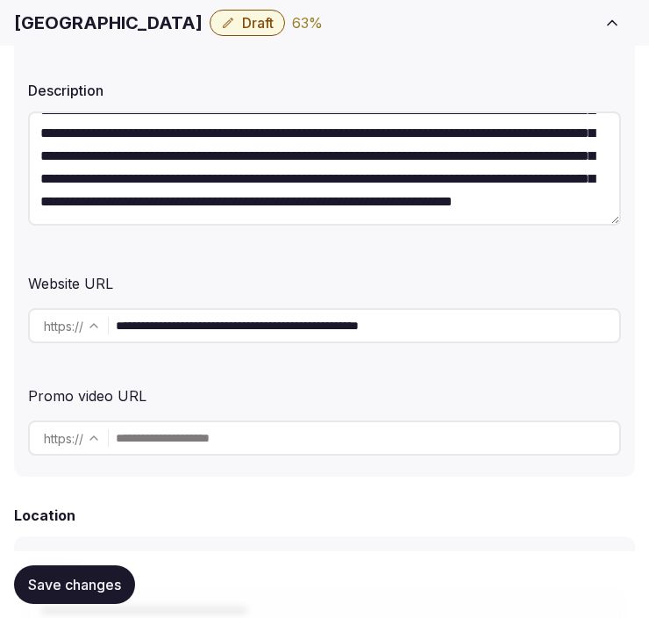
type textarea "**********"
click at [82, 595] on button "Save changes" at bounding box center [74, 584] width 121 height 39
click at [66, 573] on button "Save changes" at bounding box center [74, 584] width 121 height 39
click at [272, 23] on span "Draft" at bounding box center [258, 23] width 32 height 18
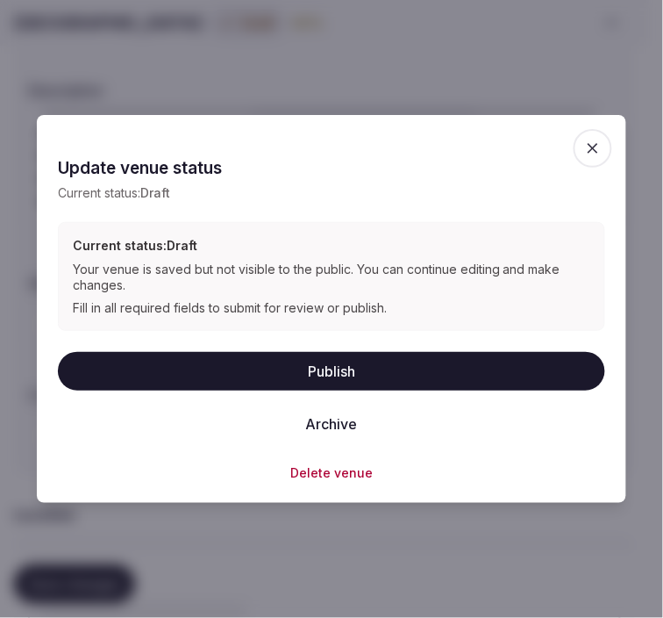
click at [346, 366] on button "Publish" at bounding box center [331, 371] width 547 height 39
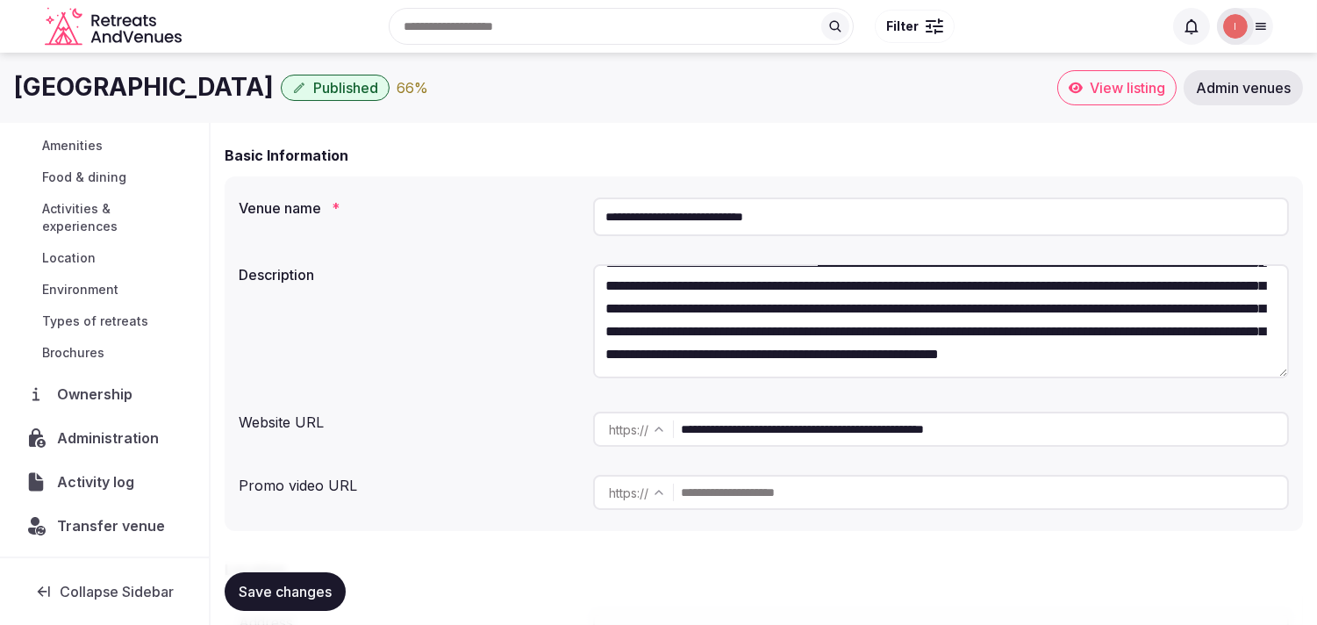
scroll to position [203, 0]
click at [108, 427] on span "Administration" at bounding box center [111, 436] width 109 height 21
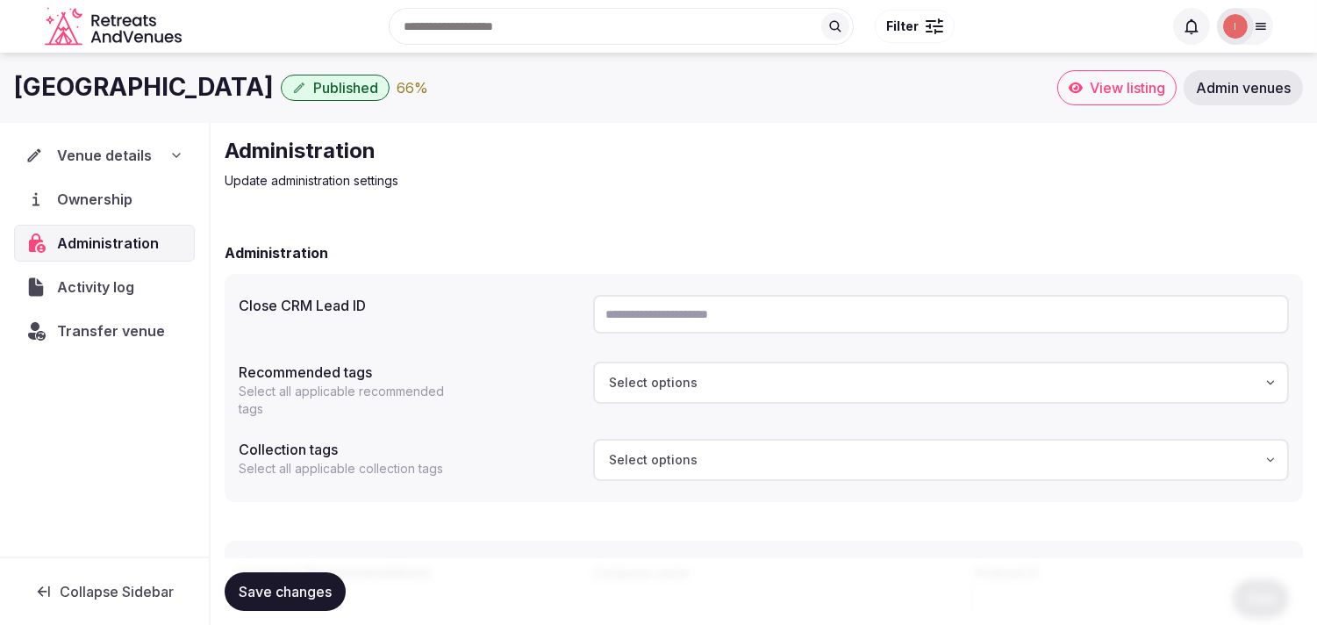
click at [616, 327] on input "text" at bounding box center [941, 314] width 696 height 39
paste input "**********"
type input "**********"
click at [293, 606] on button "Save changes" at bounding box center [285, 591] width 121 height 39
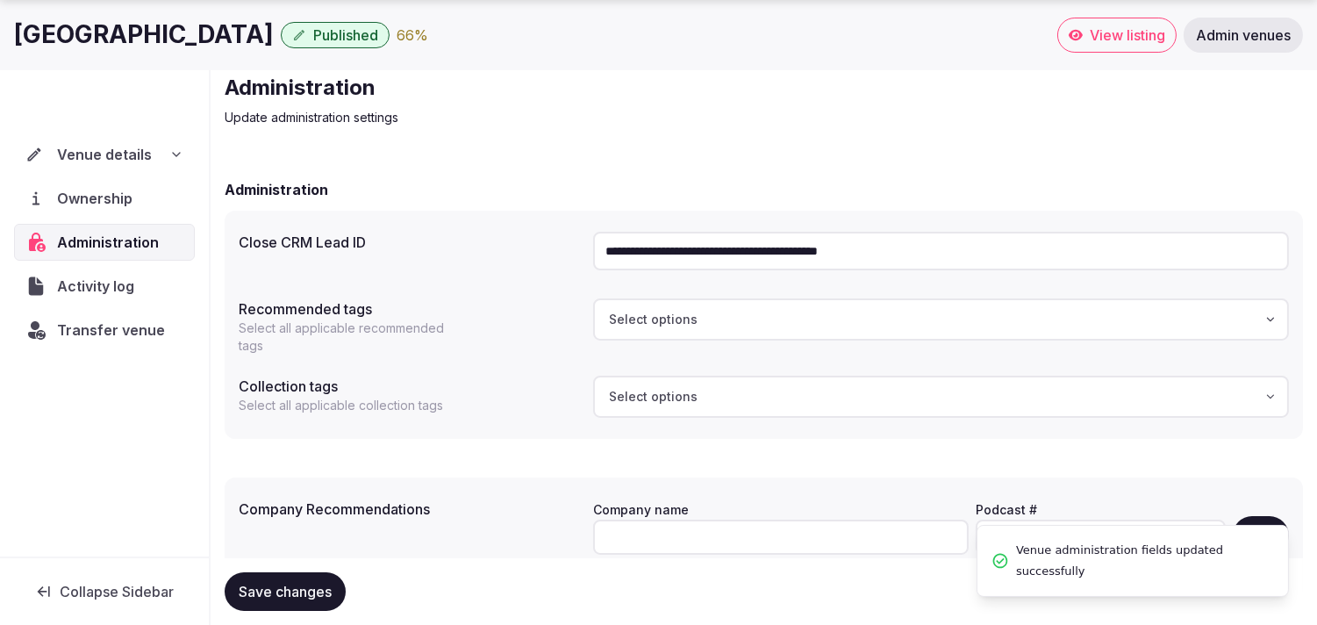
scroll to position [142, 0]
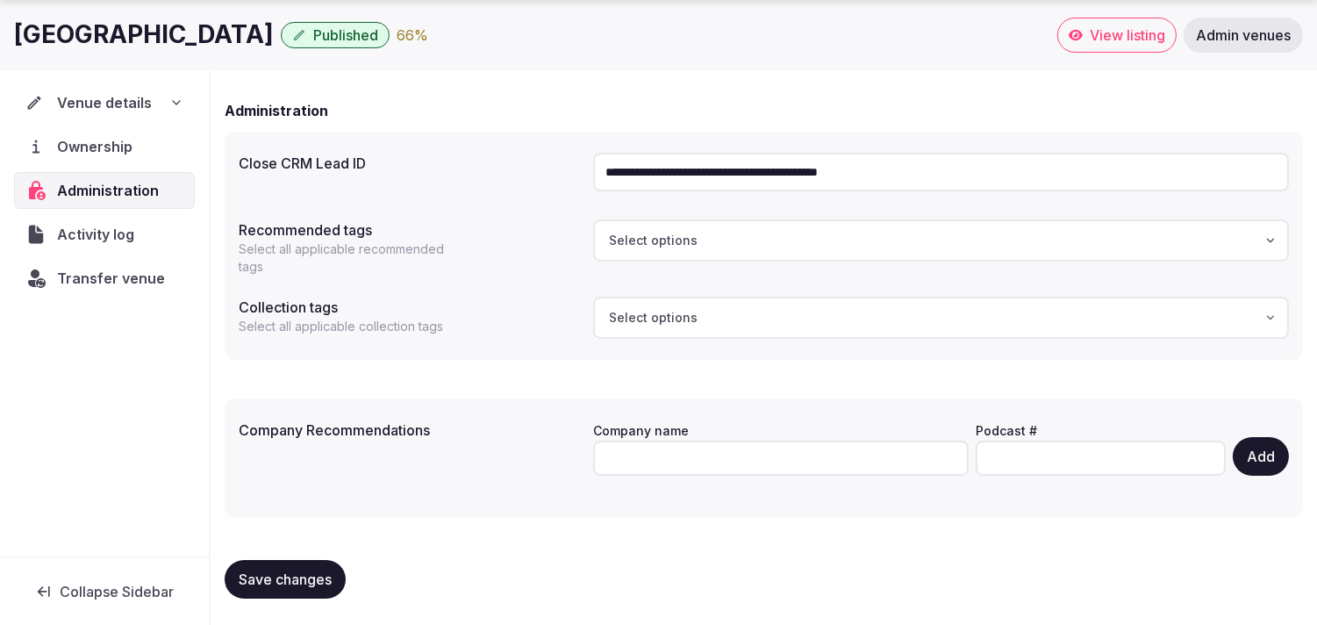
click at [318, 581] on span "Save changes" at bounding box center [285, 579] width 93 height 18
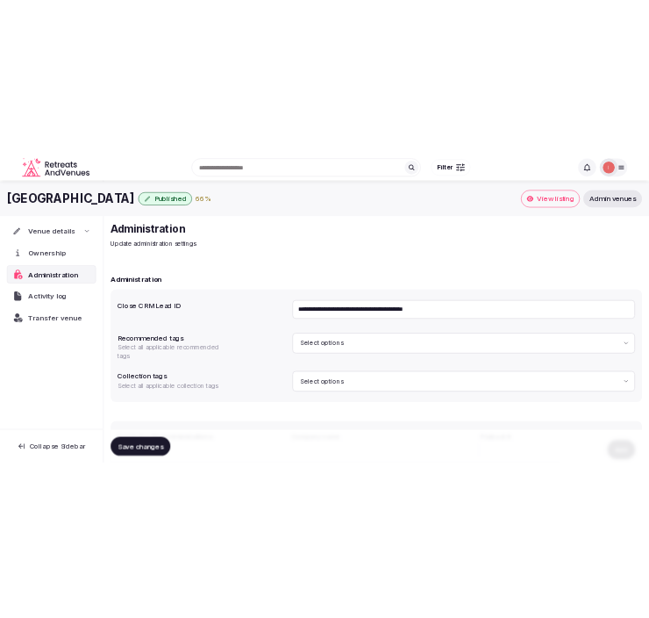
scroll to position [0, 0]
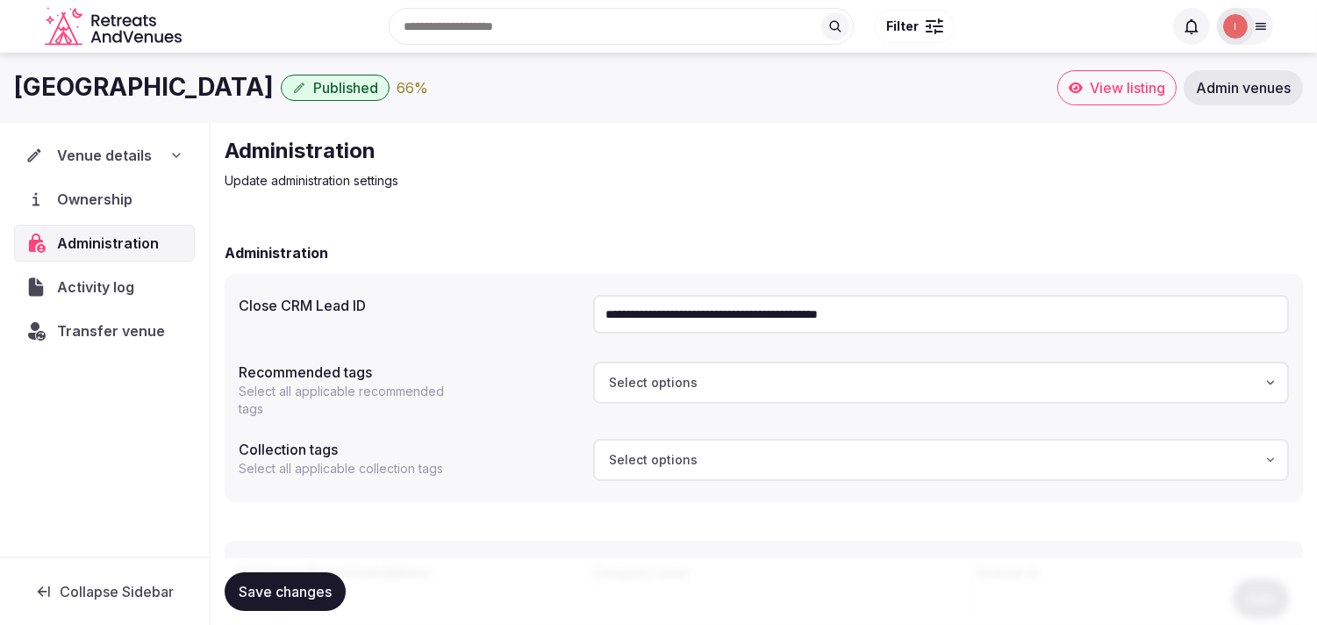
click at [260, 591] on span "Save changes" at bounding box center [285, 591] width 93 height 18
click at [128, 164] on span "Venue details" at bounding box center [104, 155] width 95 height 21
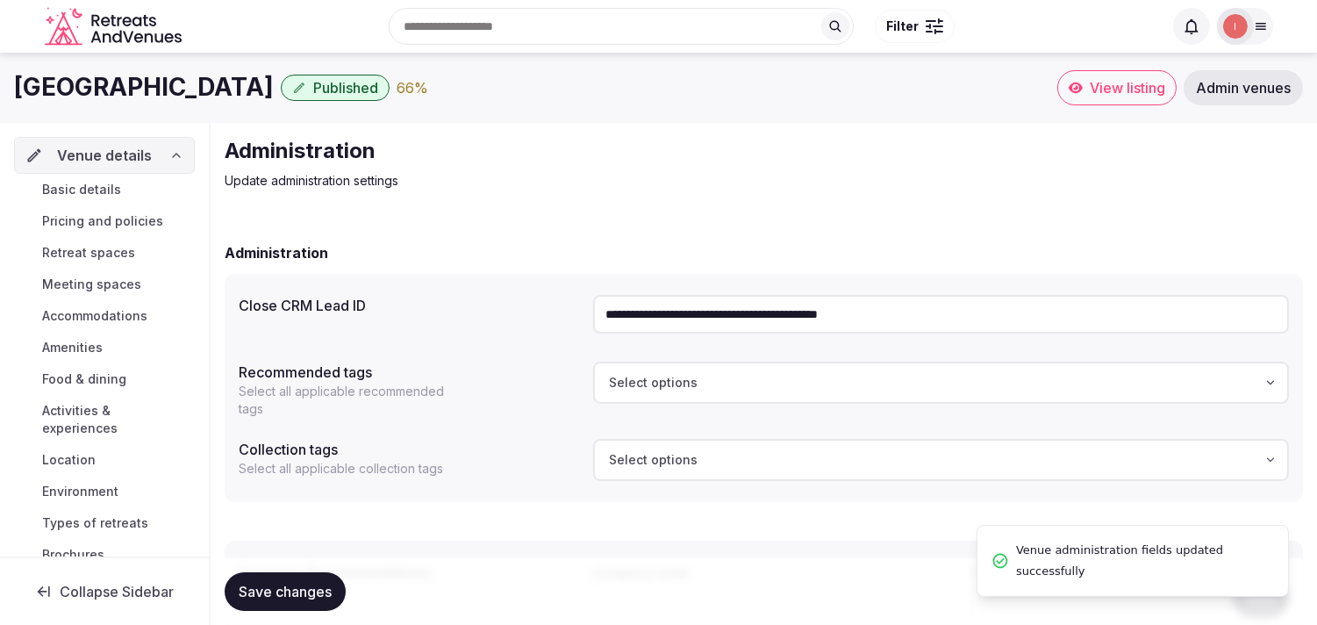
click at [123, 195] on link "Basic details" at bounding box center [104, 189] width 181 height 25
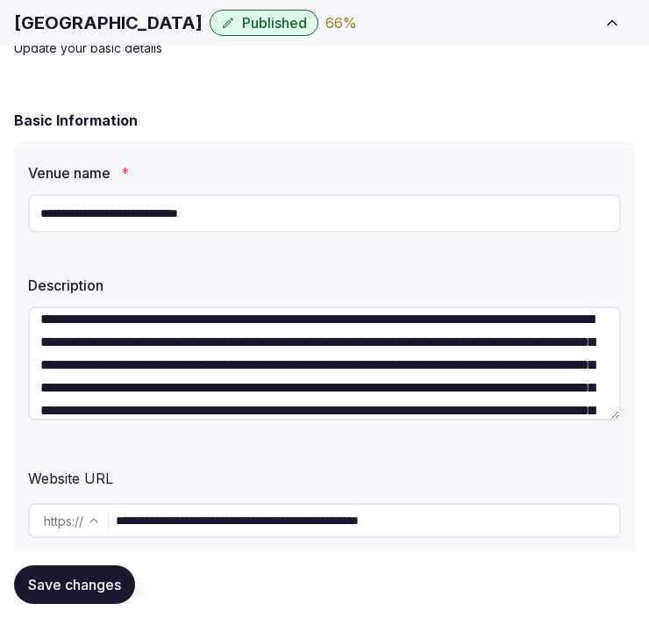
scroll to position [251, 0]
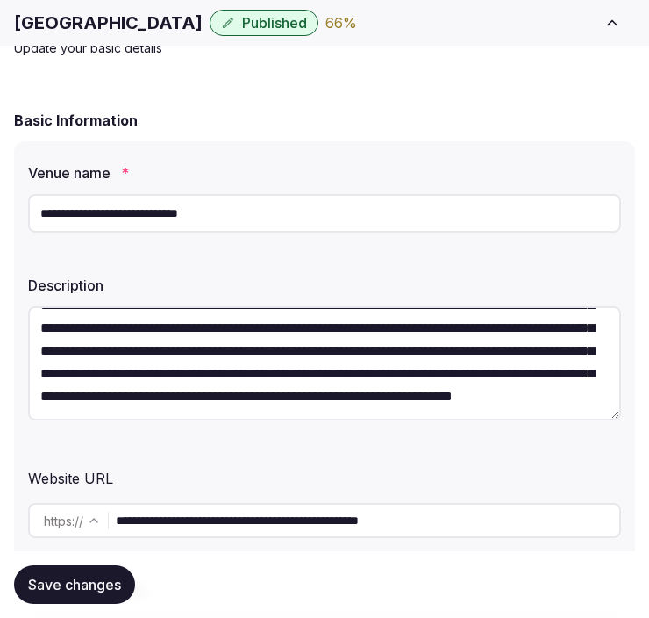
drag, startPoint x: 84, startPoint y: 582, endPoint x: 108, endPoint y: 574, distance: 25.3
click at [96, 579] on span "Save changes" at bounding box center [74, 584] width 93 height 18
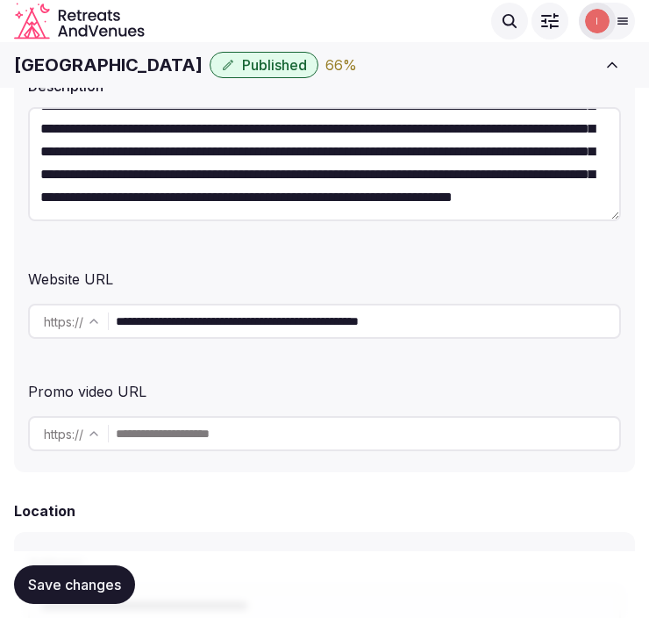
scroll to position [292, 0]
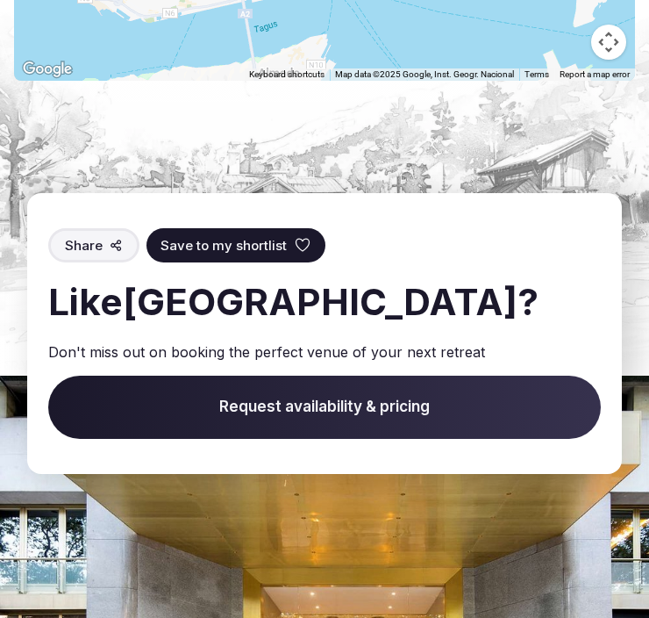
scroll to position [4873, 0]
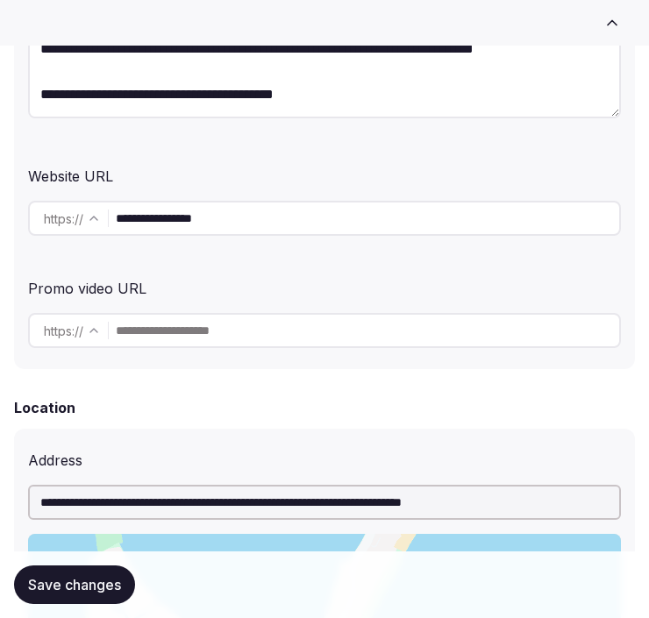
scroll to position [584, 0]
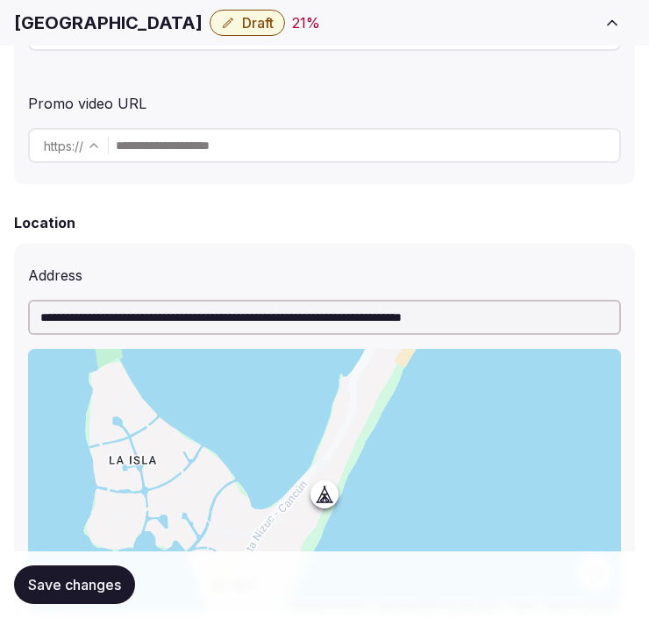
click at [116, 577] on span "Save changes" at bounding box center [74, 585] width 93 height 18
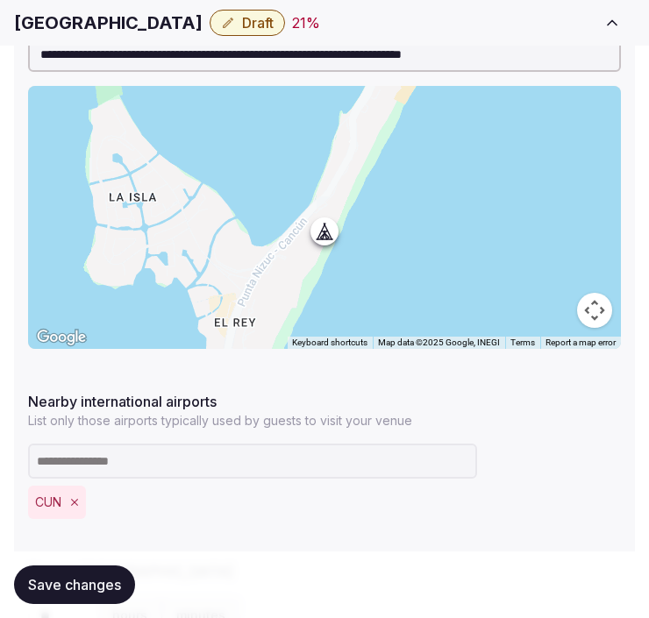
scroll to position [1072, 0]
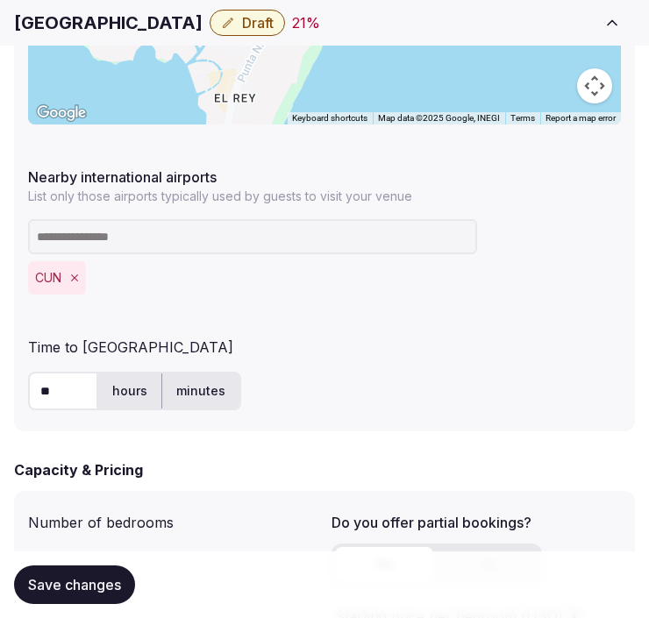
click at [118, 579] on span "Save changes" at bounding box center [74, 585] width 93 height 18
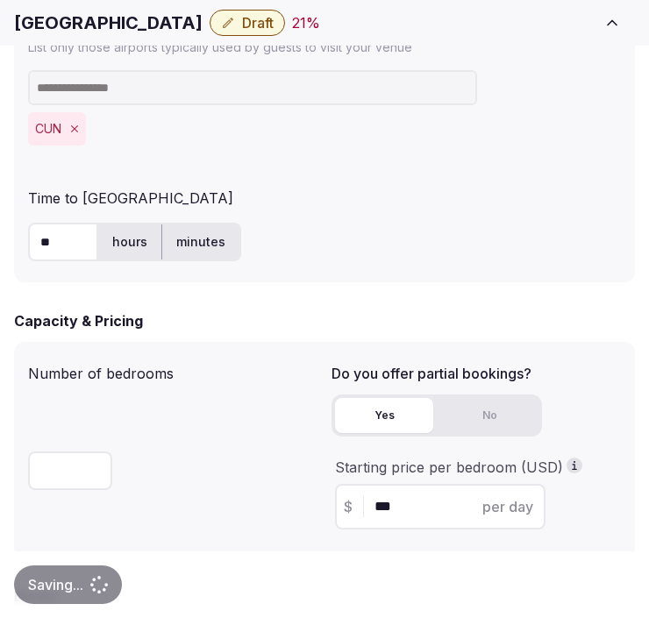
scroll to position [1364, 0]
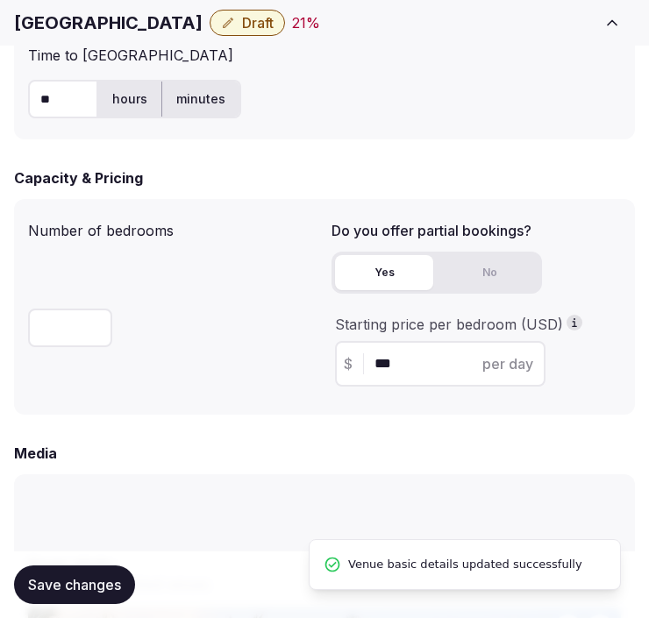
click at [246, 23] on button "Draft" at bounding box center [247, 23] width 75 height 26
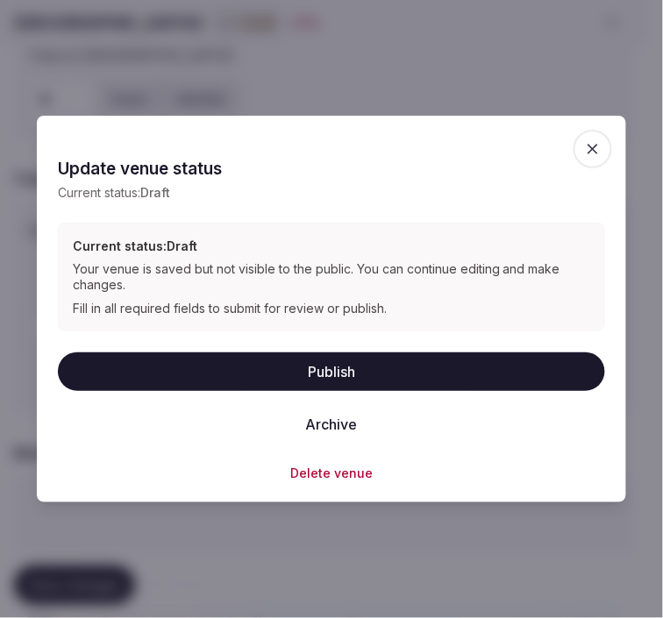
click at [353, 379] on button "Publish" at bounding box center [331, 372] width 547 height 39
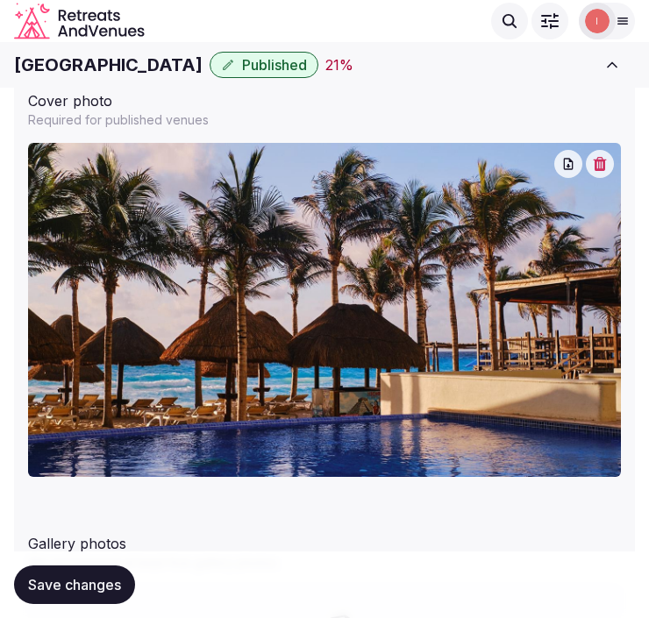
scroll to position [1743, 0]
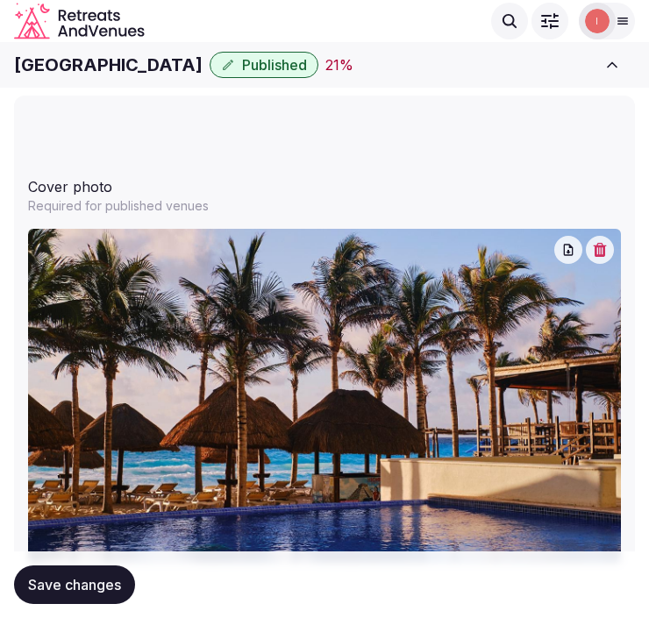
click at [603, 243] on icon "button" at bounding box center [600, 250] width 14 height 14
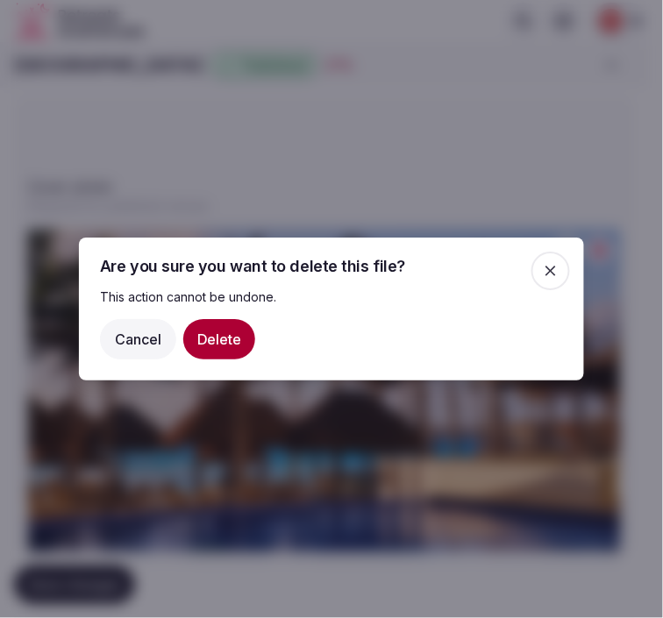
click at [221, 346] on button "Delete" at bounding box center [219, 339] width 72 height 40
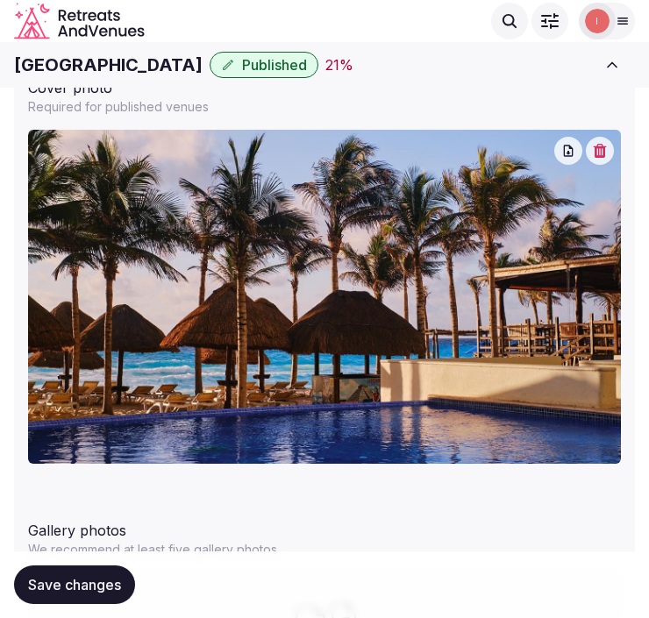
scroll to position [1840, 0]
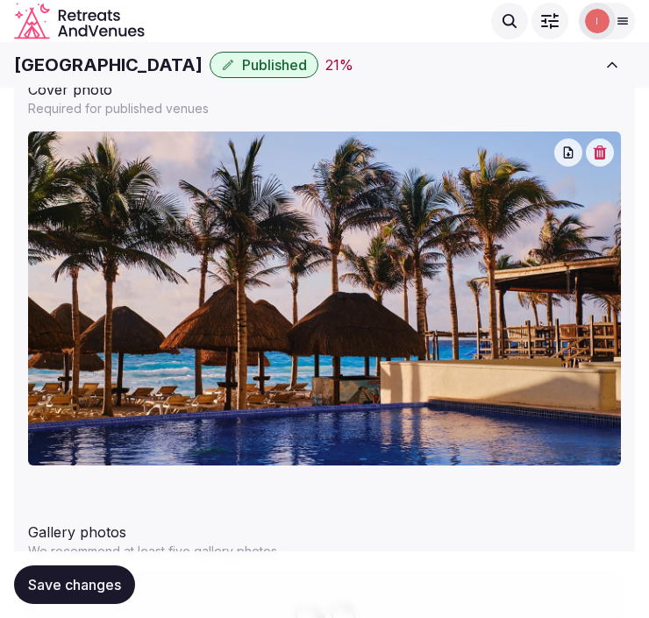
click at [39, 607] on div "Save changes" at bounding box center [324, 585] width 621 height 67
click at [73, 560] on div "Save changes" at bounding box center [324, 585] width 621 height 67
click at [67, 575] on button "Save changes" at bounding box center [74, 585] width 121 height 39
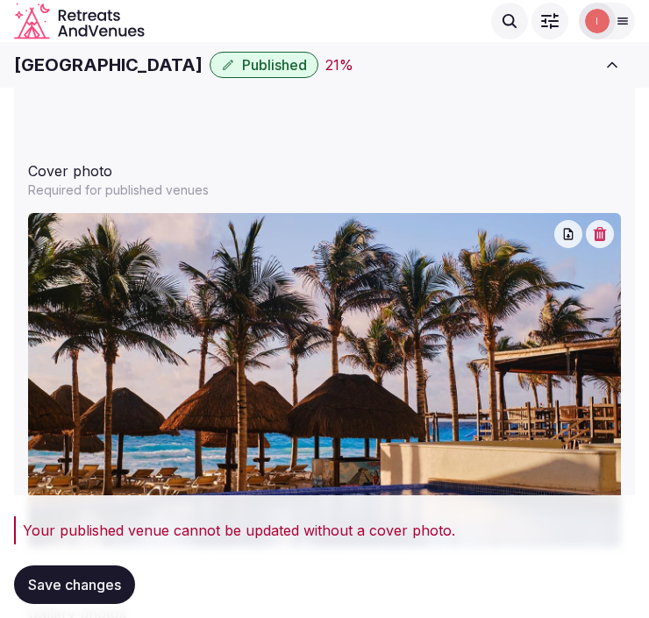
scroll to position [1743, 0]
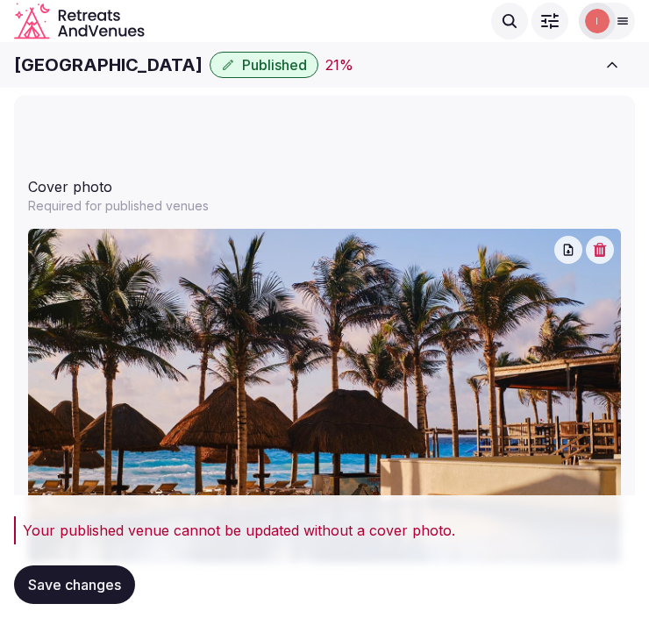
click at [597, 243] on icon "button" at bounding box center [600, 250] width 13 height 14
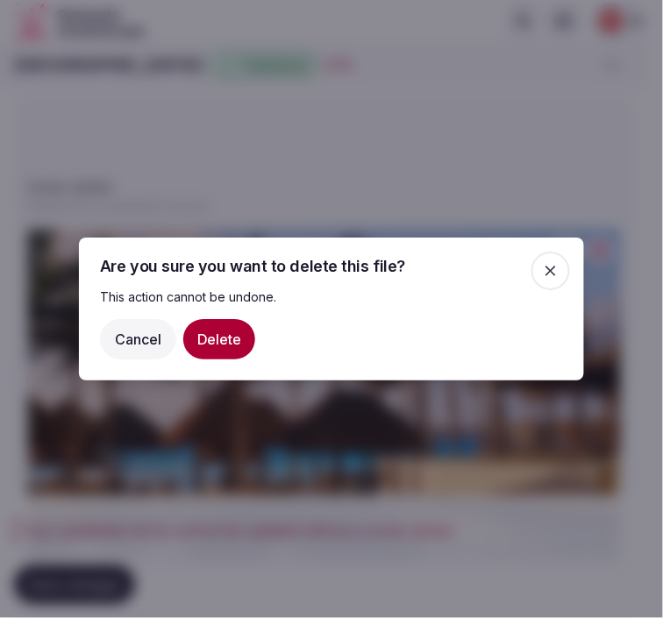
click at [229, 336] on button "Delete" at bounding box center [219, 339] width 72 height 40
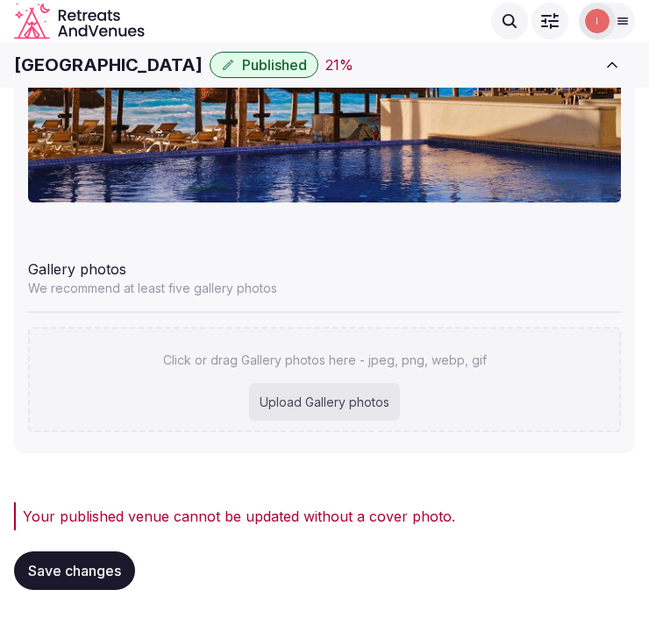
scroll to position [2101, 0]
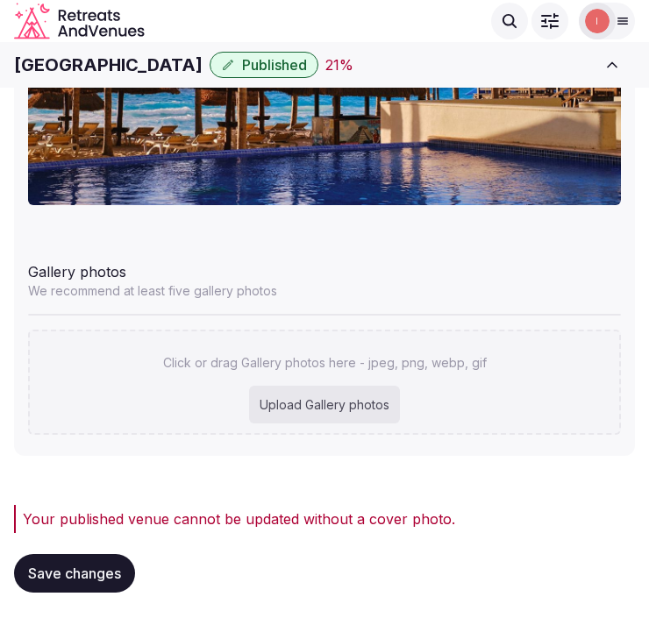
click at [235, 282] on p "We recommend at least five gallery photos" at bounding box center [324, 291] width 593 height 18
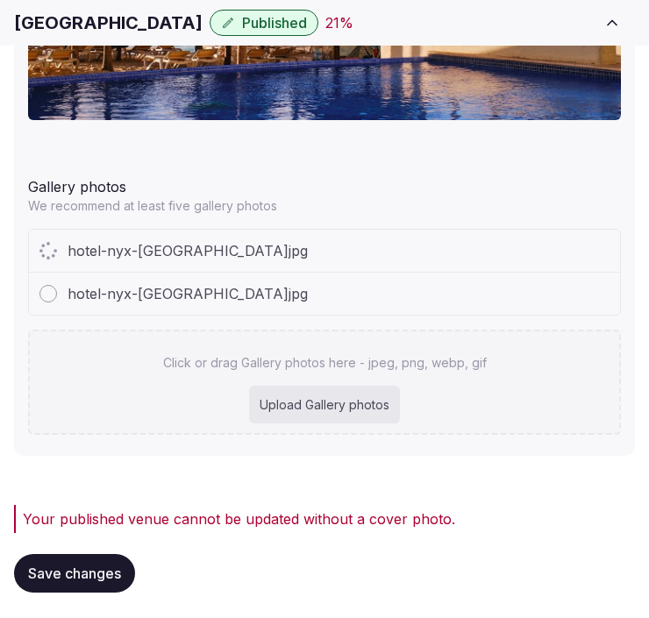
scroll to position [2143, 0]
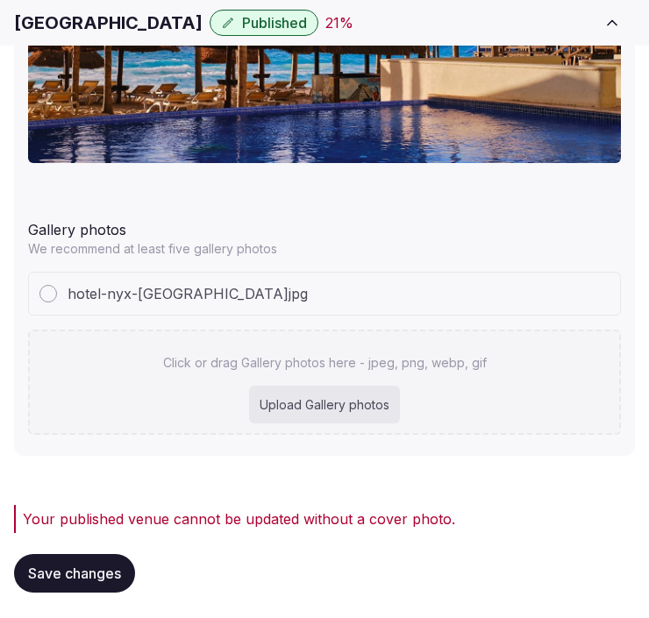
click at [84, 571] on span "Save changes" at bounding box center [74, 574] width 93 height 18
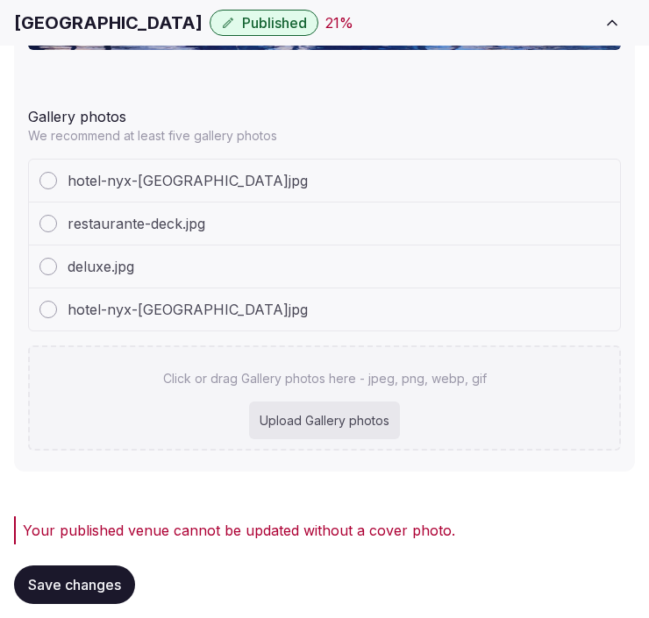
scroll to position [2272, 0]
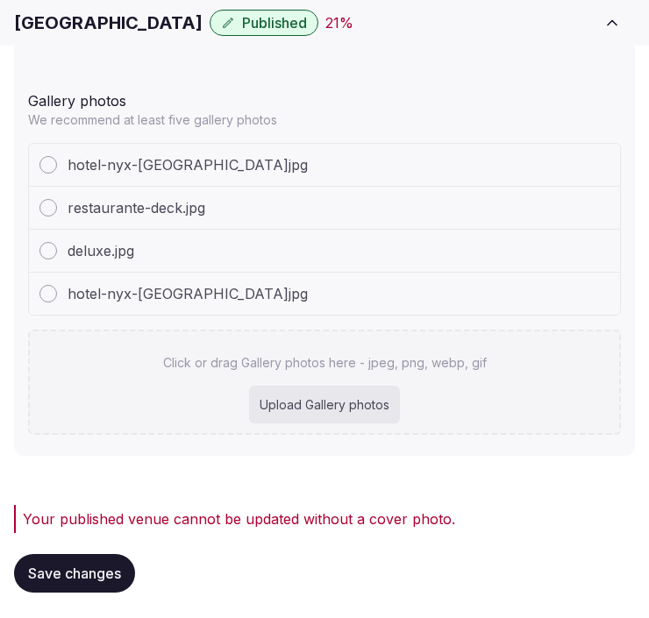
click at [77, 565] on span "Save changes" at bounding box center [74, 574] width 93 height 18
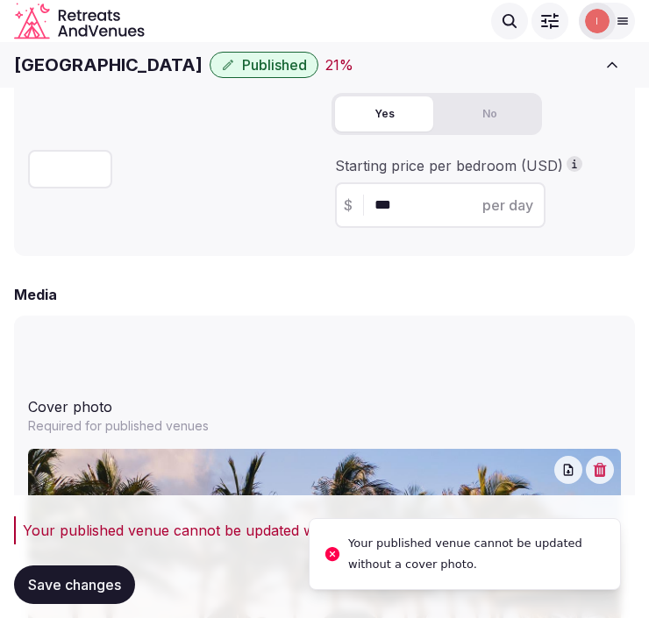
scroll to position [1492, 0]
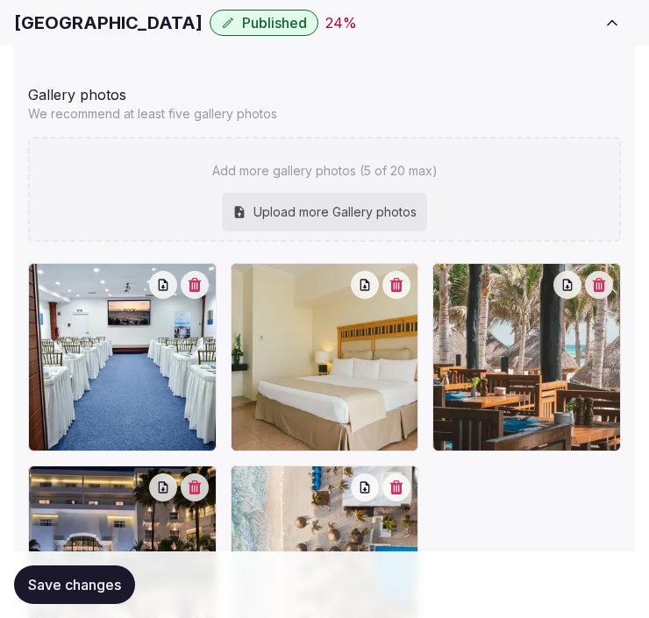
scroll to position [2327, 0]
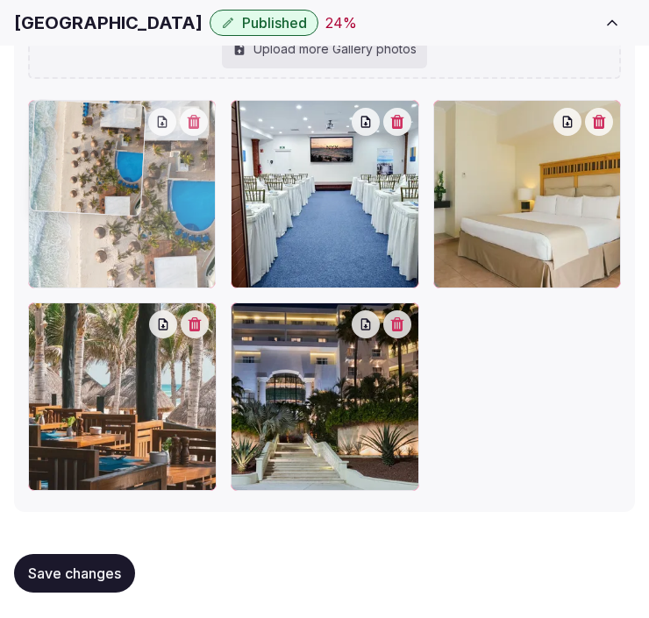
drag, startPoint x: 242, startPoint y: 322, endPoint x: 119, endPoint y: 185, distance: 183.9
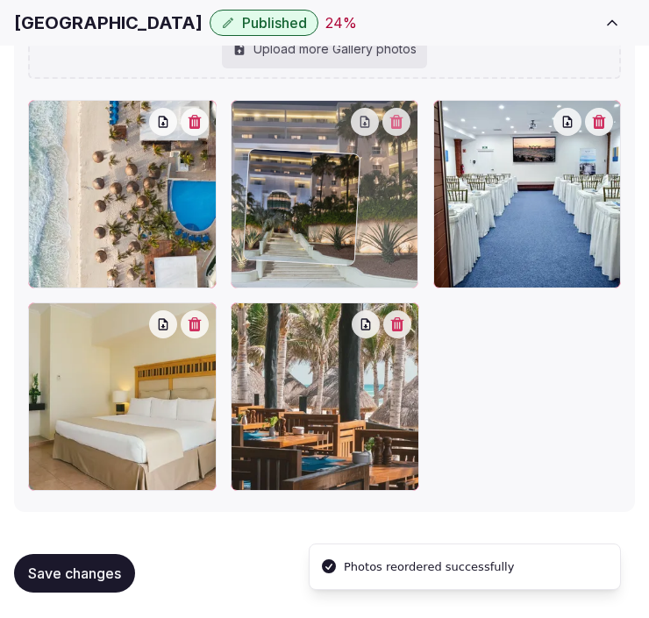
drag, startPoint x: 246, startPoint y: 317, endPoint x: 261, endPoint y: 167, distance: 150.7
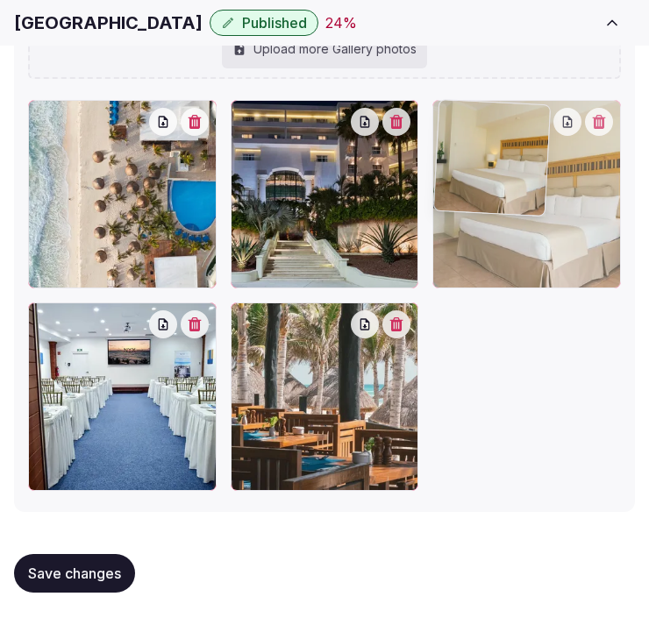
drag, startPoint x: 42, startPoint y: 321, endPoint x: 475, endPoint y: 161, distance: 461.8
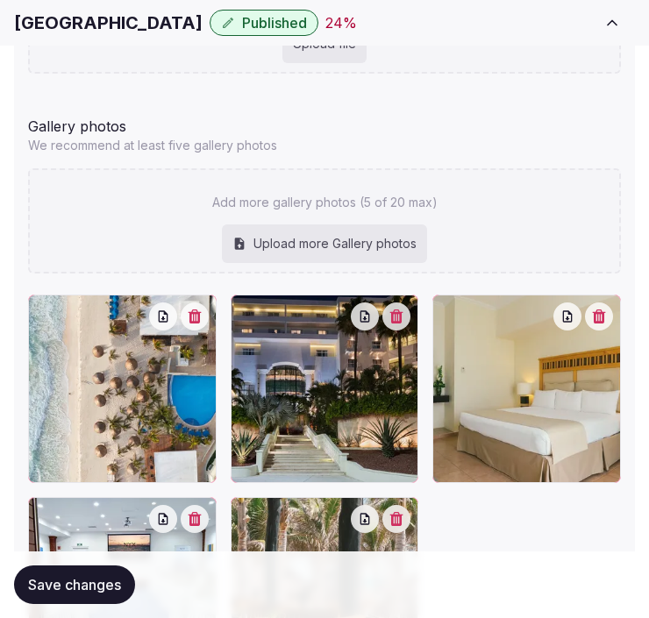
scroll to position [2230, 0]
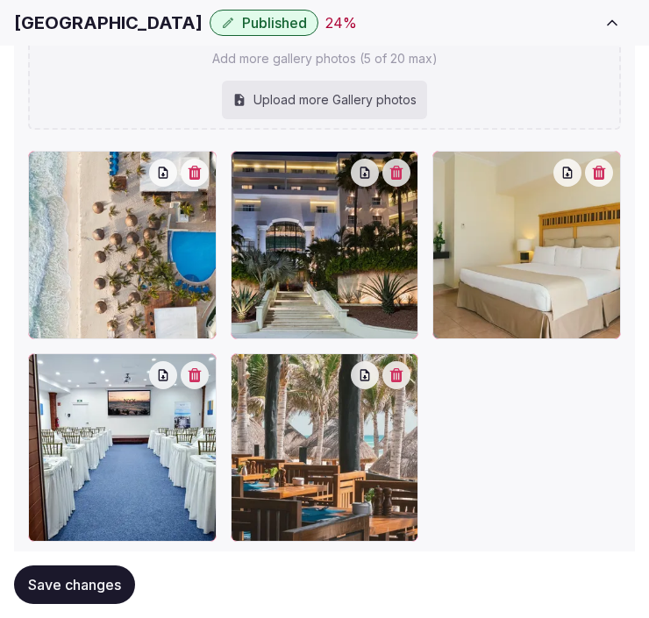
click at [197, 166] on icon "button" at bounding box center [194, 173] width 13 height 14
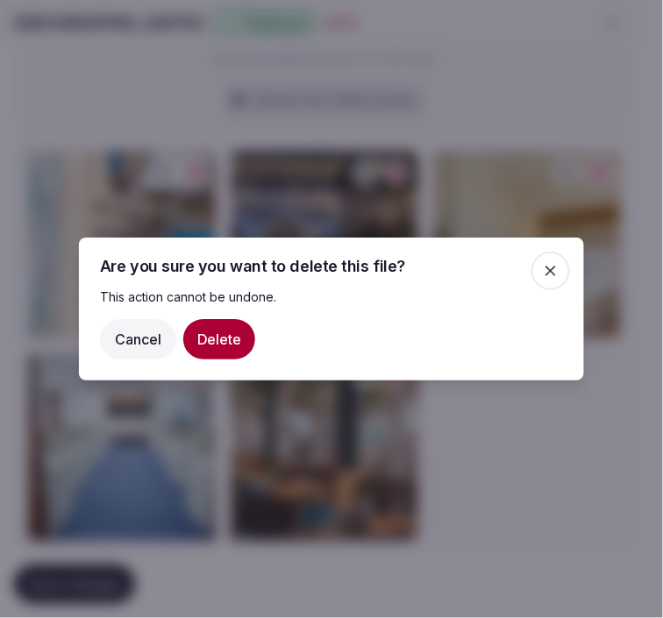
click at [216, 334] on button "Delete" at bounding box center [219, 339] width 72 height 40
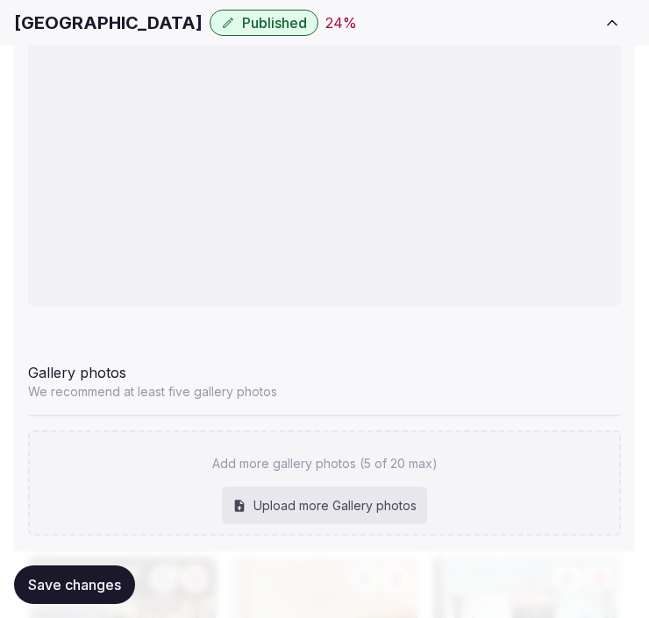
scroll to position [2456, 0]
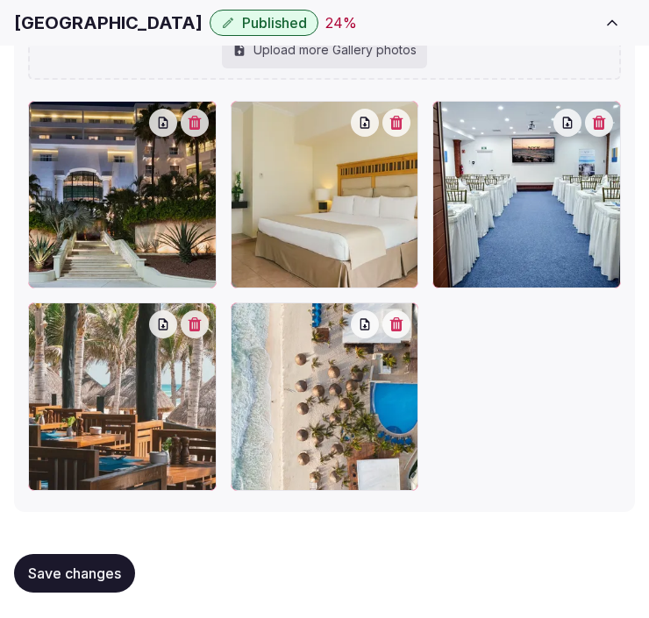
click at [399, 320] on icon "button" at bounding box center [396, 325] width 14 height 14
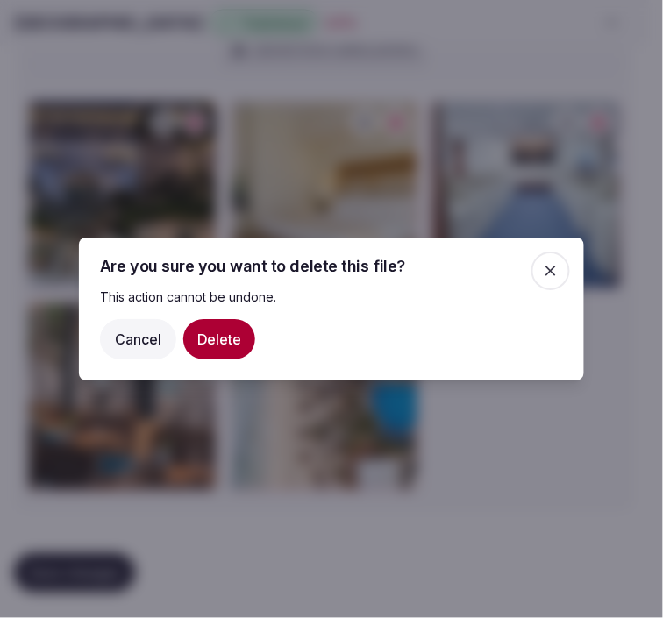
click at [234, 336] on button "Delete" at bounding box center [219, 339] width 72 height 40
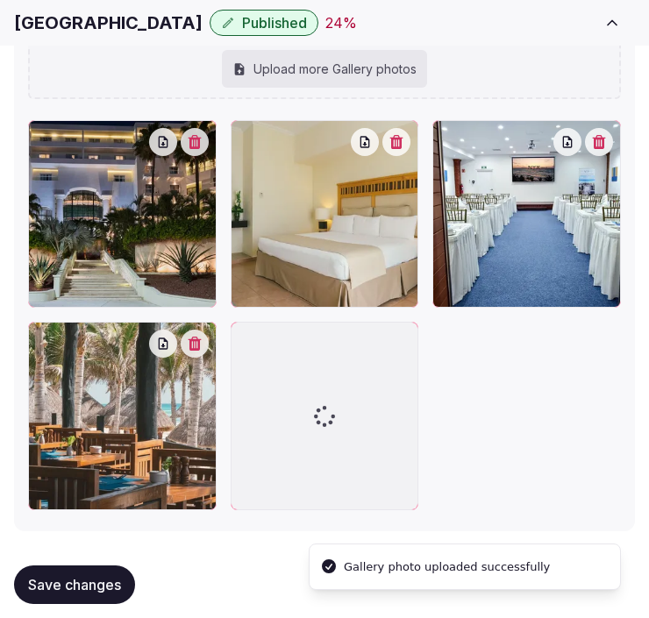
scroll to position [2498, 0]
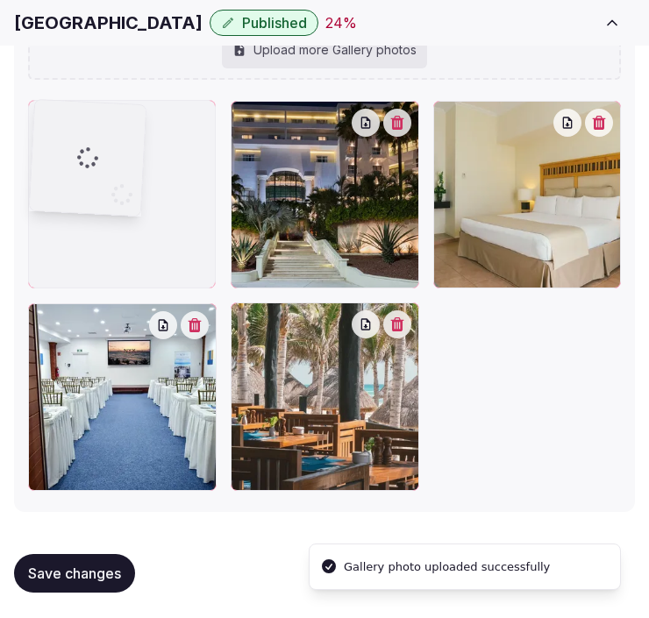
drag, startPoint x: 254, startPoint y: 309, endPoint x: 68, endPoint y: 141, distance: 250.3
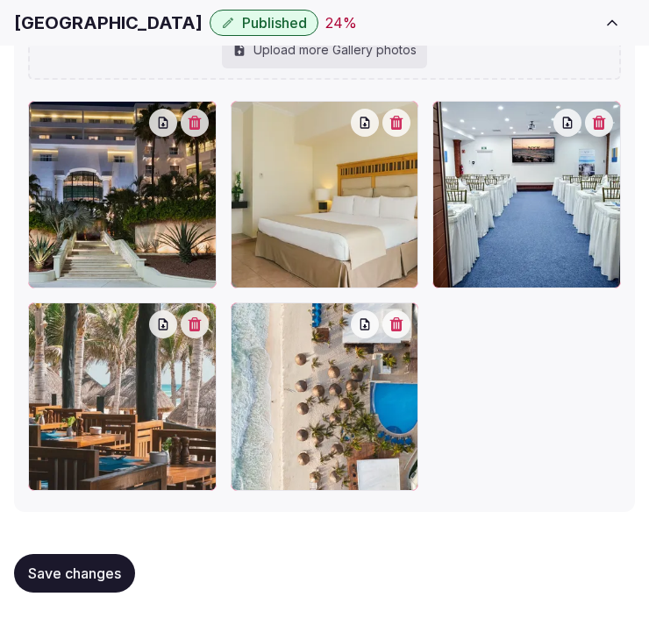
click at [97, 575] on span "Save changes" at bounding box center [74, 574] width 93 height 18
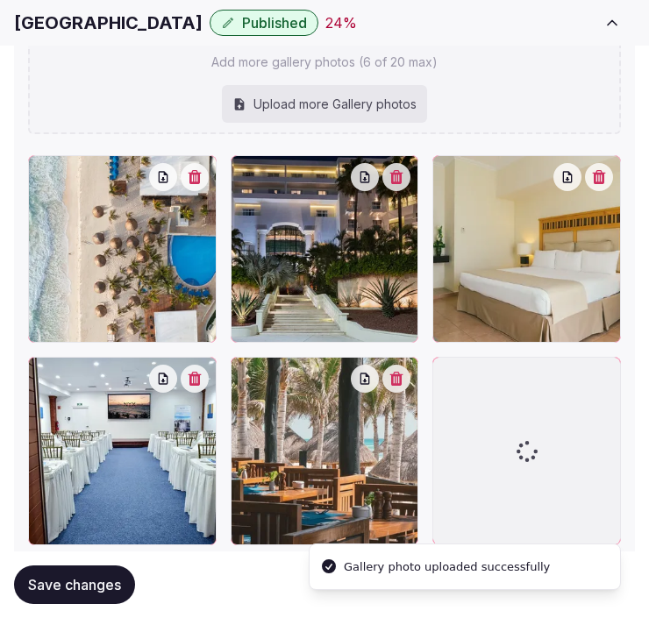
scroll to position [2541, 0]
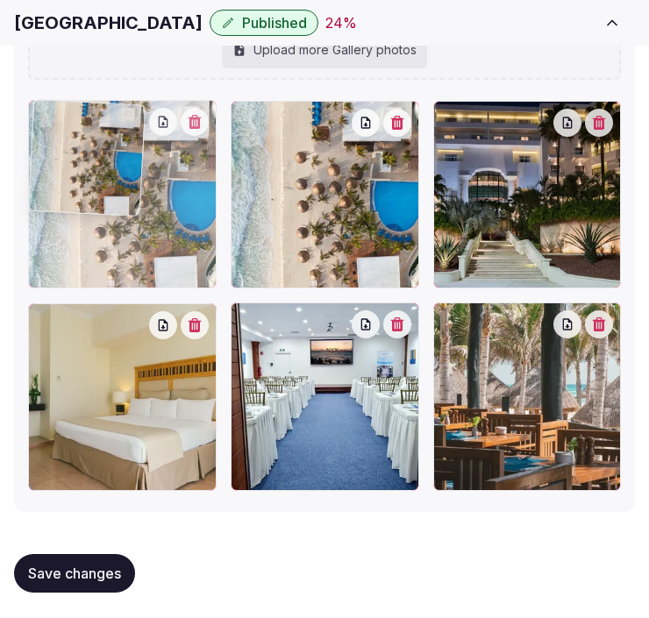
drag, startPoint x: 440, startPoint y: 314, endPoint x: 165, endPoint y: 161, distance: 314.9
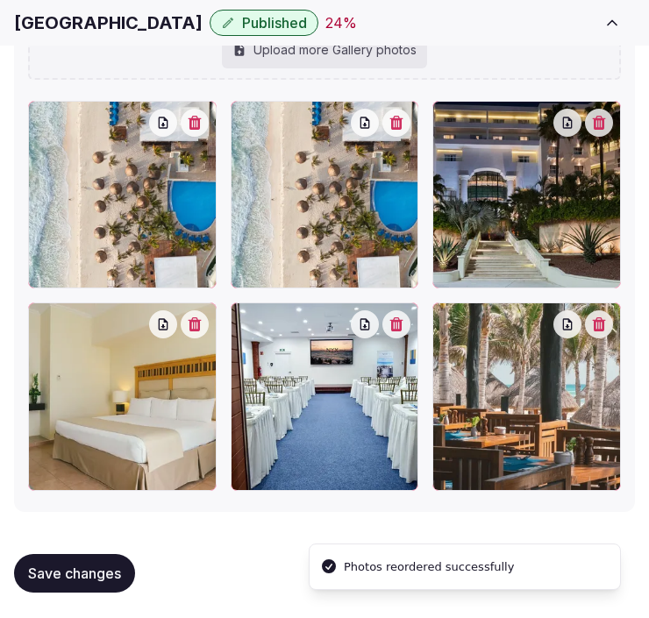
click at [389, 118] on button "button" at bounding box center [396, 123] width 28 height 28
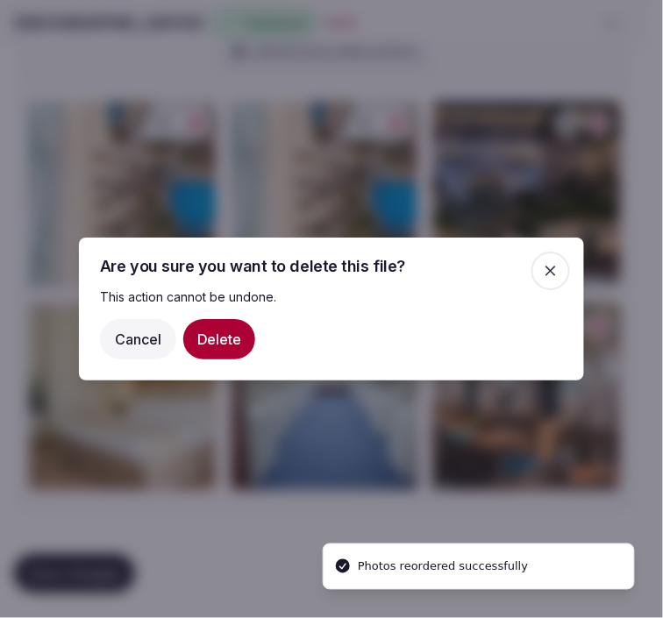
click at [196, 338] on button "Delete" at bounding box center [219, 339] width 72 height 40
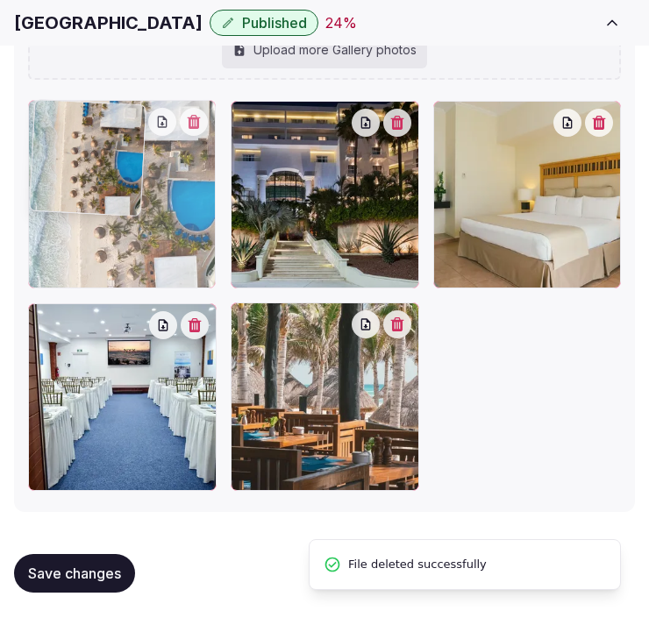
drag, startPoint x: 237, startPoint y: 317, endPoint x: 105, endPoint y: 188, distance: 184.2
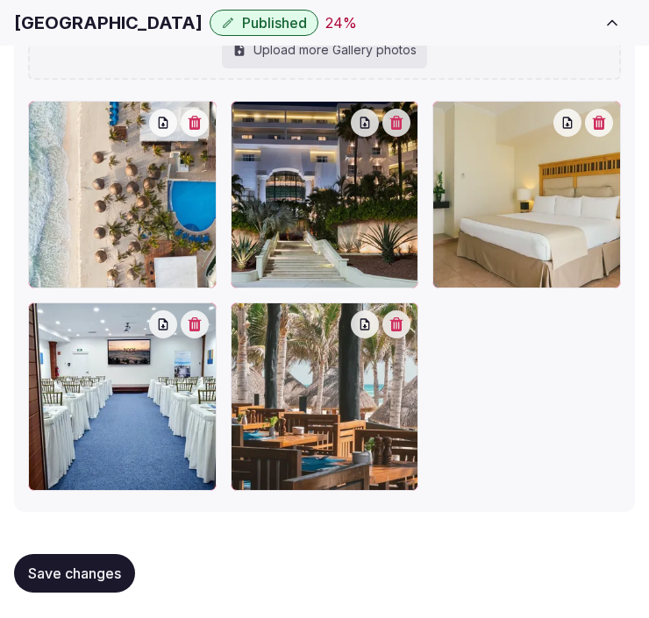
click at [75, 560] on button "Save changes" at bounding box center [74, 573] width 121 height 39
drag, startPoint x: 71, startPoint y: 564, endPoint x: 206, endPoint y: 389, distance: 221.4
click at [75, 565] on span "Save changes" at bounding box center [74, 574] width 93 height 18
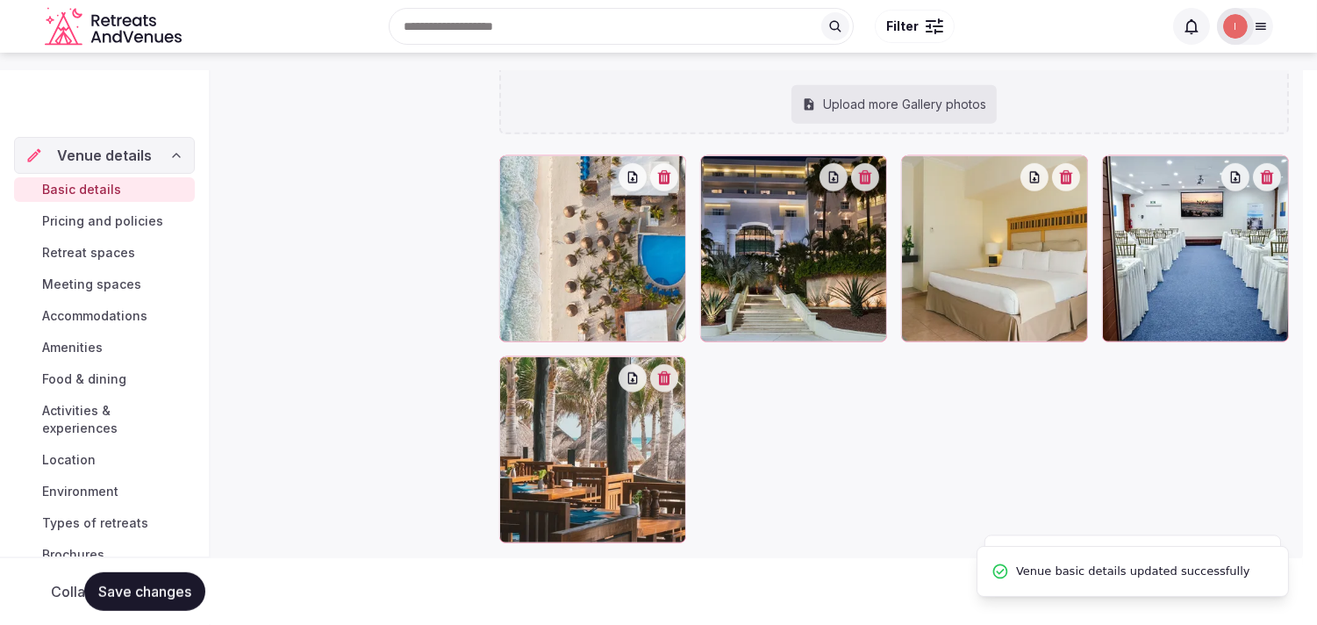
scroll to position [0, 0]
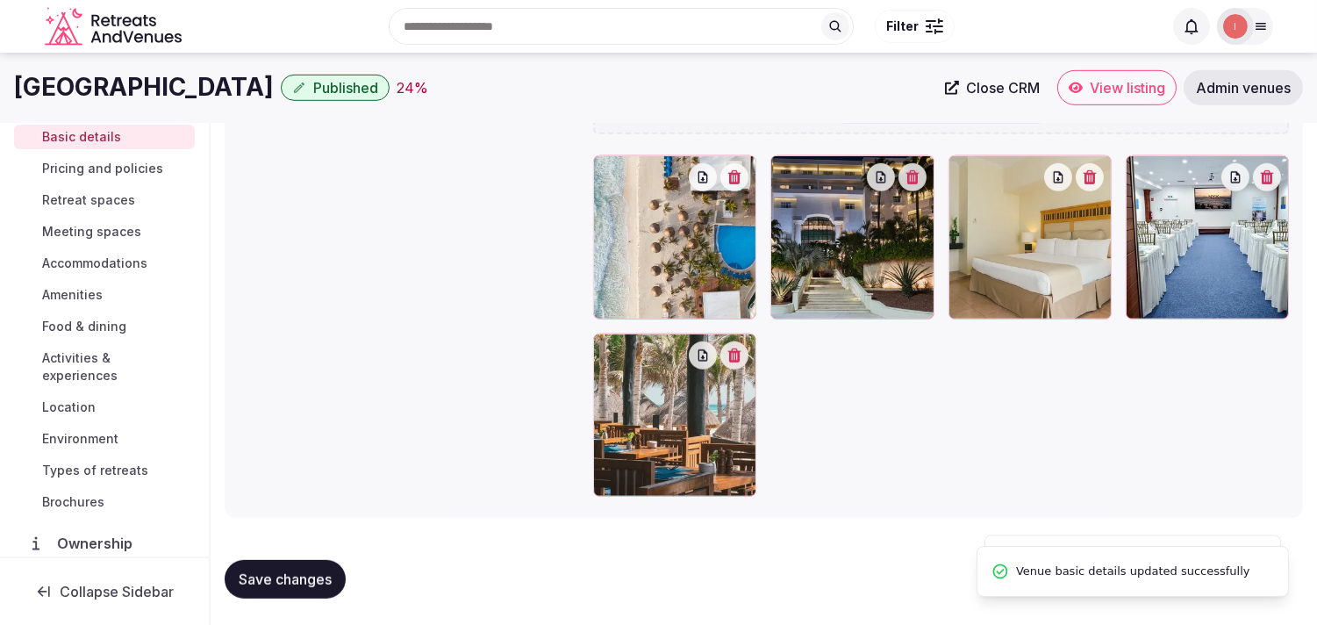
drag, startPoint x: 232, startPoint y: 571, endPoint x: 303, endPoint y: 549, distance: 74.4
click at [232, 570] on button "Save changes" at bounding box center [285, 579] width 121 height 39
click at [92, 167] on span "Pricing and policies" at bounding box center [102, 169] width 121 height 18
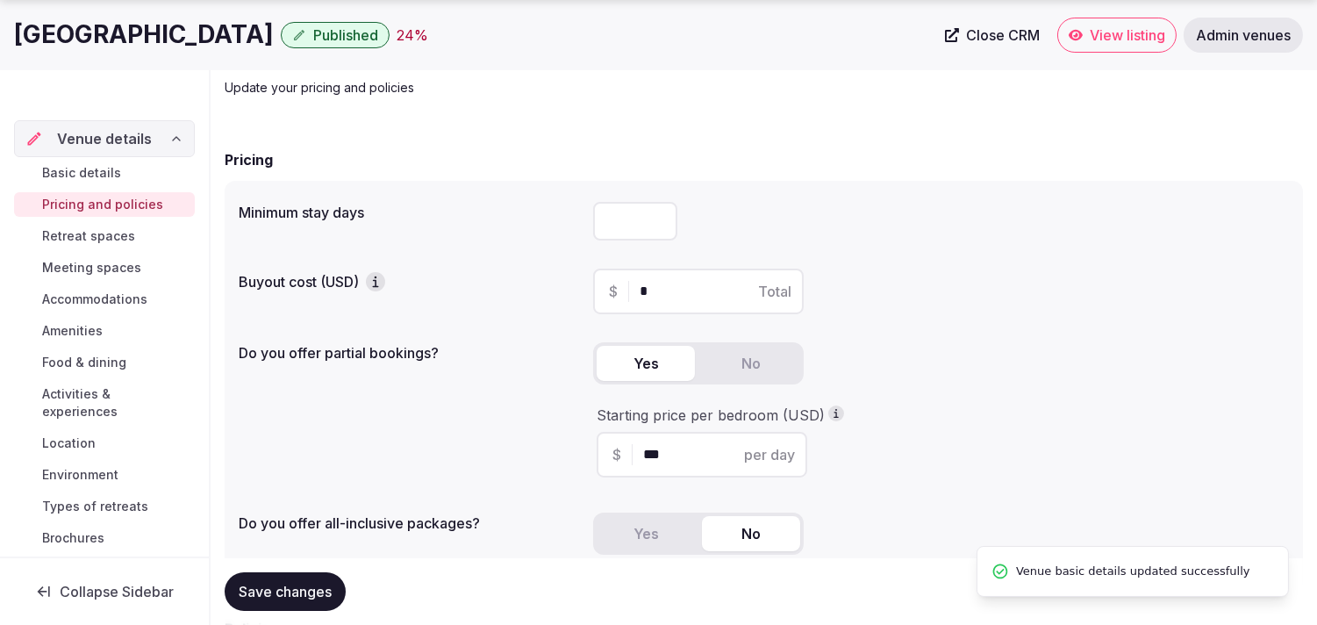
scroll to position [292, 0]
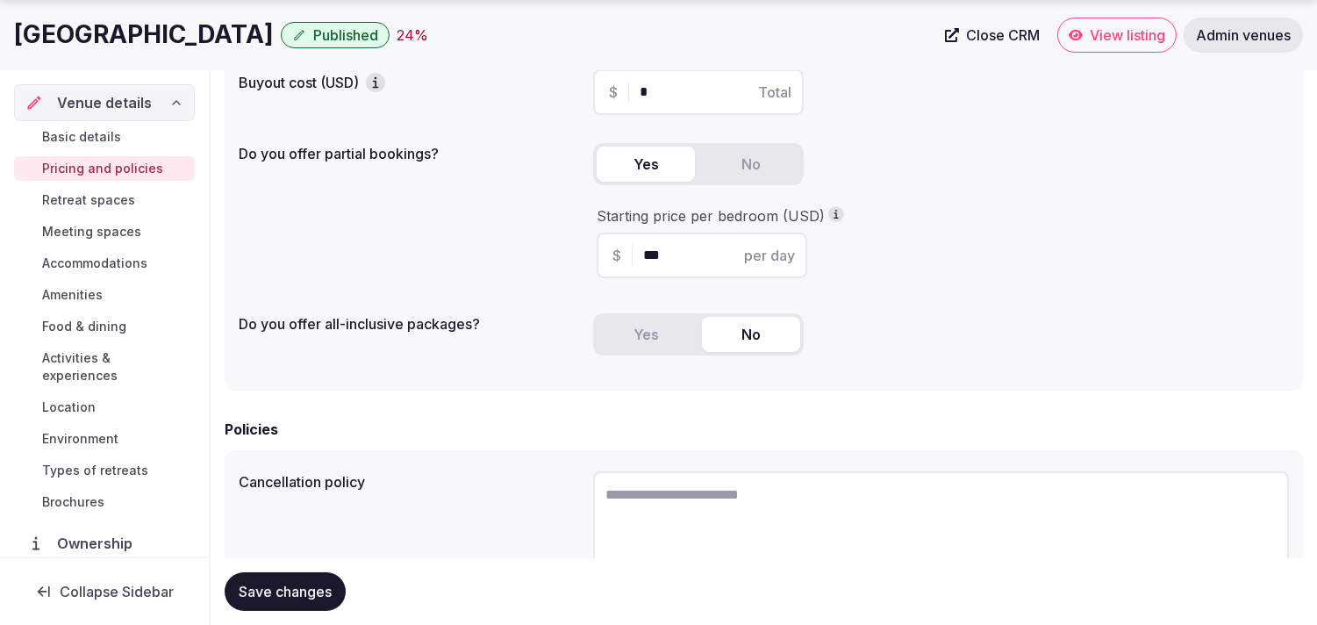
click at [93, 204] on span "Retreat spaces" at bounding box center [88, 200] width 93 height 18
